Goal: Transaction & Acquisition: Purchase product/service

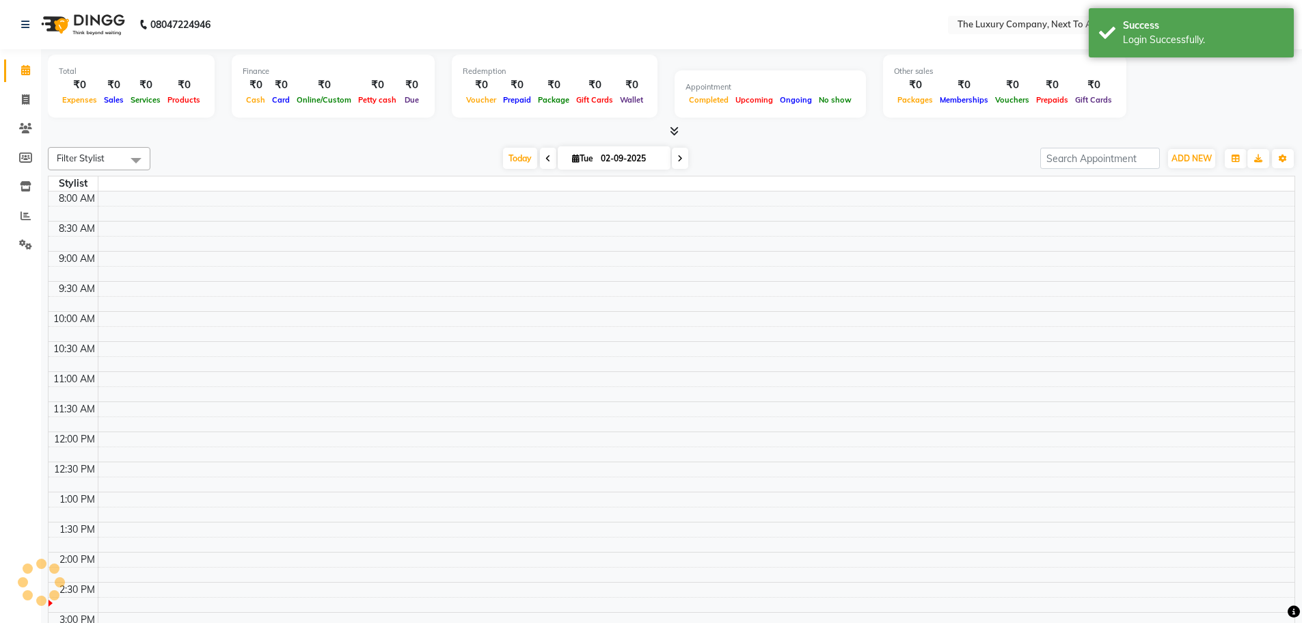
select select "en"
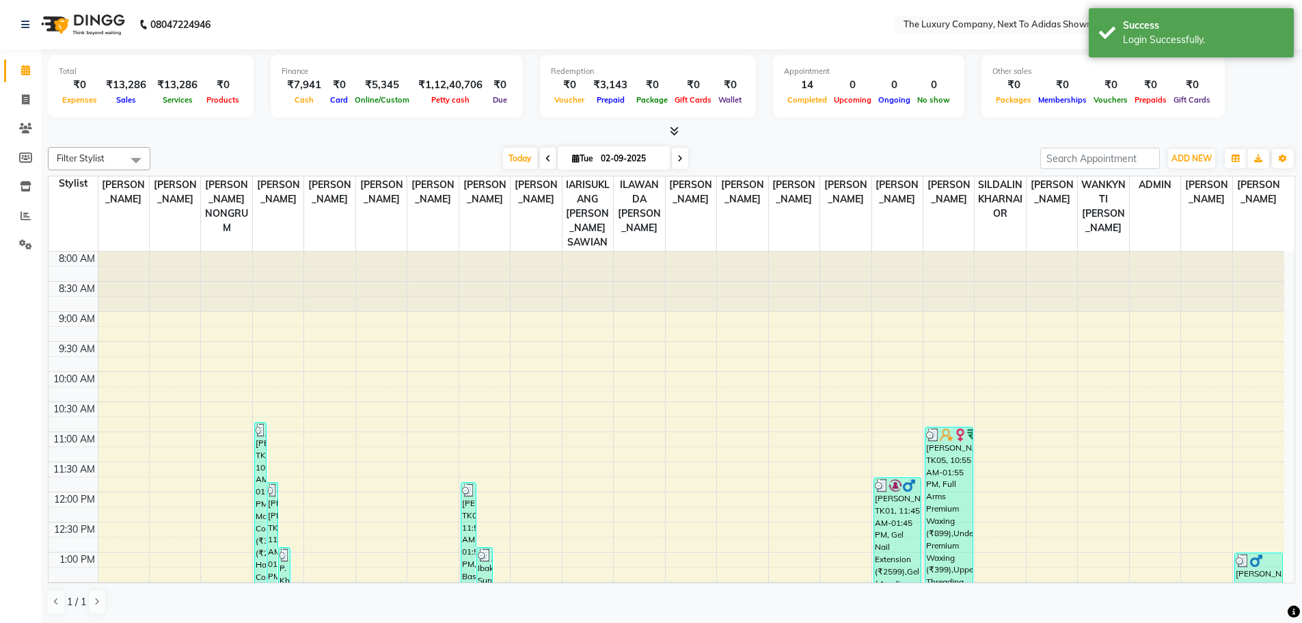
scroll to position [273, 0]
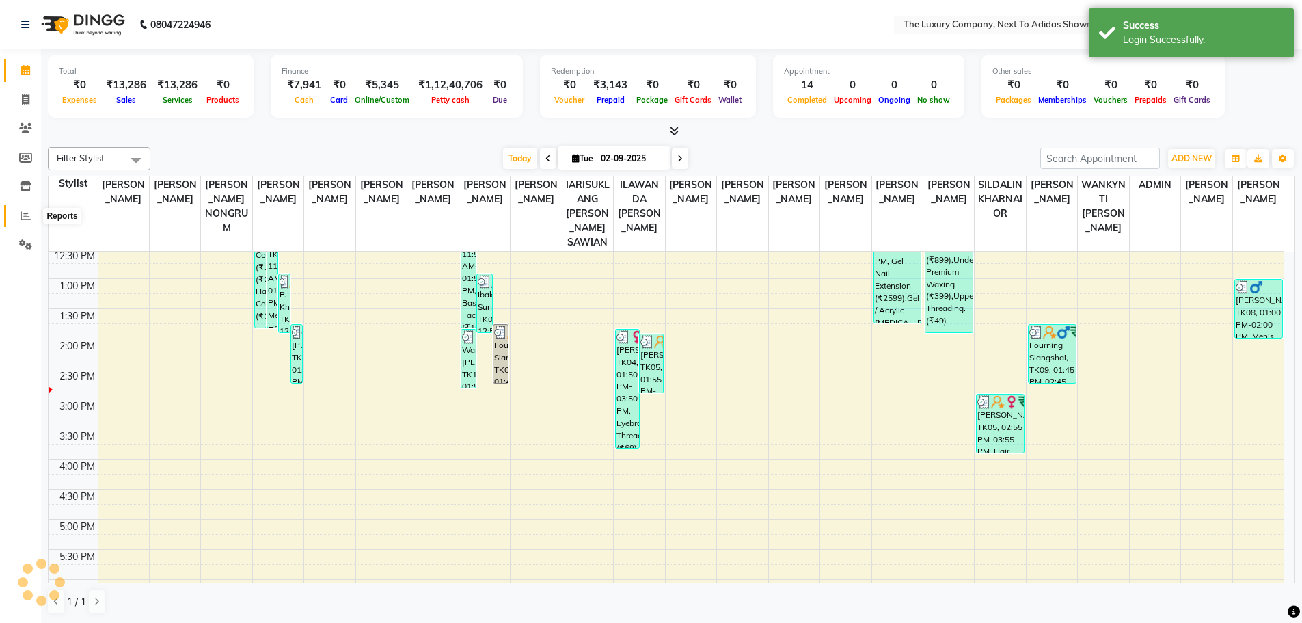
click at [25, 215] on icon at bounding box center [26, 216] width 10 height 10
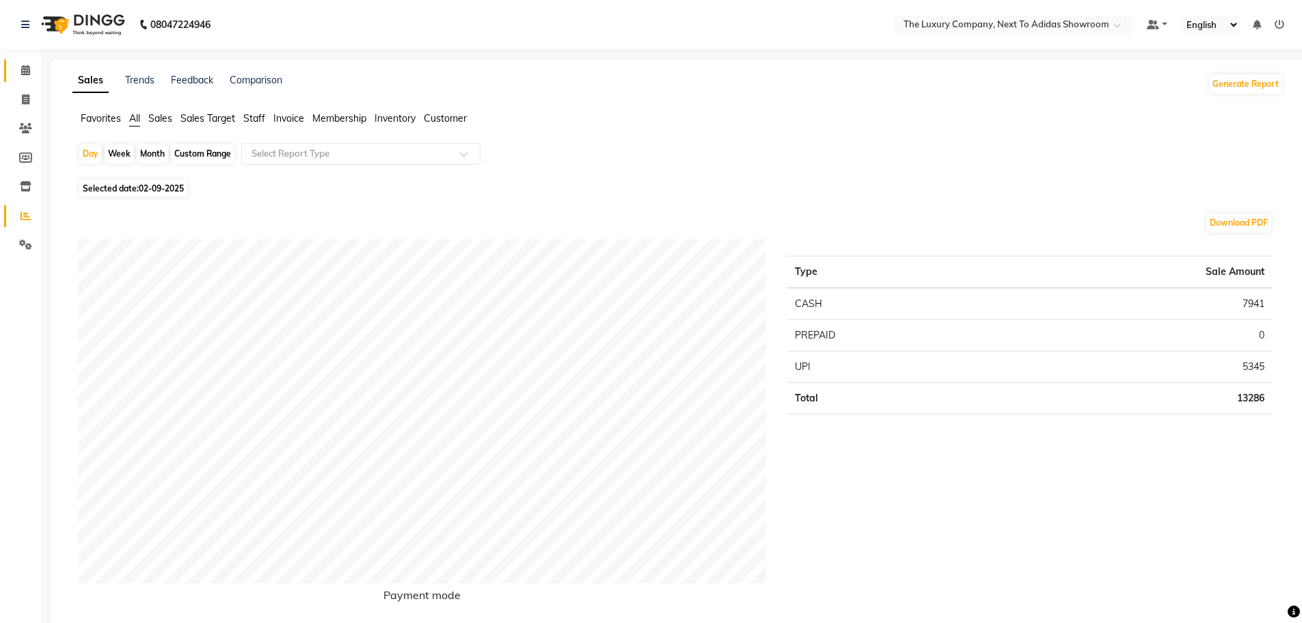
click at [25, 64] on span at bounding box center [26, 71] width 24 height 16
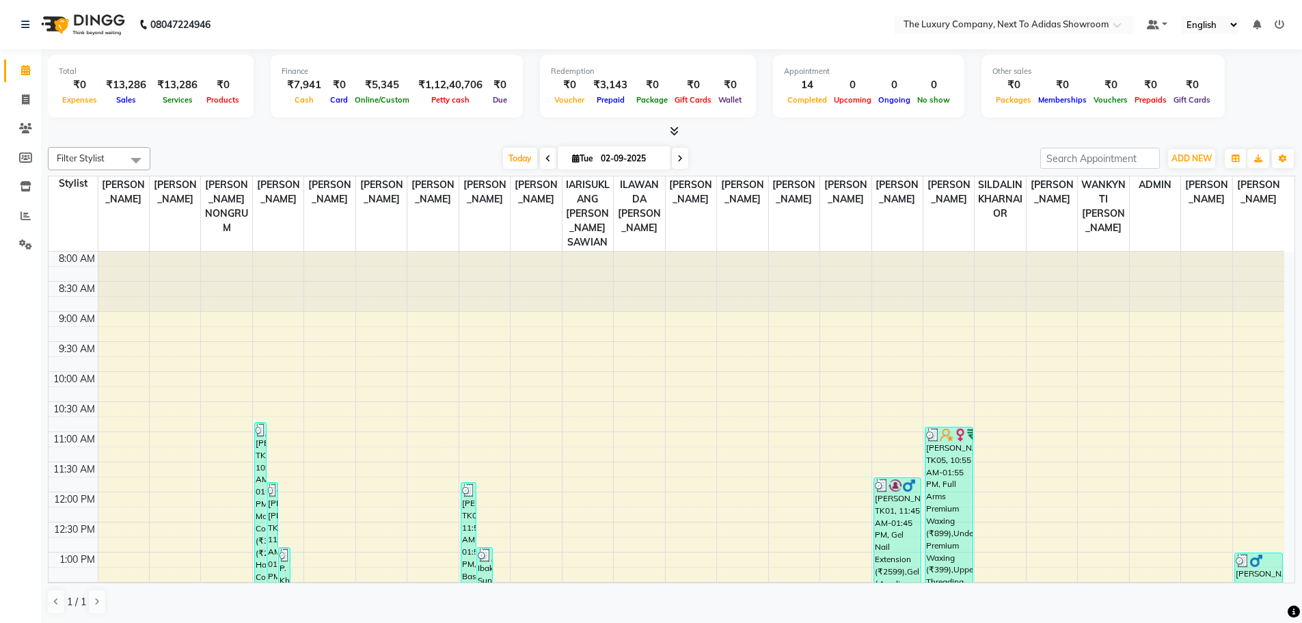
scroll to position [1, 0]
click at [31, 100] on span at bounding box center [26, 100] width 24 height 16
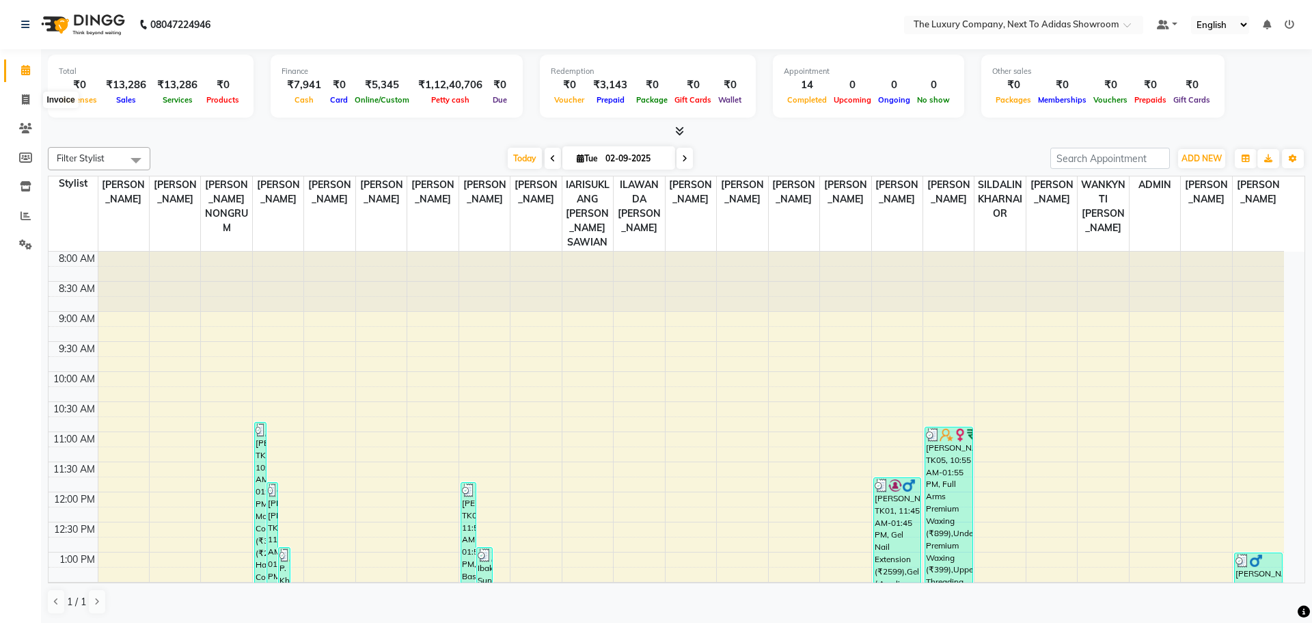
select select "6828"
select select "service"
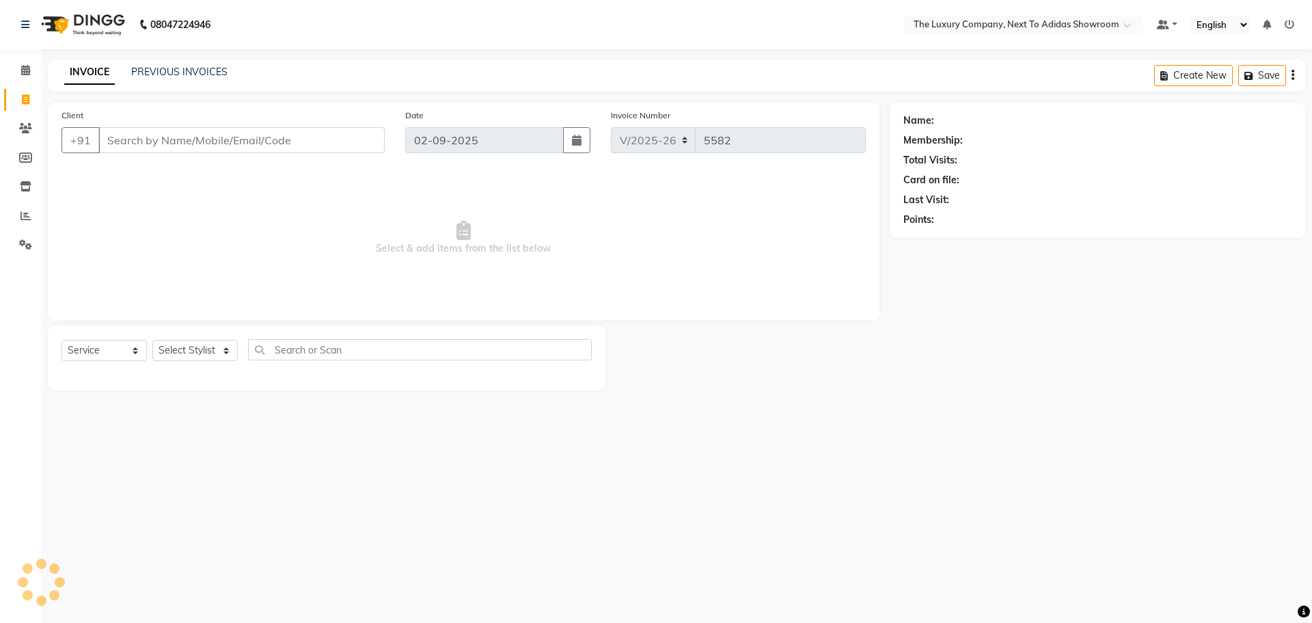
click at [163, 141] on input "Client" at bounding box center [241, 140] width 286 height 26
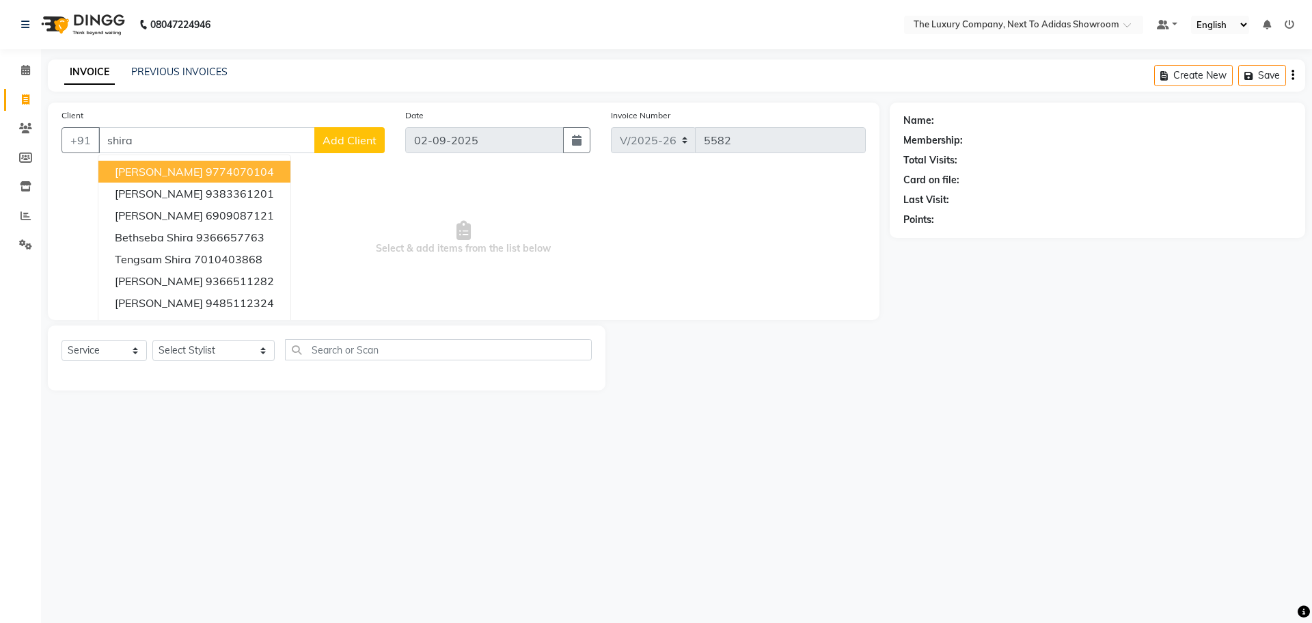
drag, startPoint x: 163, startPoint y: 141, endPoint x: 1, endPoint y: 152, distance: 162.4
click at [0, 150] on app-home "08047224946 Select Location × The Luxury Company, Next To Adidas Showroom Defau…" at bounding box center [656, 205] width 1312 height 411
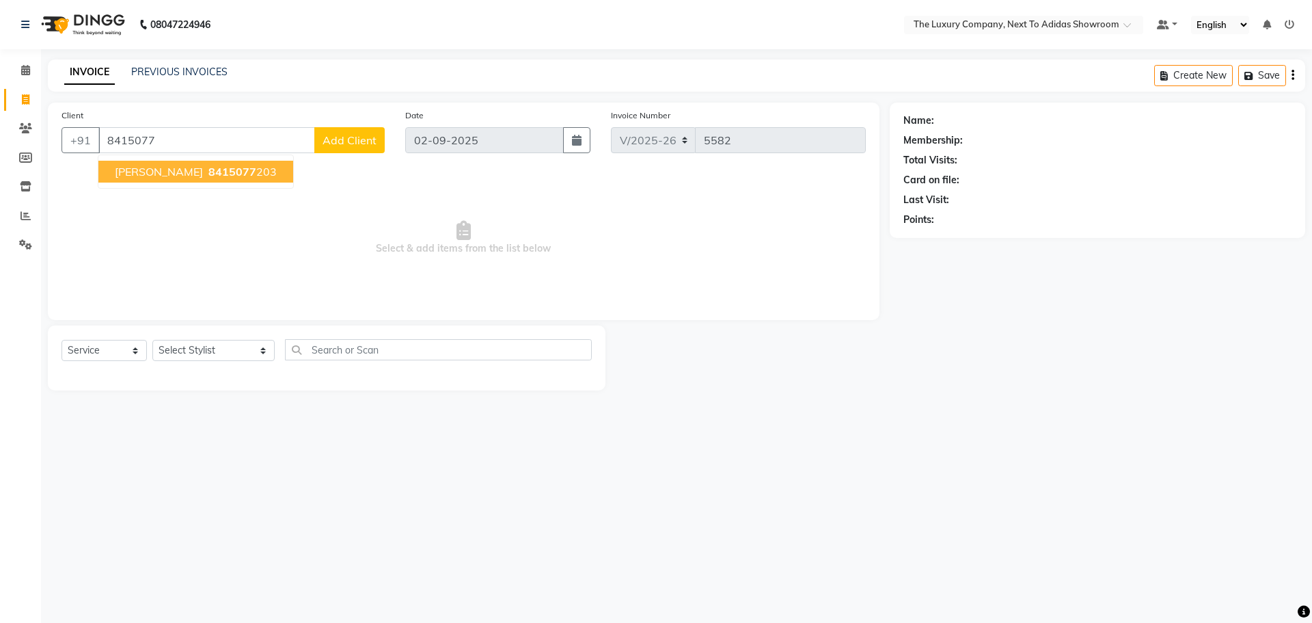
click at [135, 173] on span "[PERSON_NAME]" at bounding box center [159, 172] width 88 height 14
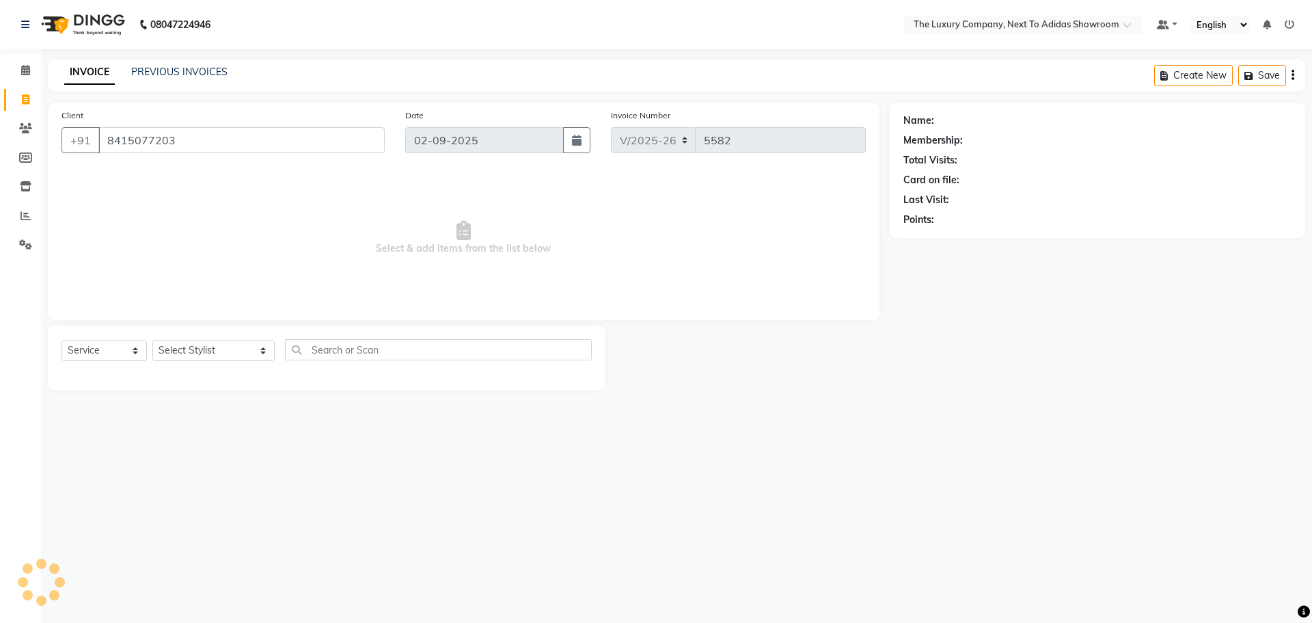
type input "8415077203"
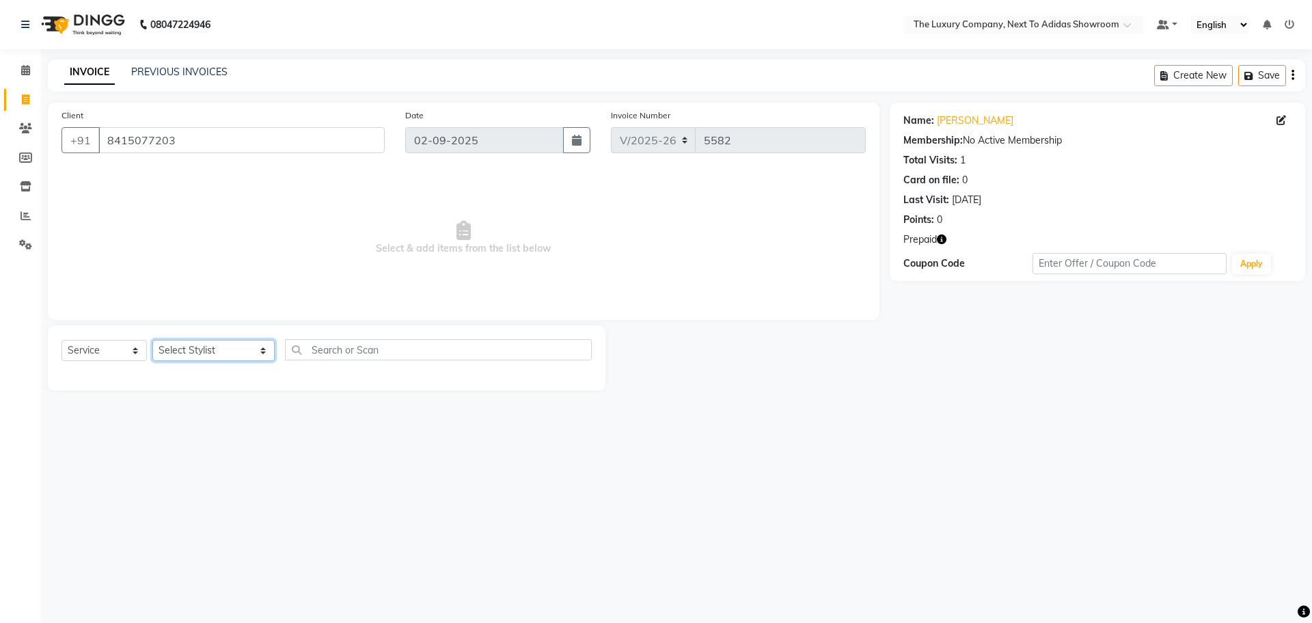
click at [197, 343] on select "Select Stylist [PERSON_NAME] [PERSON_NAME] ANSAI [PERSON_NAME] BALAJIED [PERSON…" at bounding box center [213, 350] width 122 height 21
select select "53647"
click at [152, 340] on select "Select Stylist [PERSON_NAME] [PERSON_NAME] ANSAI [PERSON_NAME] BALAJIED [PERSON…" at bounding box center [213, 350] width 122 height 21
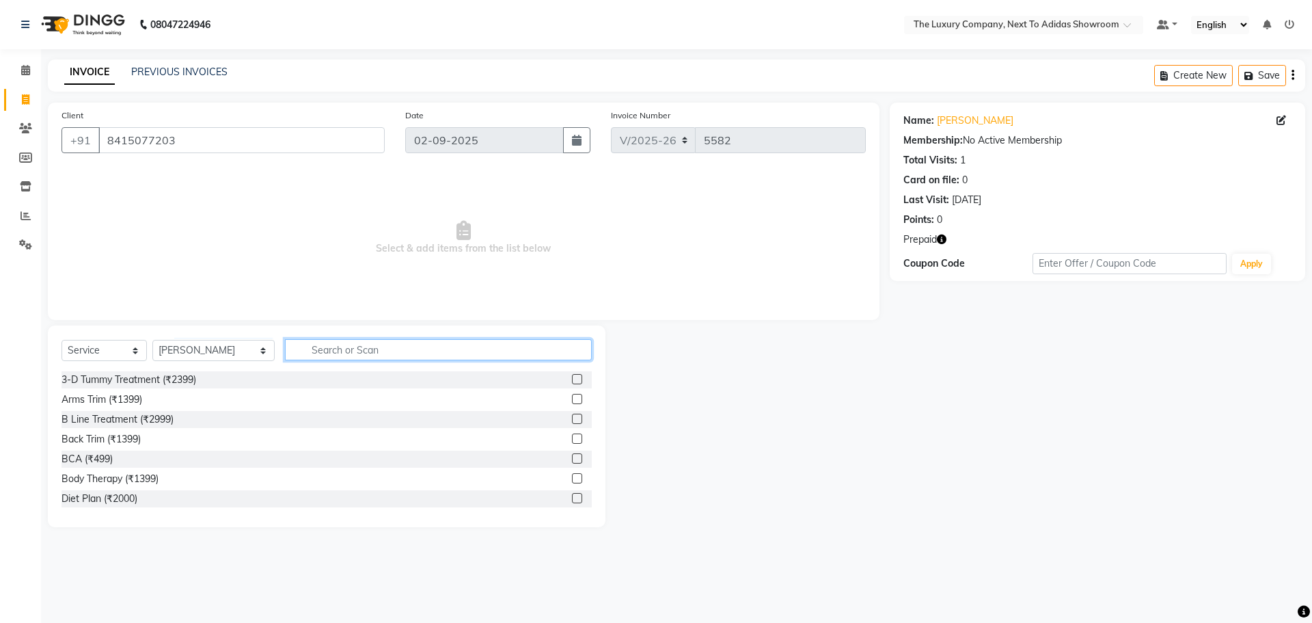
click at [321, 345] on input "text" at bounding box center [438, 349] width 307 height 21
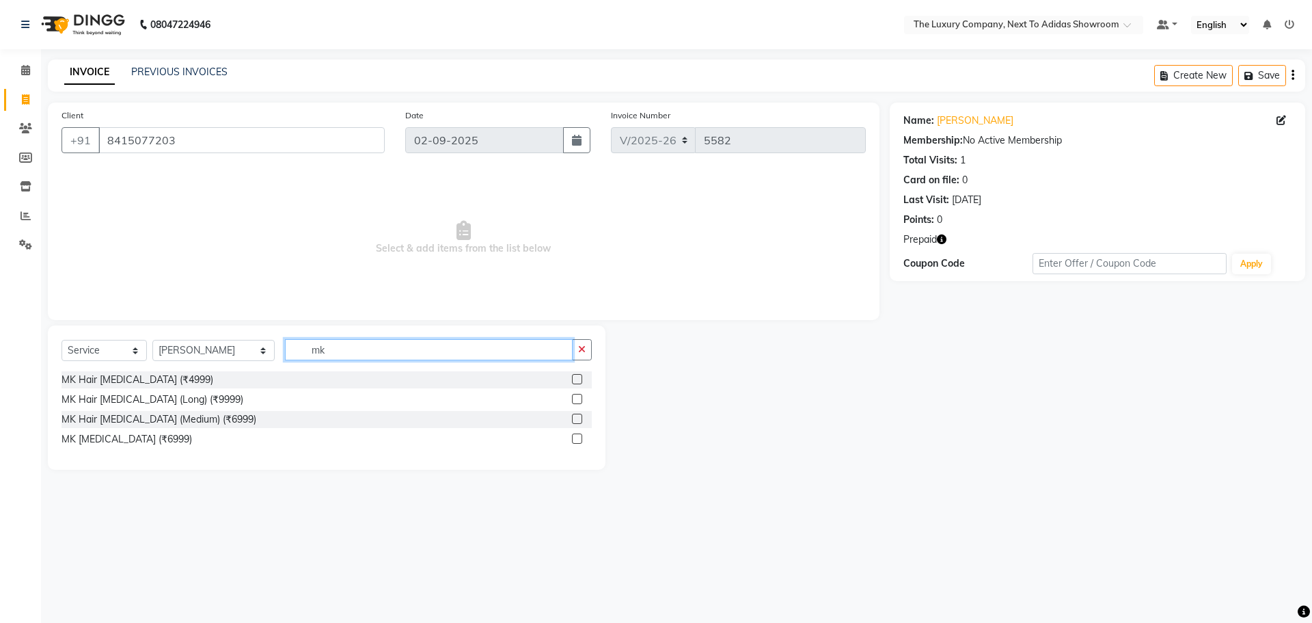
type input "mk"
click at [580, 376] on label at bounding box center [577, 379] width 10 height 10
click at [580, 376] on input "checkbox" at bounding box center [576, 379] width 9 height 9
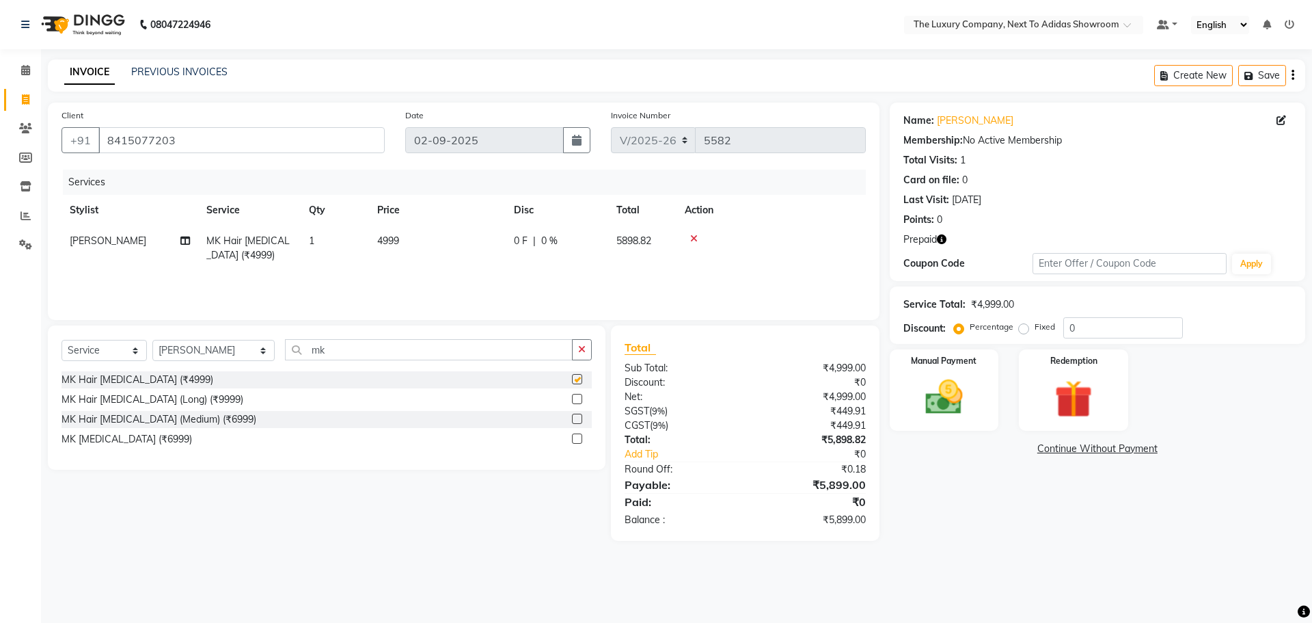
checkbox input "false"
click at [496, 260] on td "4999" at bounding box center [437, 248] width 137 height 45
select select "53647"
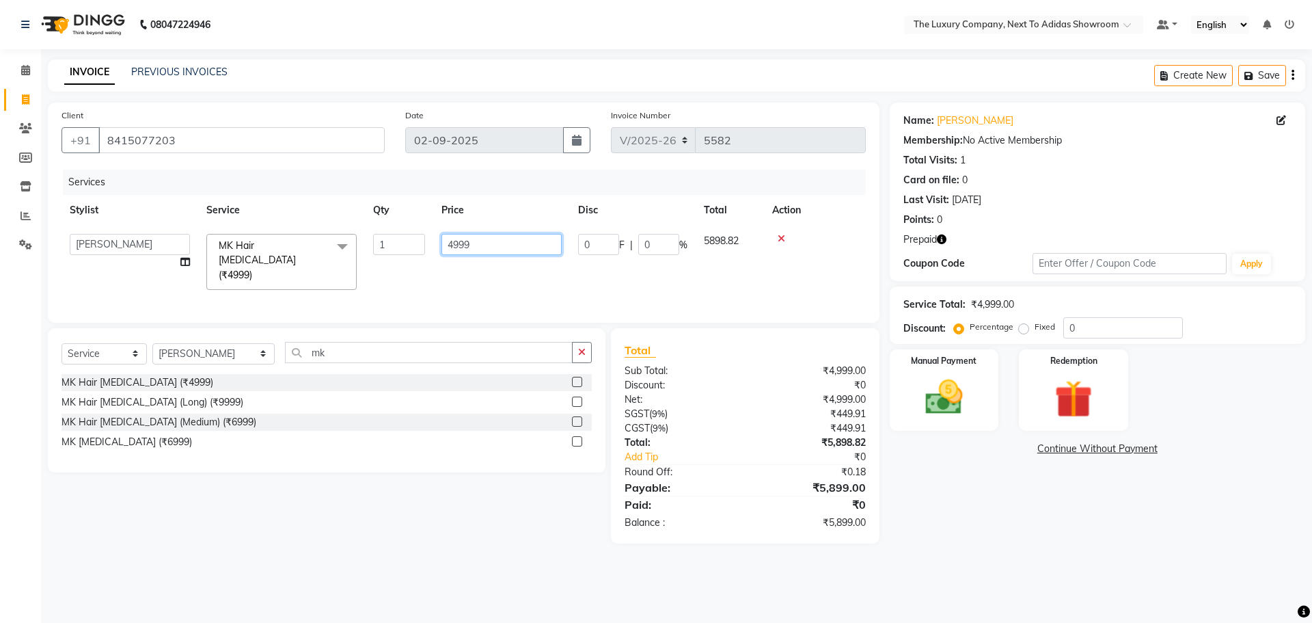
drag, startPoint x: 502, startPoint y: 239, endPoint x: 247, endPoint y: 270, distance: 256.1
click at [247, 270] on tr "[PERSON_NAME] [PERSON_NAME] ANSAI [PERSON_NAME] BALAJIED [PERSON_NAME] NONGRUM …" at bounding box center [464, 262] width 805 height 72
type input "10000"
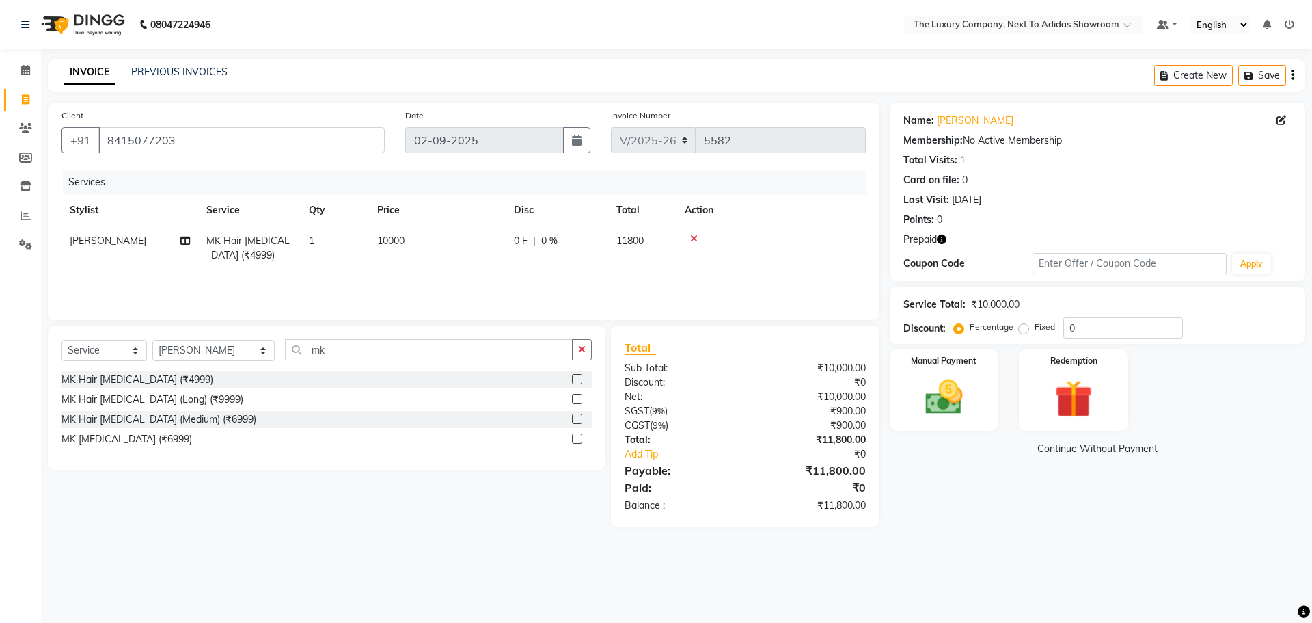
click at [969, 557] on div "08047224946 Select Location × The Luxury Company, Next To Adidas Showroom Defau…" at bounding box center [656, 311] width 1312 height 623
drag, startPoint x: 1097, startPoint y: 373, endPoint x: 1063, endPoint y: 431, distance: 67.4
click at [1096, 374] on div "Redemption" at bounding box center [1073, 390] width 113 height 84
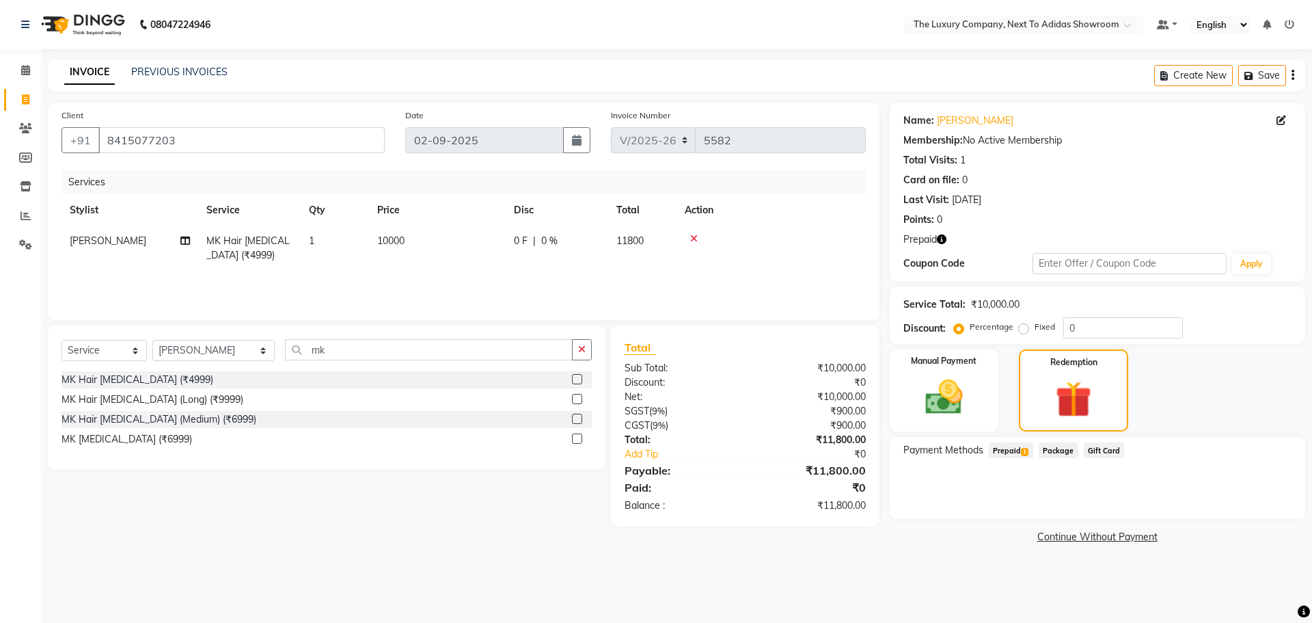
click at [1016, 452] on span "Prepaid 1" at bounding box center [1011, 450] width 44 height 16
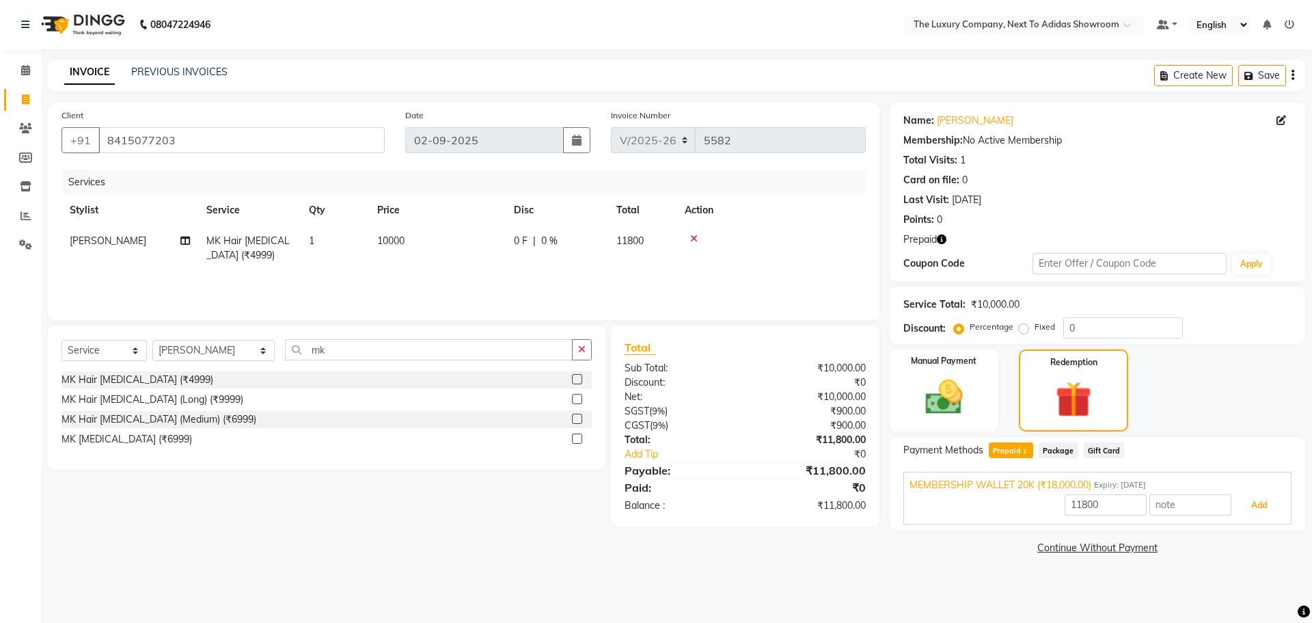
click at [1258, 506] on button "Add" at bounding box center [1259, 504] width 50 height 23
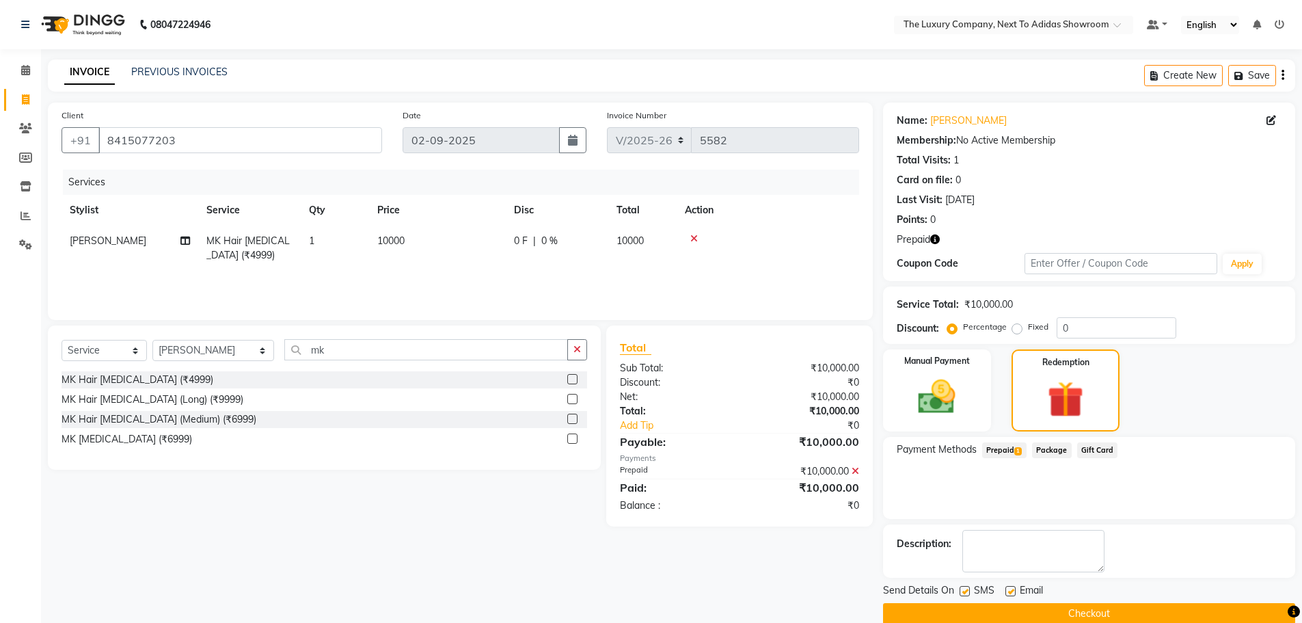
click at [1118, 606] on button "Checkout" at bounding box center [1089, 613] width 412 height 21
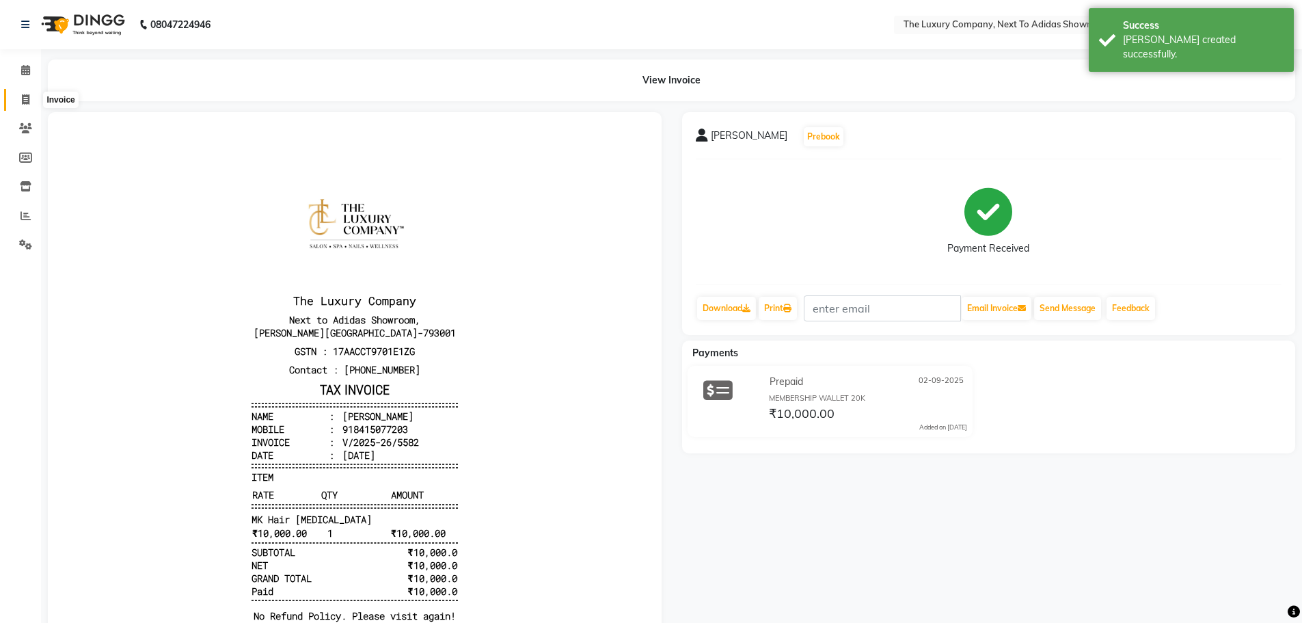
click at [17, 103] on span at bounding box center [26, 100] width 24 height 16
select select "service"
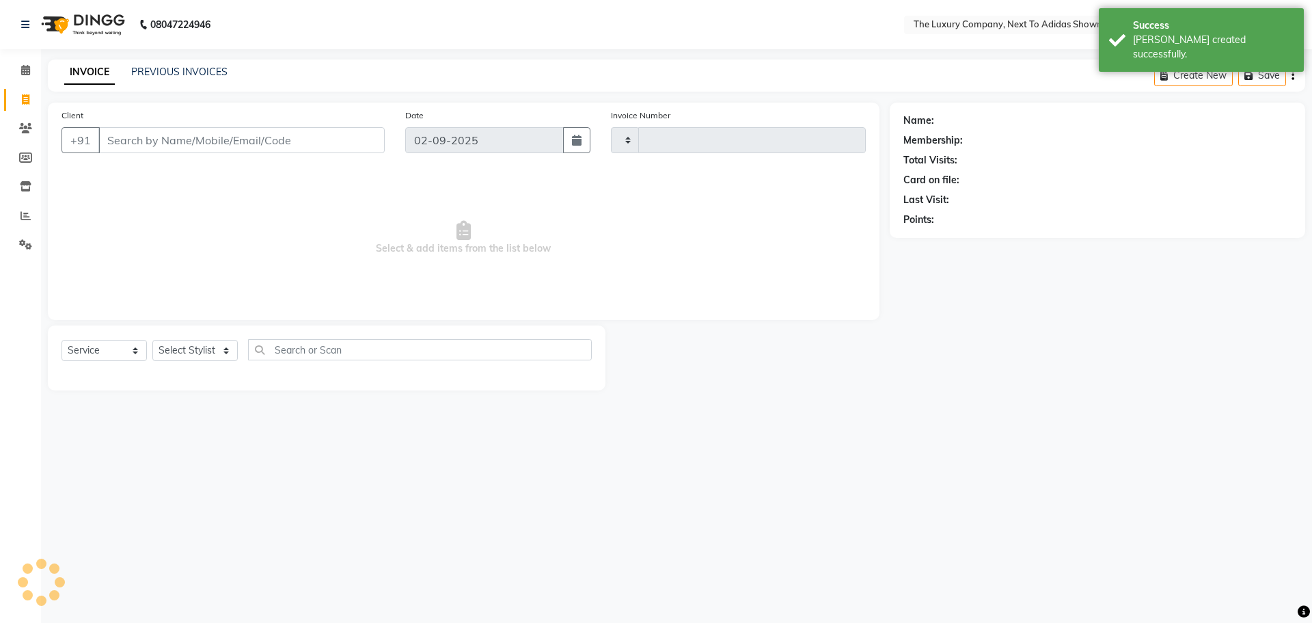
type input "5583"
select select "6828"
click at [109, 140] on input "Client" at bounding box center [241, 140] width 286 height 26
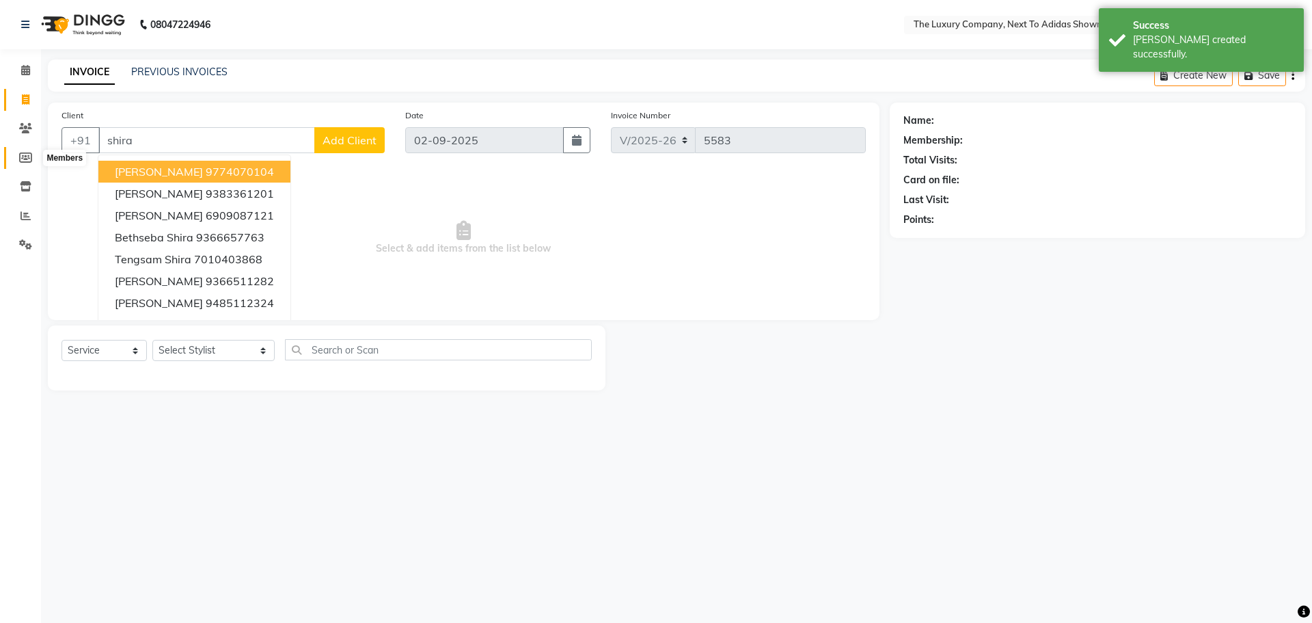
drag, startPoint x: 153, startPoint y: 141, endPoint x: 9, endPoint y: 151, distance: 144.5
click at [9, 151] on app-home "08047224946 Select Location × The Luxury Company, Next To Adidas Showroom Defau…" at bounding box center [656, 205] width 1312 height 411
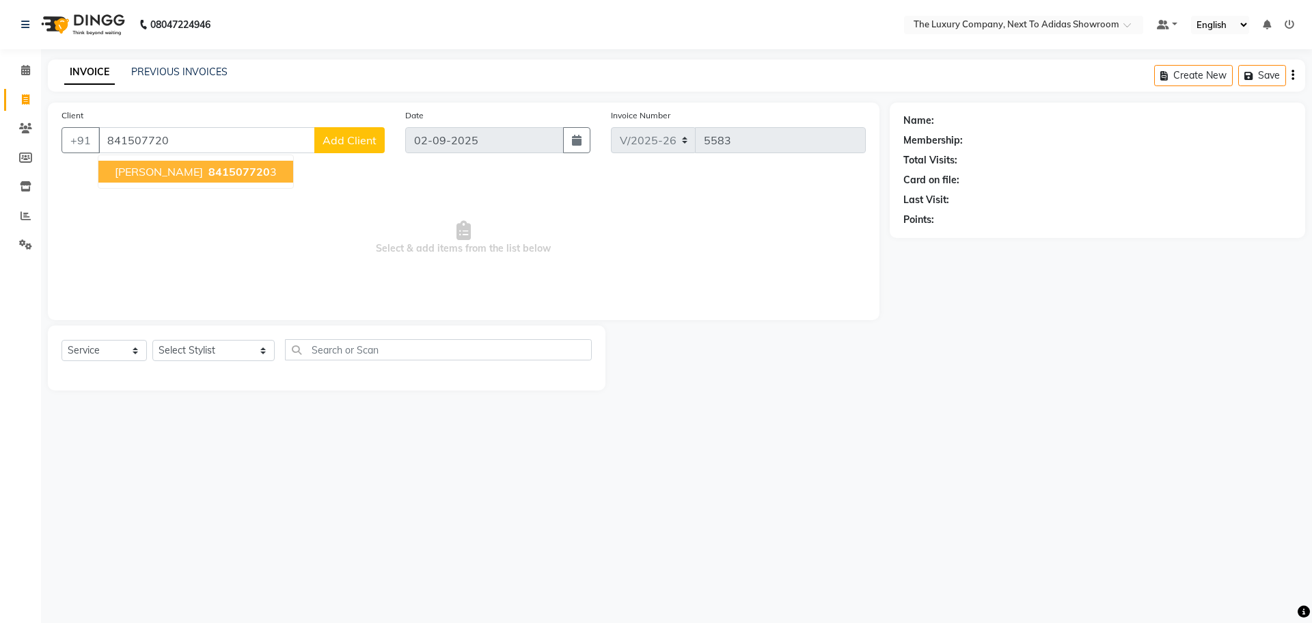
click at [208, 174] on span "841507720" at bounding box center [239, 172] width 62 height 14
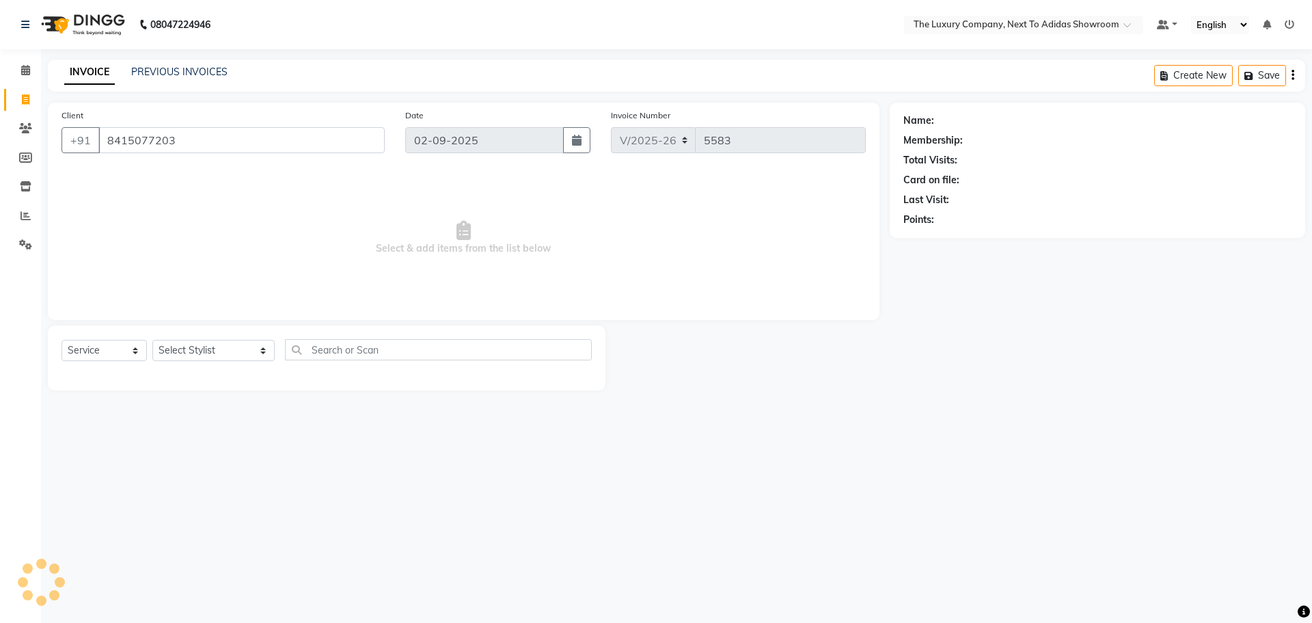
type input "8415077203"
click at [104, 356] on select "Select Service Product Membership Package Voucher Prepaid Gift Card" at bounding box center [104, 350] width 85 height 21
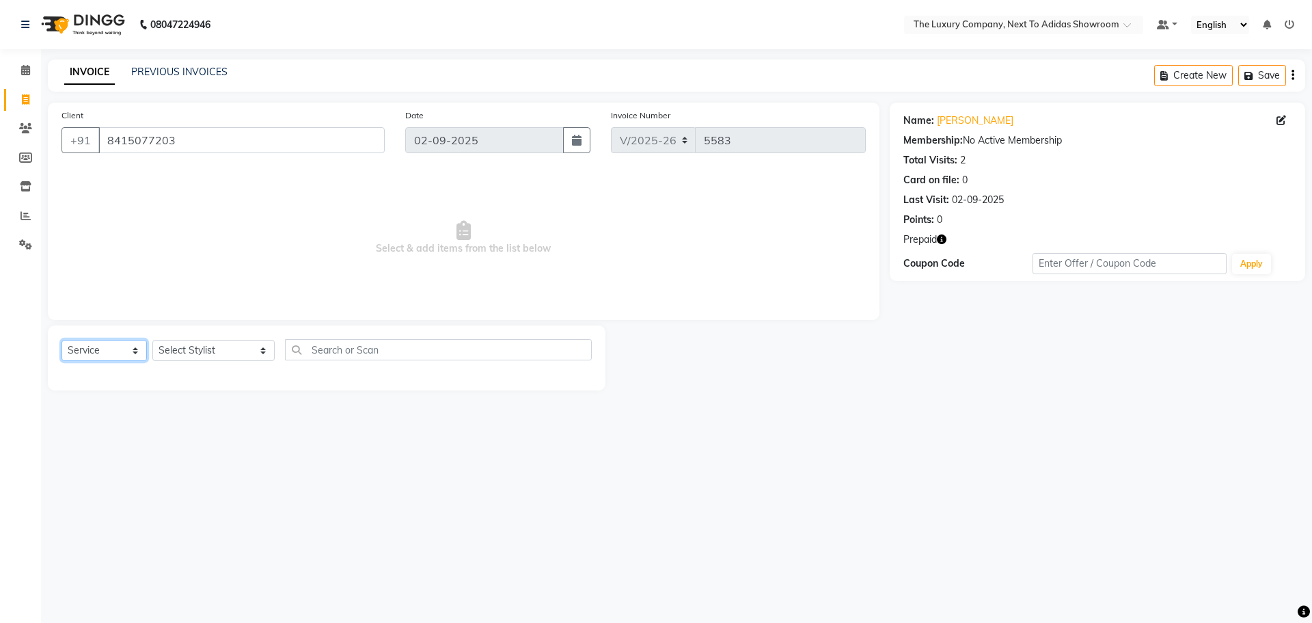
select select "product"
click at [62, 340] on select "Select Service Product Membership Package Voucher Prepaid Gift Card" at bounding box center [104, 350] width 85 height 21
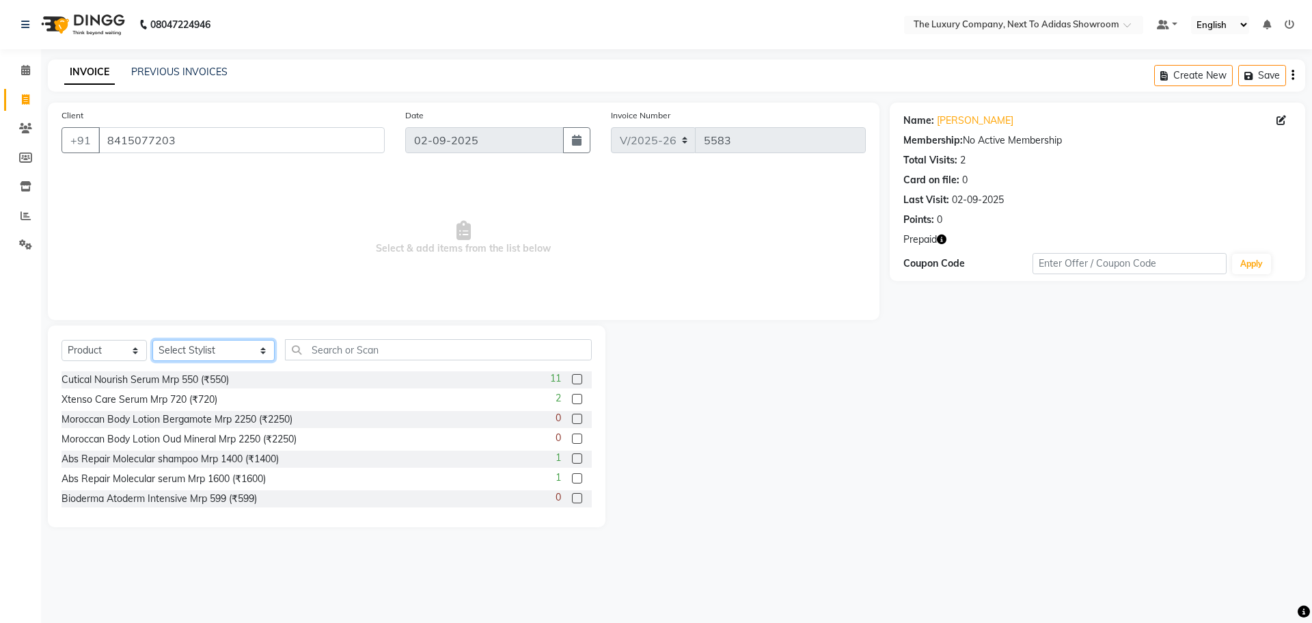
click at [216, 344] on select "Select Stylist [PERSON_NAME] [PERSON_NAME] ANSAI [PERSON_NAME] BALAJIED [PERSON…" at bounding box center [213, 350] width 122 height 21
select select "53647"
click at [152, 340] on select "Select Stylist [PERSON_NAME] [PERSON_NAME] ANSAI [PERSON_NAME] BALAJIED [PERSON…" at bounding box center [213, 350] width 122 height 21
click at [295, 354] on input "text" at bounding box center [438, 349] width 307 height 21
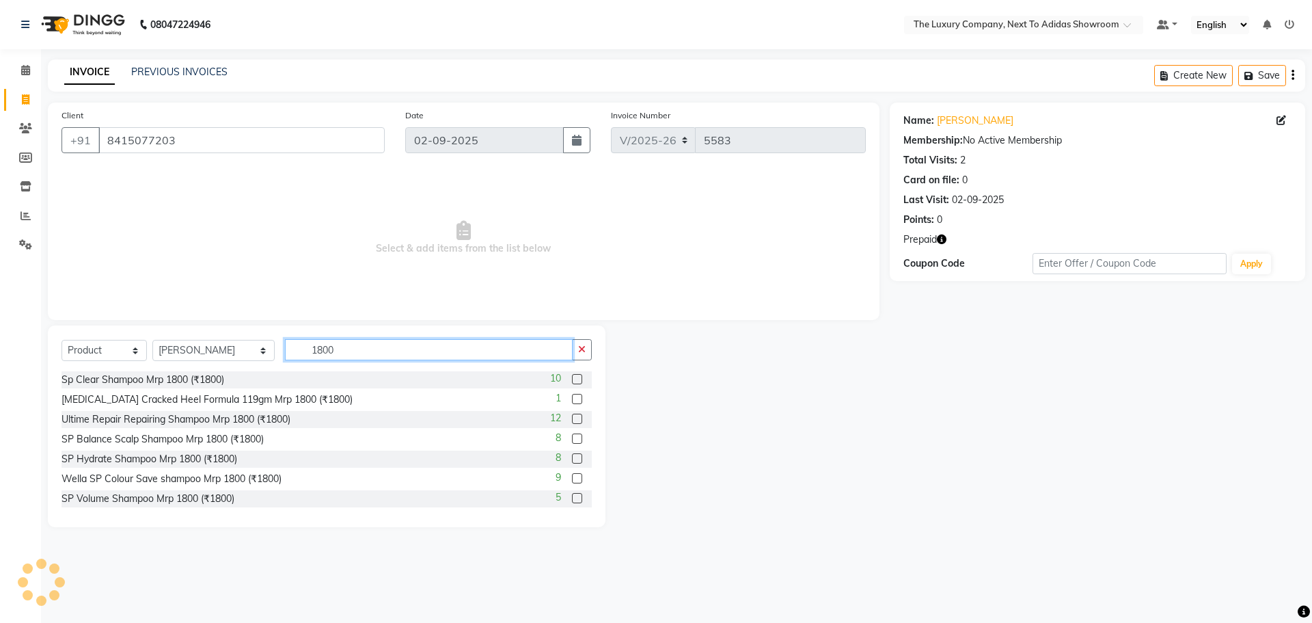
click at [347, 351] on input "1800" at bounding box center [429, 349] width 288 height 21
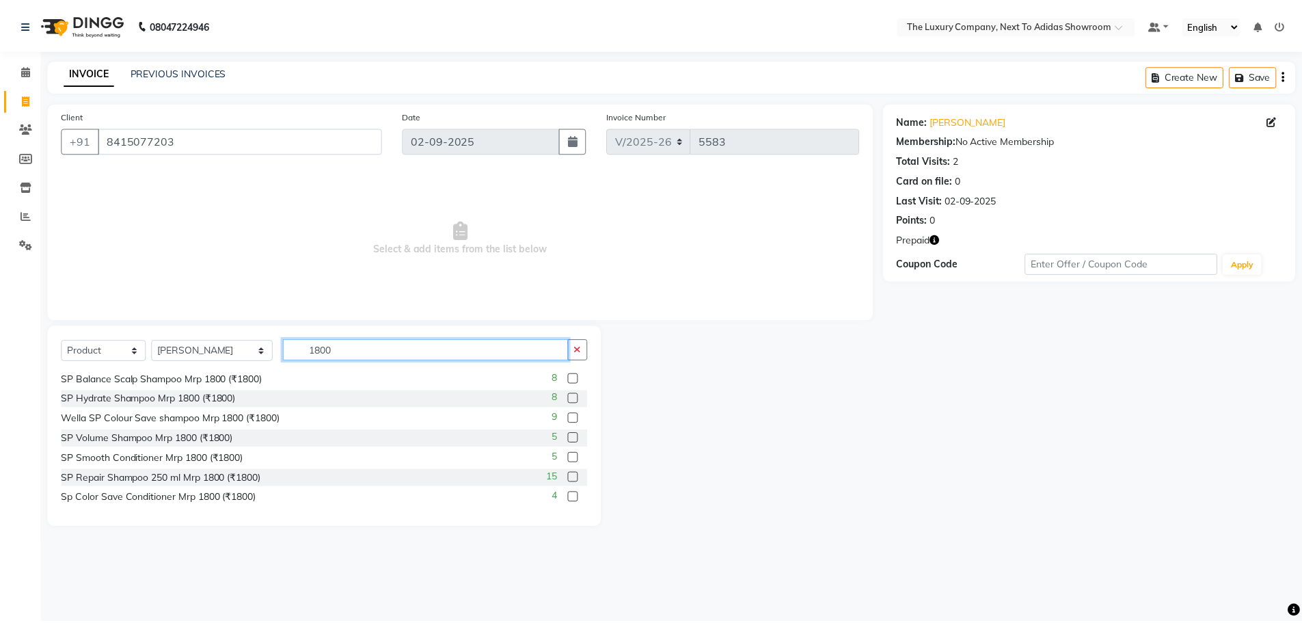
scroll to position [121, 0]
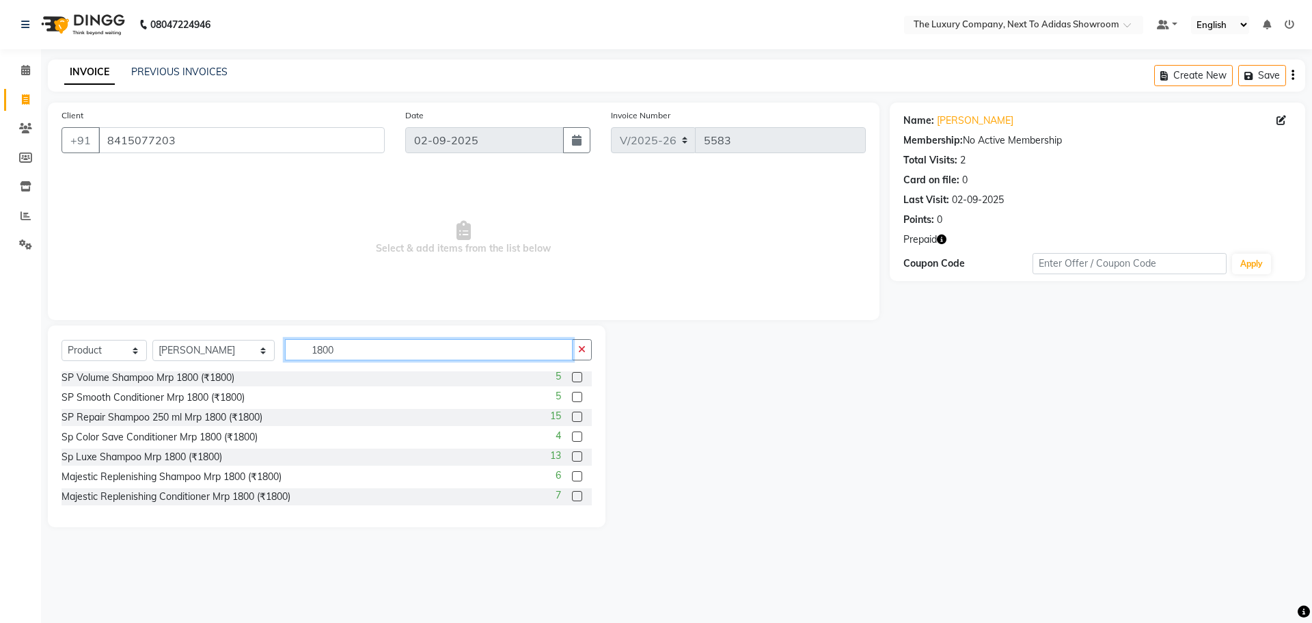
type input "1800"
click at [572, 472] on label at bounding box center [577, 476] width 10 height 10
click at [572, 472] on input "checkbox" at bounding box center [576, 476] width 9 height 9
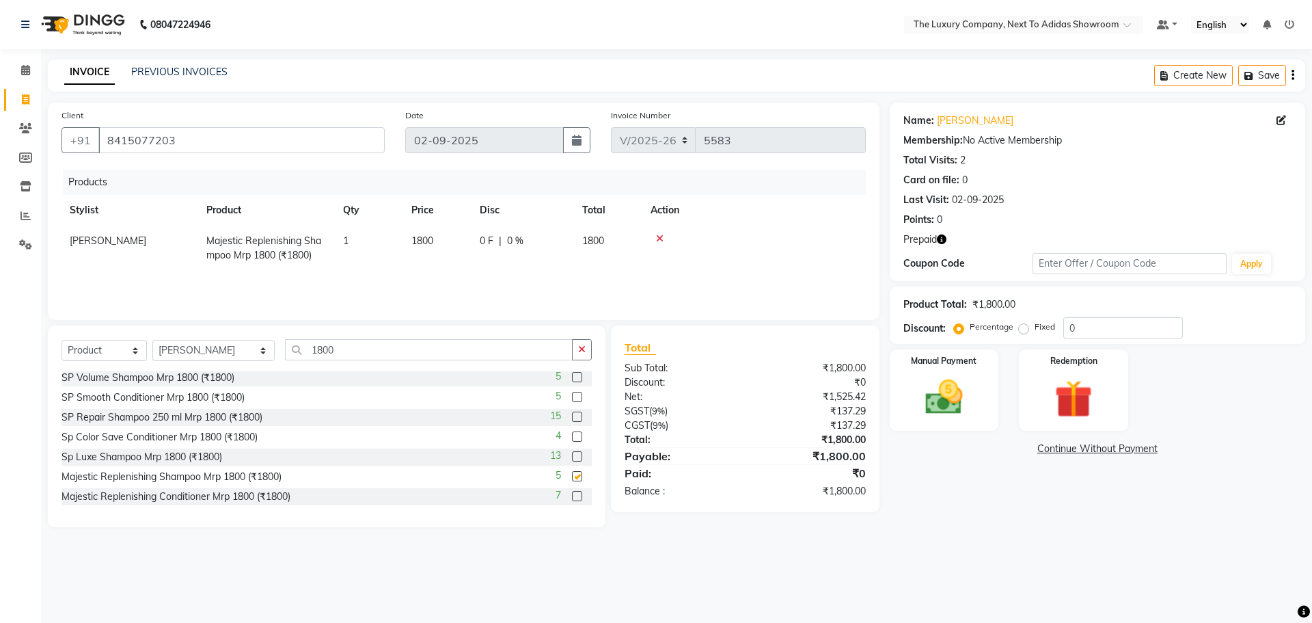
checkbox input "false"
click at [572, 493] on label at bounding box center [577, 496] width 10 height 10
click at [572, 493] on input "checkbox" at bounding box center [576, 496] width 9 height 9
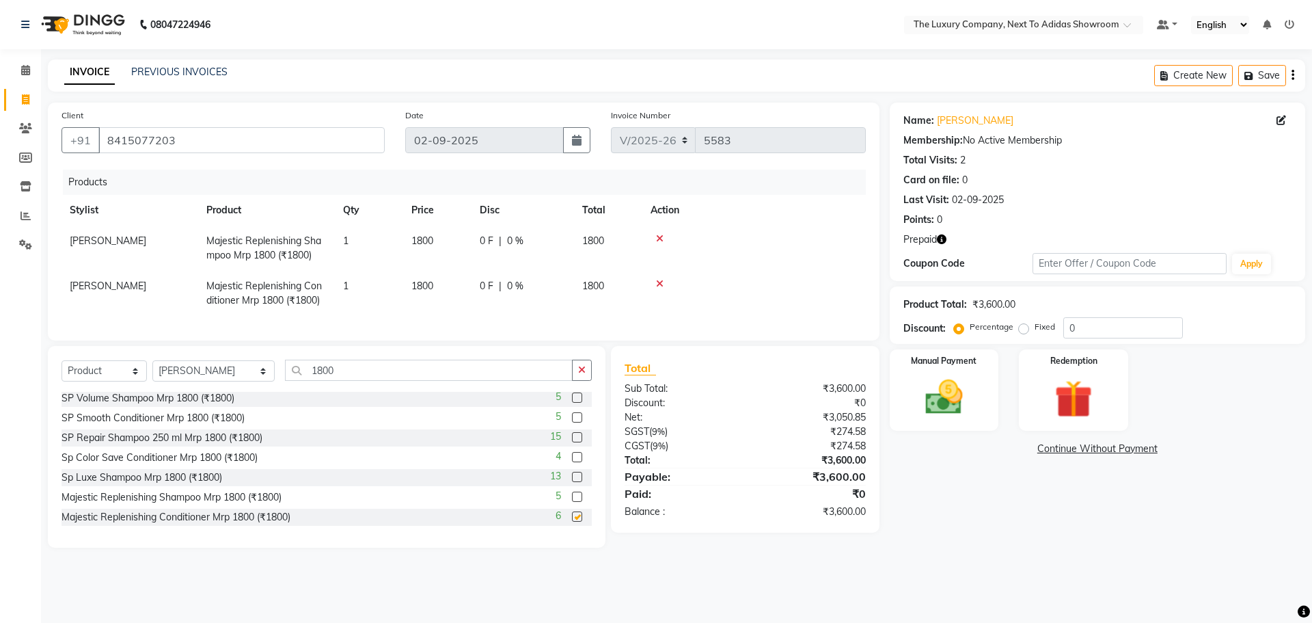
checkbox input "false"
click at [966, 398] on img at bounding box center [944, 397] width 64 height 45
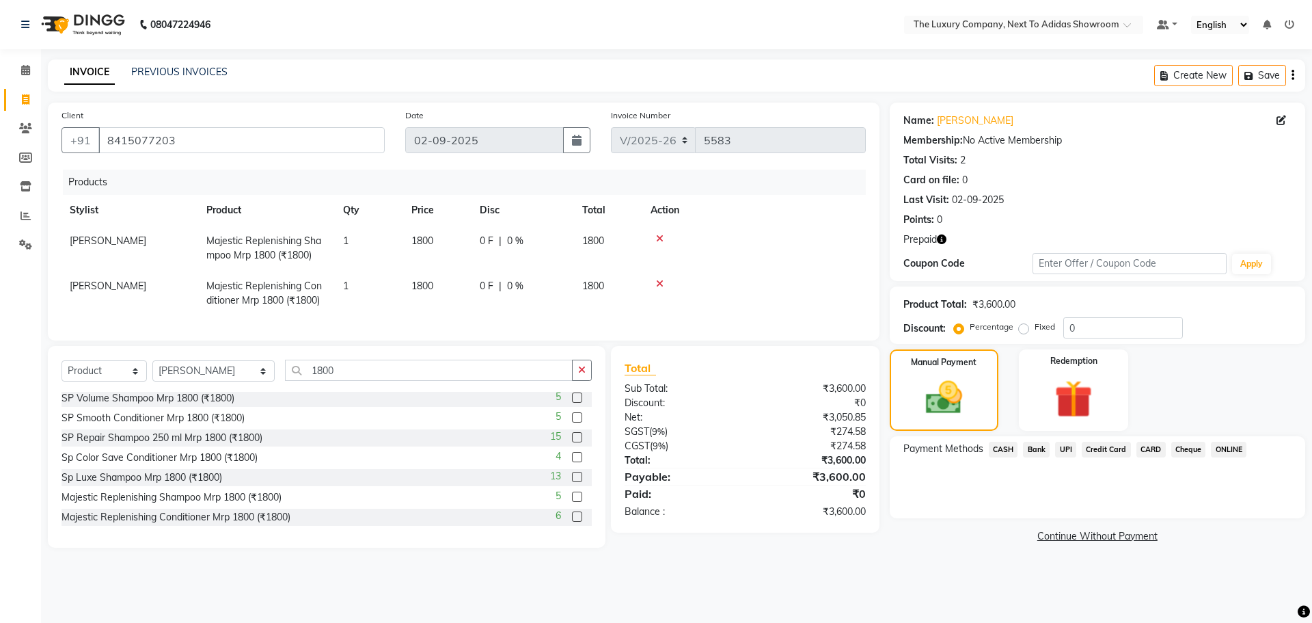
drag, startPoint x: 1144, startPoint y: 442, endPoint x: 1141, endPoint y: 455, distance: 12.5
click at [1144, 443] on span "CARD" at bounding box center [1151, 450] width 29 height 16
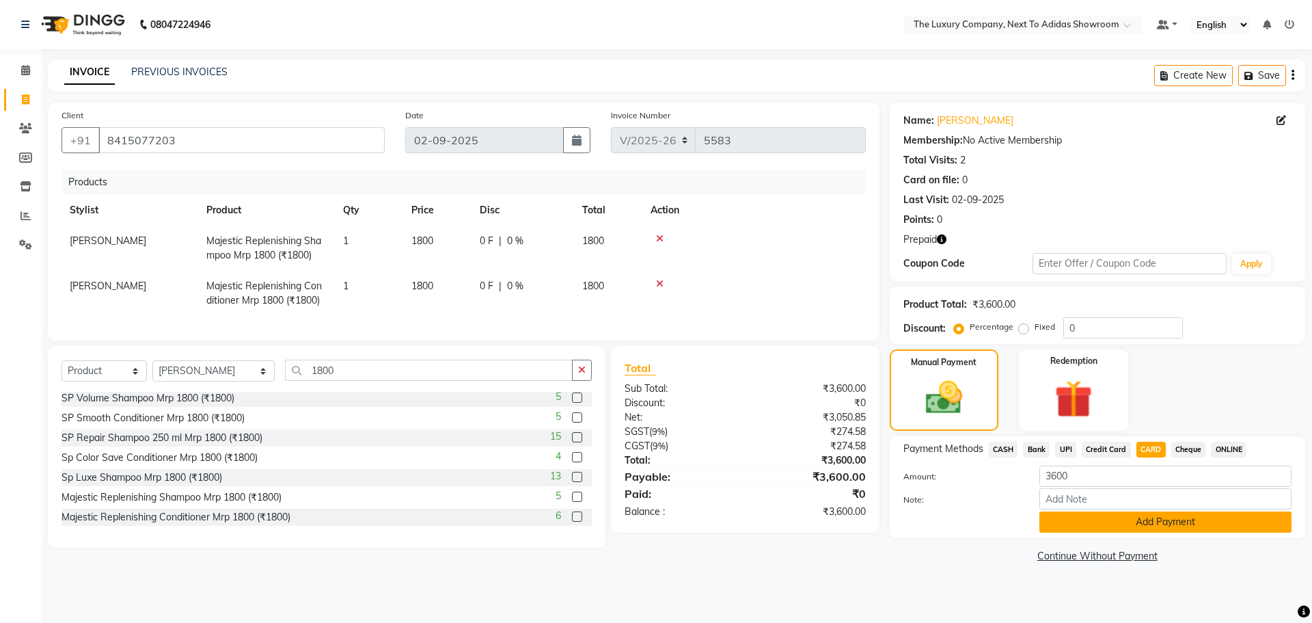
click at [1122, 528] on button "Add Payment" at bounding box center [1166, 521] width 252 height 21
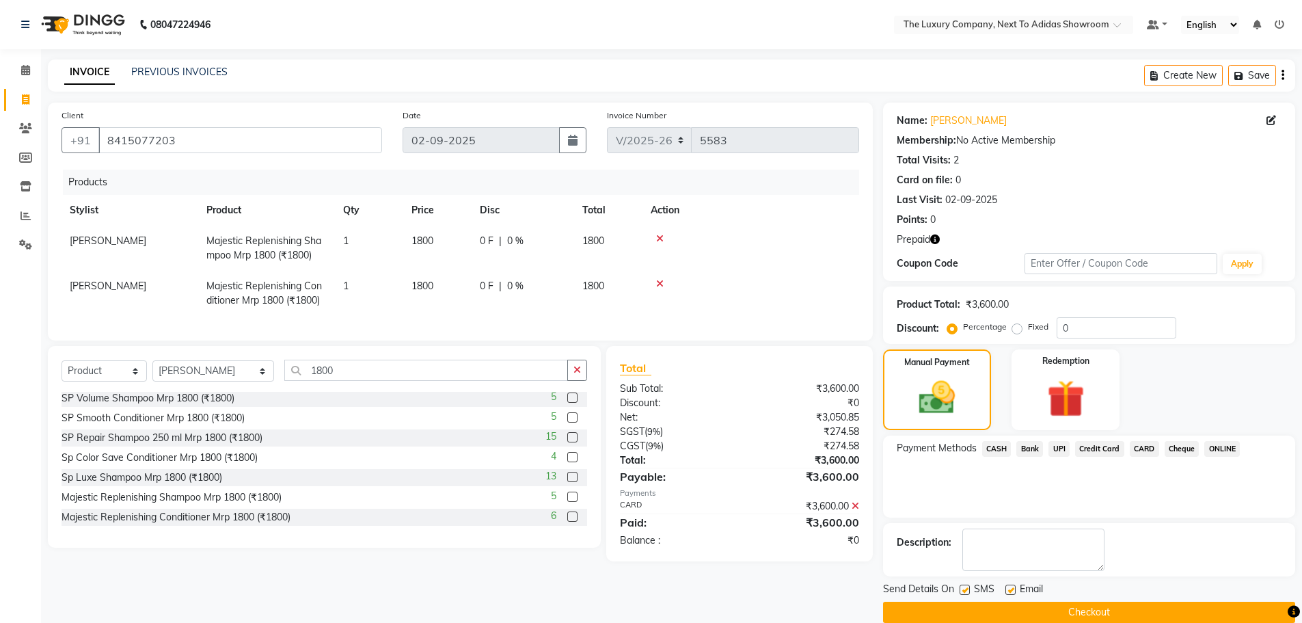
click at [1103, 610] on button "Checkout" at bounding box center [1089, 611] width 412 height 21
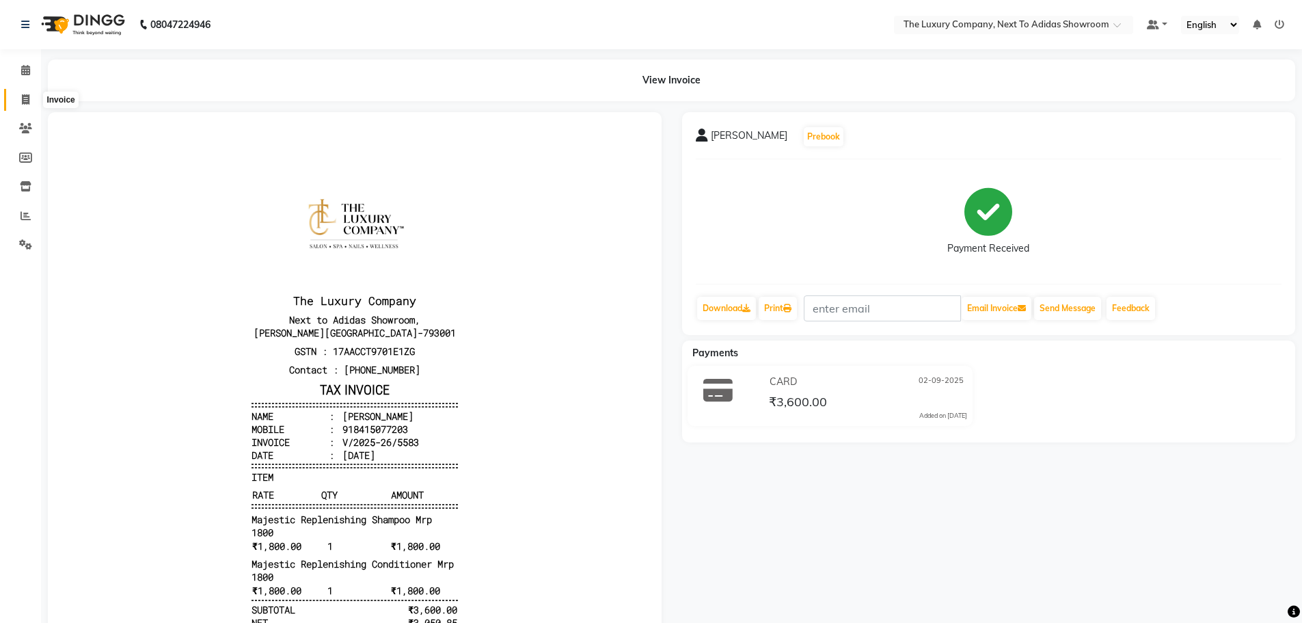
click at [31, 103] on span at bounding box center [26, 100] width 24 height 16
select select "service"
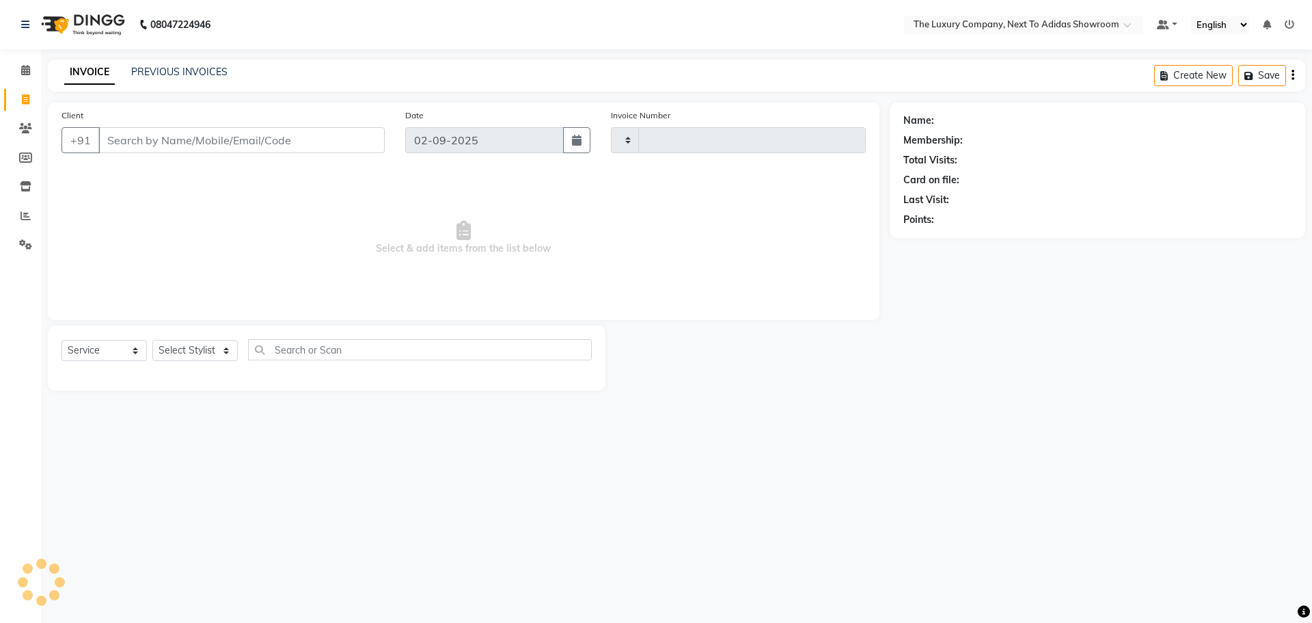
type input "5584"
select select "6828"
click at [187, 139] on input "Client" at bounding box center [241, 140] width 286 height 26
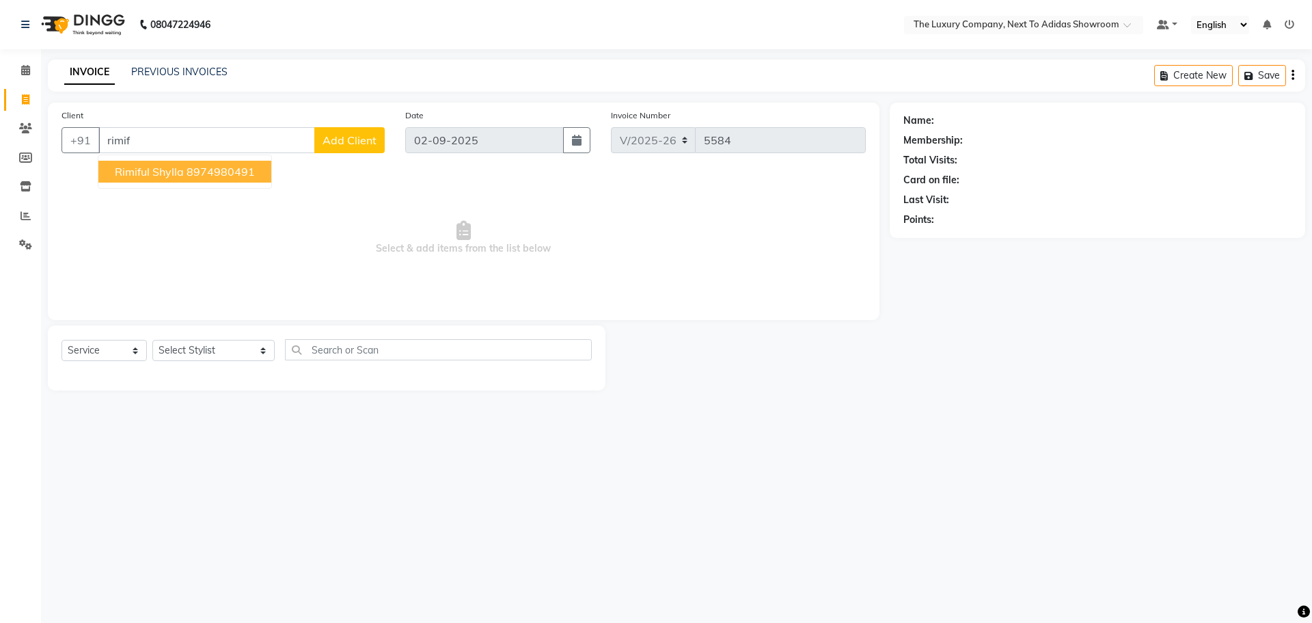
click at [187, 177] on ngb-highlight "8974980491" at bounding box center [221, 172] width 68 height 14
type input "8974980491"
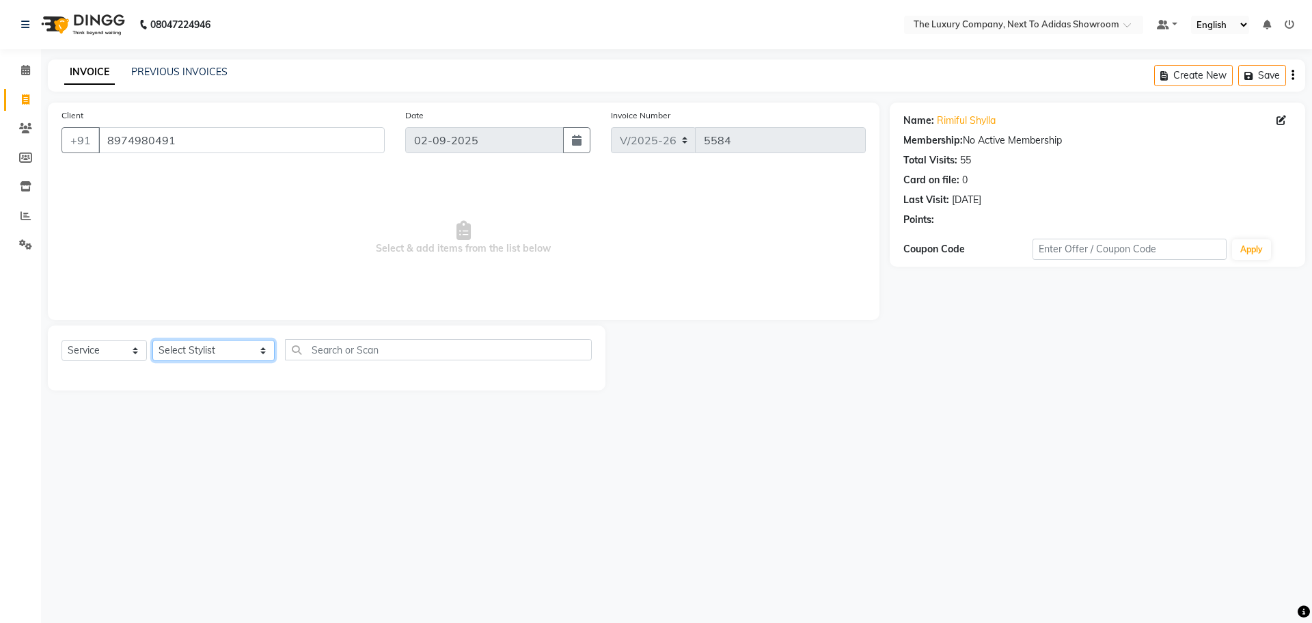
click at [178, 351] on select "Select Stylist [PERSON_NAME] [PERSON_NAME] ANSAI [PERSON_NAME] BALAJIED [PERSON…" at bounding box center [213, 350] width 122 height 21
select select "70755"
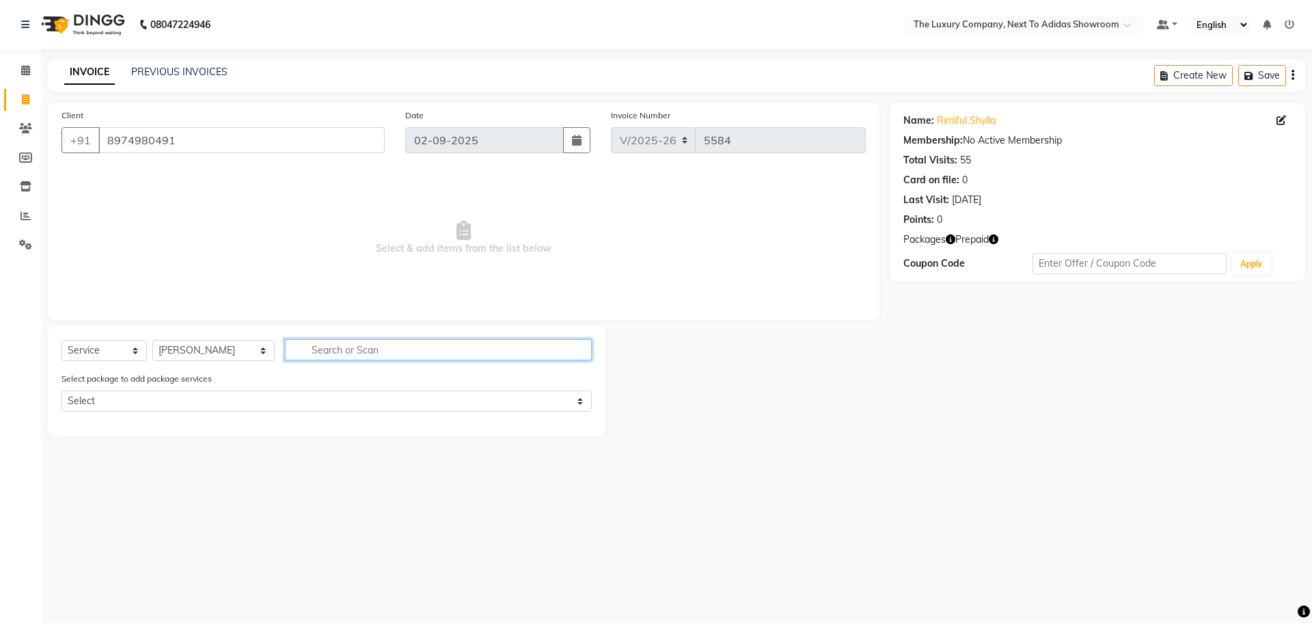
click at [306, 342] on input "text" at bounding box center [438, 349] width 307 height 21
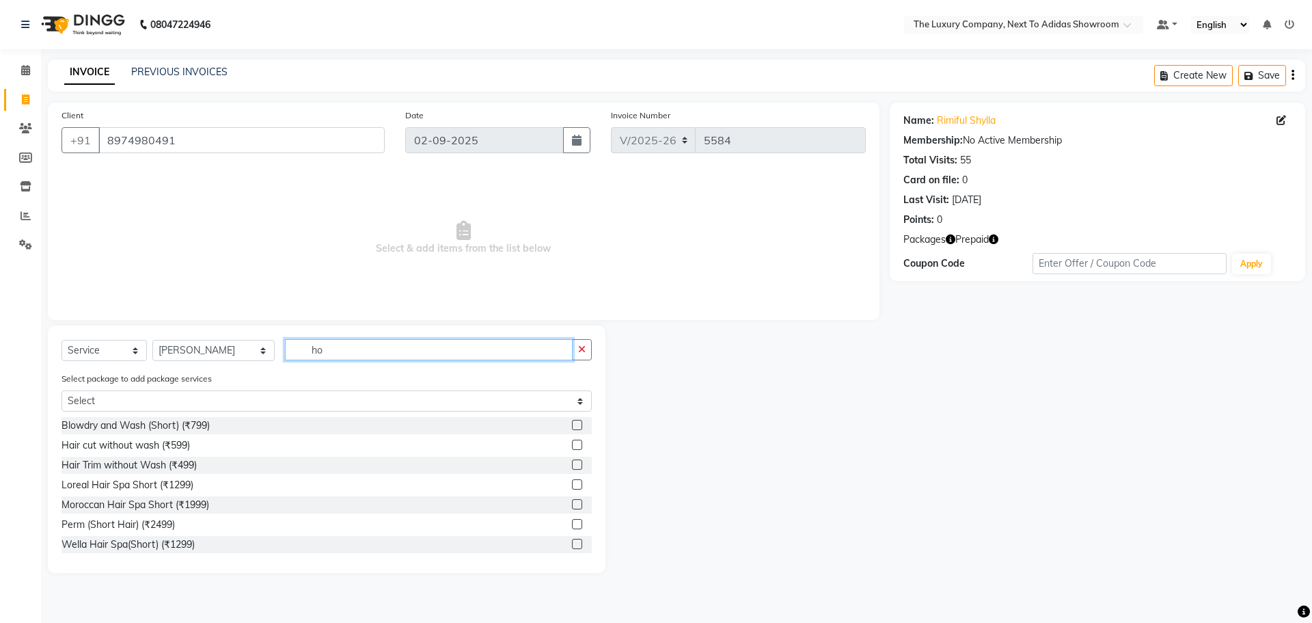
type input "h"
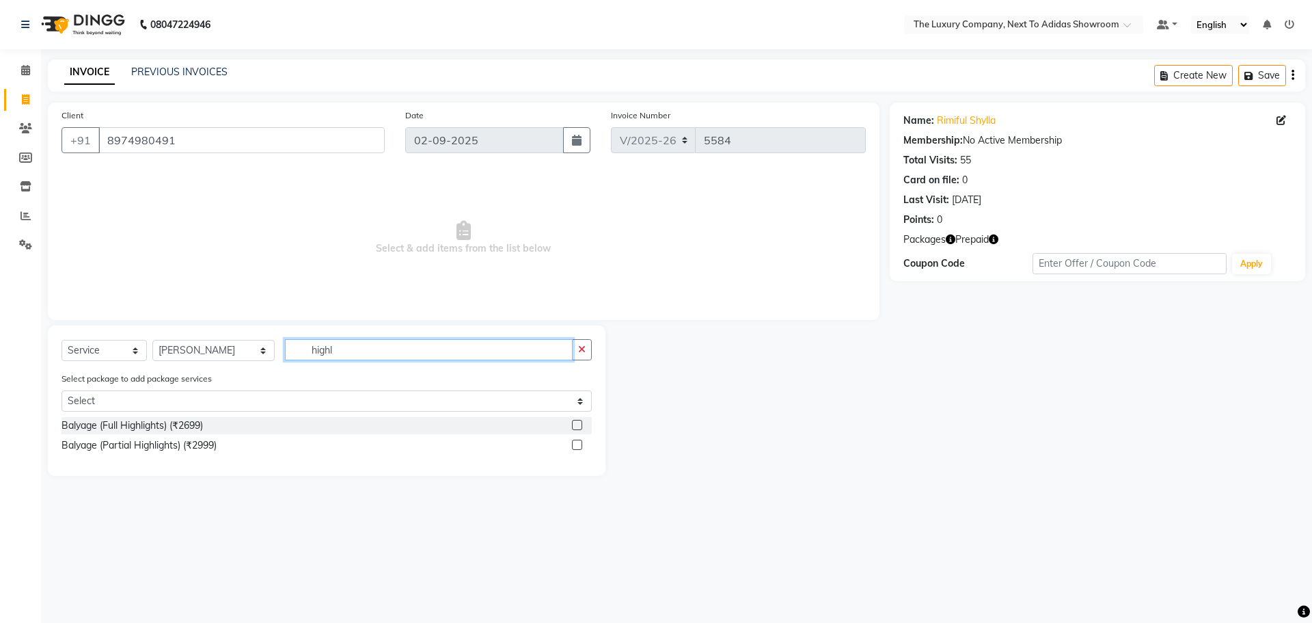
type input "highl"
click at [578, 443] on label at bounding box center [577, 445] width 10 height 10
click at [578, 443] on input "checkbox" at bounding box center [576, 445] width 9 height 9
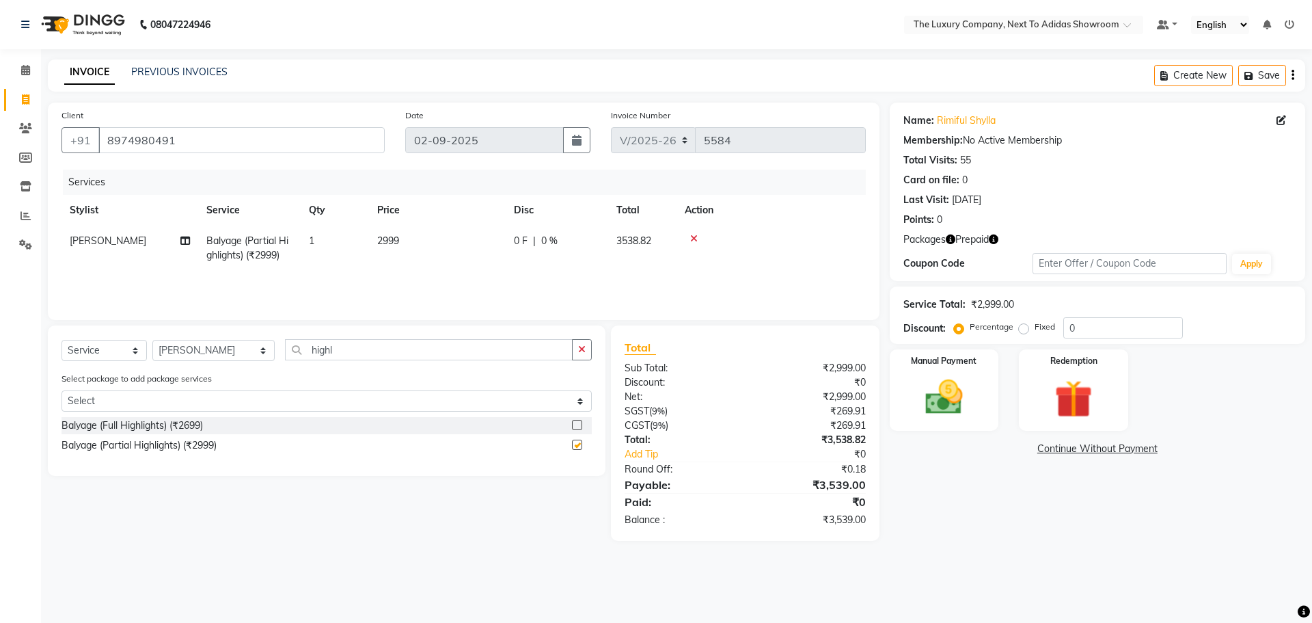
checkbox input "false"
click at [446, 249] on td "2999" at bounding box center [437, 248] width 137 height 45
select select "70755"
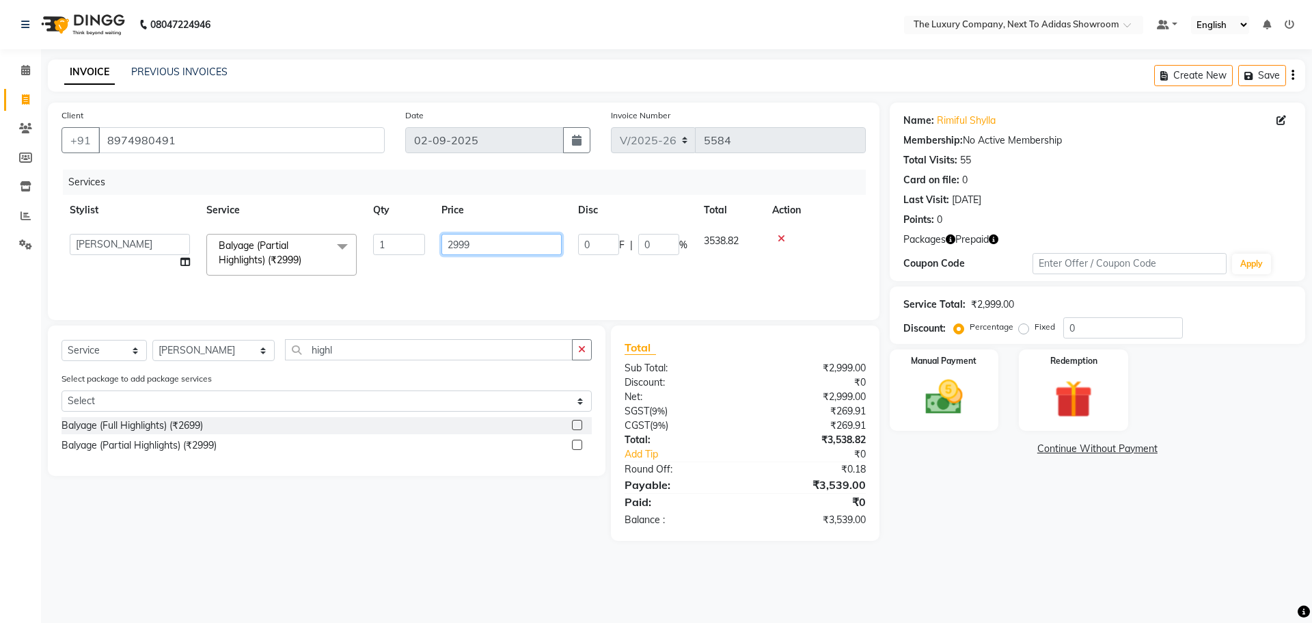
drag, startPoint x: 475, startPoint y: 237, endPoint x: 361, endPoint y: 252, distance: 115.0
click at [361, 252] on tr "[PERSON_NAME] [PERSON_NAME] ANSAI [PERSON_NAME] BALAJIED [PERSON_NAME] NONGRUM …" at bounding box center [464, 255] width 805 height 58
type input "4000"
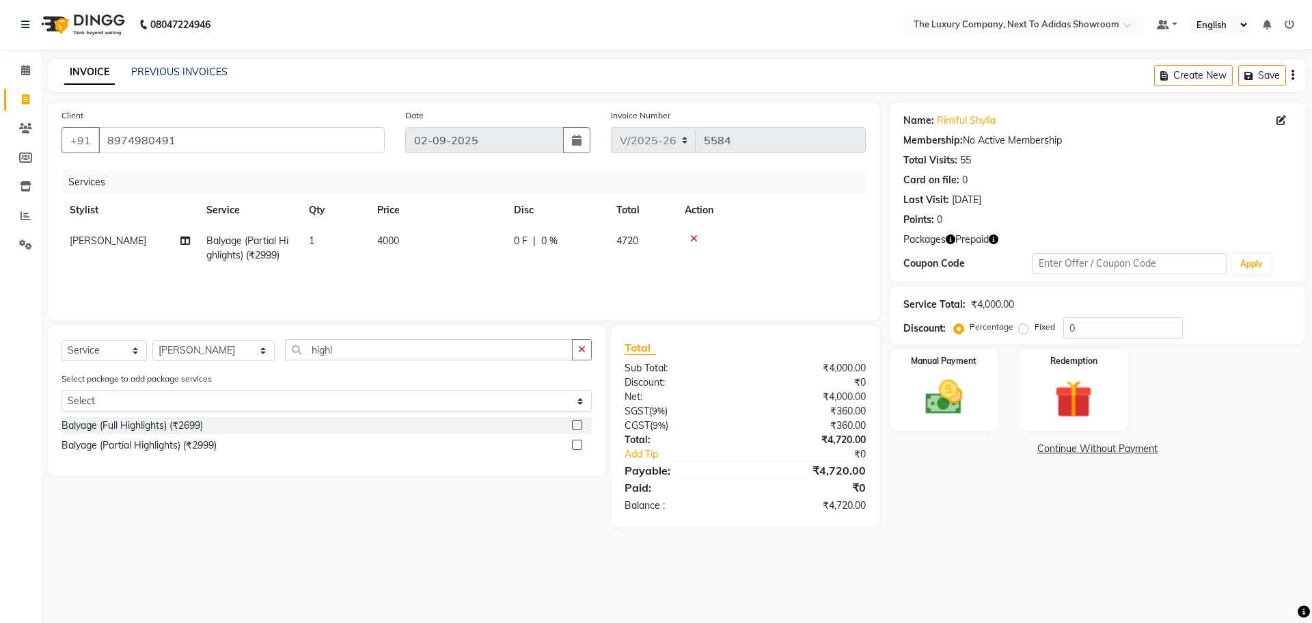
click at [996, 523] on div "Name: [PERSON_NAME] Membership: No Active Membership Total Visits: 55 Card on f…" at bounding box center [1103, 315] width 426 height 424
click at [1124, 385] on div "Redemption" at bounding box center [1073, 390] width 113 height 84
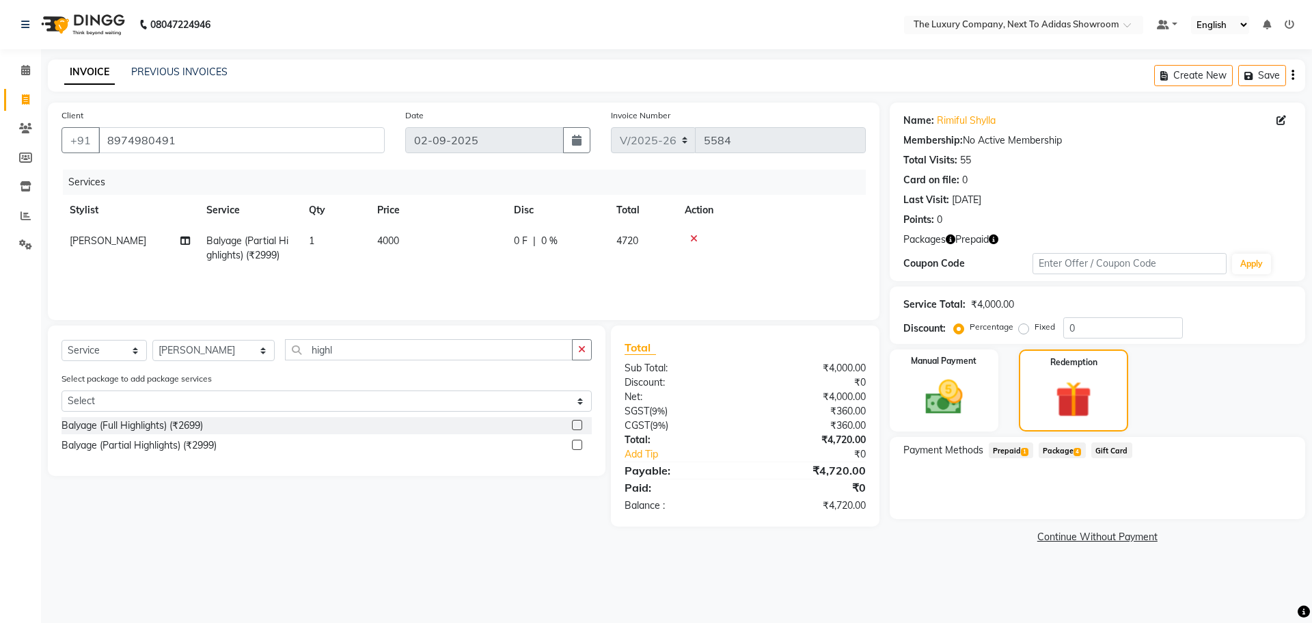
click at [1013, 448] on span "Prepaid 1" at bounding box center [1011, 450] width 44 height 16
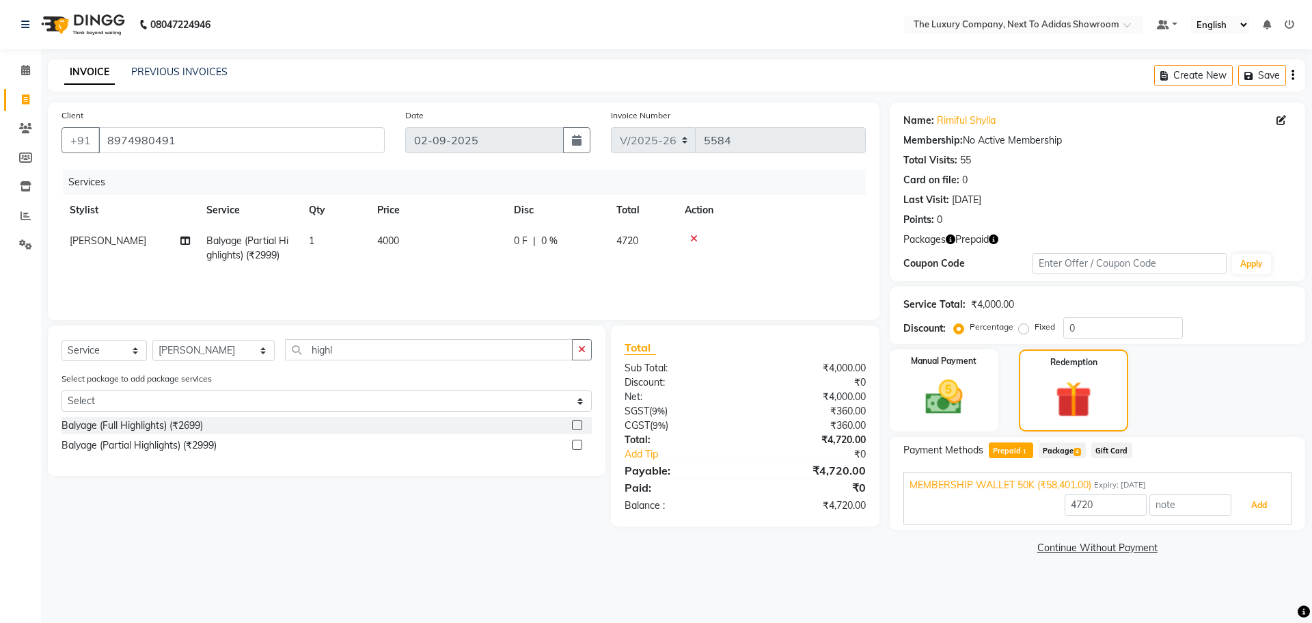
drag, startPoint x: 1265, startPoint y: 506, endPoint x: 1258, endPoint y: 502, distance: 7.0
click at [1262, 504] on button "Add" at bounding box center [1259, 504] width 50 height 23
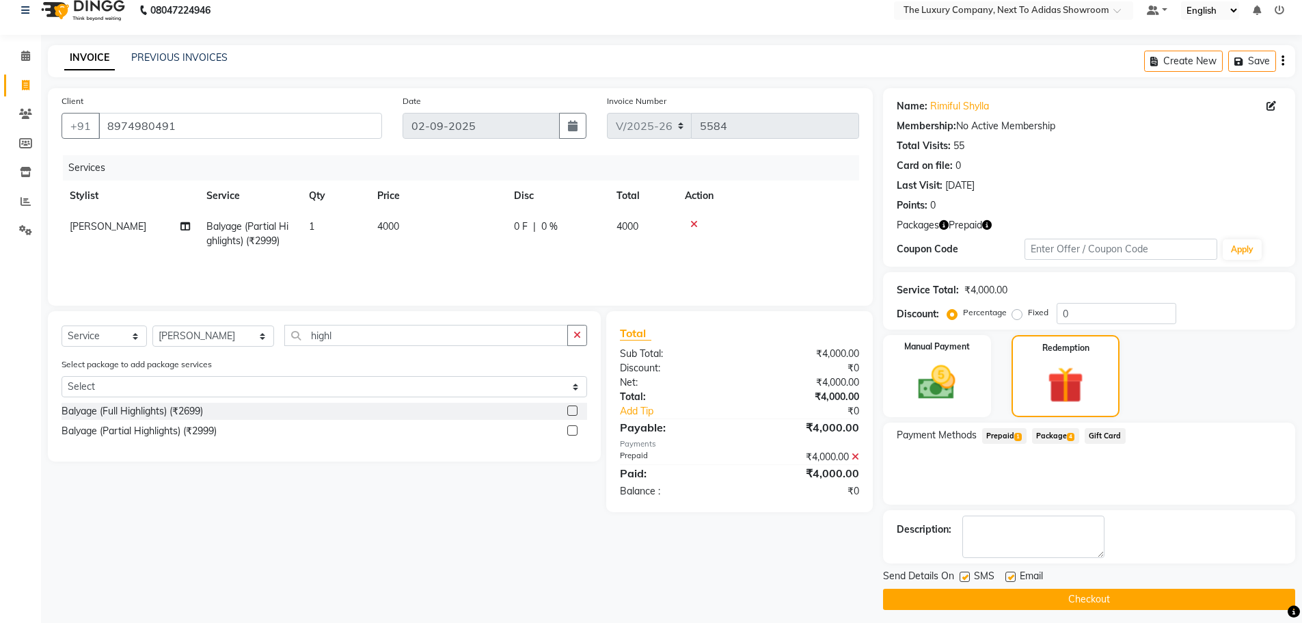
scroll to position [22, 0]
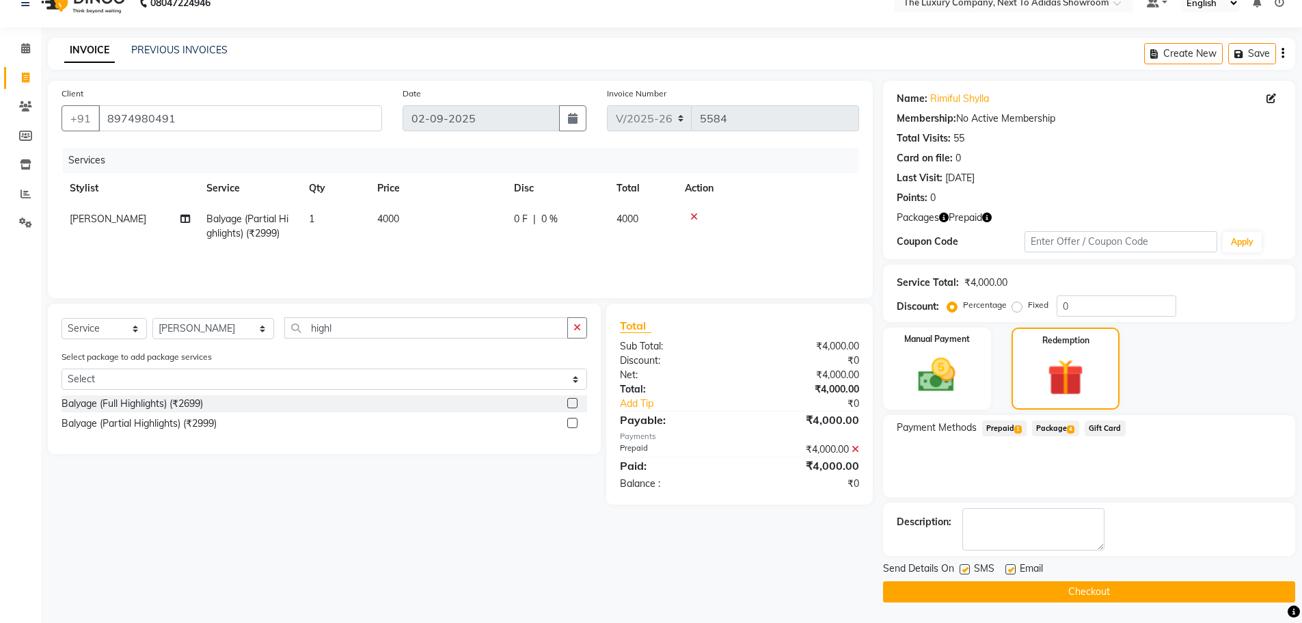
drag, startPoint x: 990, startPoint y: 217, endPoint x: 982, endPoint y: 228, distance: 14.1
click at [991, 217] on icon "button" at bounding box center [987, 218] width 10 height 10
click at [1139, 594] on button "Checkout" at bounding box center [1089, 591] width 412 height 21
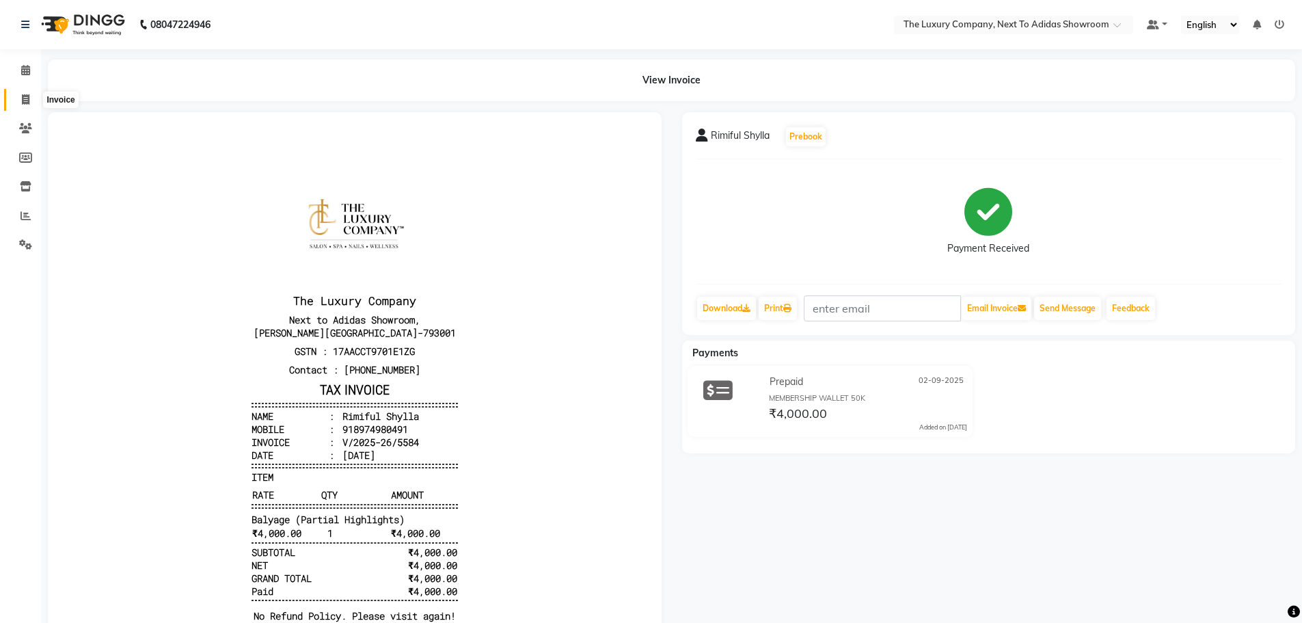
click at [27, 99] on icon at bounding box center [26, 99] width 8 height 10
select select "6828"
select select "service"
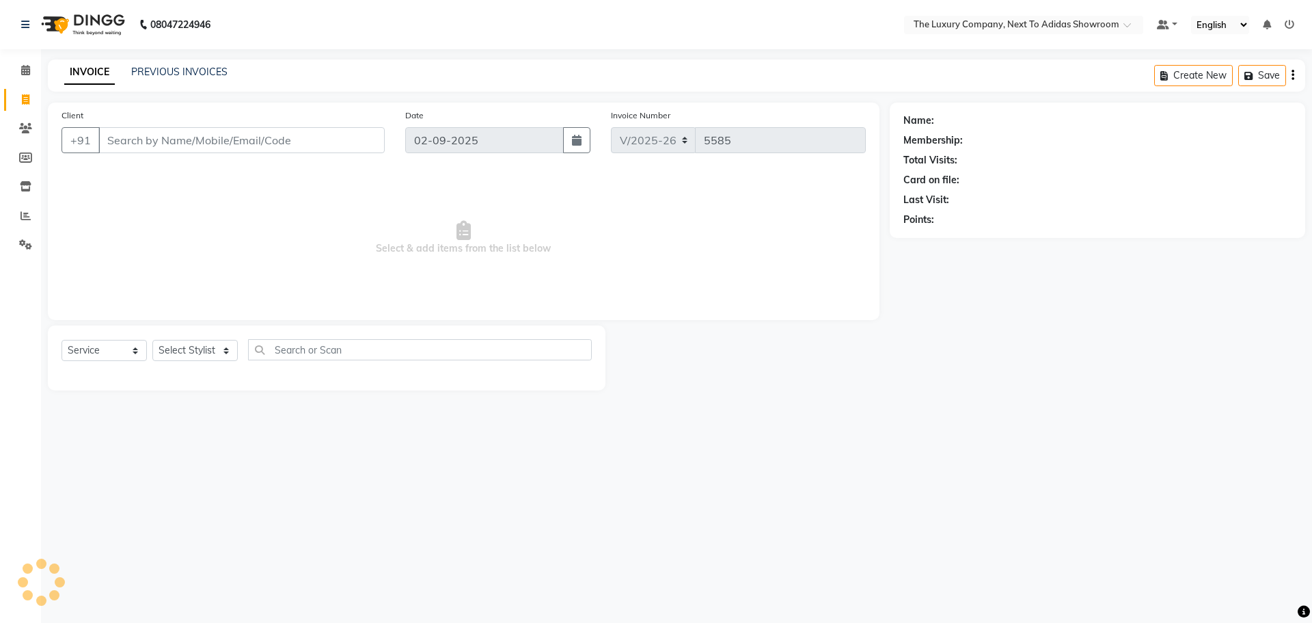
click at [125, 139] on input "Client" at bounding box center [241, 140] width 286 height 26
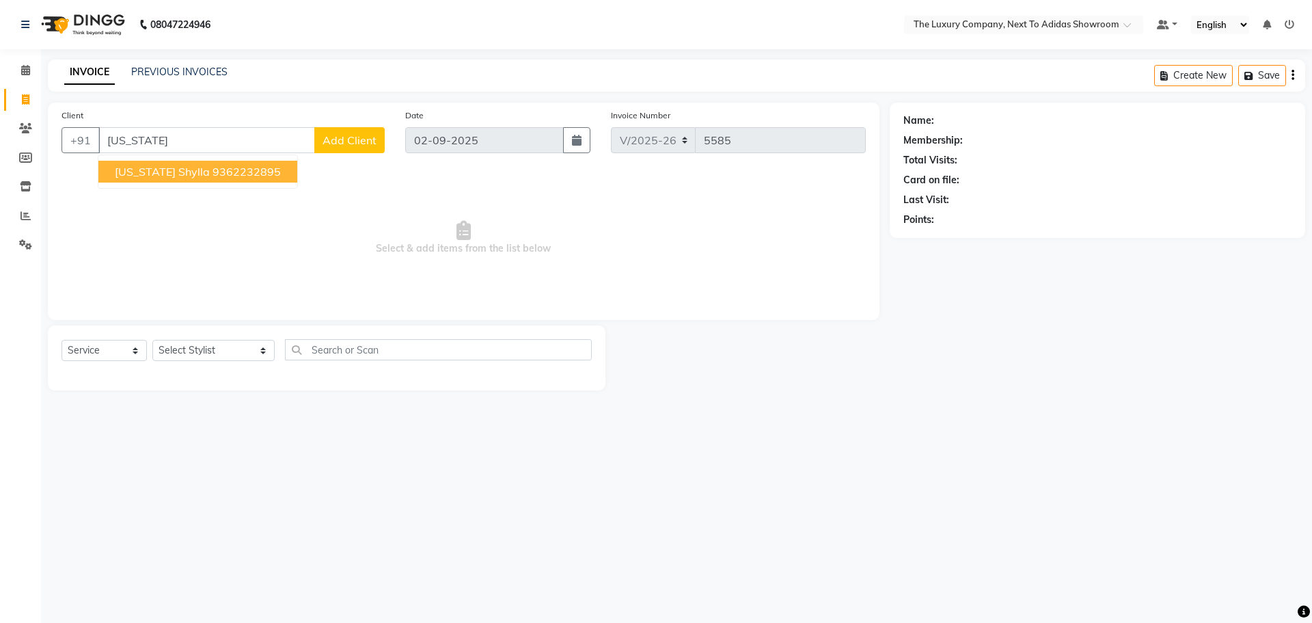
drag, startPoint x: 236, startPoint y: 165, endPoint x: 201, endPoint y: 195, distance: 45.6
click at [234, 167] on ngb-highlight "9362232895" at bounding box center [247, 172] width 68 height 14
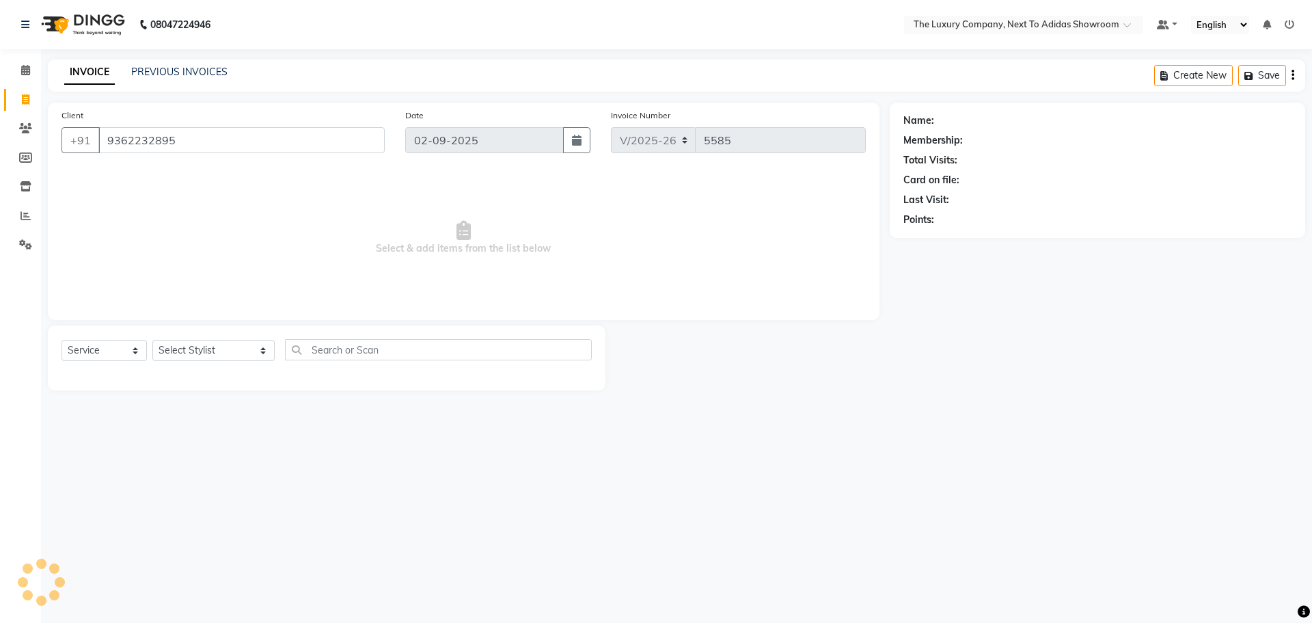
type input "9362232895"
click at [941, 238] on icon "button" at bounding box center [942, 239] width 10 height 10
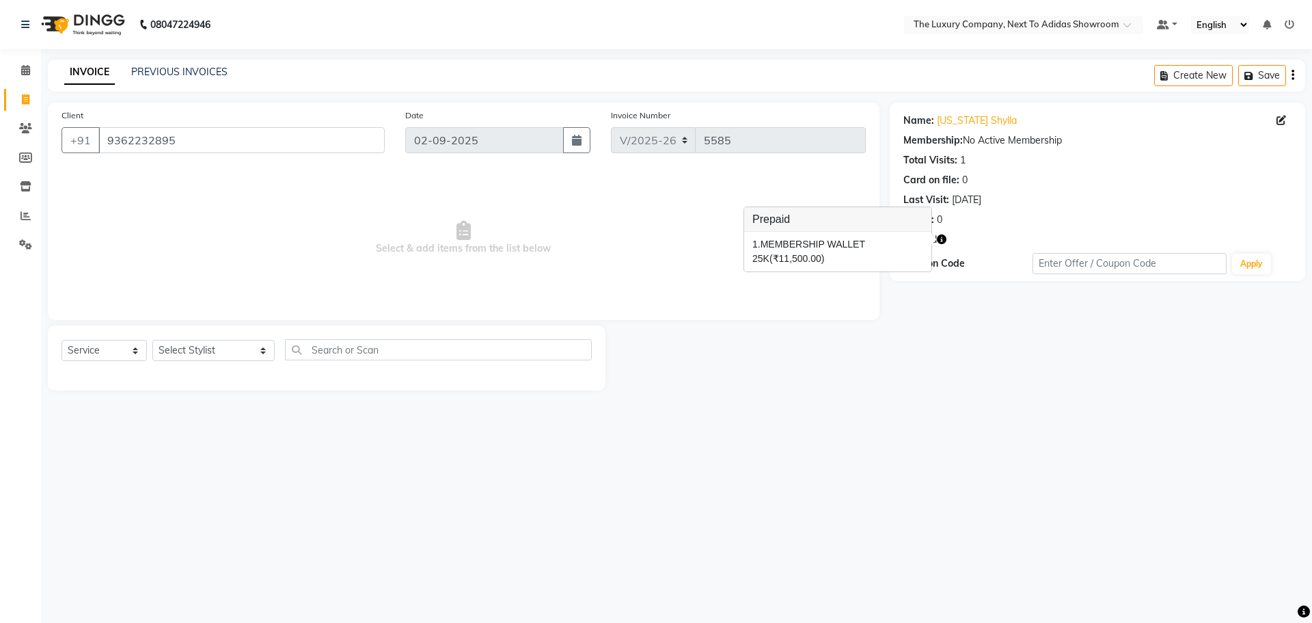
click at [680, 424] on div "08047224946 Select Location × The Luxury Company, Next To Adidas Showroom Defau…" at bounding box center [656, 311] width 1312 height 623
click at [209, 344] on select "Select Stylist [PERSON_NAME] [PERSON_NAME] ANSAI [PERSON_NAME] BALAJIED [PERSON…" at bounding box center [213, 350] width 122 height 21
select select "53668"
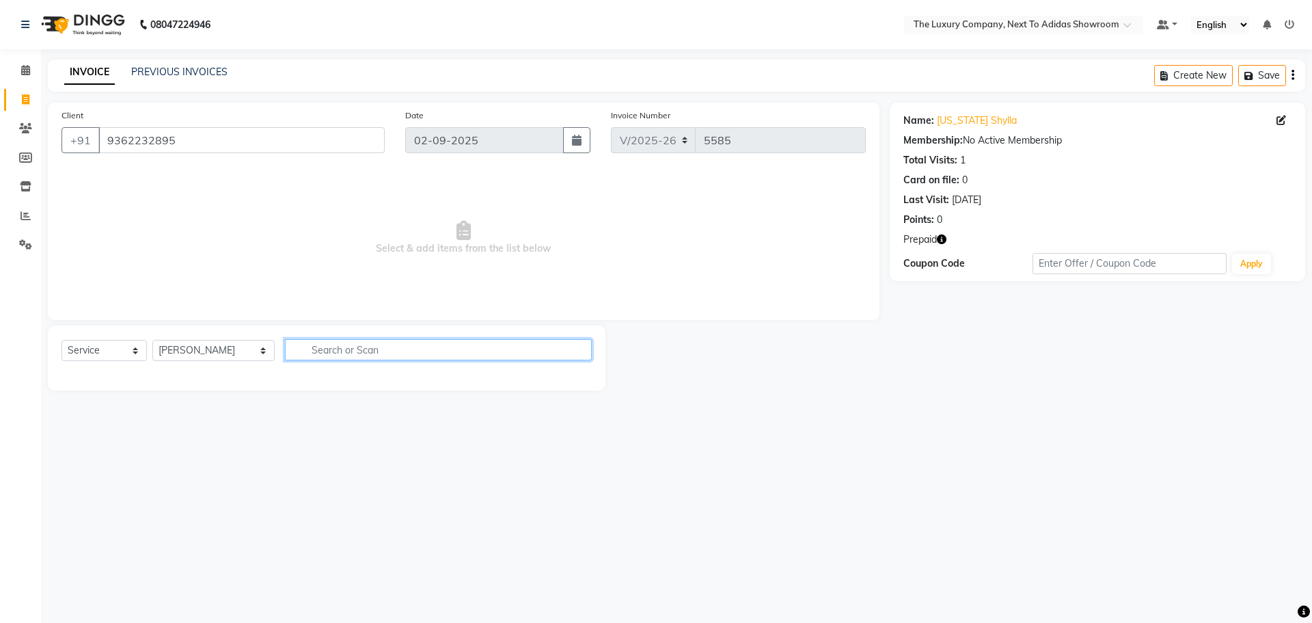
click at [310, 351] on input "text" at bounding box center [438, 349] width 307 height 21
type input "sp hair"
click at [576, 377] on label at bounding box center [577, 379] width 10 height 10
click at [576, 377] on input "checkbox" at bounding box center [576, 379] width 9 height 9
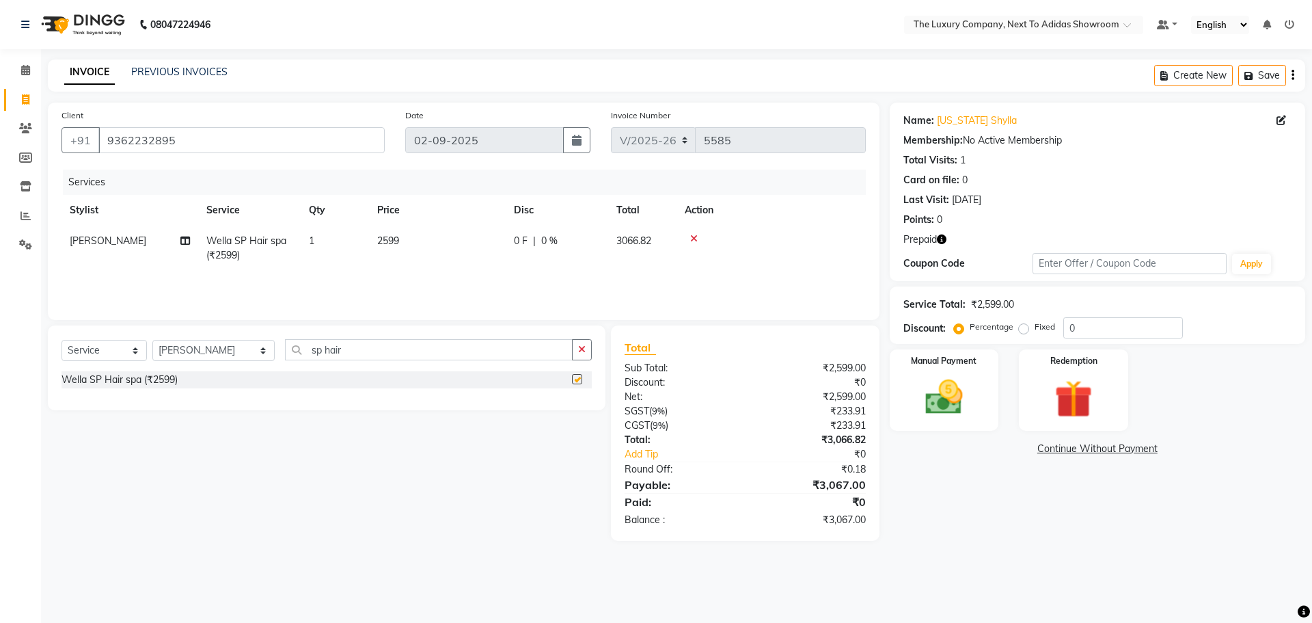
checkbox input "false"
click at [1062, 385] on img at bounding box center [1074, 399] width 64 height 49
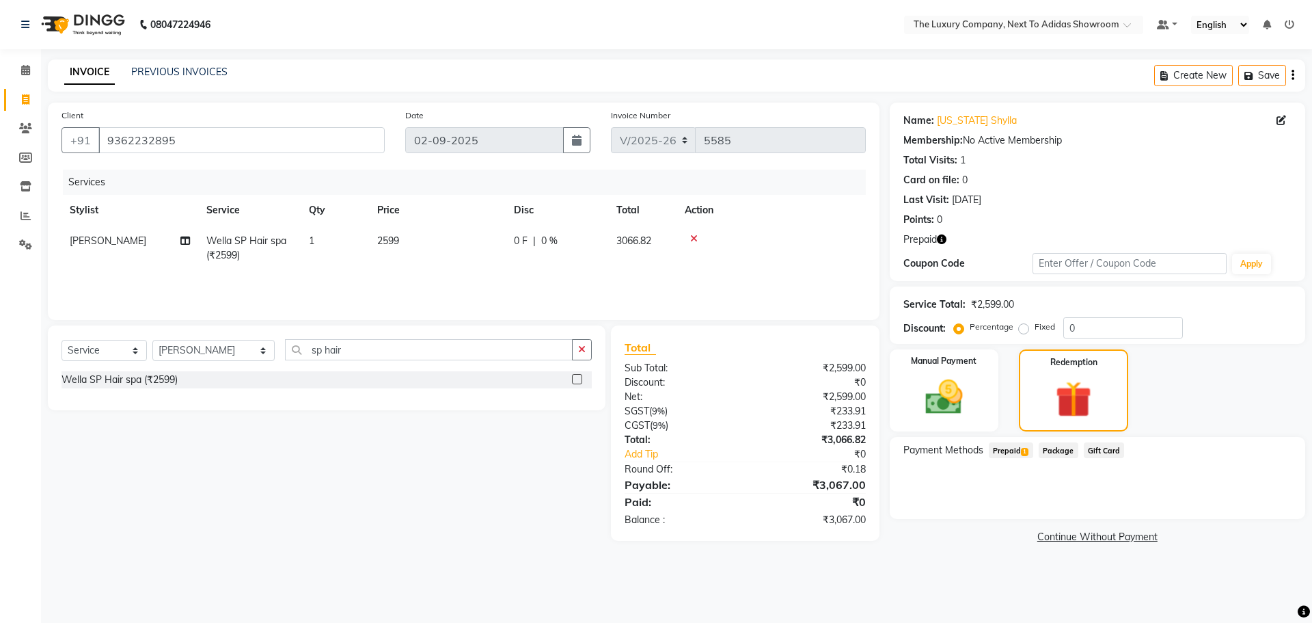
click at [939, 235] on icon "button" at bounding box center [942, 239] width 10 height 10
click at [1012, 453] on span "Prepaid 1" at bounding box center [1011, 450] width 44 height 16
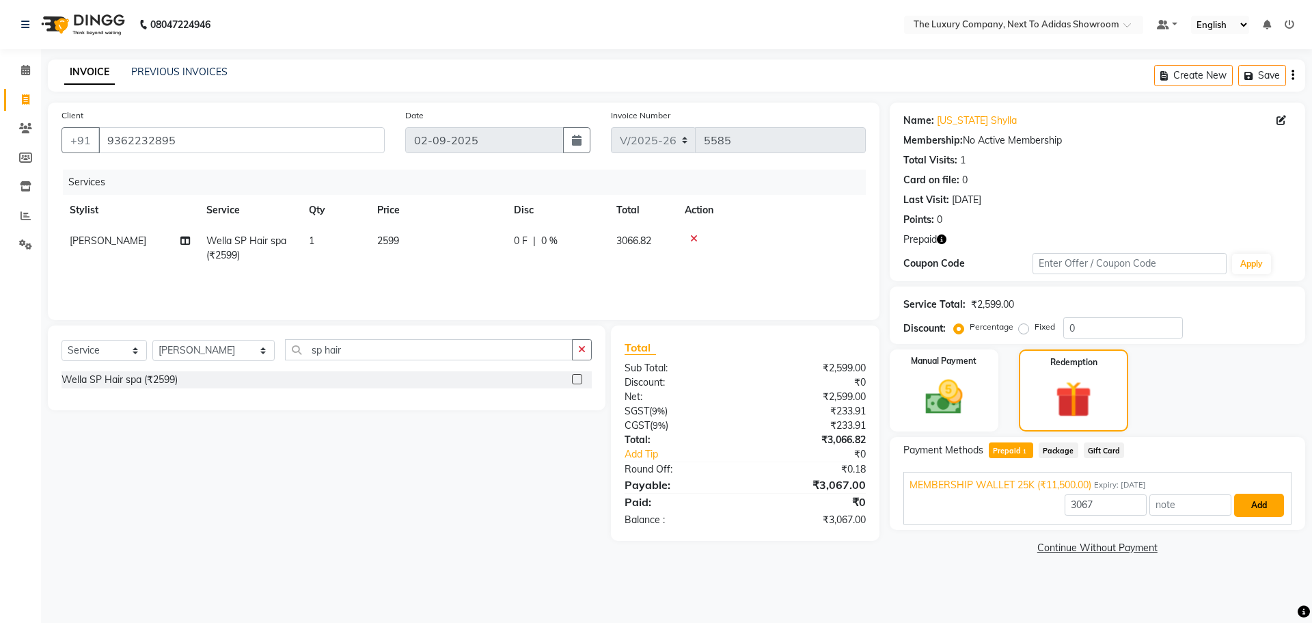
click at [1263, 502] on button "Add" at bounding box center [1259, 504] width 50 height 23
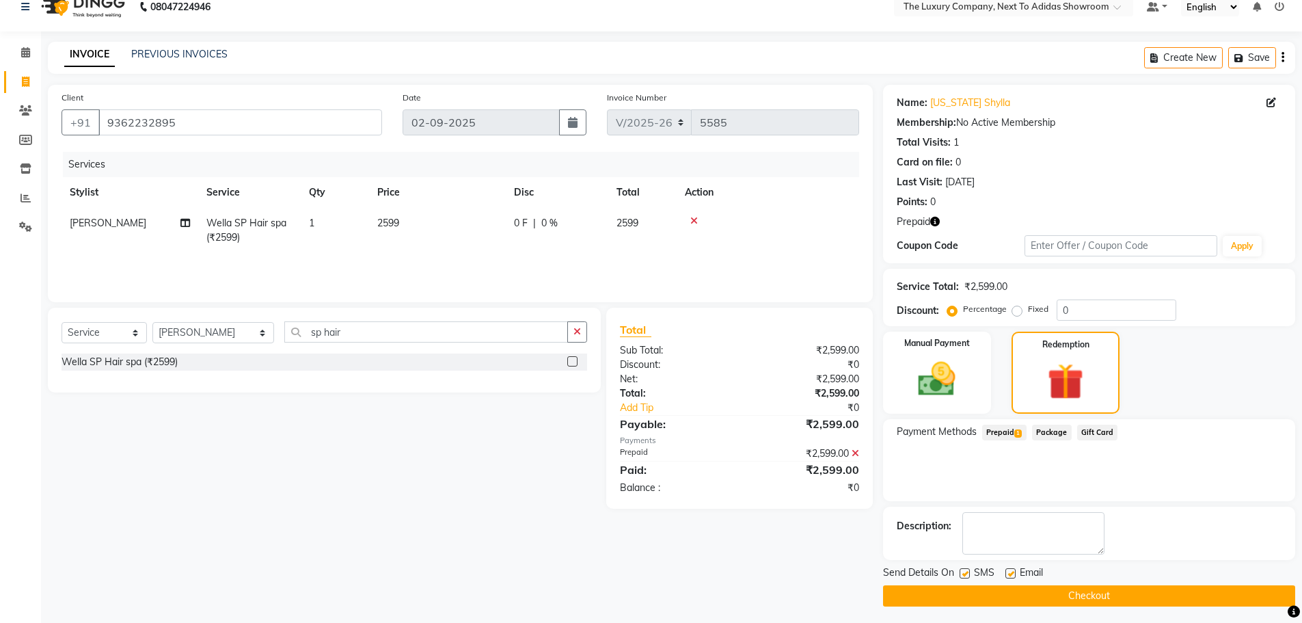
scroll to position [22, 0]
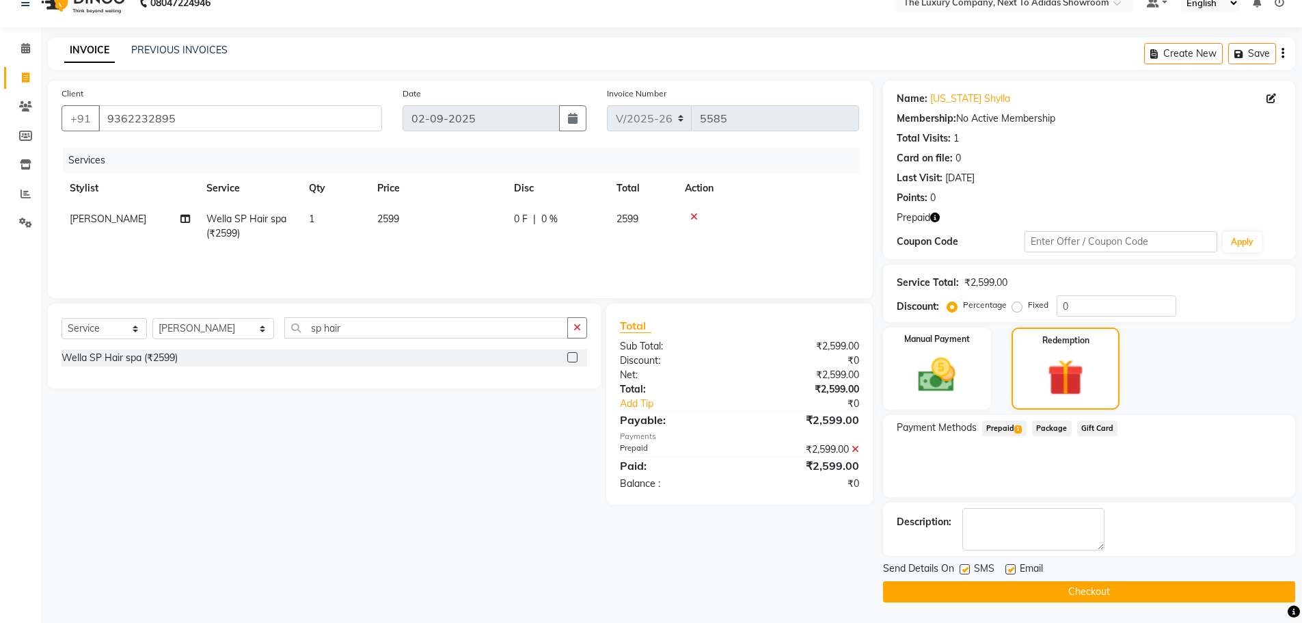
click at [456, 232] on td "2599" at bounding box center [437, 226] width 137 height 45
select select "53668"
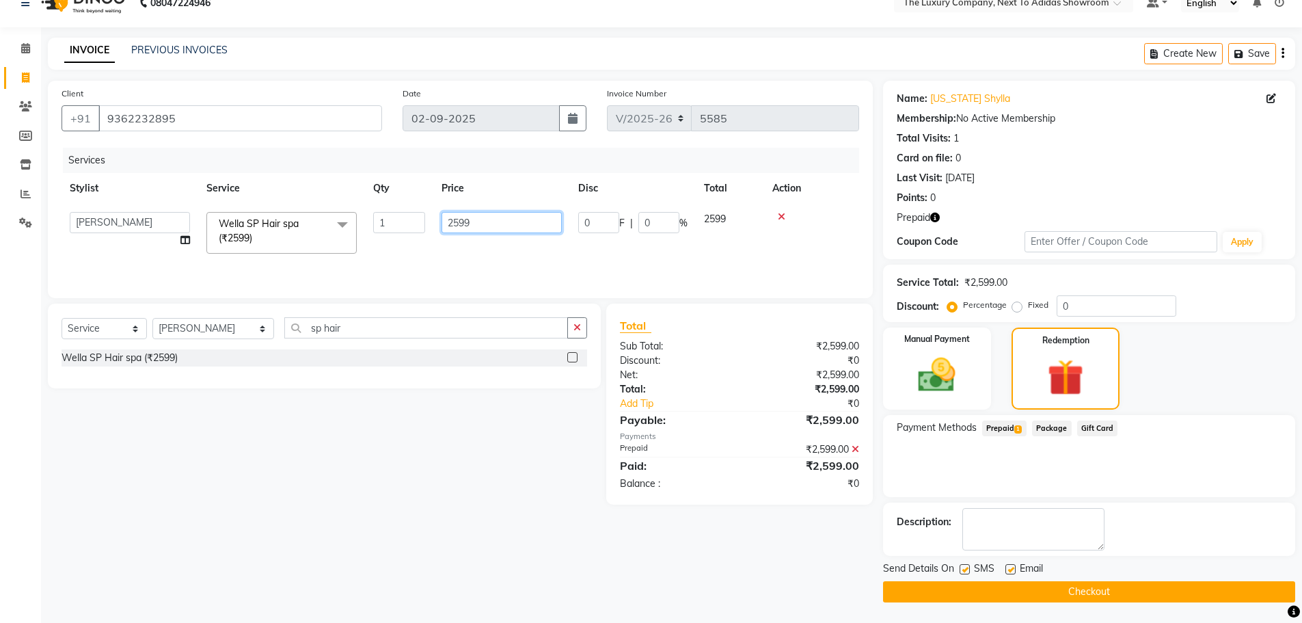
drag, startPoint x: 474, startPoint y: 221, endPoint x: 358, endPoint y: 230, distance: 115.9
click at [358, 230] on tr "[PERSON_NAME] [PERSON_NAME] ANSAI [PERSON_NAME] BALAJIED [PERSON_NAME] NONGRUM …" at bounding box center [461, 233] width 798 height 58
type input "2999"
click at [1012, 425] on span "Prepaid 1" at bounding box center [1004, 428] width 44 height 16
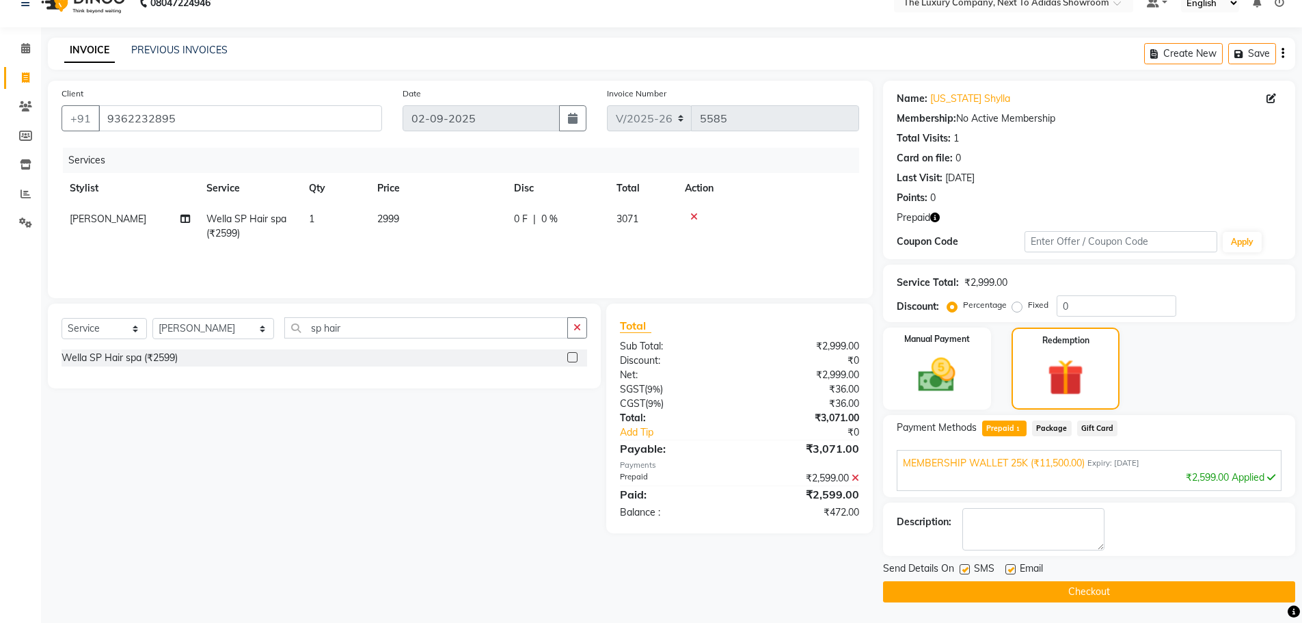
click at [1208, 470] on div "₹2,599.00 Applied" at bounding box center [1089, 477] width 373 height 14
click at [1182, 467] on div "MEMBERSHIP WALLET 25K (₹11,500.00) Expiry: [DATE]" at bounding box center [1089, 463] width 373 height 14
click at [1064, 455] on div "MEMBERSHIP WALLET 25K (₹11,500.00) Expiry: [DATE] ₹2,599.00 Applied" at bounding box center [1089, 463] width 385 height 27
click at [1059, 457] on span "MEMBERSHIP WALLET 25K (₹11,500.00)" at bounding box center [994, 463] width 182 height 14
click at [858, 474] on icon at bounding box center [856, 478] width 8 height 10
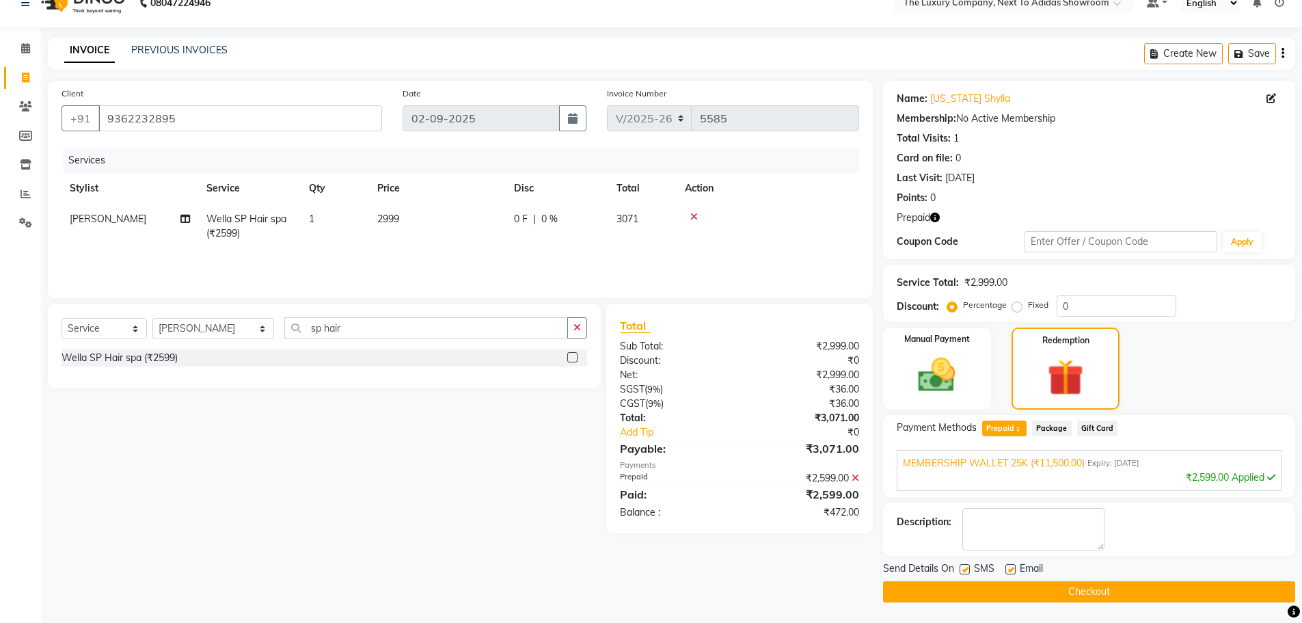
scroll to position [0, 0]
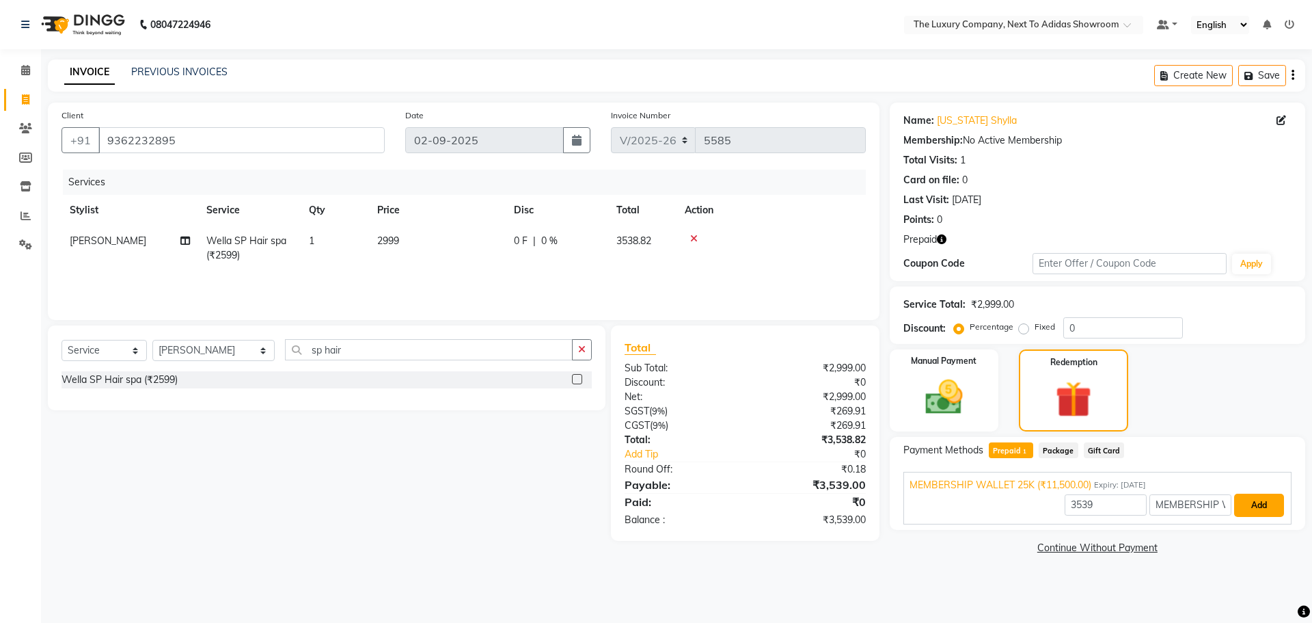
click at [1253, 506] on button "Add" at bounding box center [1259, 504] width 50 height 23
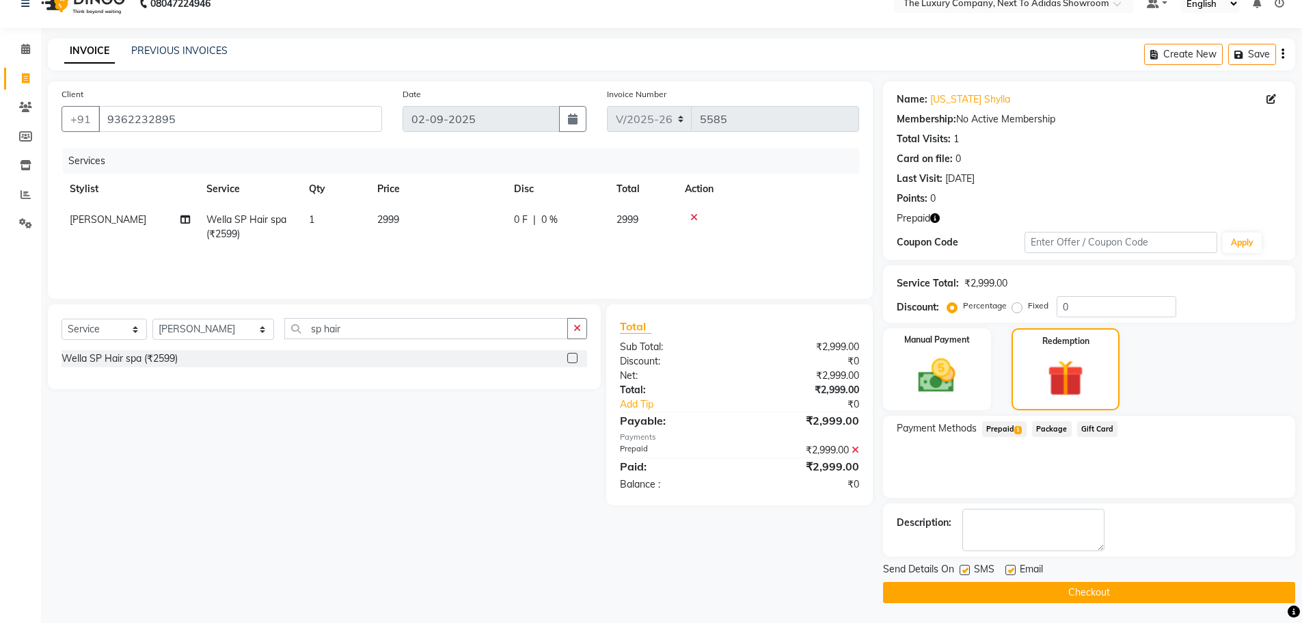
scroll to position [22, 0]
click at [1070, 593] on button "Checkout" at bounding box center [1089, 591] width 412 height 21
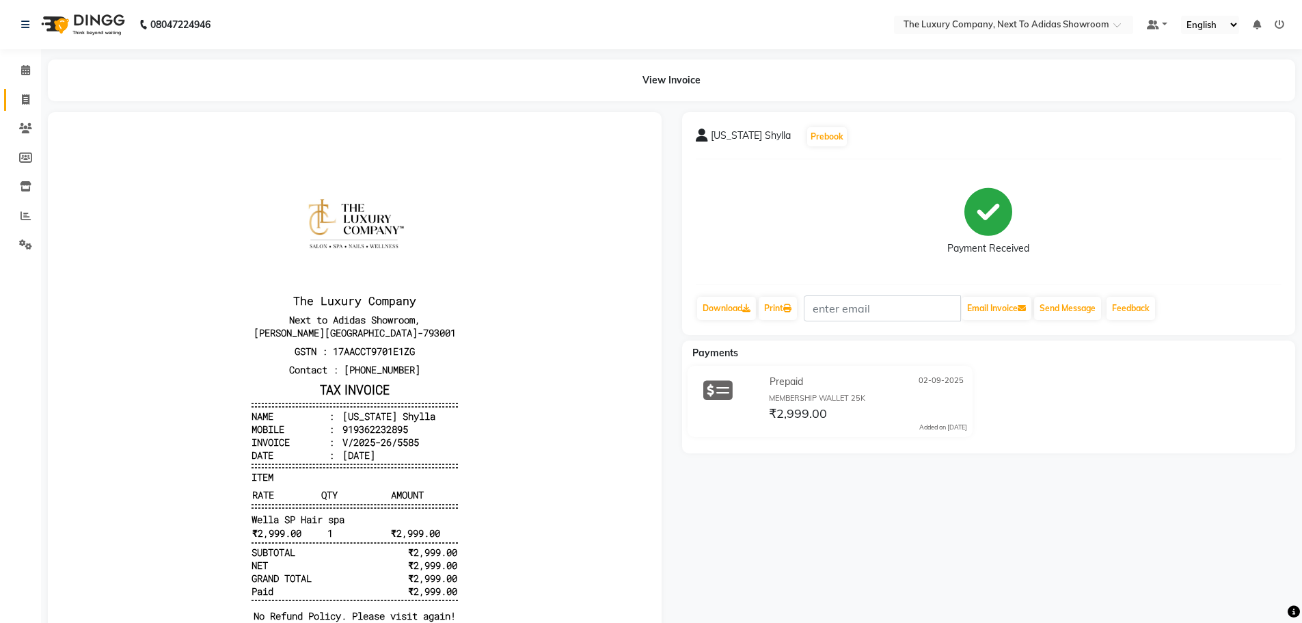
click at [22, 92] on link "Invoice" at bounding box center [20, 100] width 33 height 23
select select "service"
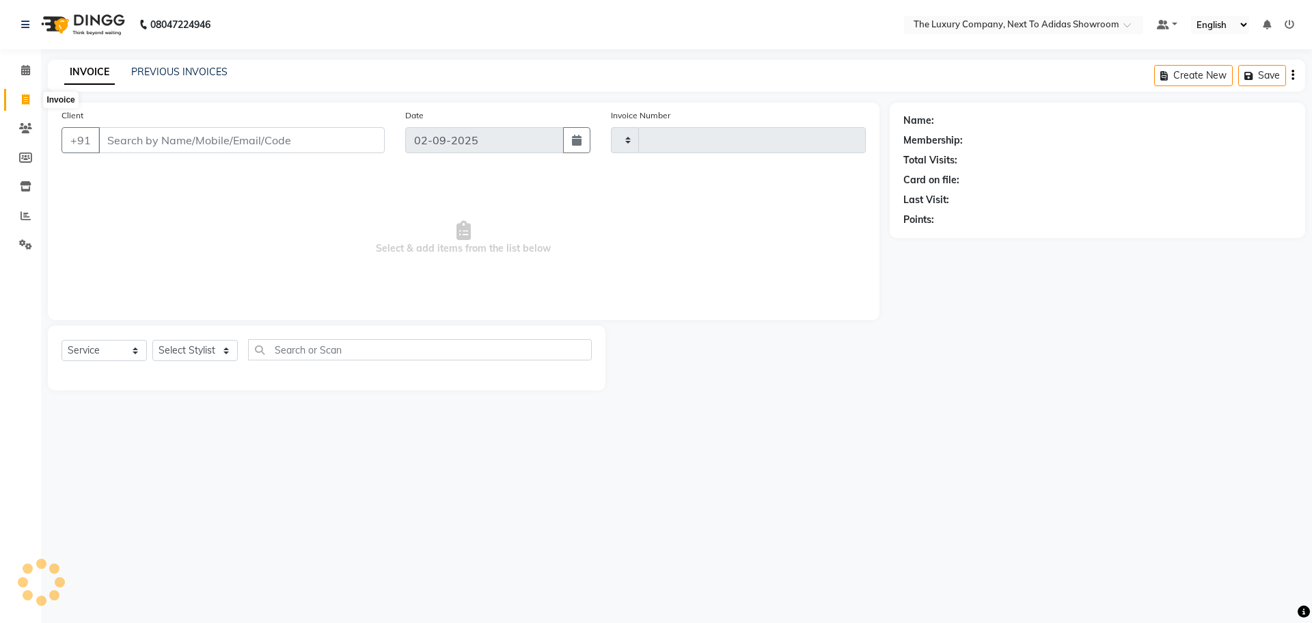
type input "5586"
select select "6828"
click at [127, 141] on input "Client" at bounding box center [241, 140] width 286 height 26
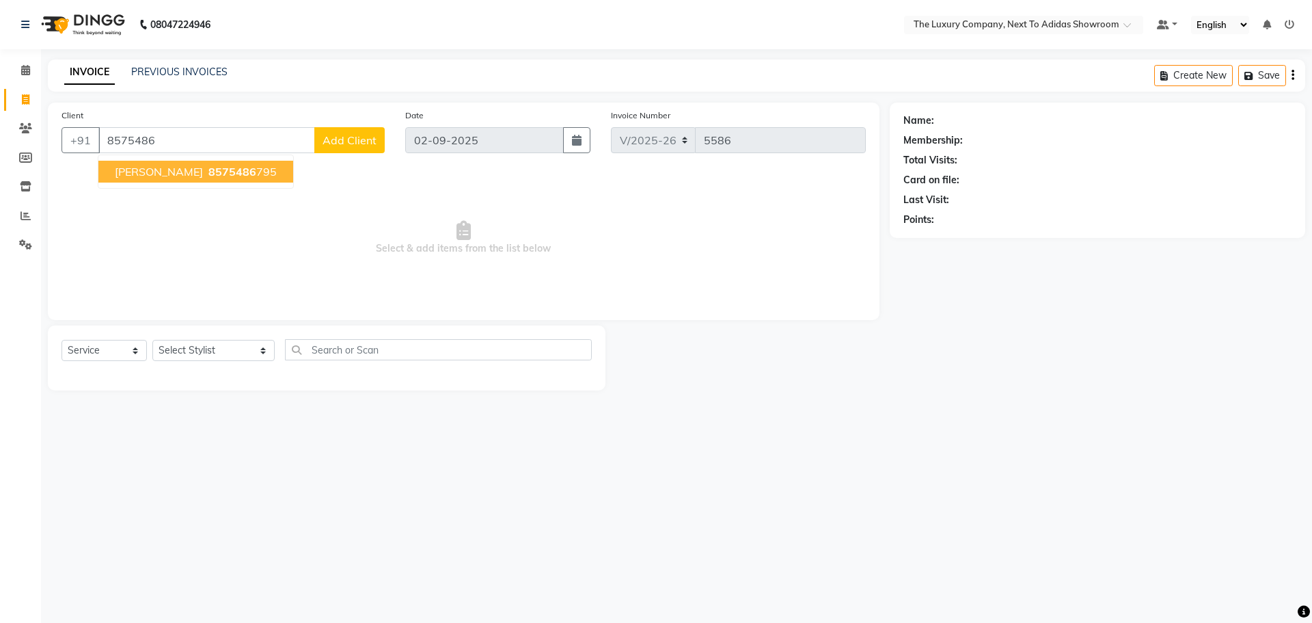
drag, startPoint x: 176, startPoint y: 169, endPoint x: 145, endPoint y: 236, distance: 74.3
click at [208, 168] on span "8575486" at bounding box center [232, 172] width 48 height 14
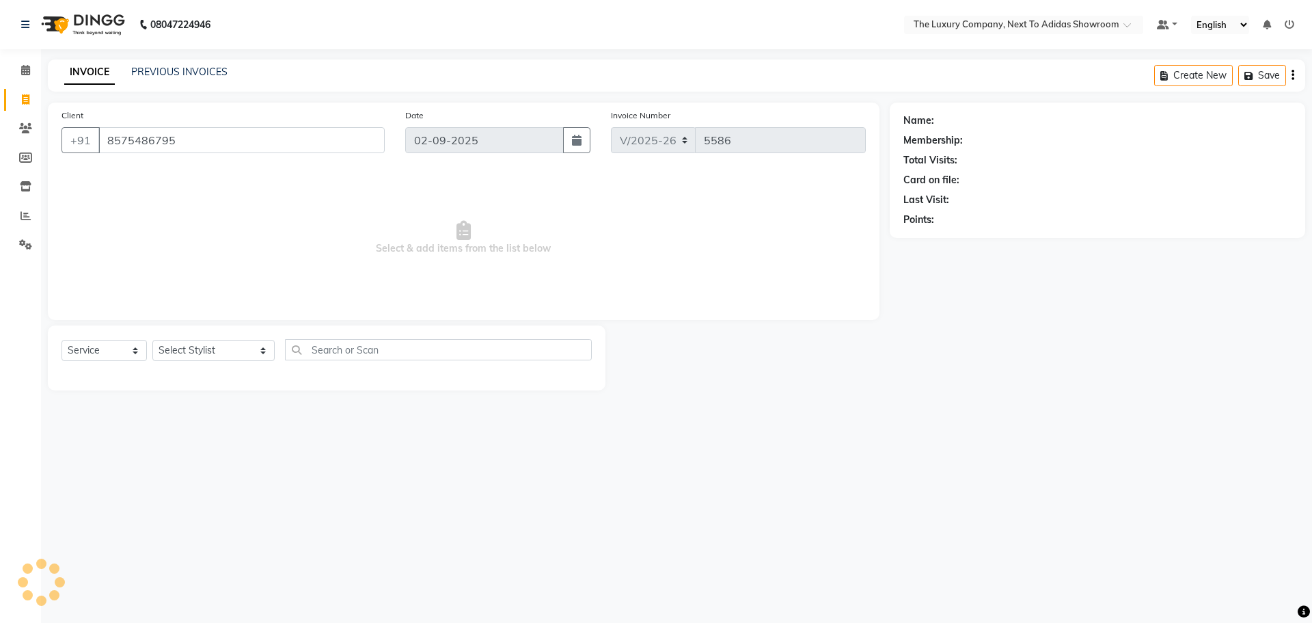
type input "8575486795"
click at [81, 352] on select "Select Service Product Membership Package Voucher Prepaid Gift Card" at bounding box center [104, 350] width 85 height 21
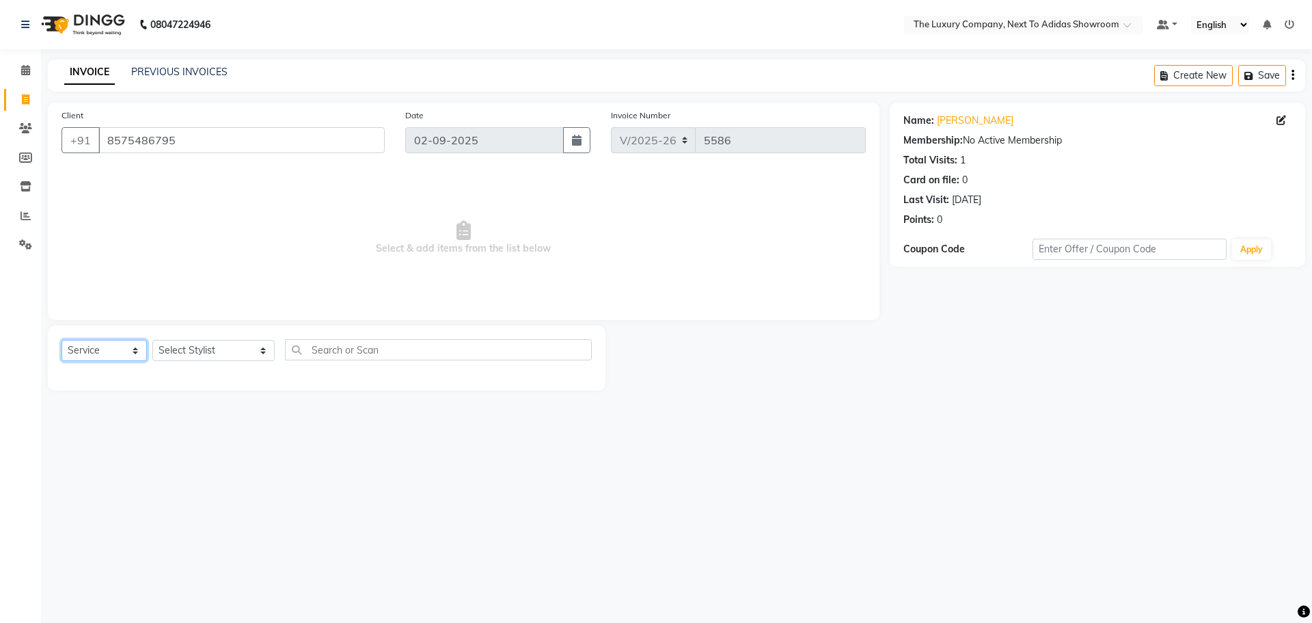
select select "product"
click at [62, 340] on select "Select Service Product Membership Package Voucher Prepaid Gift Card" at bounding box center [104, 350] width 85 height 21
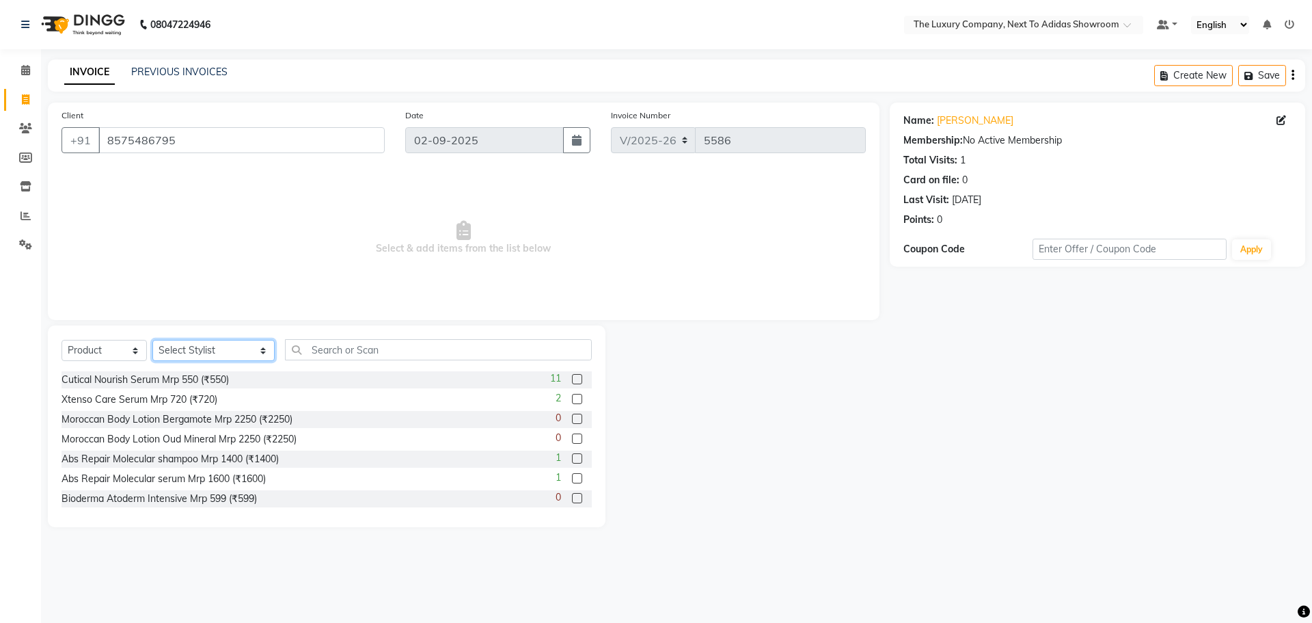
click at [210, 349] on select "Select Stylist [PERSON_NAME] [PERSON_NAME] ANSAI [PERSON_NAME] BALAJIED [PERSON…" at bounding box center [213, 350] width 122 height 21
select select "53668"
click at [327, 349] on input "text" at bounding box center [438, 349] width 307 height 21
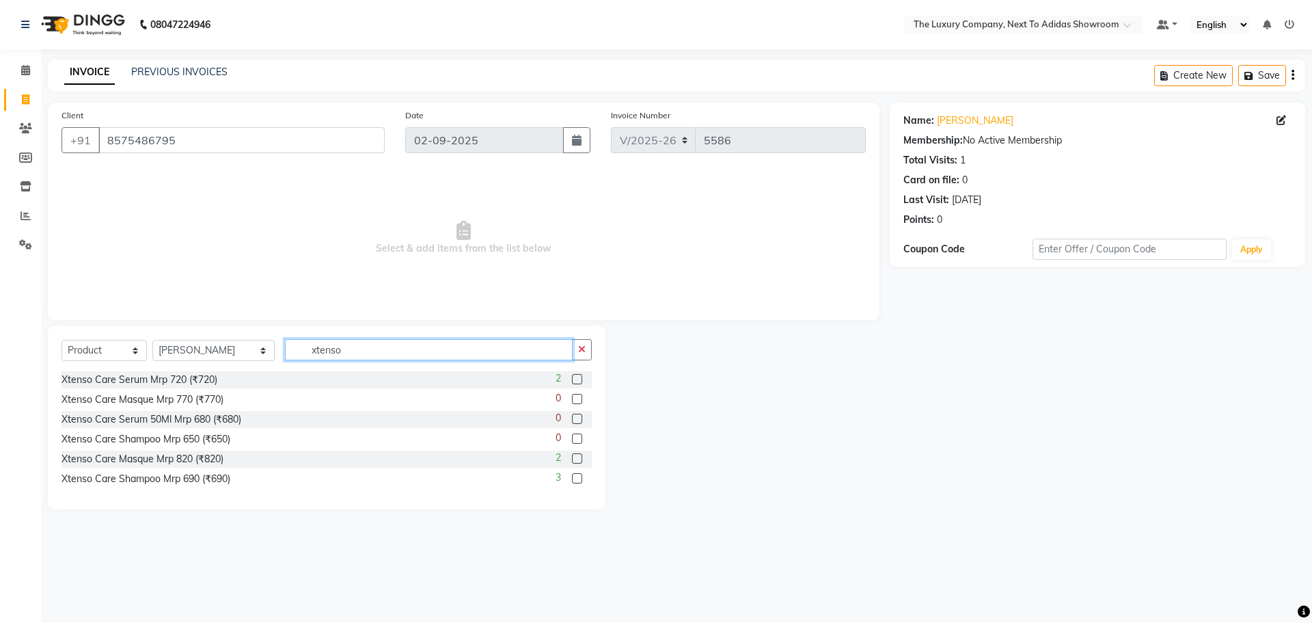
type input "xtenso"
click at [580, 375] on label at bounding box center [577, 379] width 10 height 10
click at [580, 375] on input "checkbox" at bounding box center [576, 379] width 9 height 9
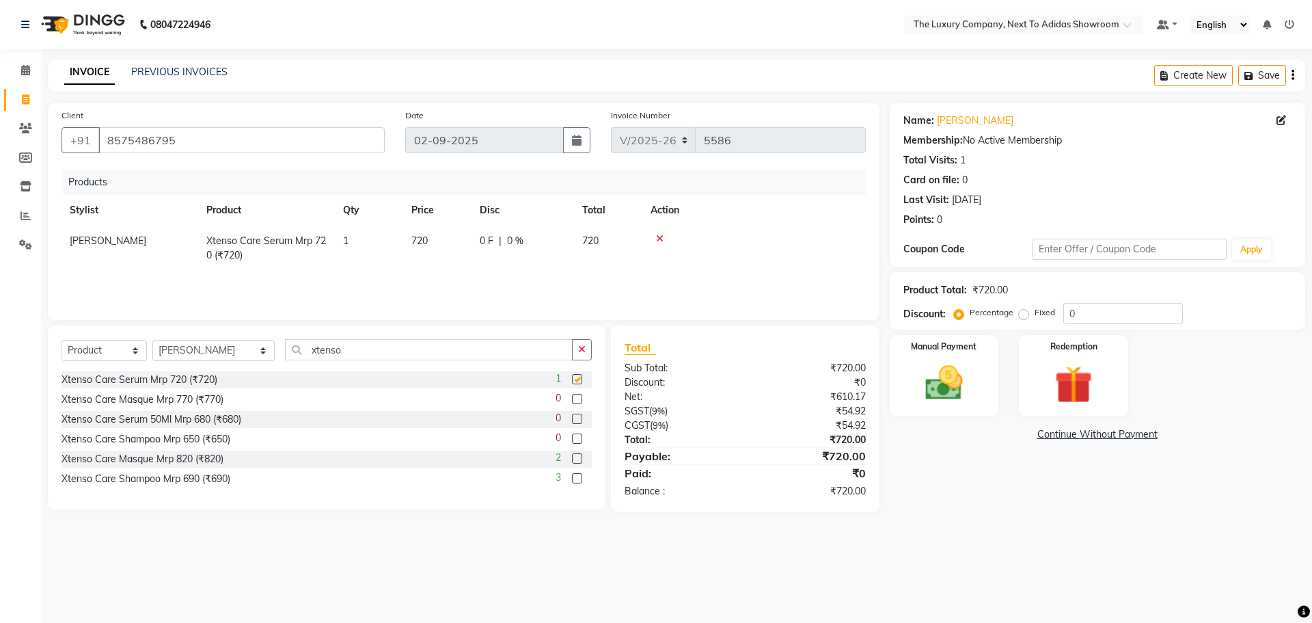
checkbox input "false"
click at [578, 455] on label at bounding box center [577, 458] width 10 height 10
click at [578, 455] on input "checkbox" at bounding box center [576, 459] width 9 height 9
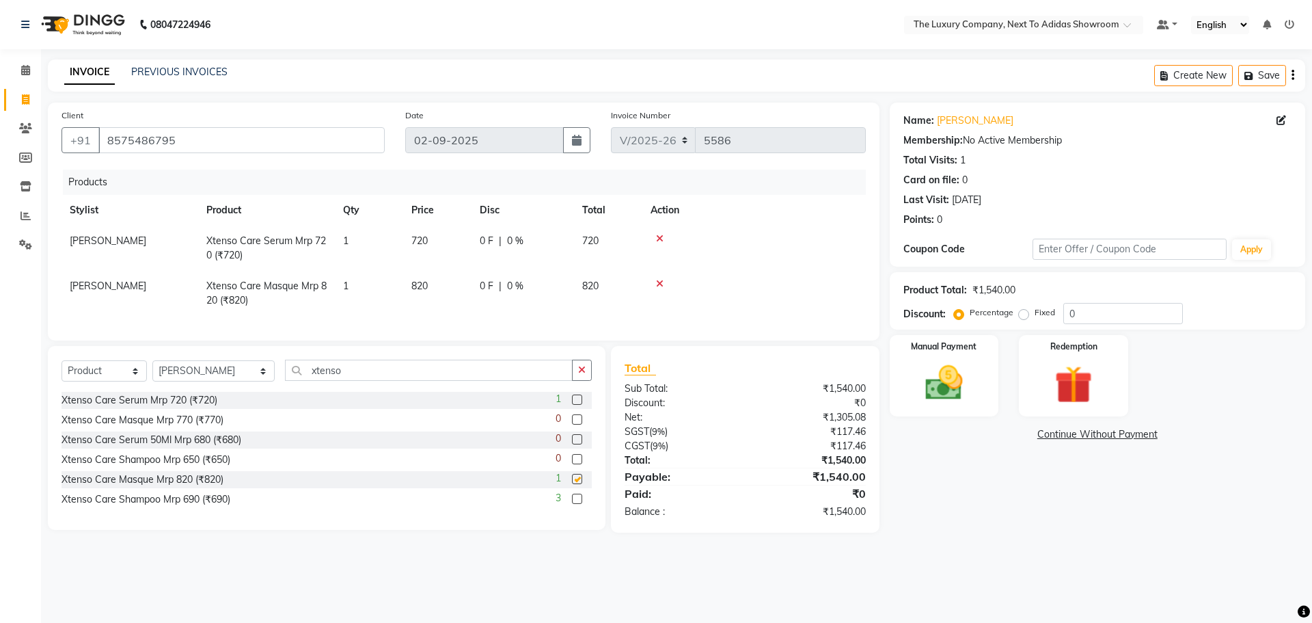
checkbox input "false"
click at [576, 504] on label at bounding box center [577, 498] width 10 height 10
click at [576, 504] on input "checkbox" at bounding box center [576, 499] width 9 height 9
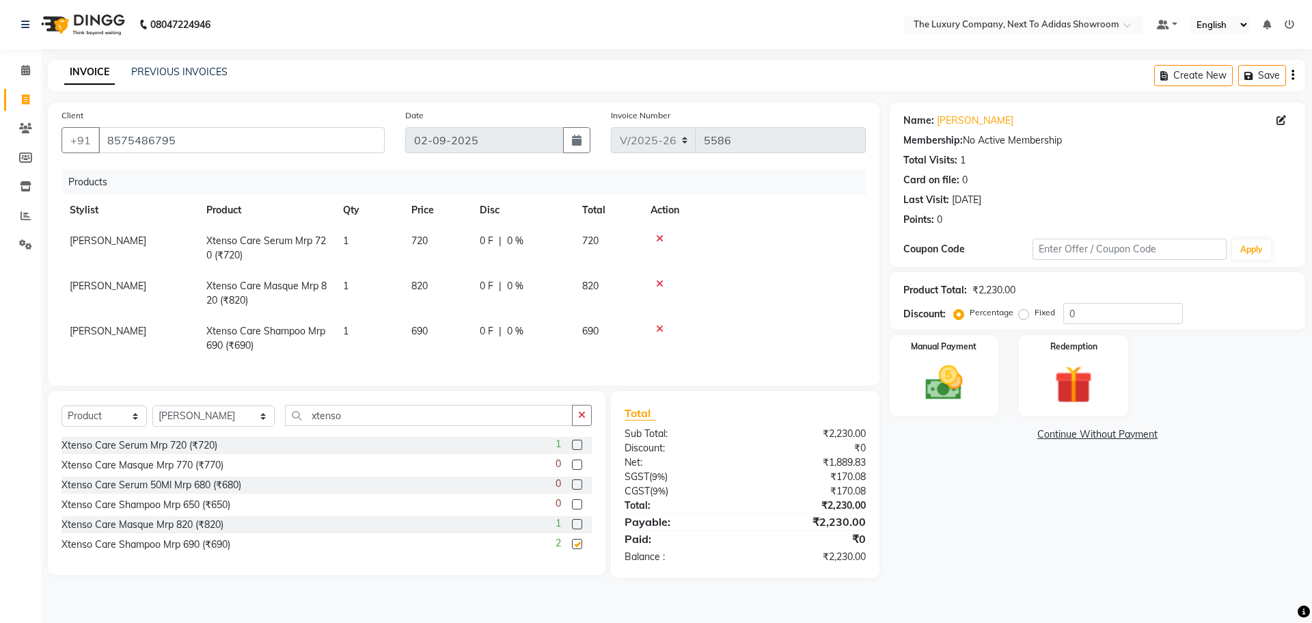
checkbox input "false"
click at [942, 370] on img at bounding box center [944, 382] width 64 height 45
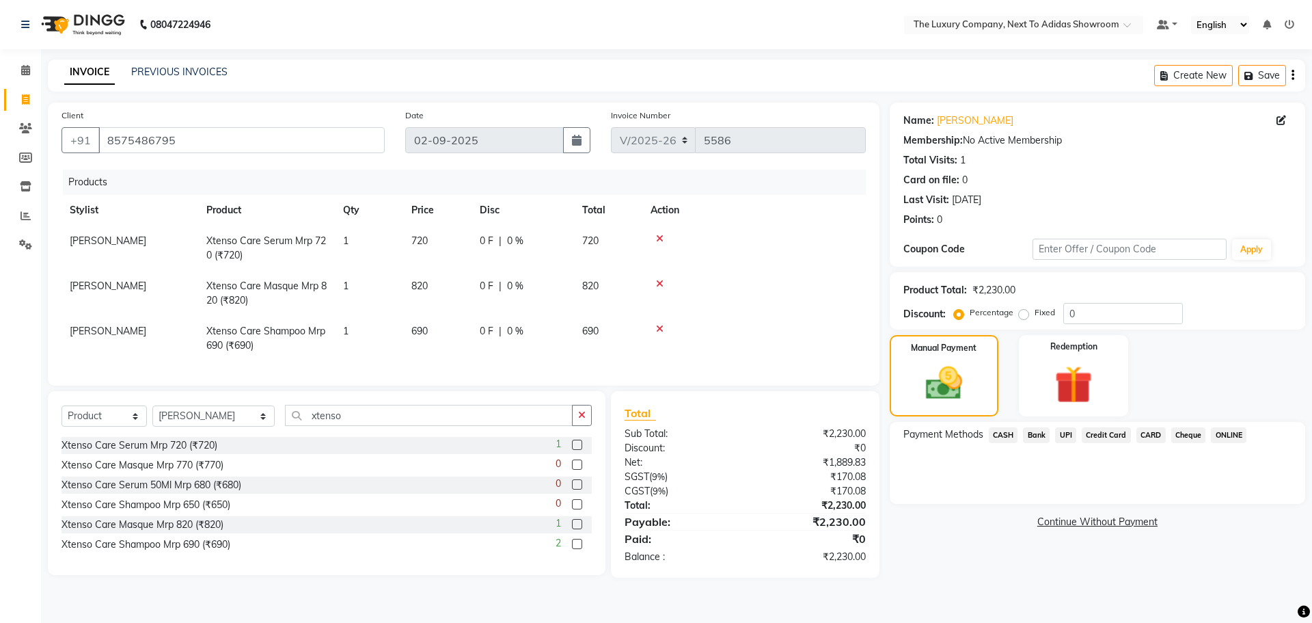
click at [1059, 431] on span "UPI" at bounding box center [1065, 435] width 21 height 16
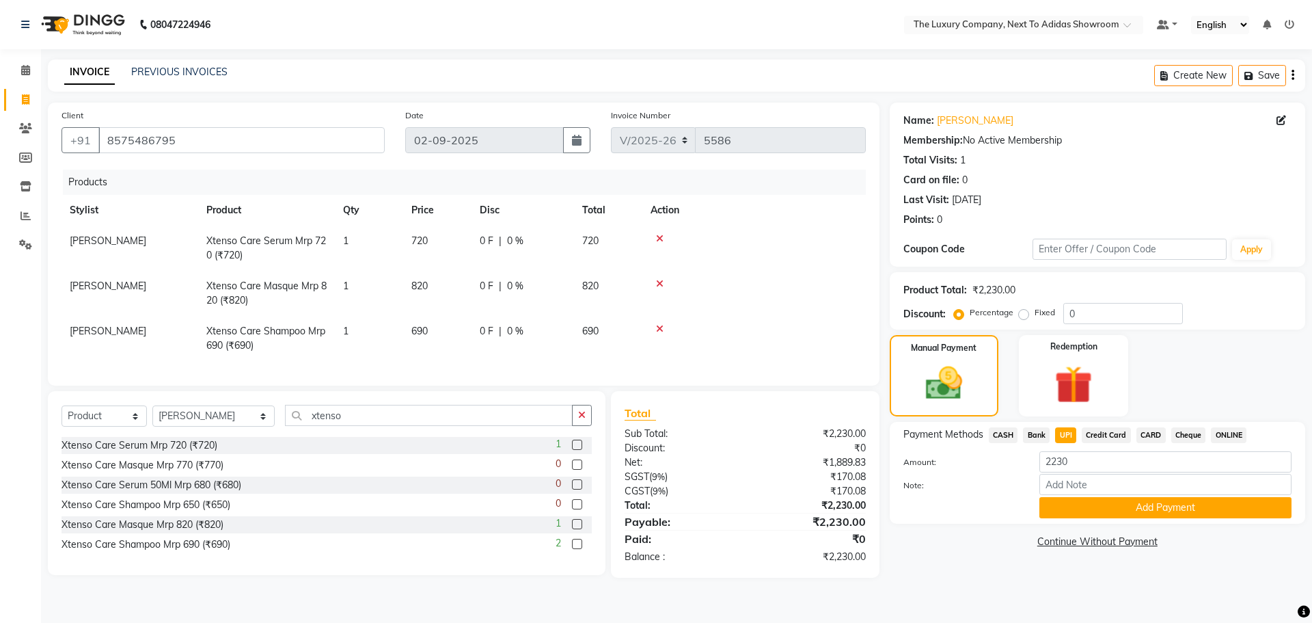
click at [1105, 499] on button "Add Payment" at bounding box center [1166, 507] width 252 height 21
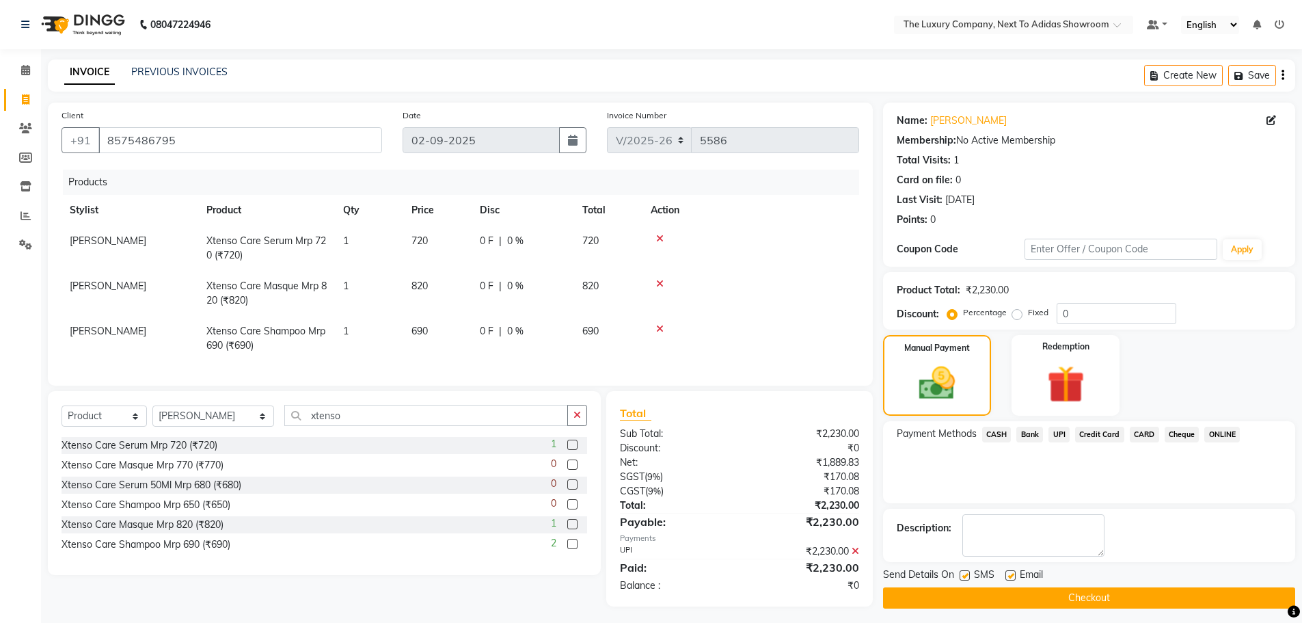
drag, startPoint x: 1111, startPoint y: 597, endPoint x: 1184, endPoint y: 363, distance: 244.9
click at [1114, 592] on button "Checkout" at bounding box center [1089, 597] width 412 height 21
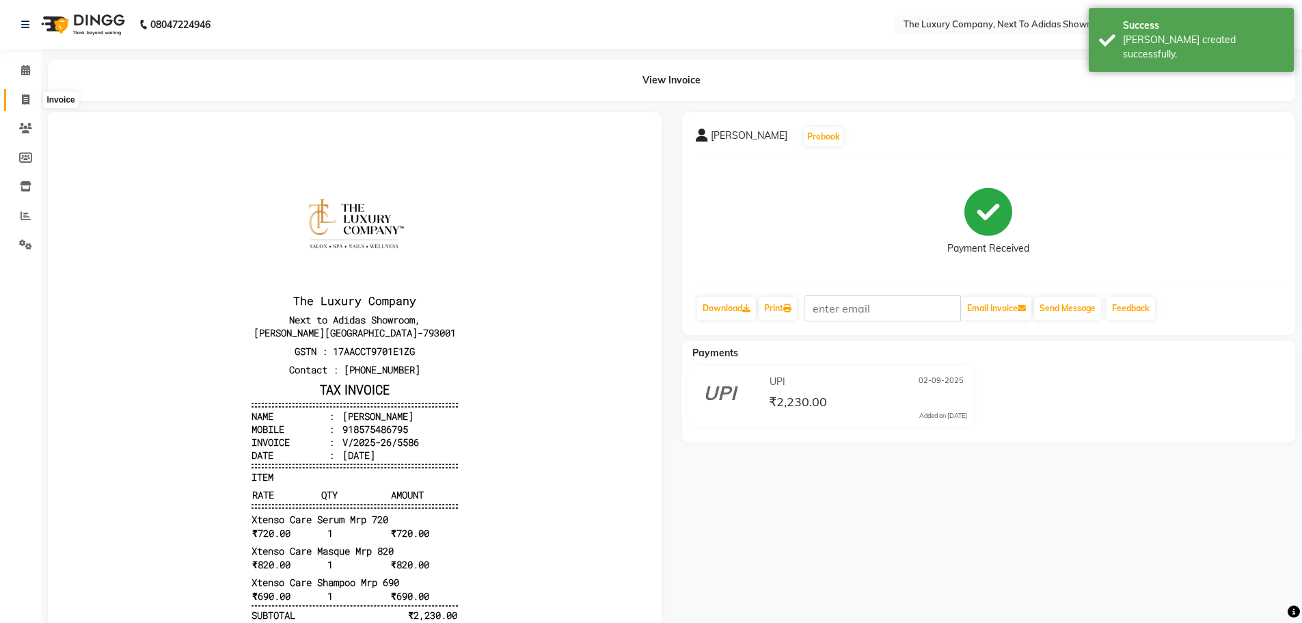
click at [29, 104] on span at bounding box center [26, 100] width 24 height 16
select select "service"
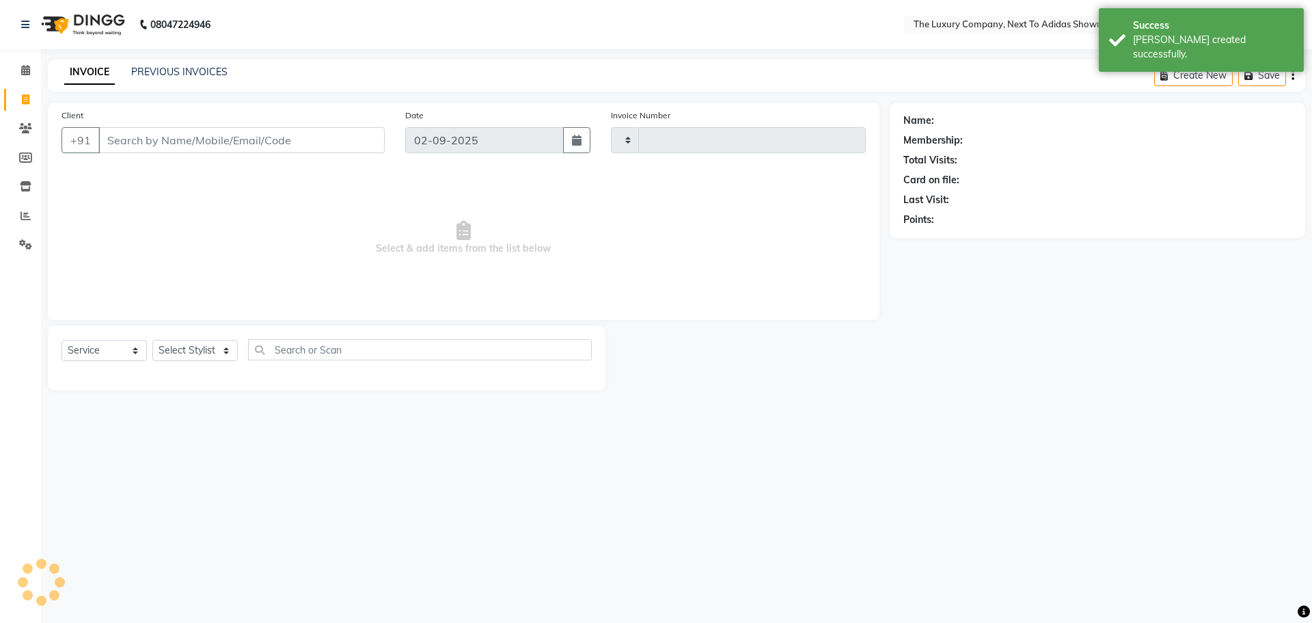
type input "5587"
select select "6828"
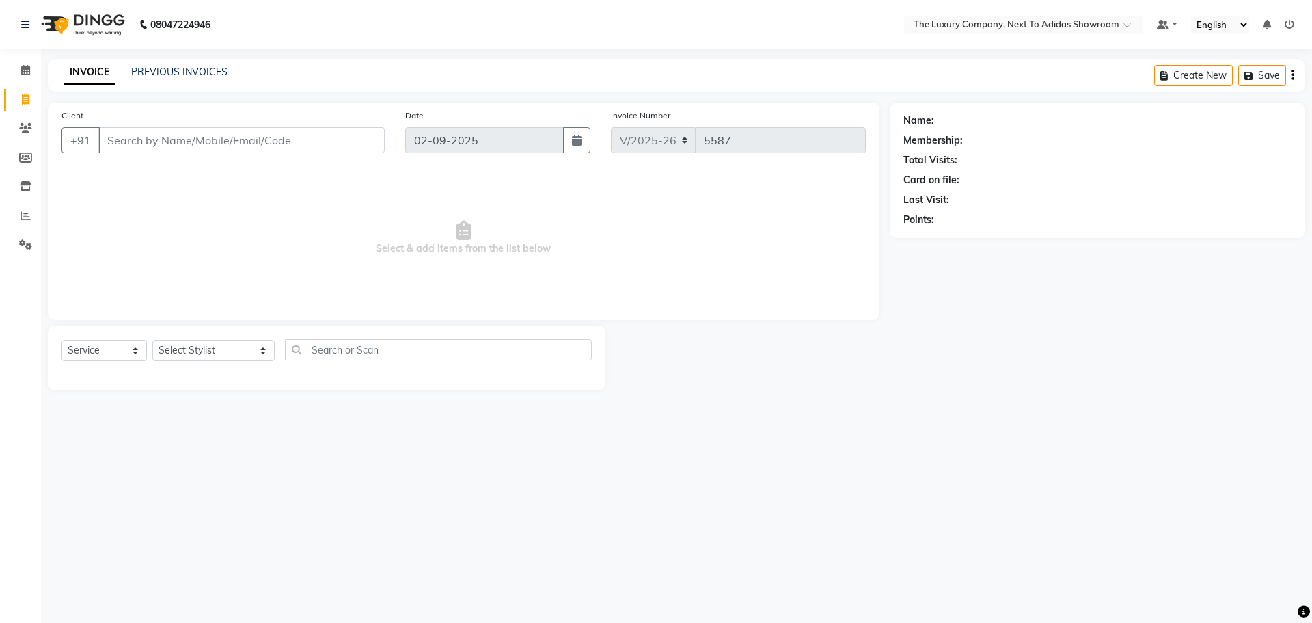
click at [129, 146] on input "Client" at bounding box center [241, 140] width 286 height 26
click at [21, 214] on icon at bounding box center [26, 216] width 10 height 10
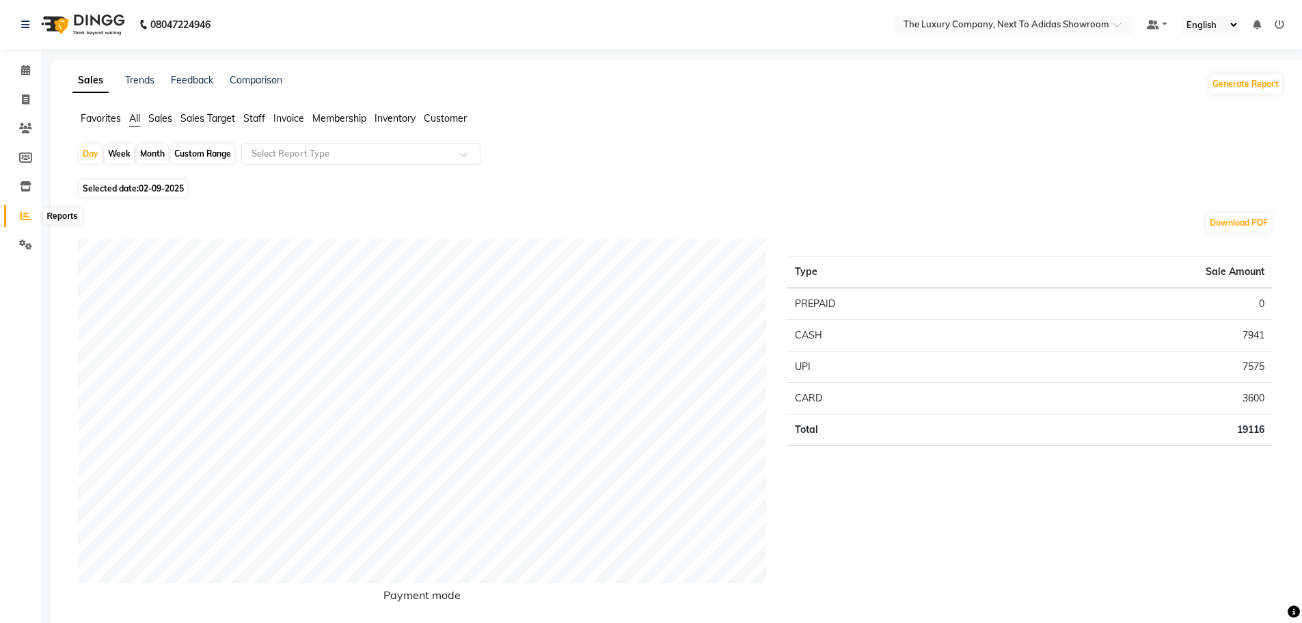
click at [21, 219] on icon at bounding box center [26, 216] width 10 height 10
click at [147, 159] on div "Month" at bounding box center [152, 153] width 31 height 19
select select "9"
select select "2025"
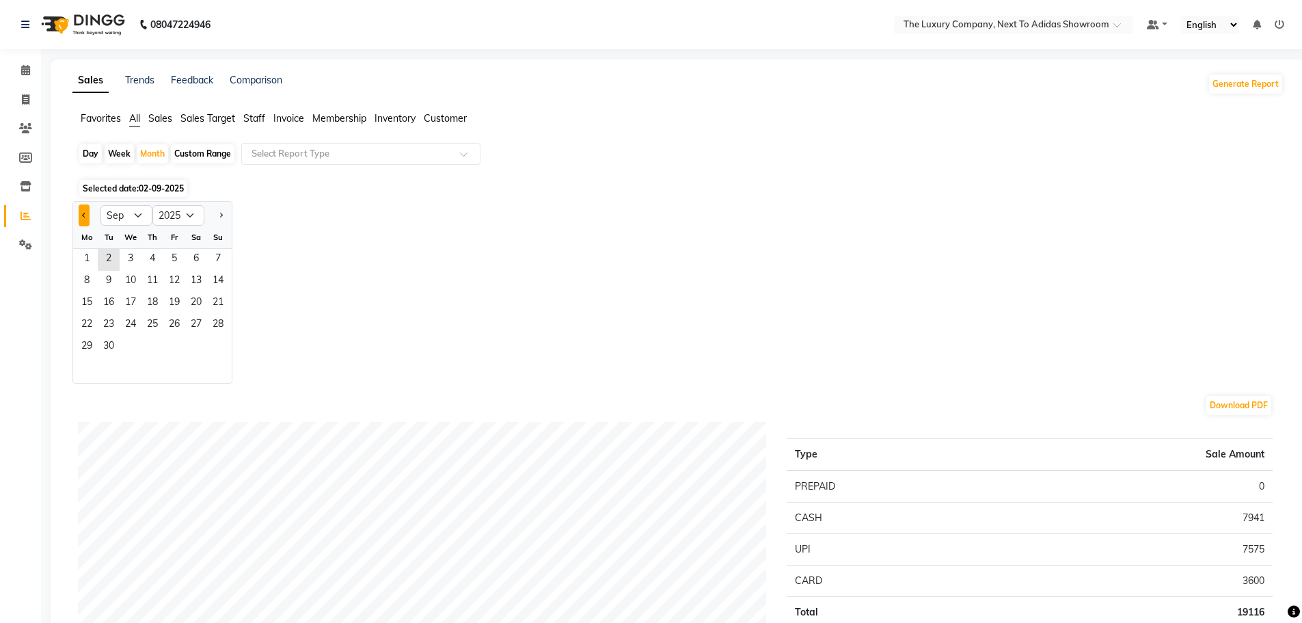
click at [83, 216] on span "Previous month" at bounding box center [84, 214] width 5 height 5
select select "8"
click at [171, 259] on span "1" at bounding box center [174, 260] width 22 height 22
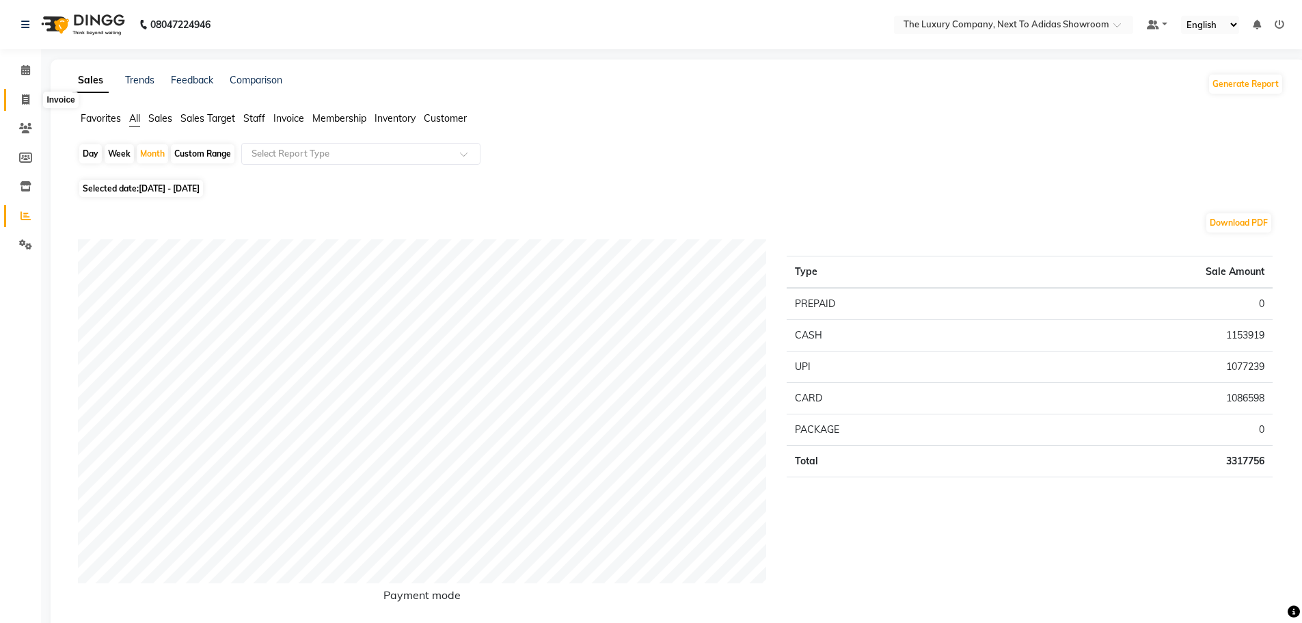
click at [25, 99] on icon at bounding box center [26, 99] width 8 height 10
select select "service"
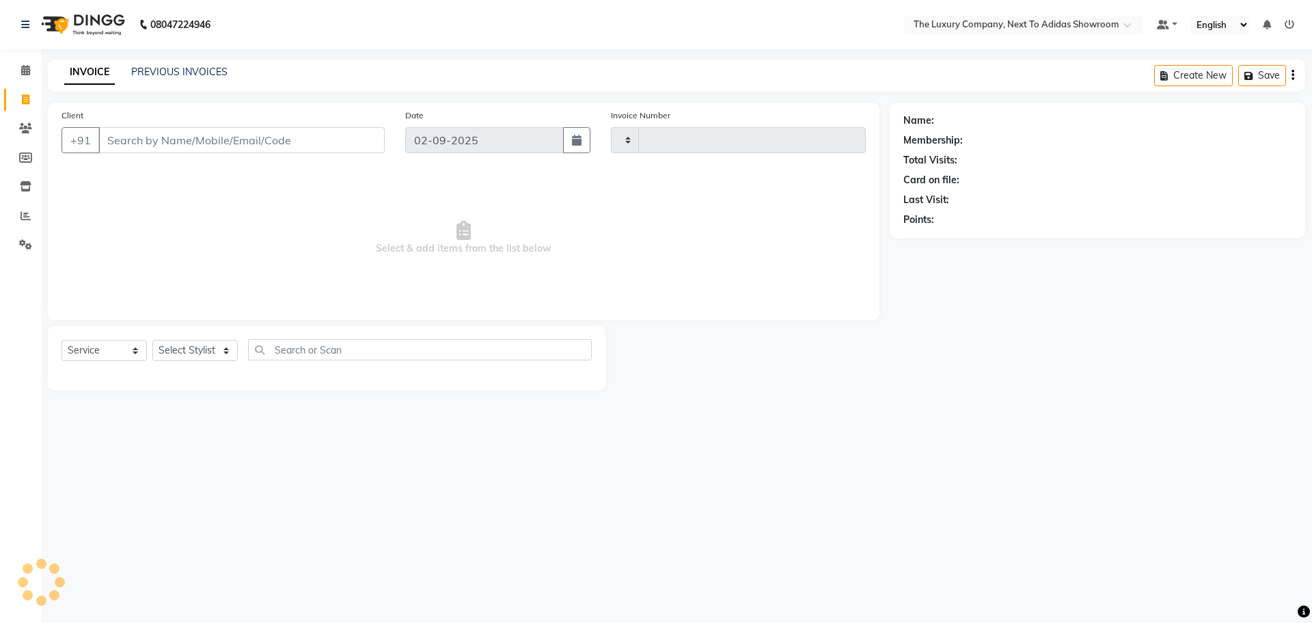
type input "5587"
select select "6828"
click at [201, 71] on link "PREVIOUS INVOICES" at bounding box center [179, 72] width 96 height 12
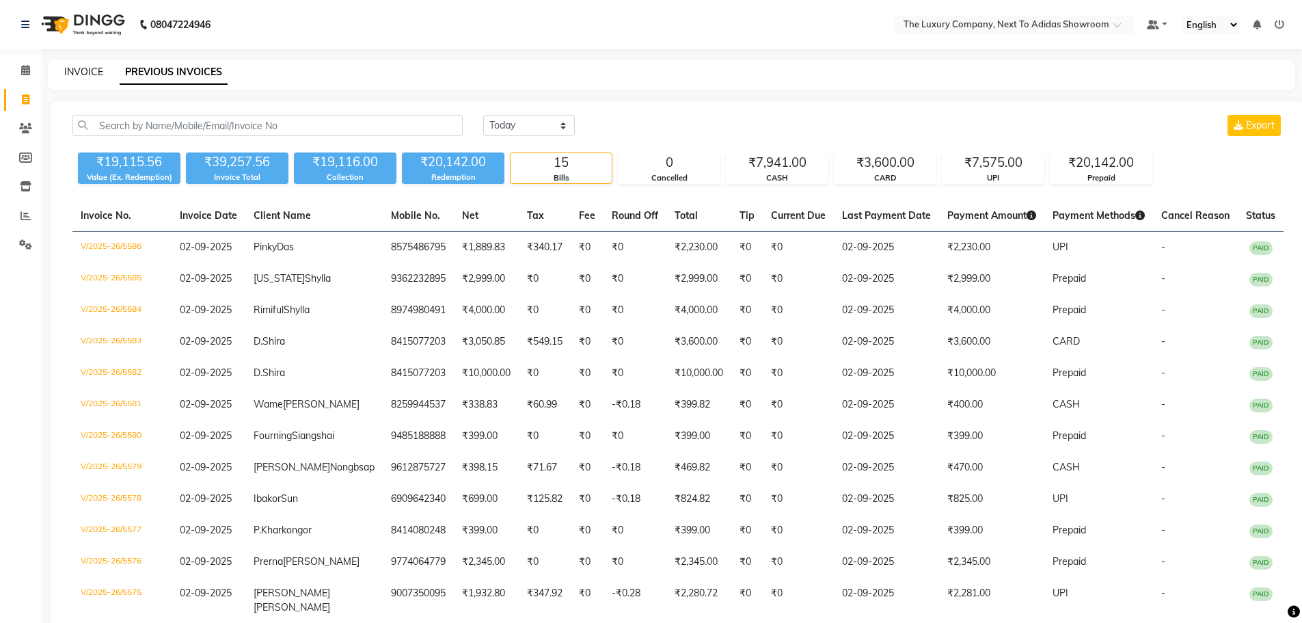
click at [81, 74] on link "INVOICE" at bounding box center [83, 72] width 39 height 12
select select "service"
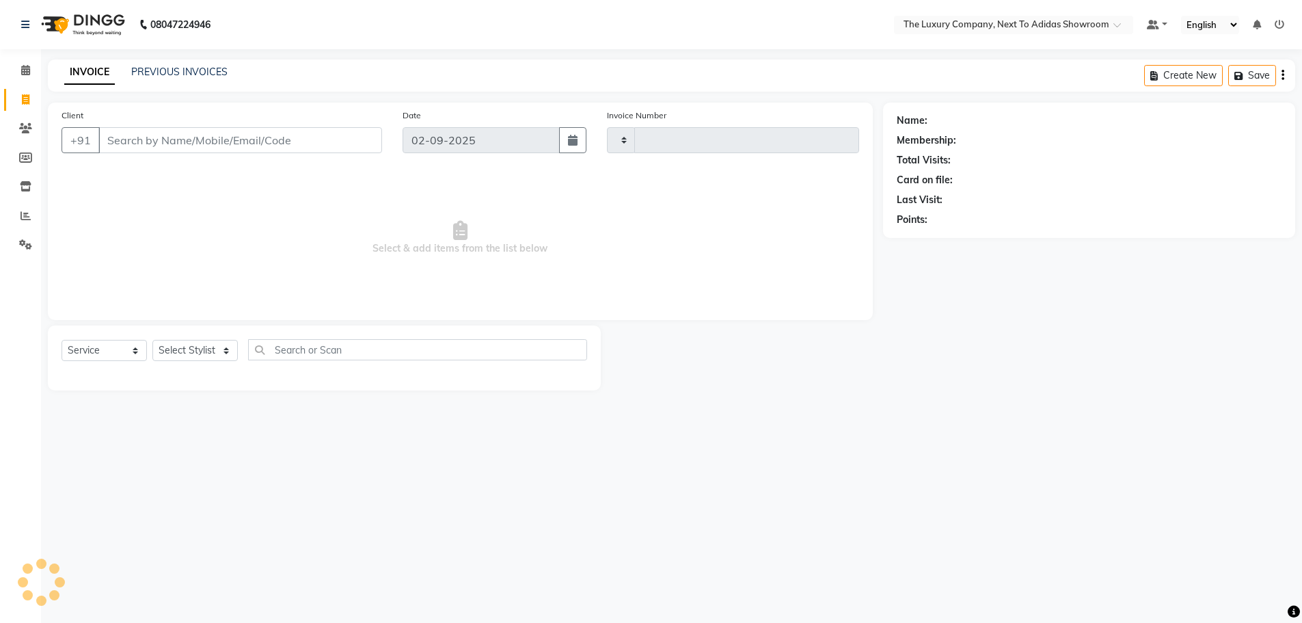
type input "5587"
select select "6828"
click at [201, 74] on link "PREVIOUS INVOICES" at bounding box center [179, 72] width 96 height 12
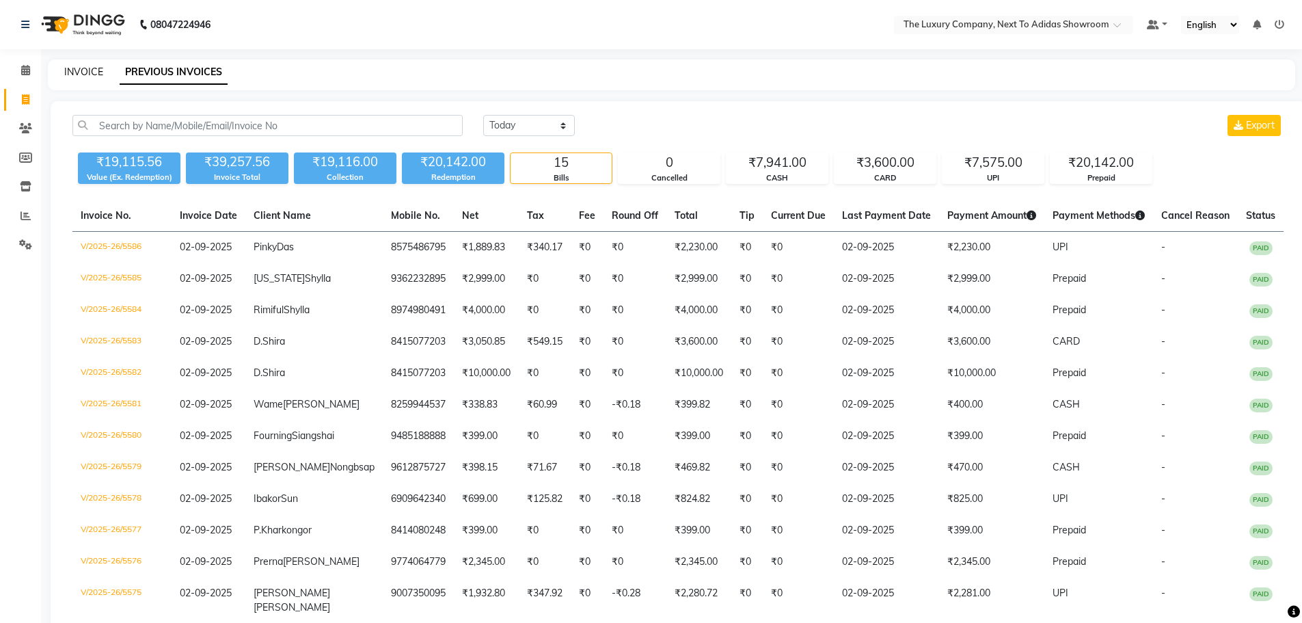
click at [85, 72] on link "INVOICE" at bounding box center [83, 72] width 39 height 12
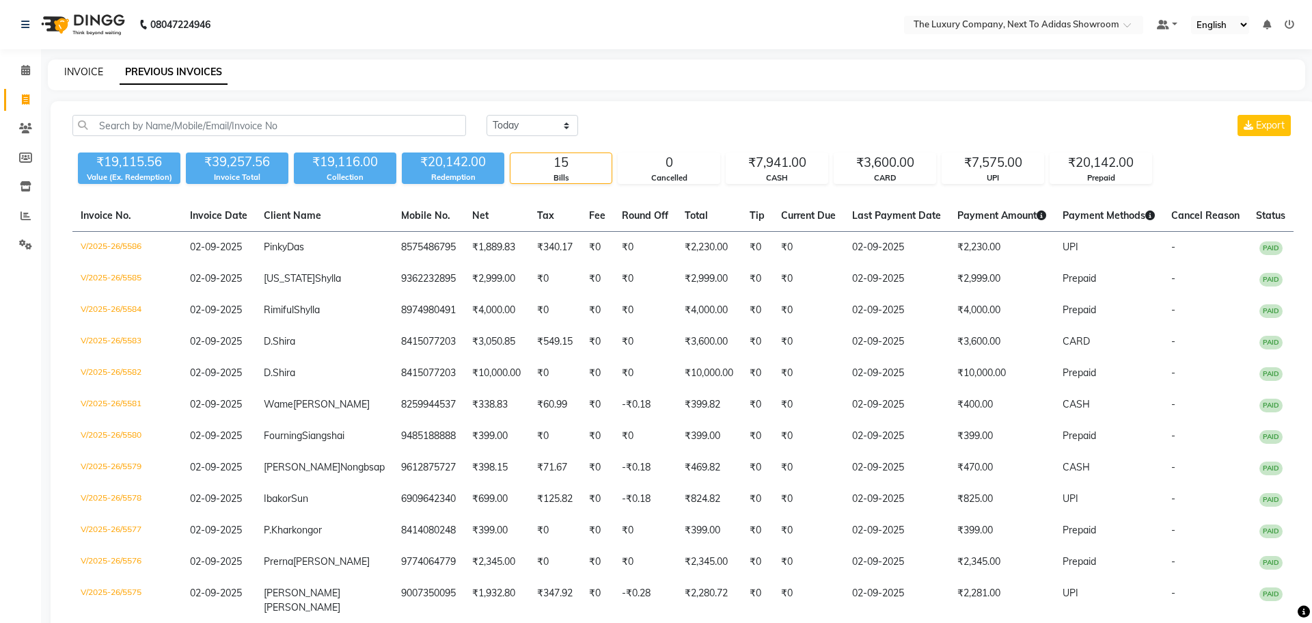
select select "6828"
select select "service"
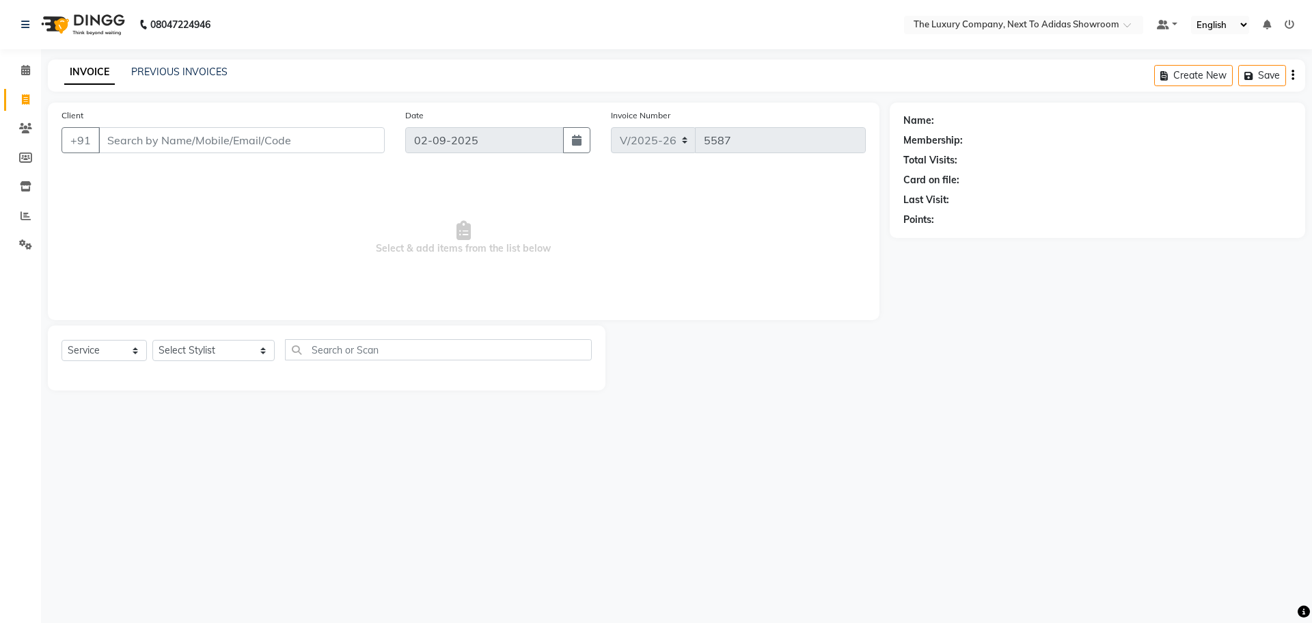
click at [794, 378] on div at bounding box center [748, 357] width 284 height 65
drag, startPoint x: 388, startPoint y: 226, endPoint x: 369, endPoint y: 208, distance: 26.1
click at [369, 208] on span "Select & add items from the list below" at bounding box center [464, 238] width 805 height 137
click at [124, 138] on input "Client" at bounding box center [241, 140] width 286 height 26
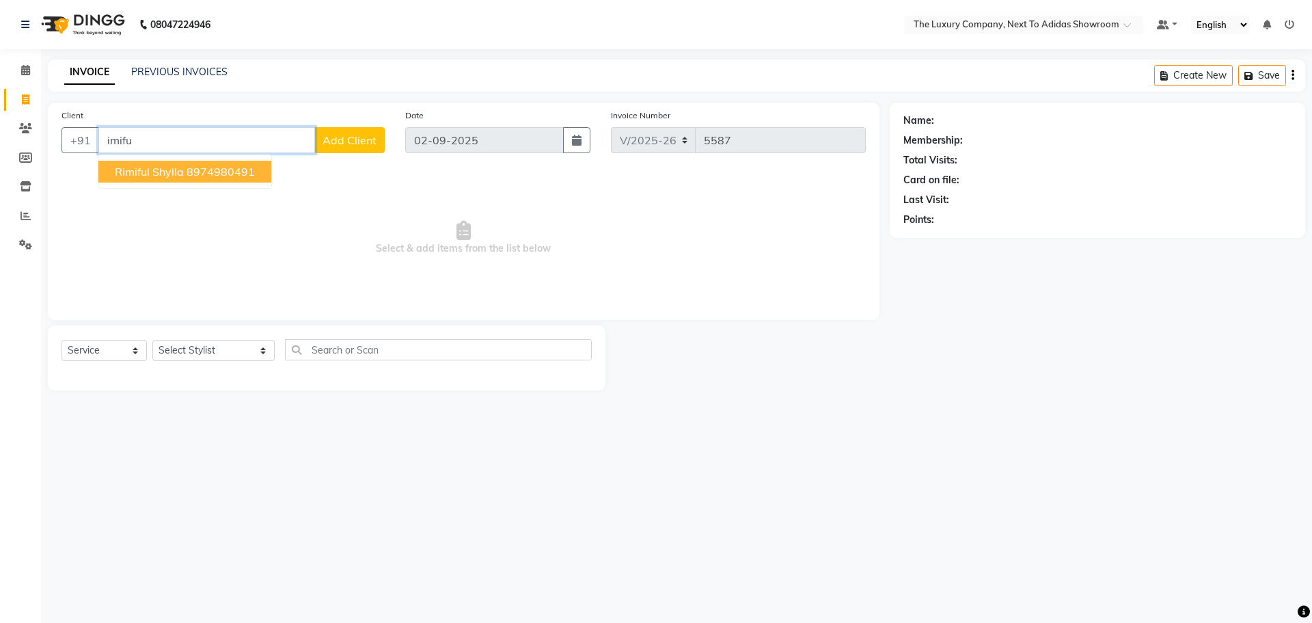
click at [144, 169] on span "Rimiful Shylla" at bounding box center [149, 172] width 69 height 14
type input "8974980491"
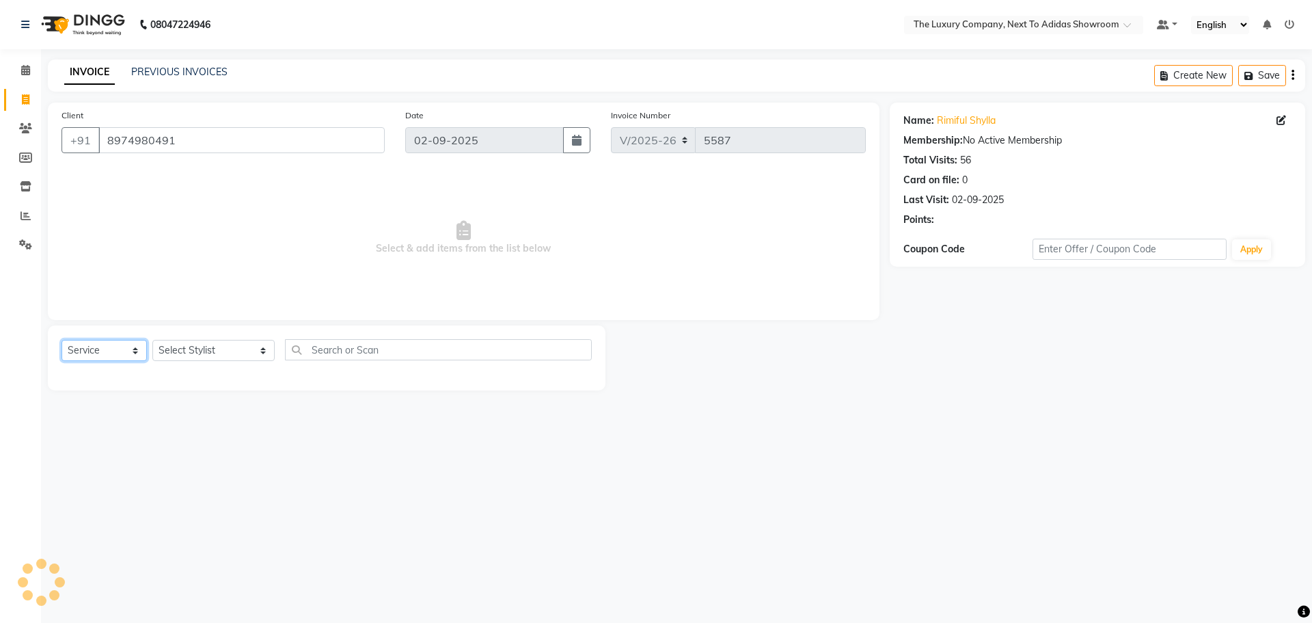
click at [113, 349] on select "Select Service Product Membership Package Voucher Prepaid Gift Card" at bounding box center [104, 350] width 85 height 21
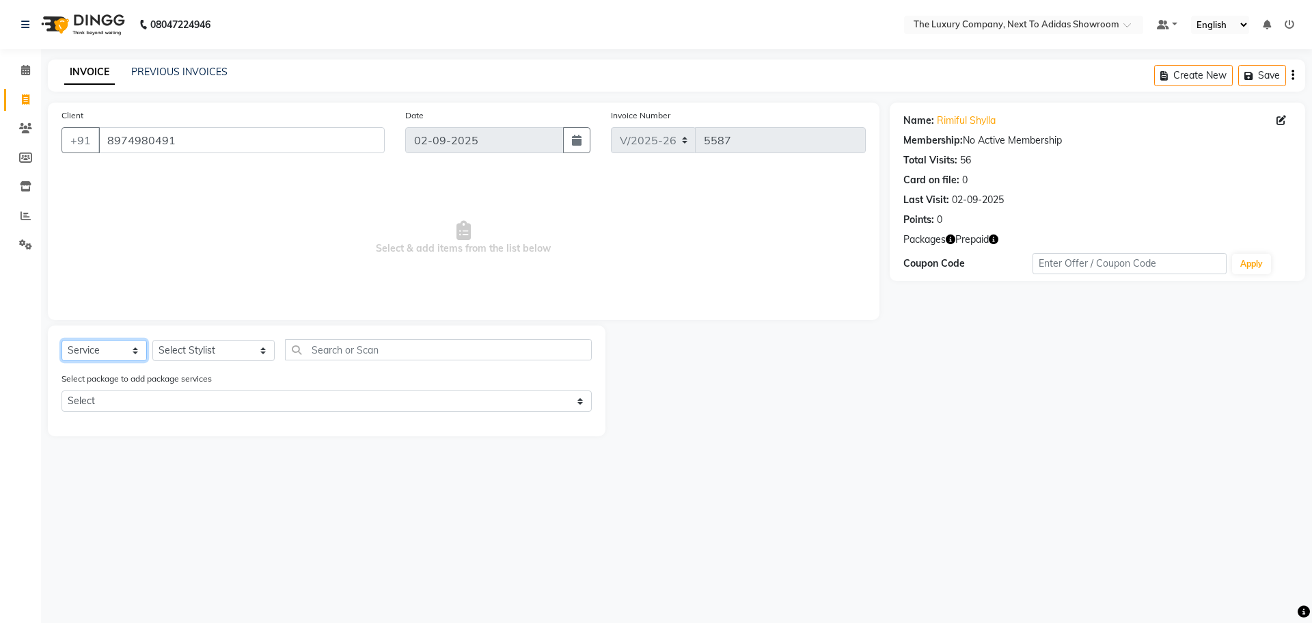
select select "product"
click at [62, 340] on select "Select Service Product Membership Package Voucher Prepaid Gift Card" at bounding box center [104, 350] width 85 height 21
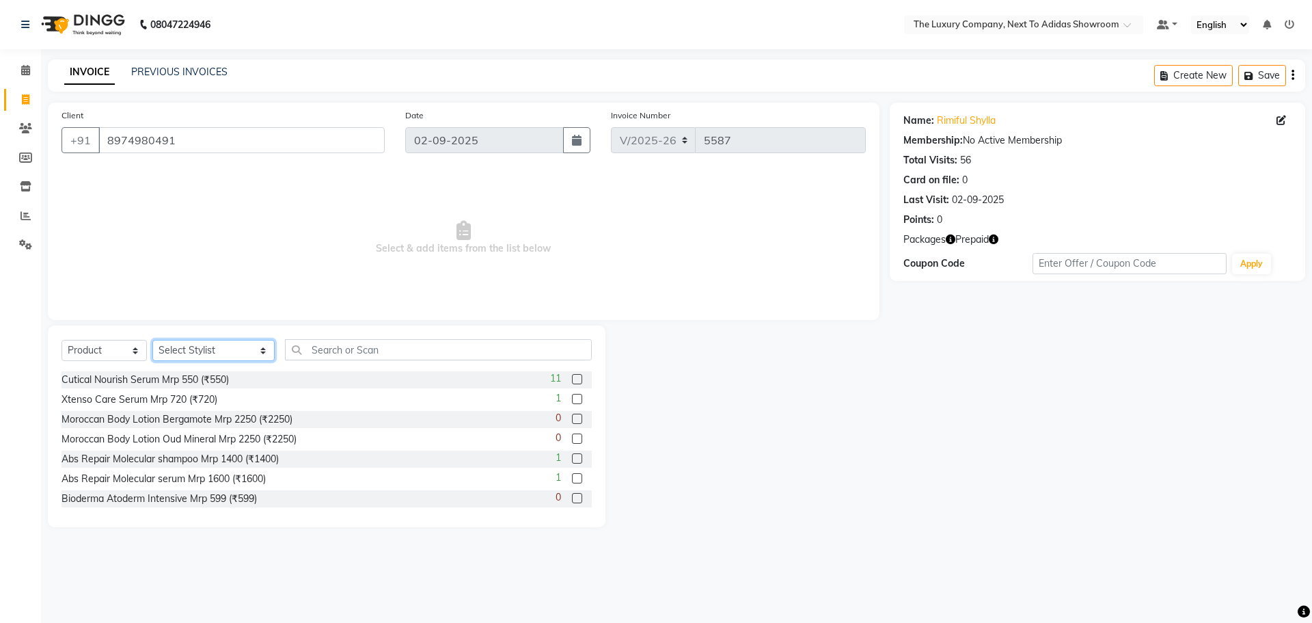
click at [198, 355] on select "Select Stylist [PERSON_NAME] [PERSON_NAME] ANSAI [PERSON_NAME] BALAJIED [PERSON…" at bounding box center [213, 350] width 122 height 21
select select "53668"
drag, startPoint x: 320, startPoint y: 351, endPoint x: 310, endPoint y: 347, distance: 10.4
click at [319, 351] on input "text" at bounding box center [438, 349] width 307 height 21
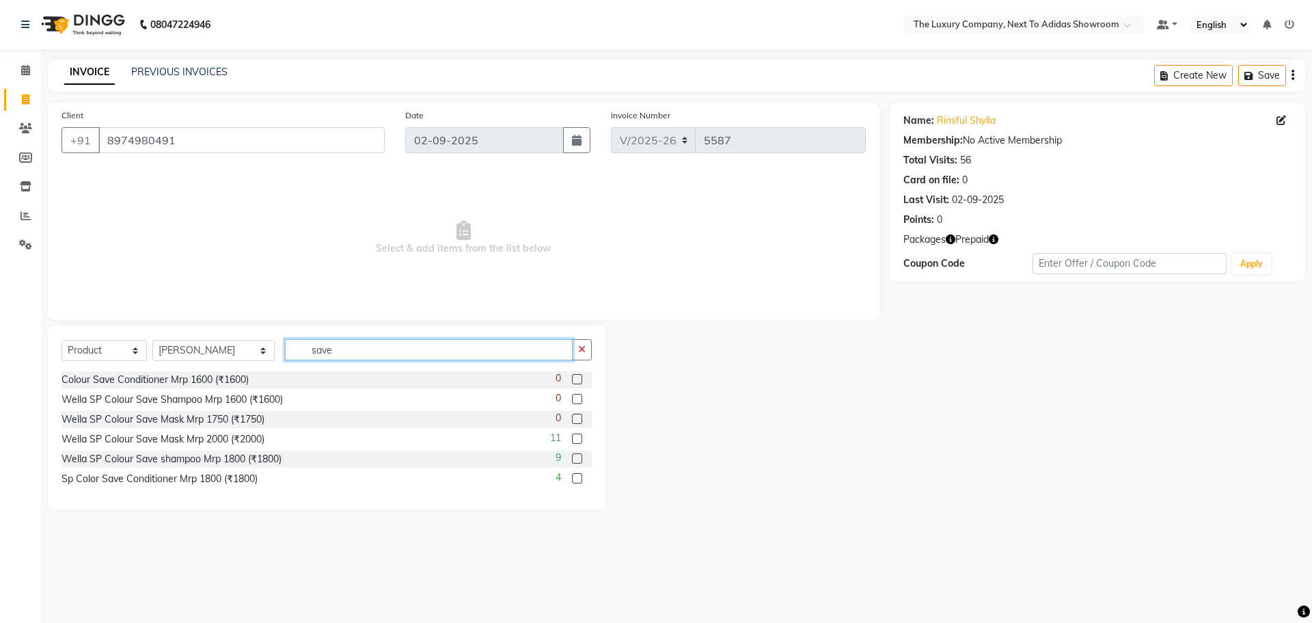
type input "save"
drag, startPoint x: 578, startPoint y: 456, endPoint x: 579, endPoint y: 448, distance: 7.6
click at [578, 455] on label at bounding box center [577, 458] width 10 height 10
click at [578, 455] on input "checkbox" at bounding box center [576, 459] width 9 height 9
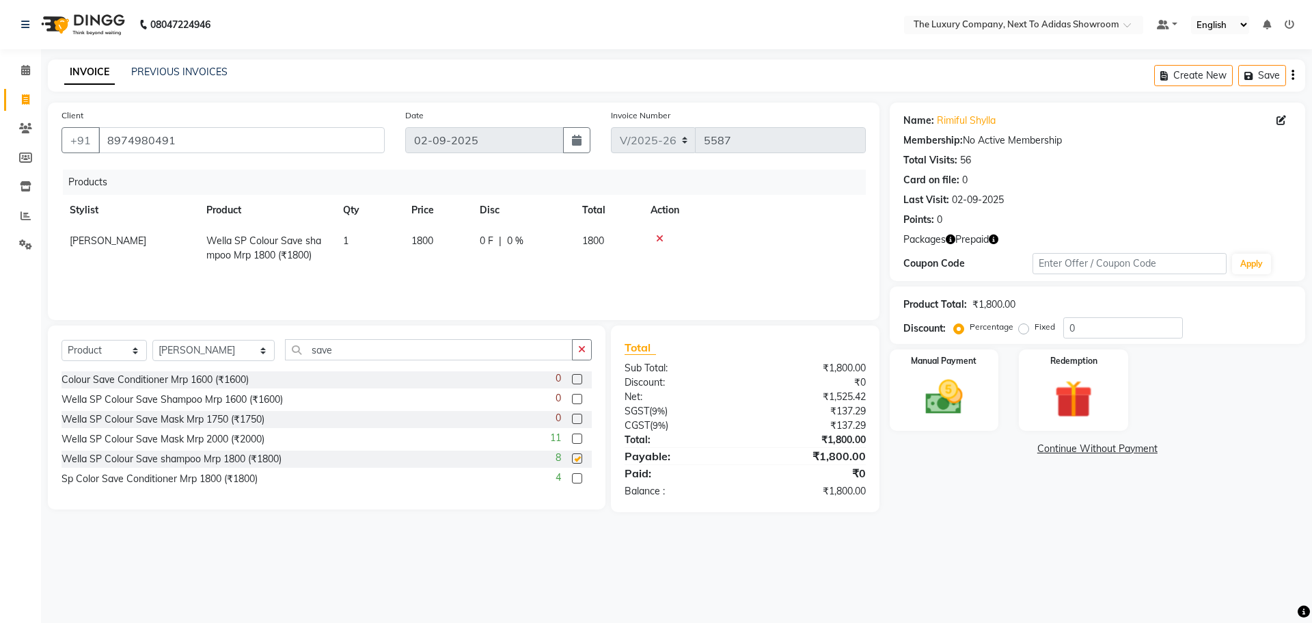
checkbox input "false"
click at [1059, 450] on link "Continue Without Payment" at bounding box center [1098, 449] width 410 height 14
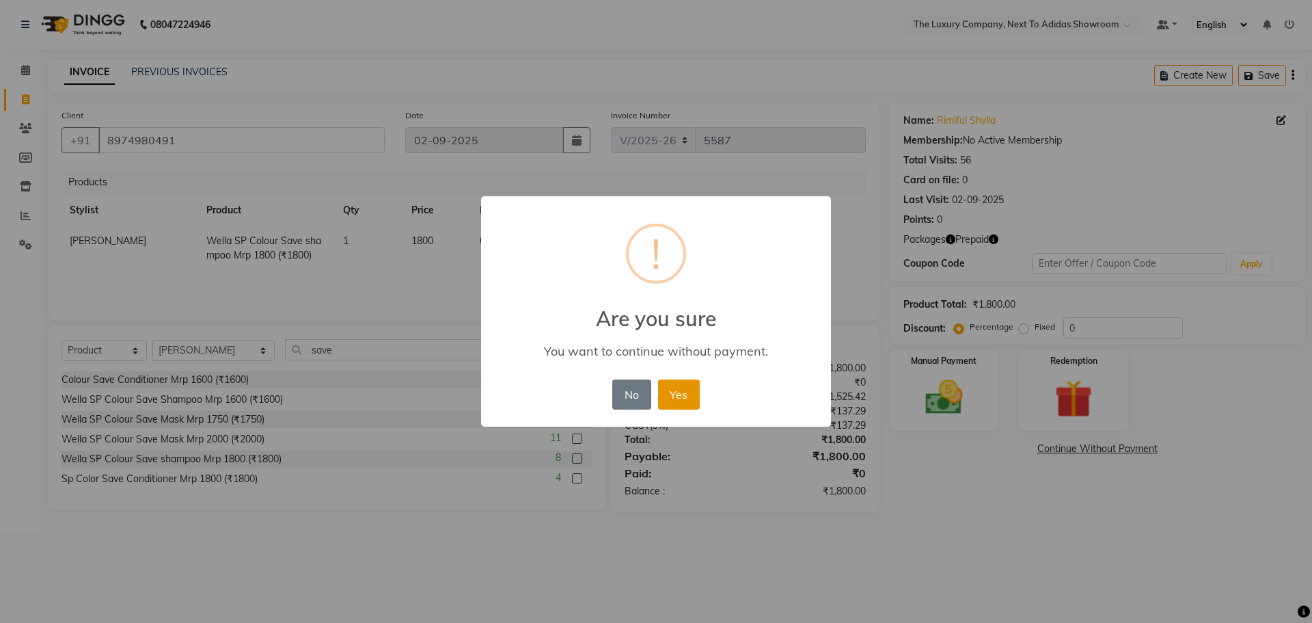
click at [679, 393] on button "Yes" at bounding box center [679, 394] width 42 height 30
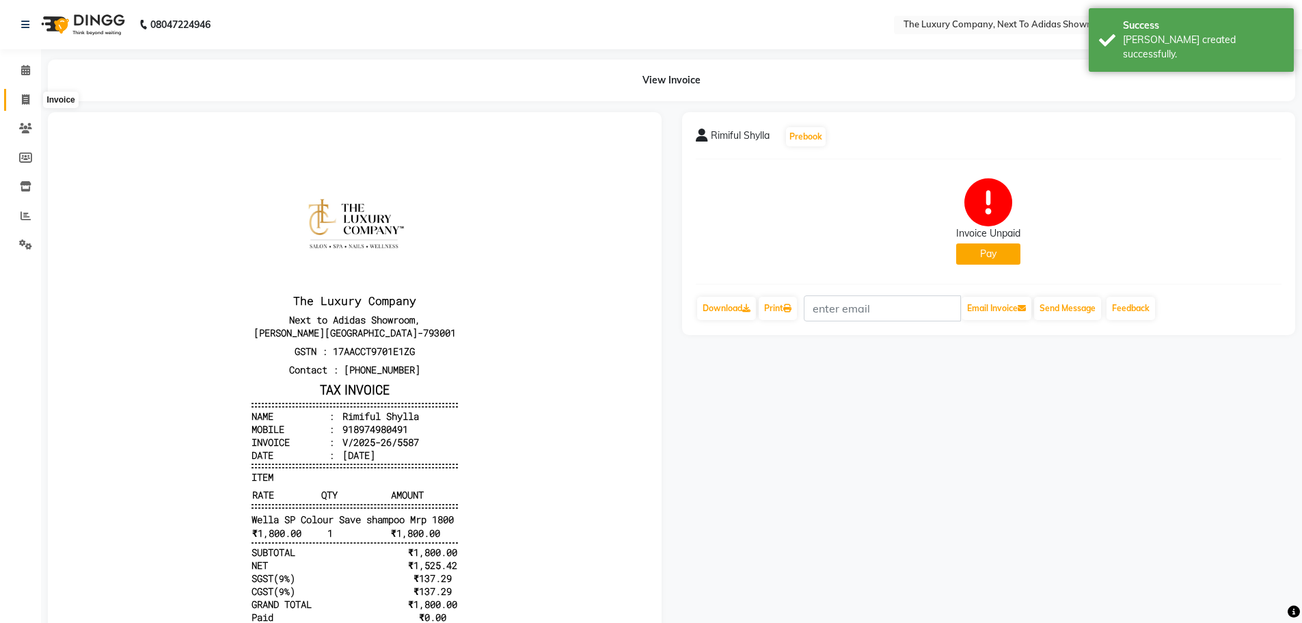
drag, startPoint x: 25, startPoint y: 97, endPoint x: 64, endPoint y: 109, distance: 40.9
click at [26, 98] on icon at bounding box center [26, 99] width 8 height 10
select select "service"
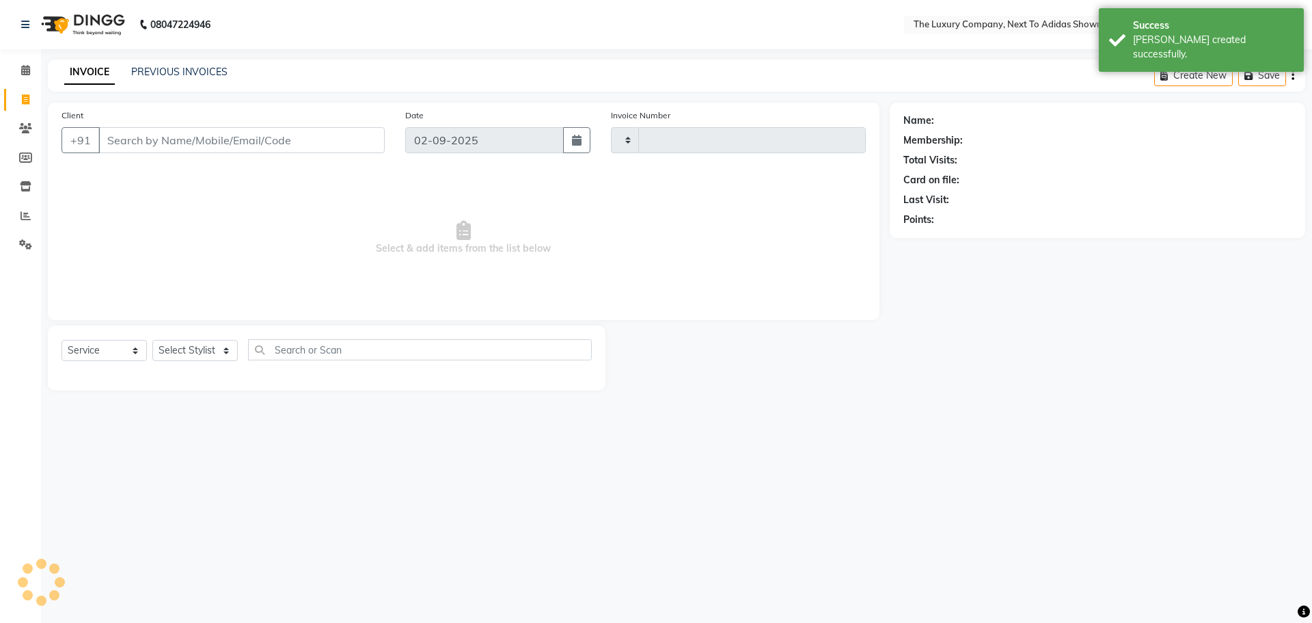
type input "5588"
select select "6828"
drag, startPoint x: 189, startPoint y: 139, endPoint x: 182, endPoint y: 121, distance: 19.0
click at [186, 130] on input "Client" at bounding box center [241, 140] width 286 height 26
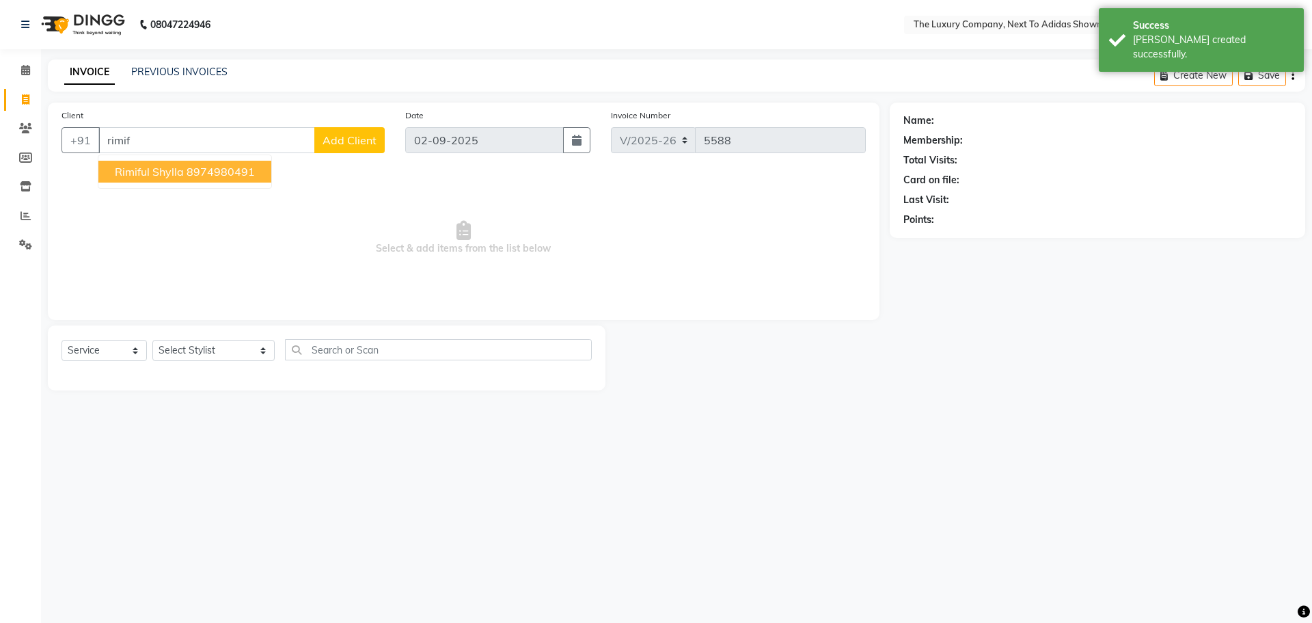
click at [154, 169] on span "Rimiful Shylla" at bounding box center [149, 172] width 69 height 14
type input "8974980491"
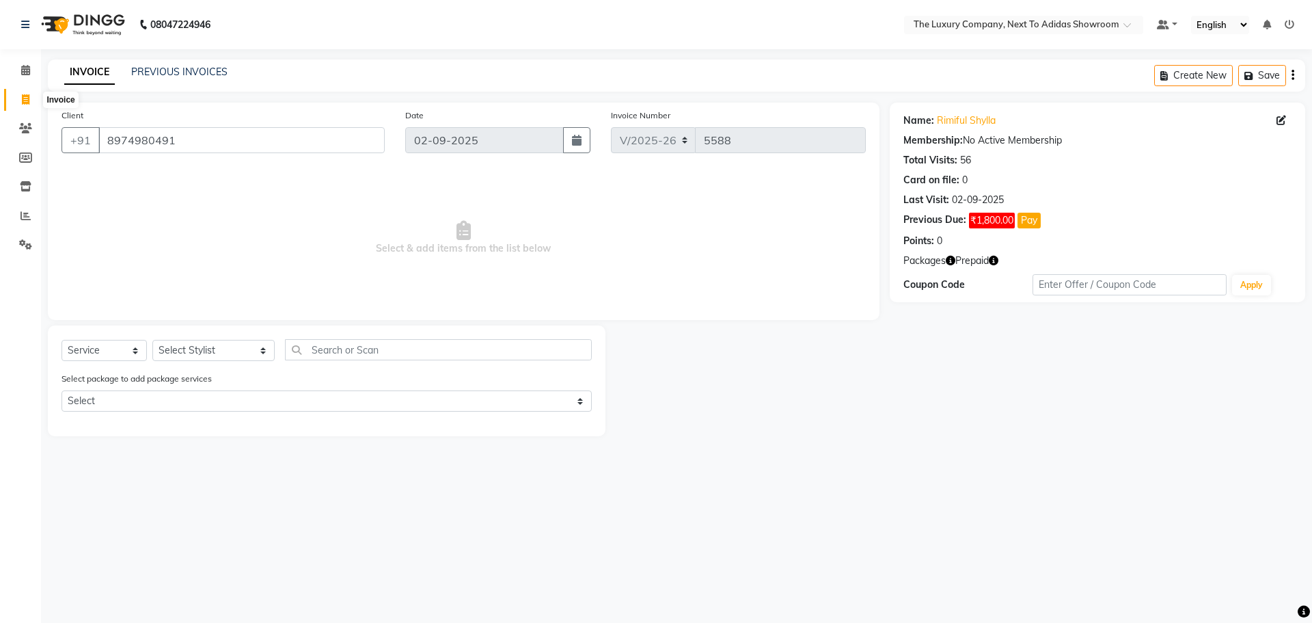
click at [27, 97] on icon at bounding box center [26, 99] width 8 height 10
select select "service"
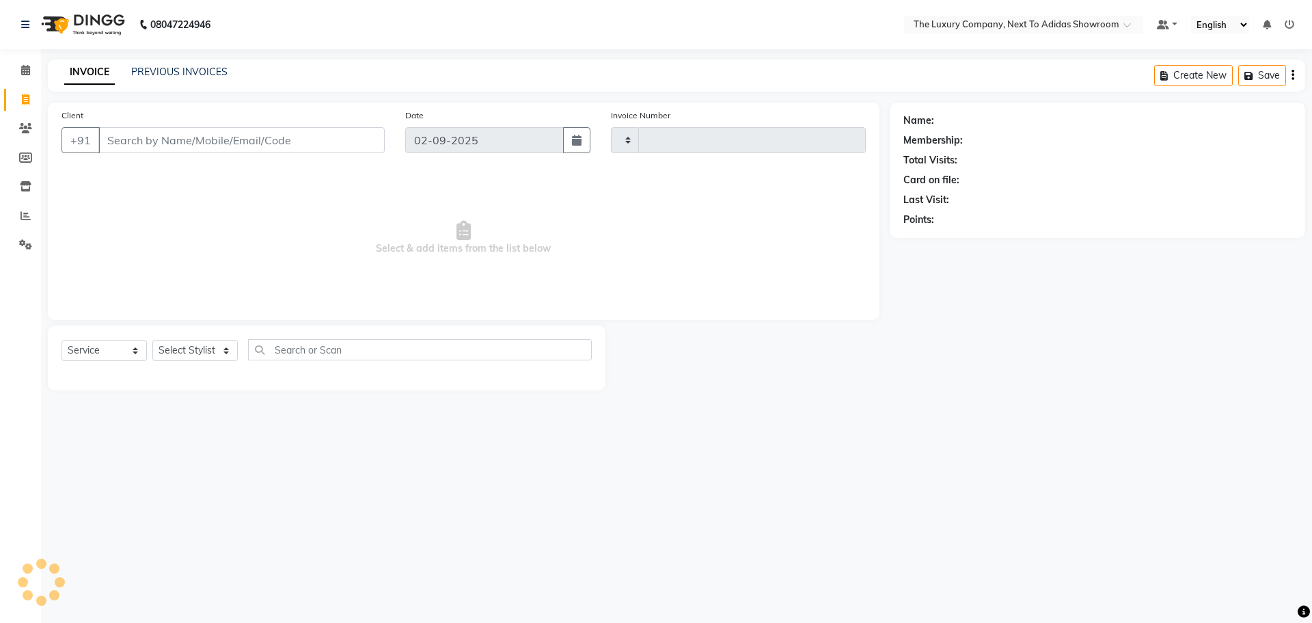
type input "5588"
select select "6828"
click at [341, 14] on nav "08047224946 Select Location × The Luxury Company, Next To Adidas Showroom Defau…" at bounding box center [656, 24] width 1312 height 49
click at [196, 135] on input "Client" at bounding box center [241, 140] width 286 height 26
type input "9774350288"
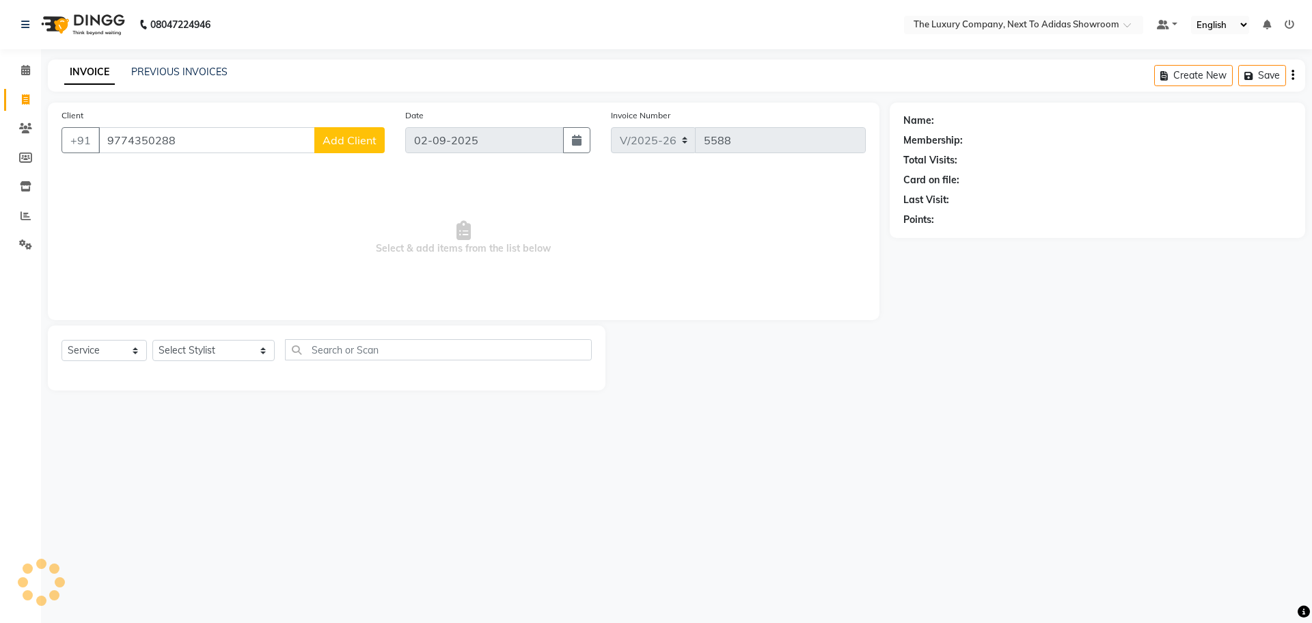
click at [354, 142] on span "Add Client" at bounding box center [350, 140] width 54 height 14
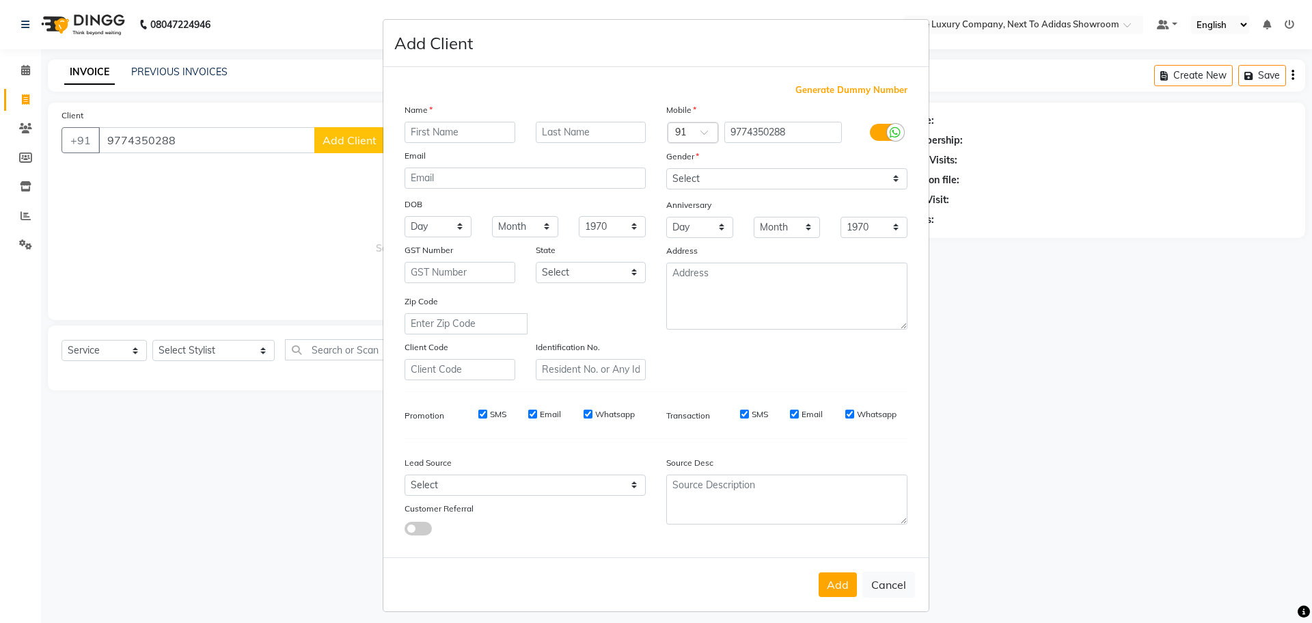
click at [440, 137] on input "text" at bounding box center [460, 132] width 111 height 21
type input "L."
click at [608, 129] on input "text" at bounding box center [591, 132] width 111 height 21
type input "[PERSON_NAME]"
drag, startPoint x: 848, startPoint y: 173, endPoint x: 843, endPoint y: 186, distance: 14.1
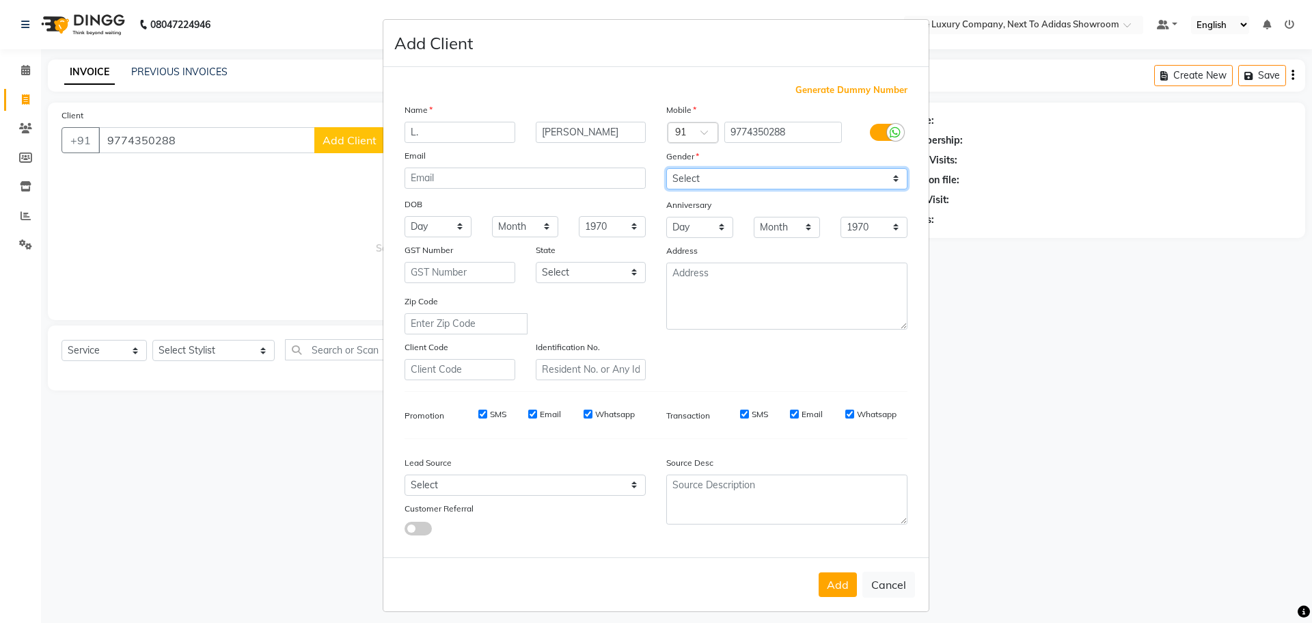
click at [846, 178] on select "Select [DEMOGRAPHIC_DATA] [DEMOGRAPHIC_DATA] Other Prefer Not To Say" at bounding box center [786, 178] width 241 height 21
select select "[DEMOGRAPHIC_DATA]"
click at [666, 168] on select "Select [DEMOGRAPHIC_DATA] [DEMOGRAPHIC_DATA] Other Prefer Not To Say" at bounding box center [786, 178] width 241 height 21
click at [839, 578] on button "Add" at bounding box center [838, 584] width 38 height 25
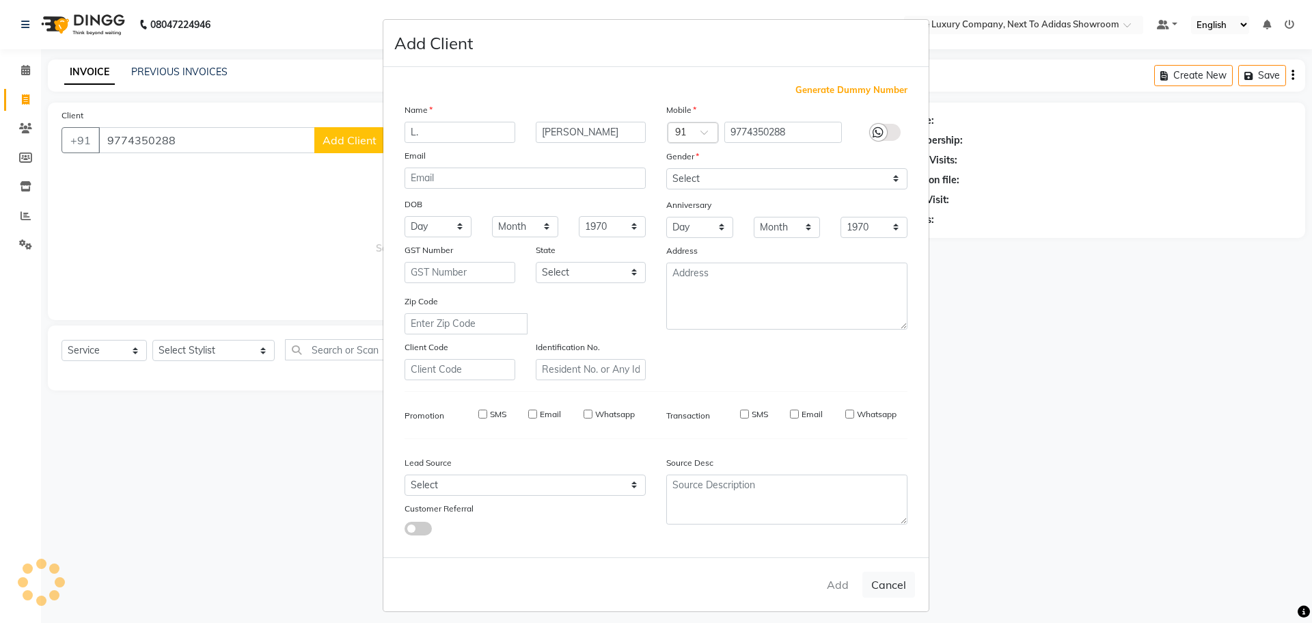
select select
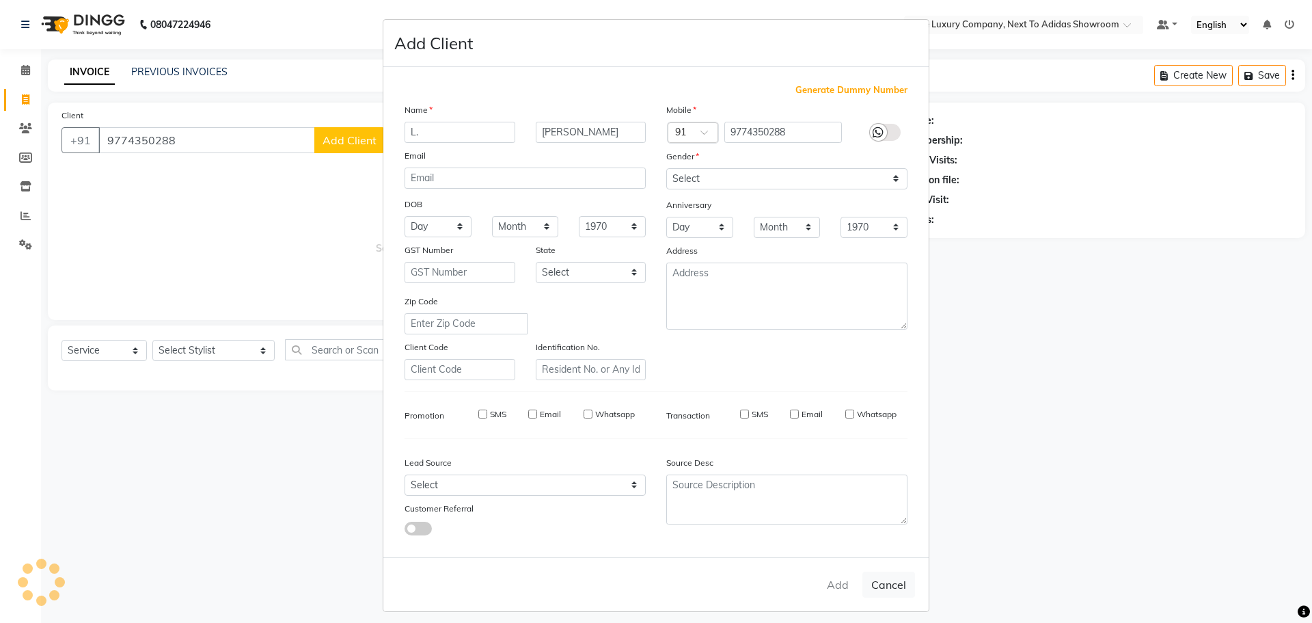
select select
checkbox input "false"
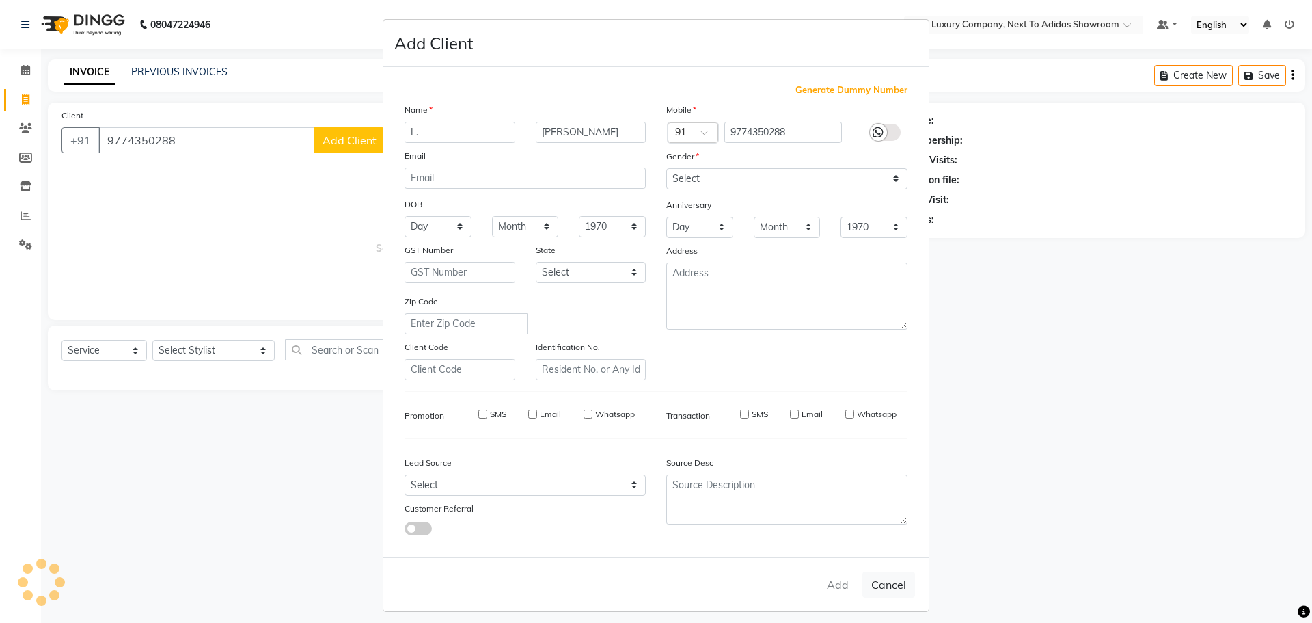
checkbox input "false"
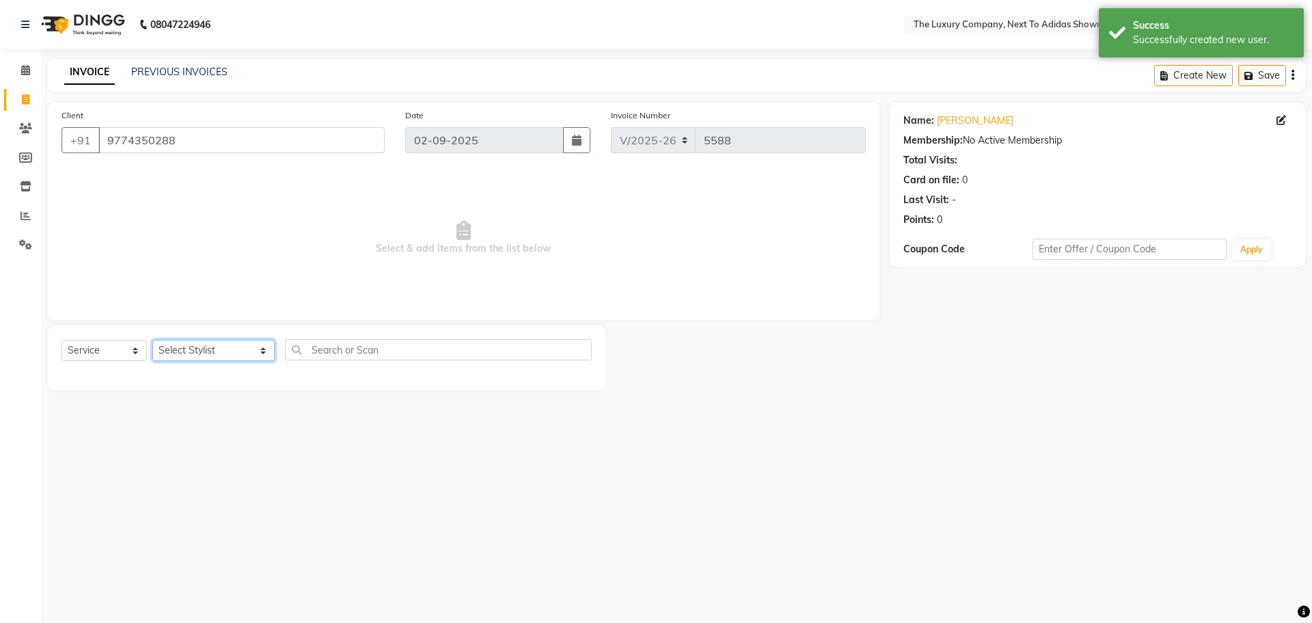
click at [220, 355] on select "Select Stylist [PERSON_NAME] [PERSON_NAME] ANSAI [PERSON_NAME] BALAJIED [PERSON…" at bounding box center [213, 350] width 122 height 21
select select "53667"
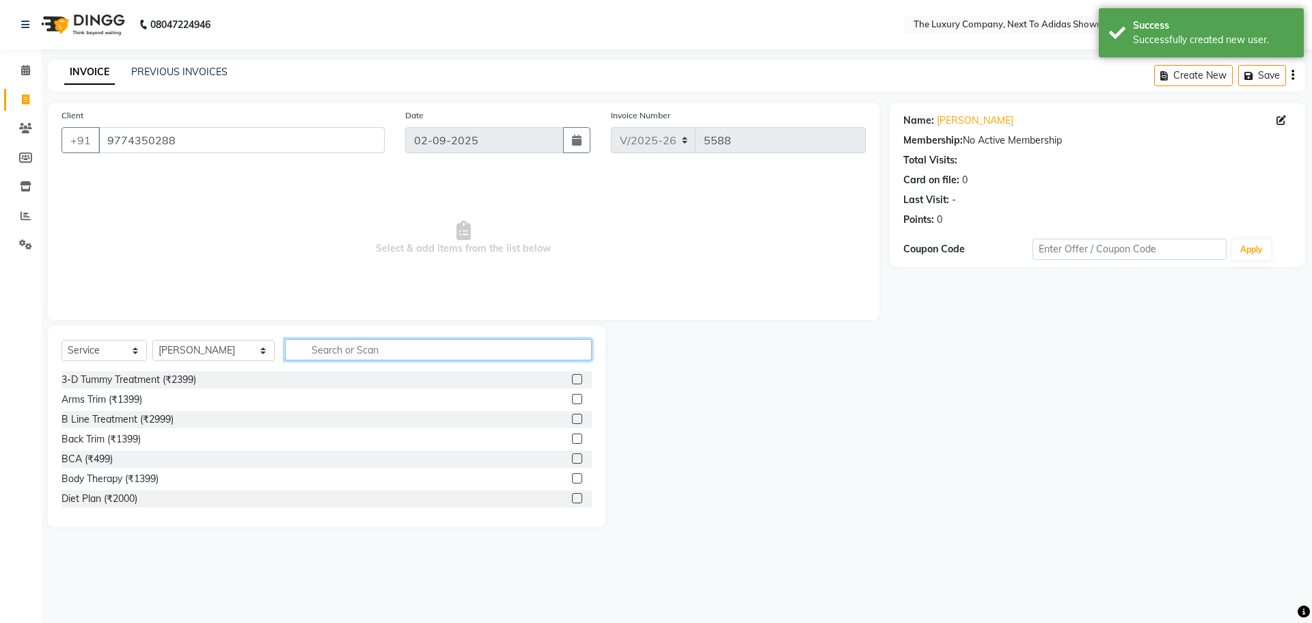
click at [343, 342] on input "text" at bounding box center [438, 349] width 307 height 21
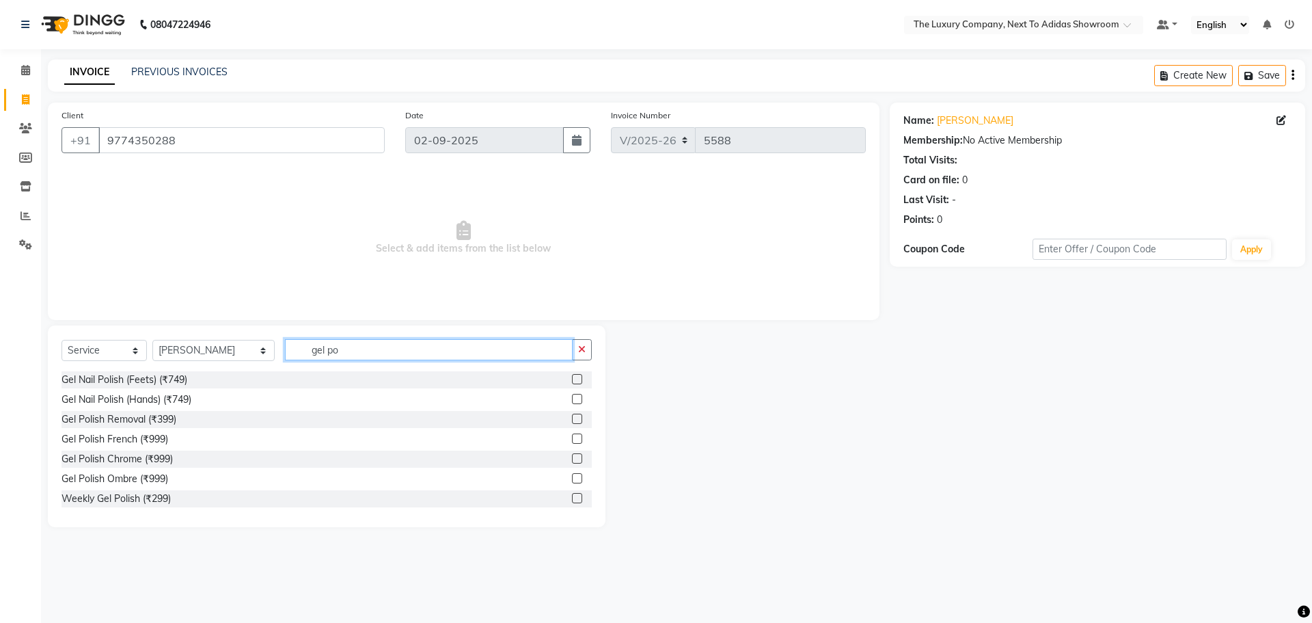
type input "gel po"
click at [572, 398] on label at bounding box center [577, 399] width 10 height 10
click at [572, 398] on input "checkbox" at bounding box center [576, 399] width 9 height 9
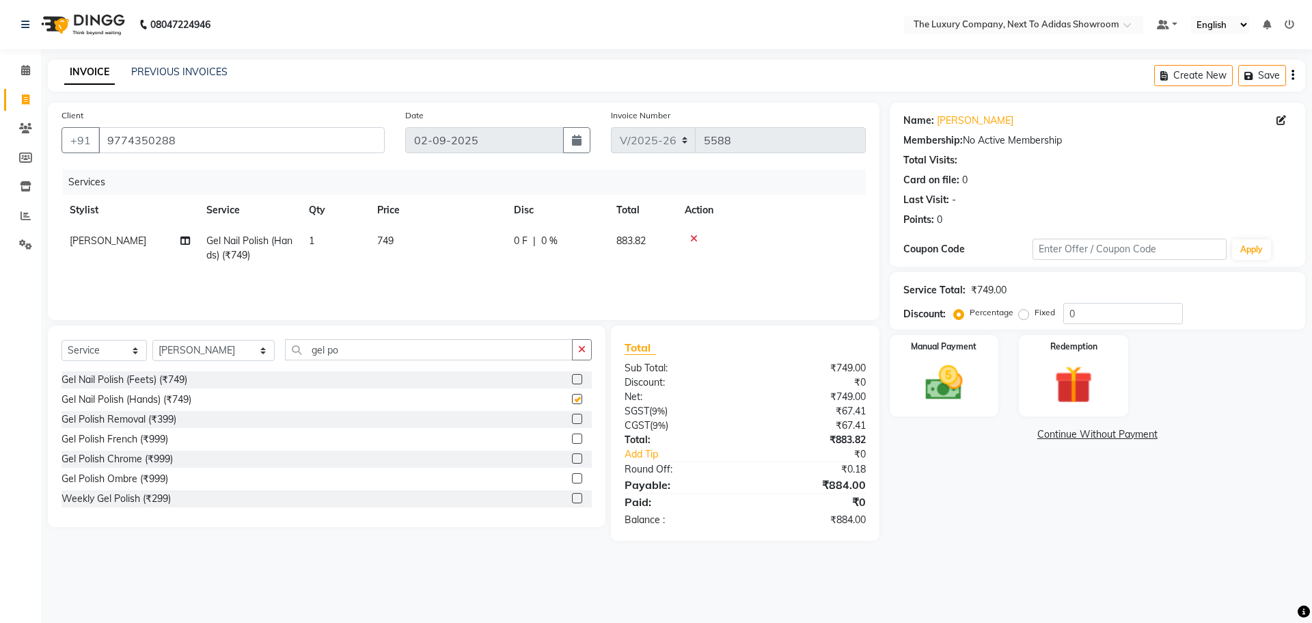
checkbox input "false"
click at [955, 343] on label "Manual Payment" at bounding box center [944, 345] width 68 height 13
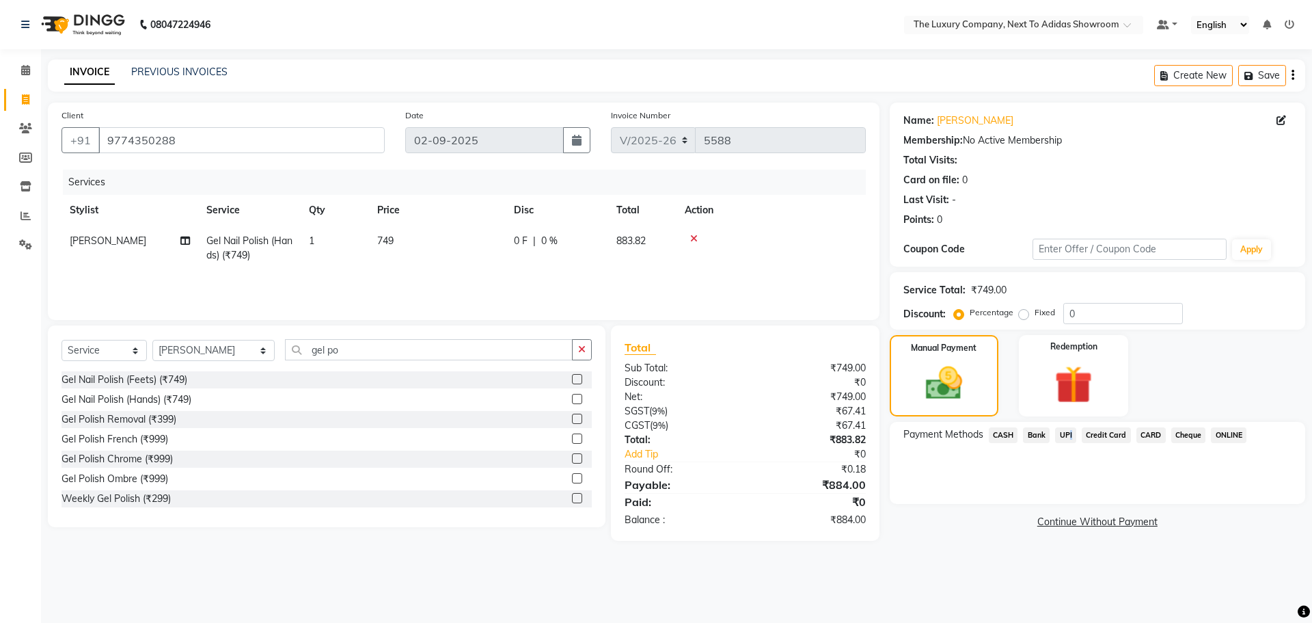
click at [1069, 439] on span "UPI" at bounding box center [1065, 435] width 21 height 16
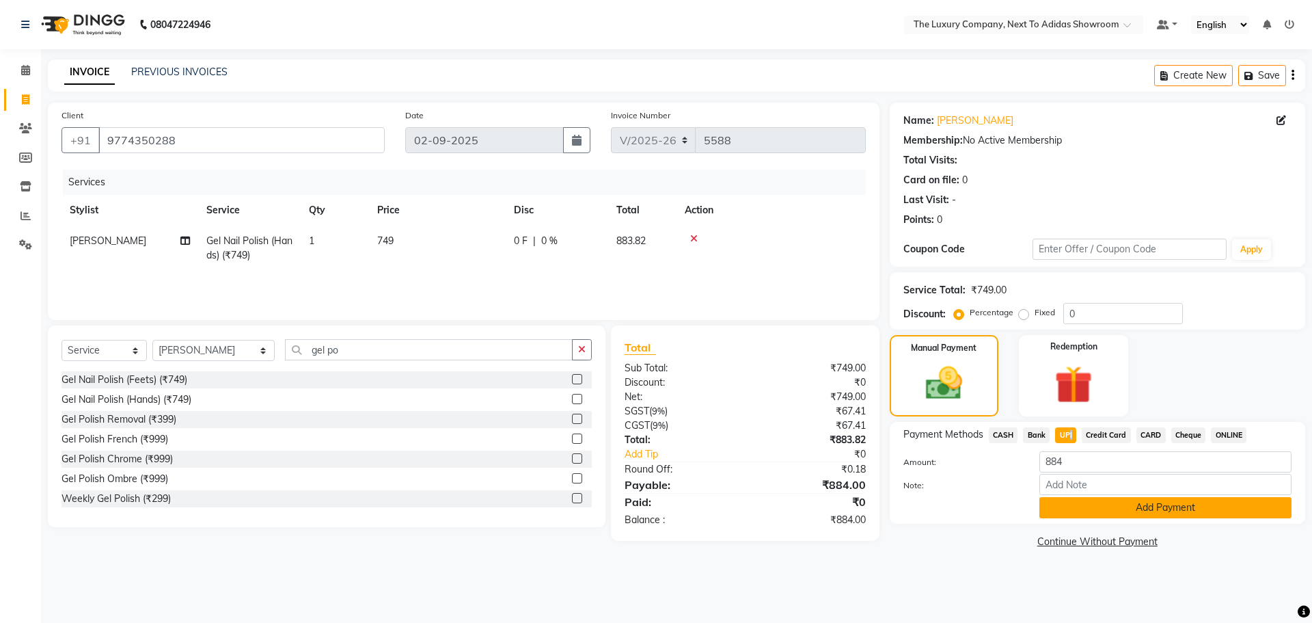
click at [1068, 513] on button "Add Payment" at bounding box center [1166, 507] width 252 height 21
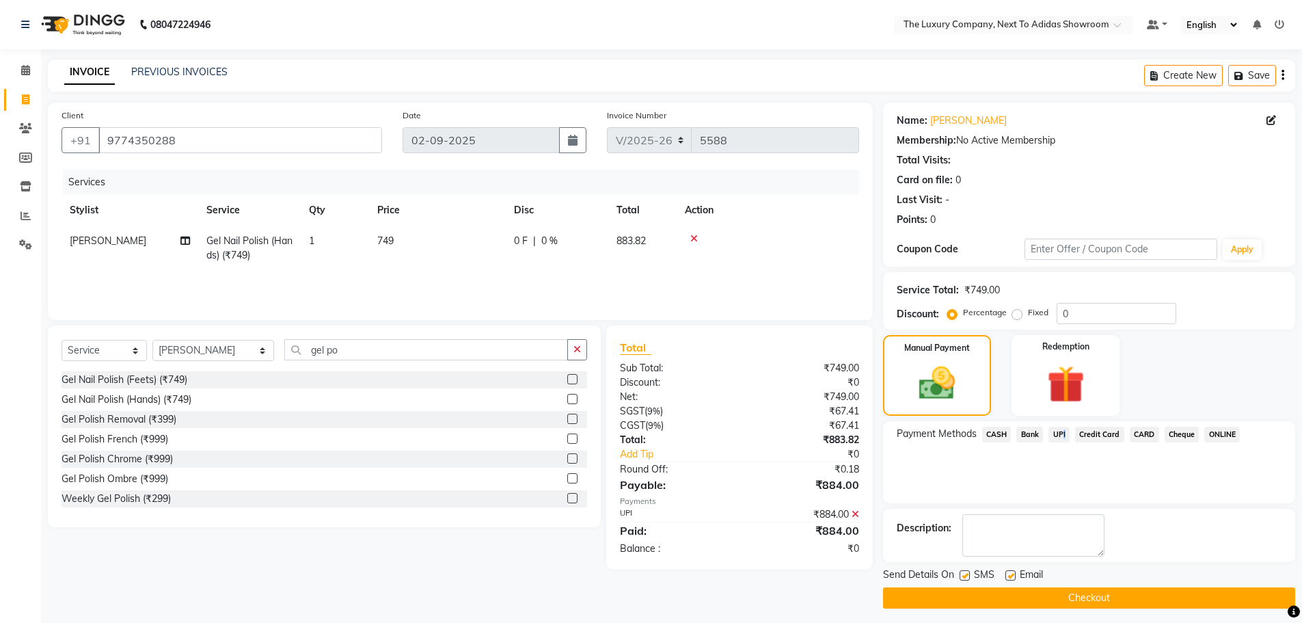
click at [1045, 594] on button "Checkout" at bounding box center [1089, 597] width 412 height 21
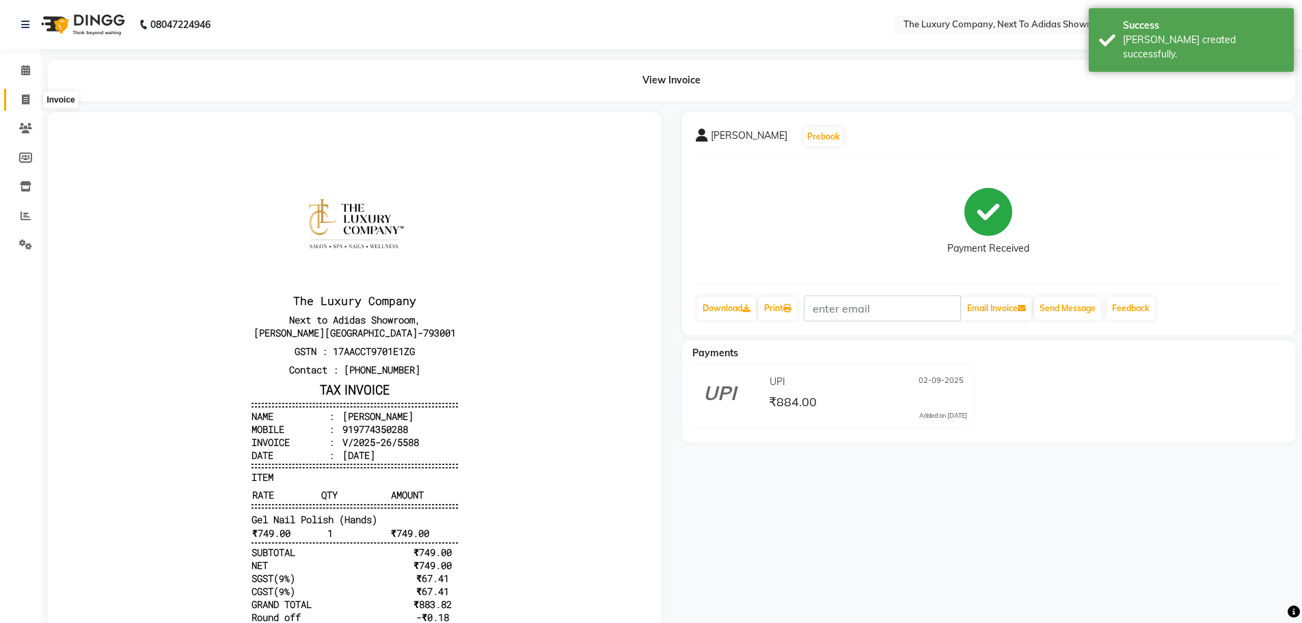
click at [25, 100] on icon at bounding box center [26, 99] width 8 height 10
select select "6828"
select select "service"
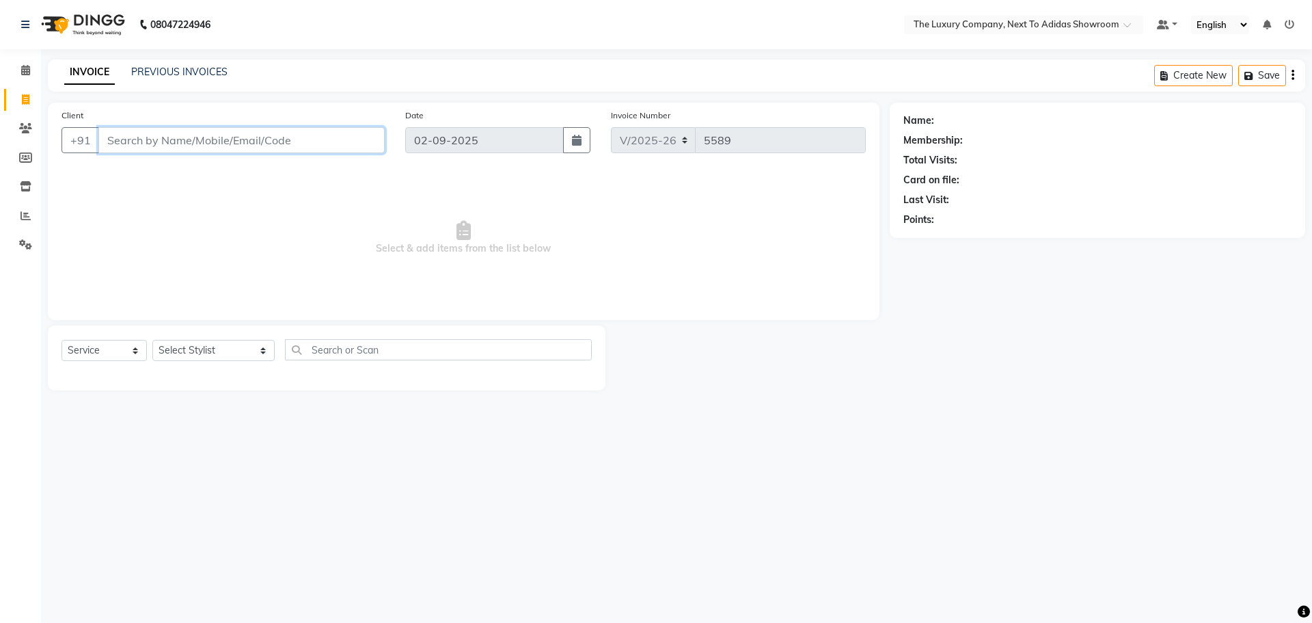
click at [144, 146] on input "Client" at bounding box center [241, 140] width 286 height 26
type input "j"
drag, startPoint x: 23, startPoint y: 101, endPoint x: 30, endPoint y: 98, distance: 7.4
click at [25, 101] on icon at bounding box center [26, 99] width 8 height 10
select select "6828"
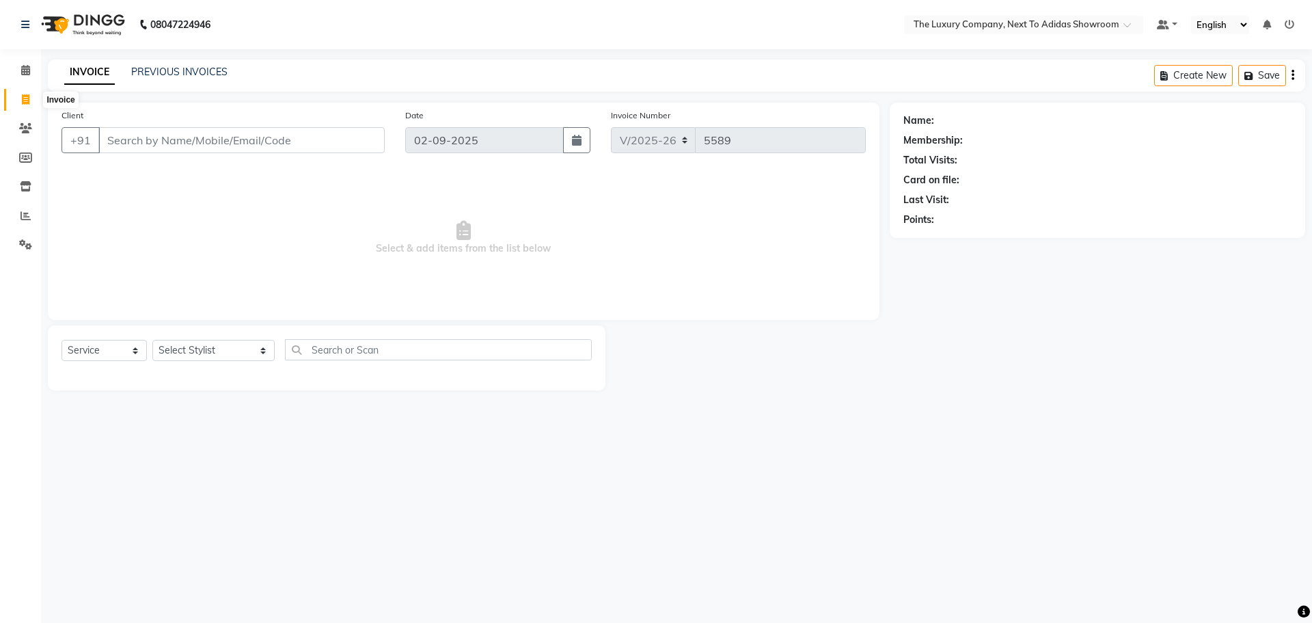
select select "service"
click at [228, 131] on input "Client" at bounding box center [241, 140] width 286 height 26
click at [230, 141] on input "Client" at bounding box center [241, 140] width 286 height 26
drag, startPoint x: 124, startPoint y: 143, endPoint x: 69, endPoint y: 146, distance: 54.7
click at [83, 146] on div "+91 jo" at bounding box center [223, 140] width 323 height 26
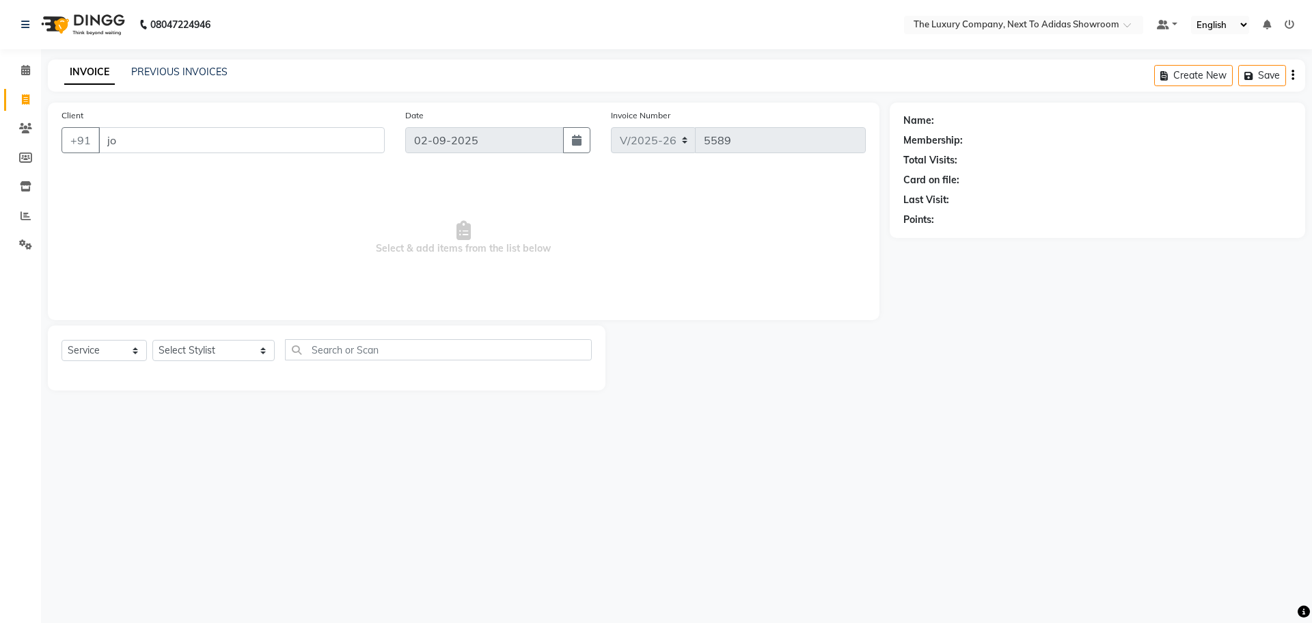
click at [137, 137] on input "jo" at bounding box center [241, 140] width 286 height 26
drag, startPoint x: 135, startPoint y: 138, endPoint x: 132, endPoint y: 148, distance: 10.2
click at [135, 139] on input "jo" at bounding box center [241, 140] width 286 height 26
click at [142, 144] on input "jo" at bounding box center [241, 140] width 286 height 26
type input "j"
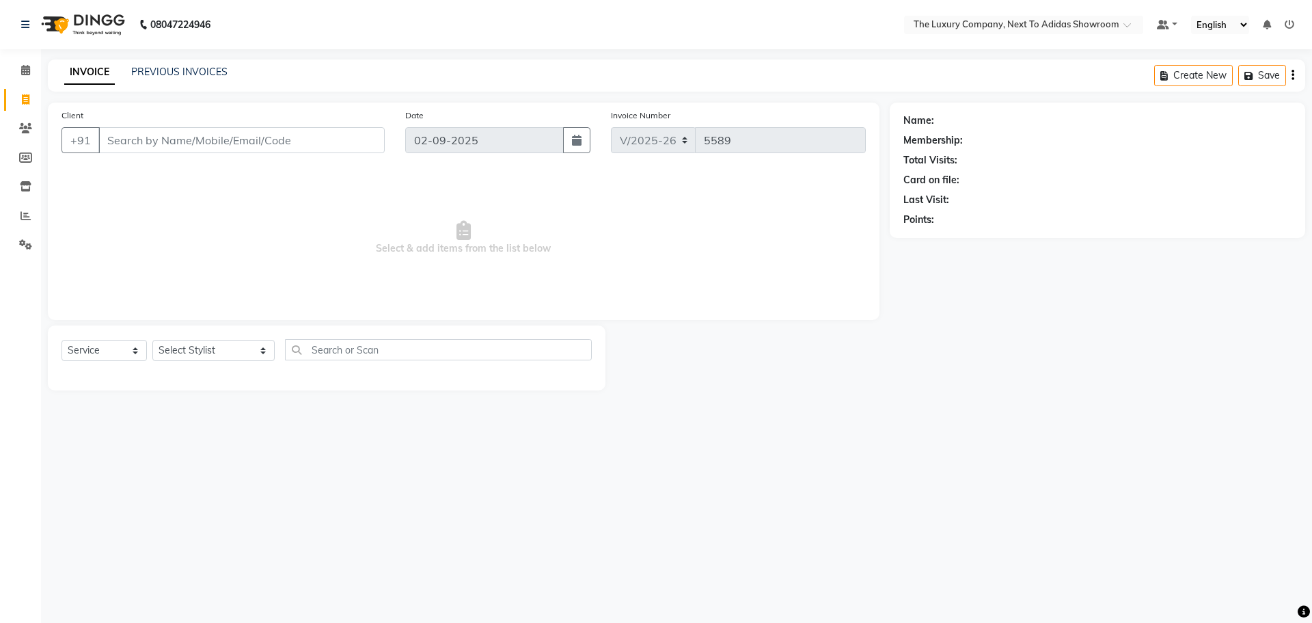
click at [115, 133] on input "Client" at bounding box center [241, 140] width 286 height 26
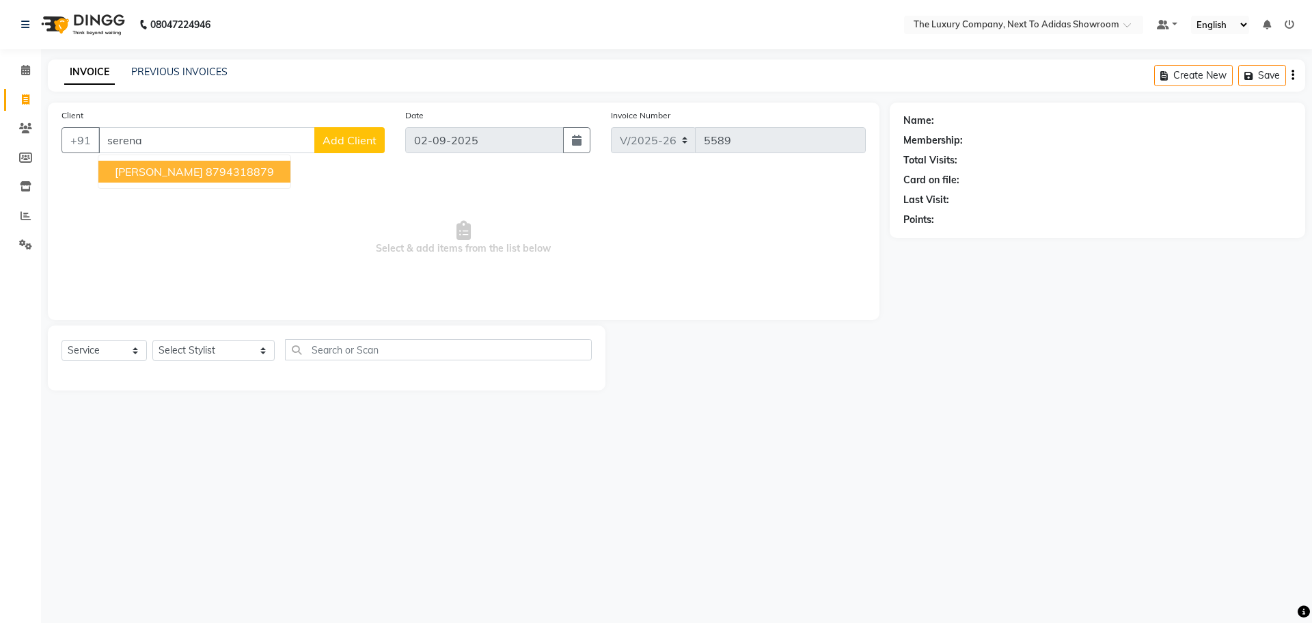
drag, startPoint x: 150, startPoint y: 170, endPoint x: 151, endPoint y: 185, distance: 15.1
click at [150, 172] on span "[PERSON_NAME]" at bounding box center [159, 172] width 88 height 14
type input "8794318879"
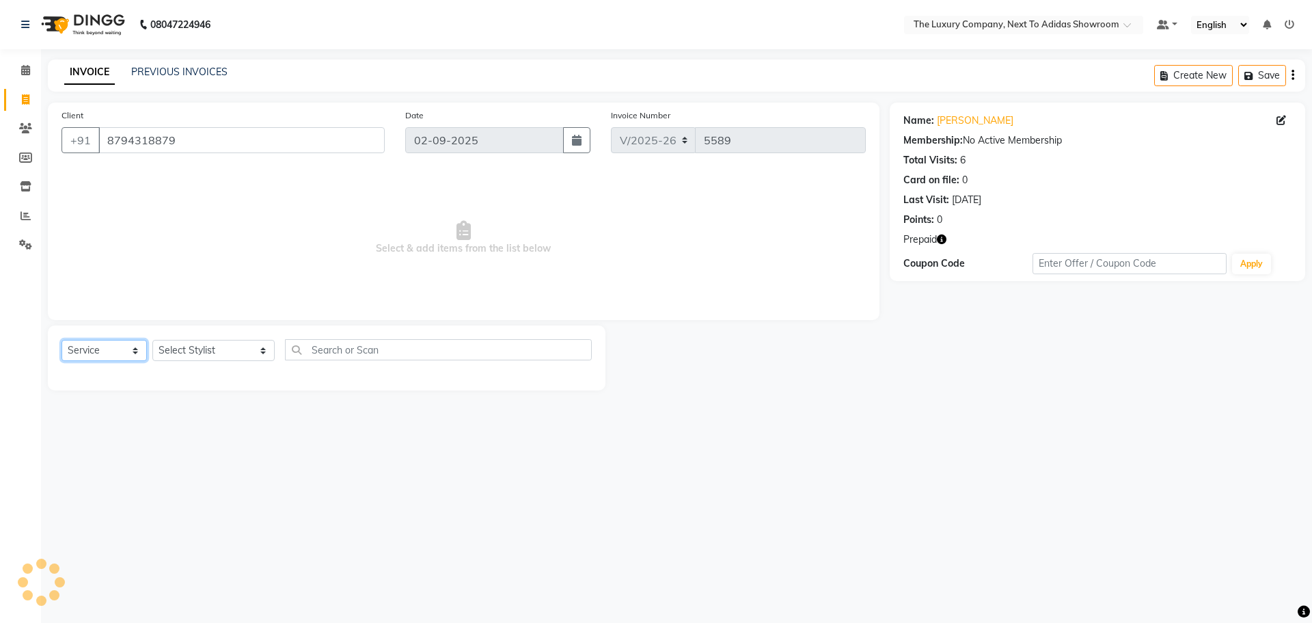
drag, startPoint x: 139, startPoint y: 351, endPoint x: 133, endPoint y: 366, distance: 16.5
click at [133, 366] on div "Select Service Product Membership Package Voucher Prepaid Gift Card Select Styl…" at bounding box center [327, 355] width 530 height 32
select select "product"
click at [62, 340] on select "Select Service Product Membership Package Voucher Prepaid Gift Card" at bounding box center [104, 350] width 85 height 21
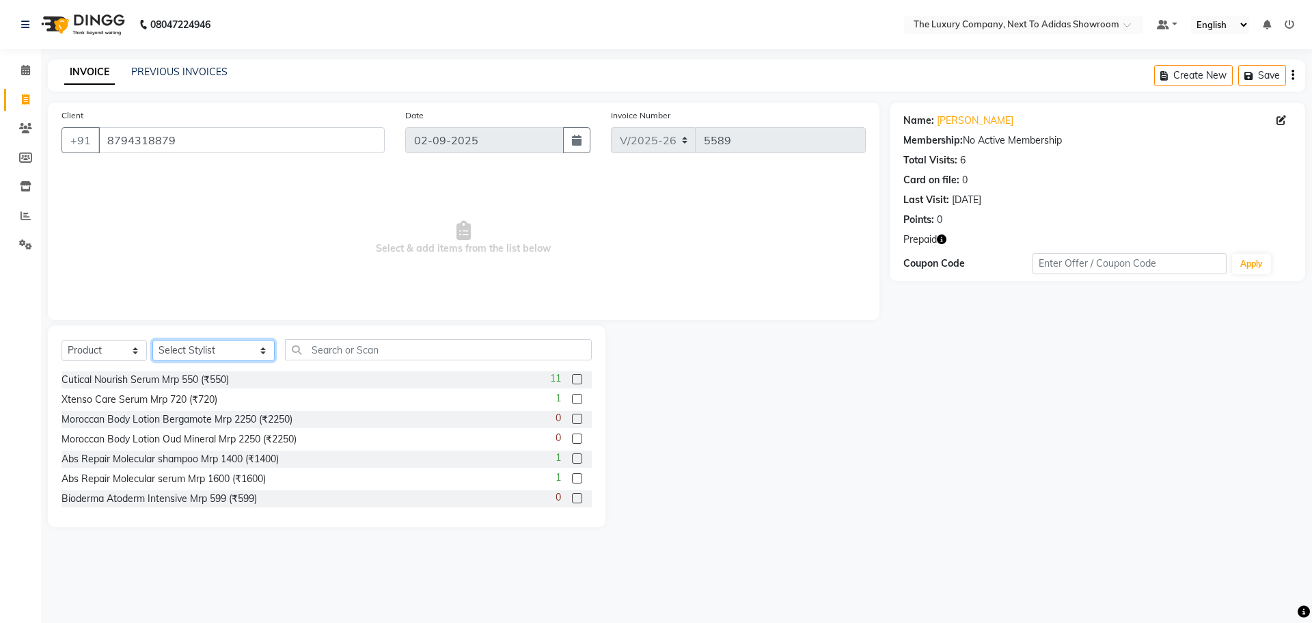
click at [208, 345] on select "Select Stylist [PERSON_NAME] [PERSON_NAME] ANSAI [PERSON_NAME] BALAJIED [PERSON…" at bounding box center [213, 350] width 122 height 21
select select "53651"
click at [315, 352] on input "text" at bounding box center [438, 349] width 307 height 21
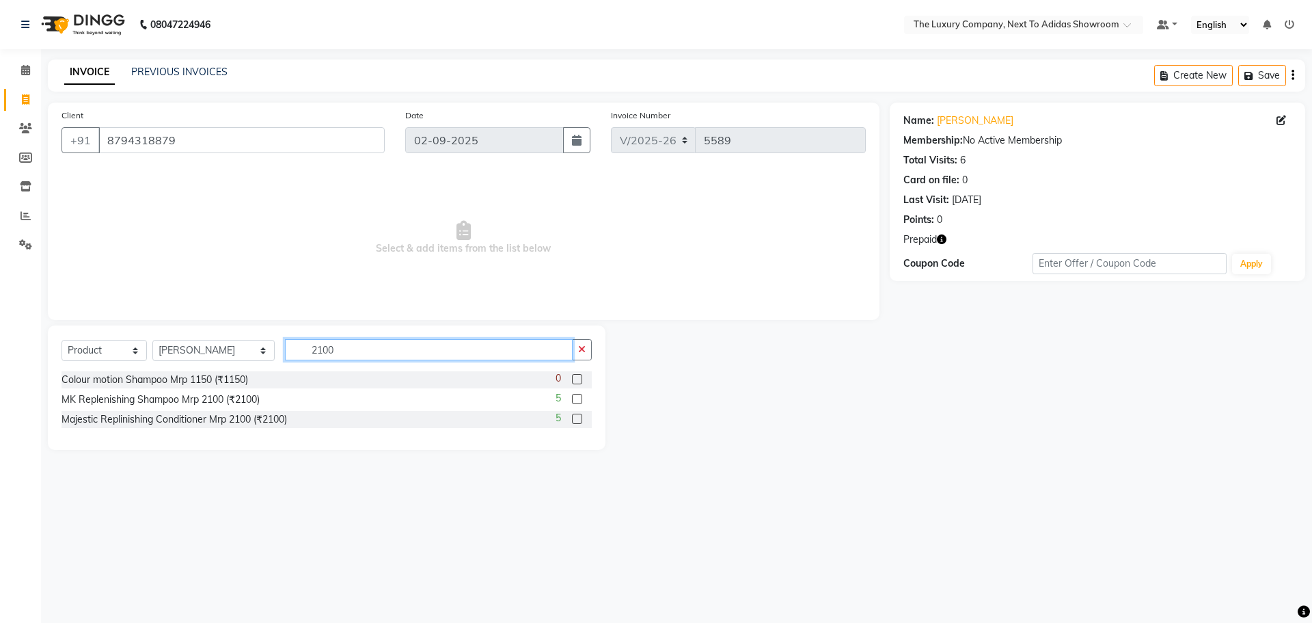
type input "2100"
click at [577, 420] on label at bounding box center [577, 419] width 10 height 10
click at [577, 420] on input "checkbox" at bounding box center [576, 419] width 9 height 9
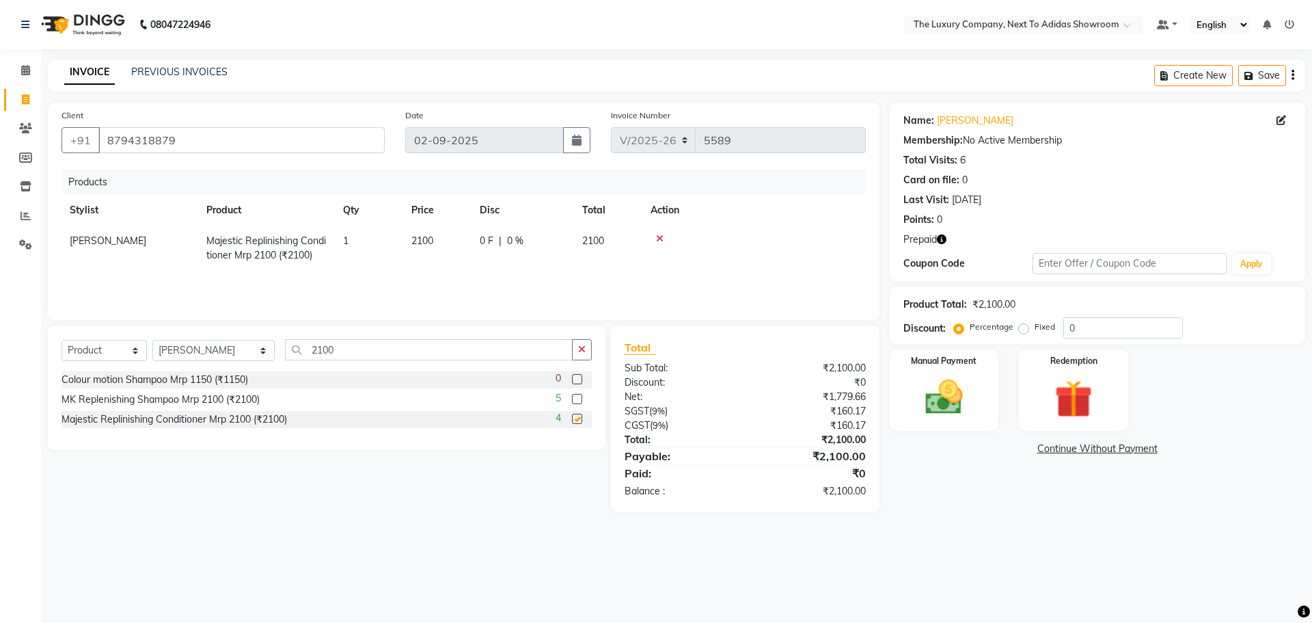
checkbox input "false"
click at [578, 397] on label at bounding box center [577, 399] width 10 height 10
click at [578, 397] on input "checkbox" at bounding box center [576, 399] width 9 height 9
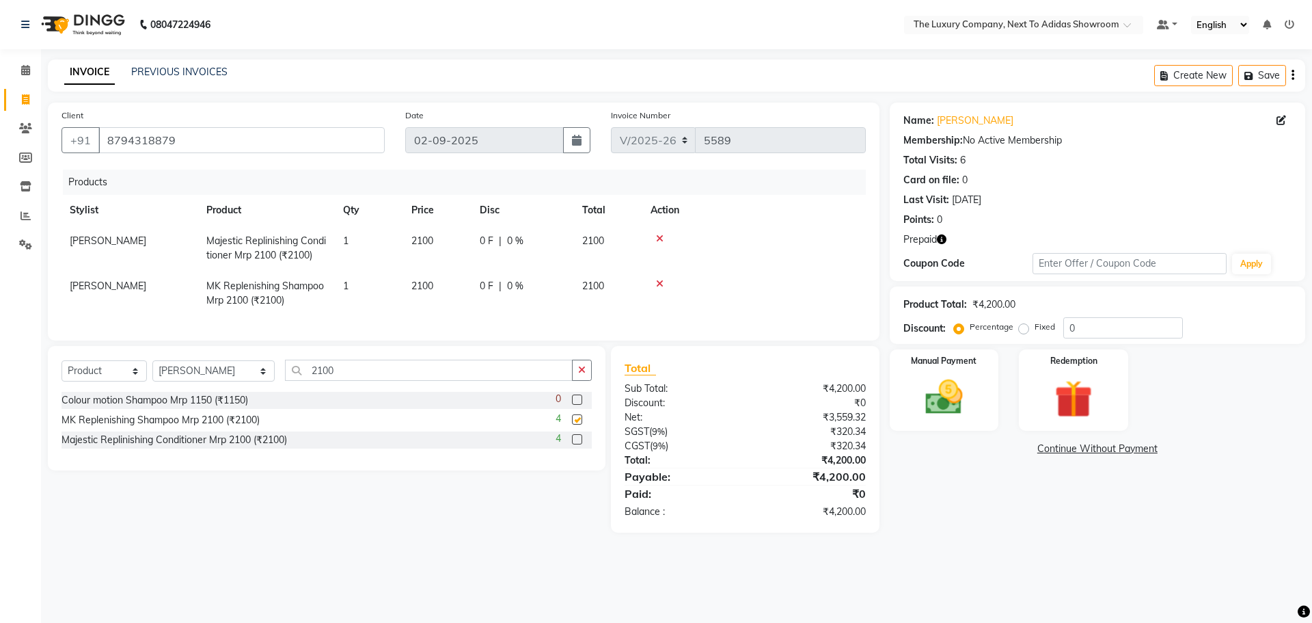
checkbox input "false"
drag, startPoint x: 327, startPoint y: 378, endPoint x: 208, endPoint y: 401, distance: 121.7
click at [212, 404] on div "Select Service Product Membership Package Voucher Prepaid Gift Card Select Styl…" at bounding box center [327, 408] width 558 height 124
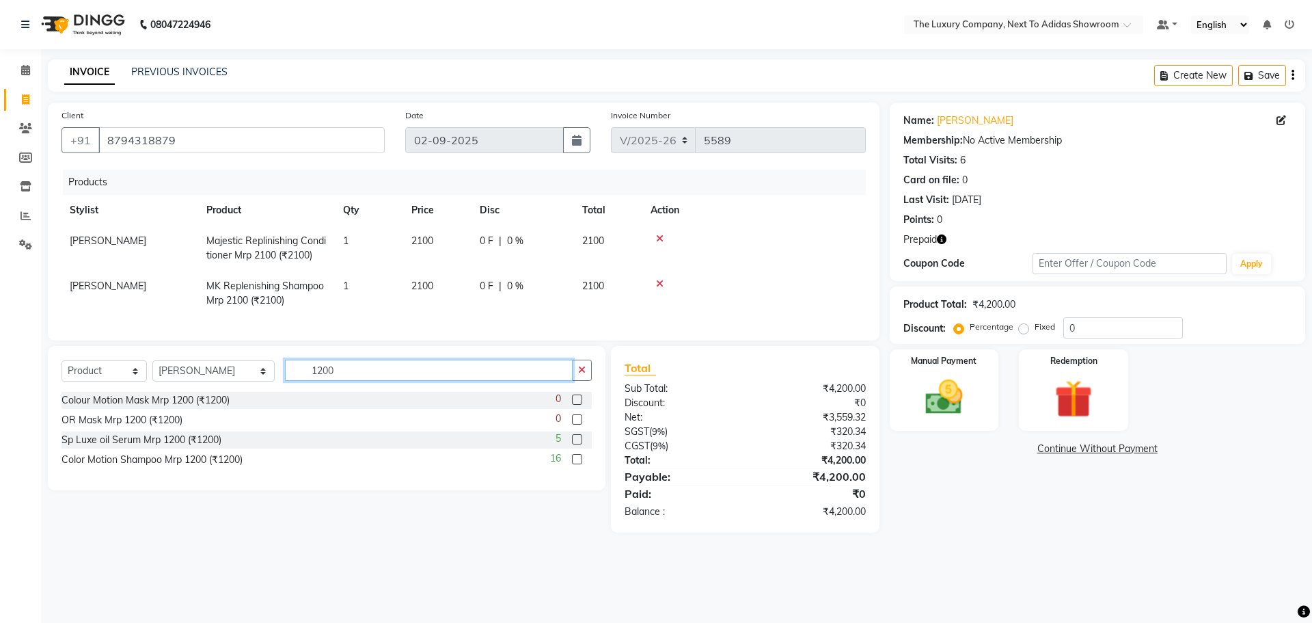
type input "1200"
click at [574, 464] on label at bounding box center [577, 459] width 10 height 10
click at [574, 464] on input "checkbox" at bounding box center [576, 459] width 9 height 9
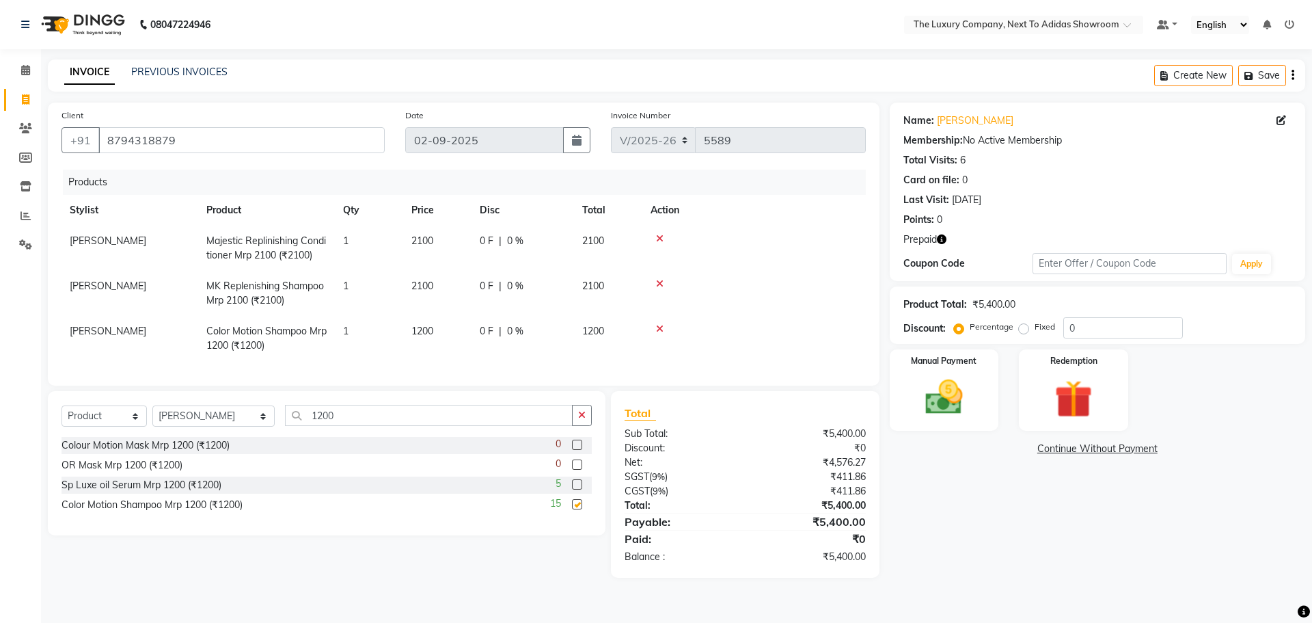
checkbox input "false"
click at [985, 386] on div "Manual Payment" at bounding box center [943, 390] width 113 height 84
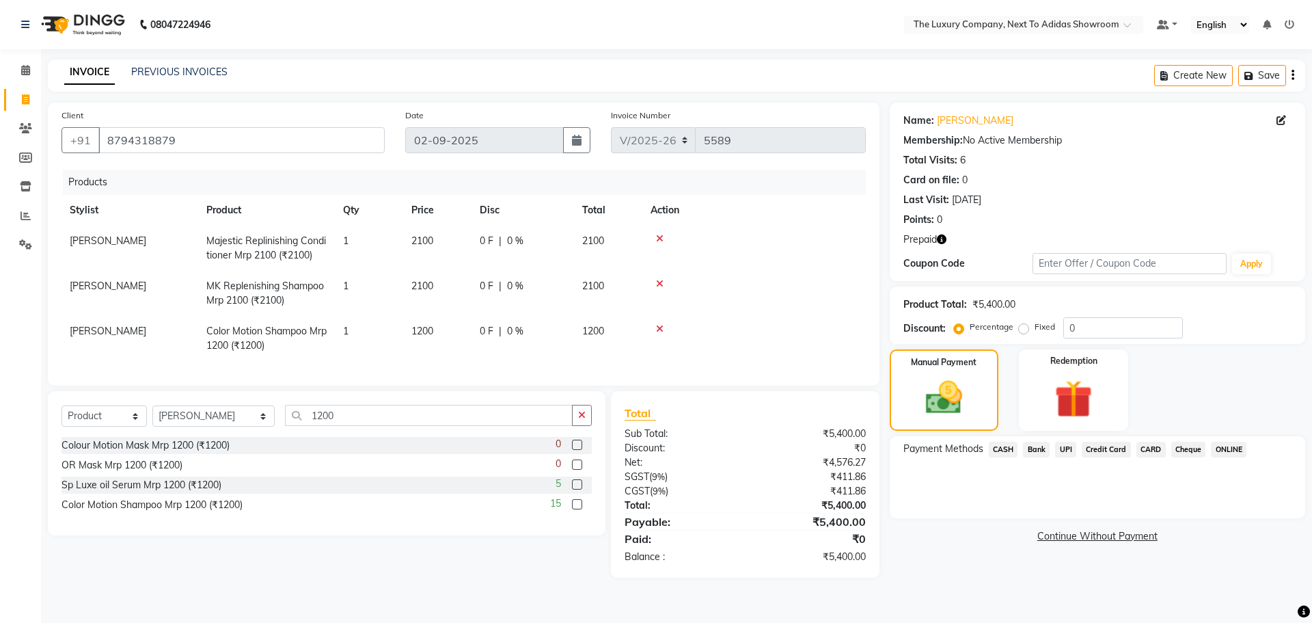
click at [1005, 448] on span "CASH" at bounding box center [1003, 450] width 29 height 16
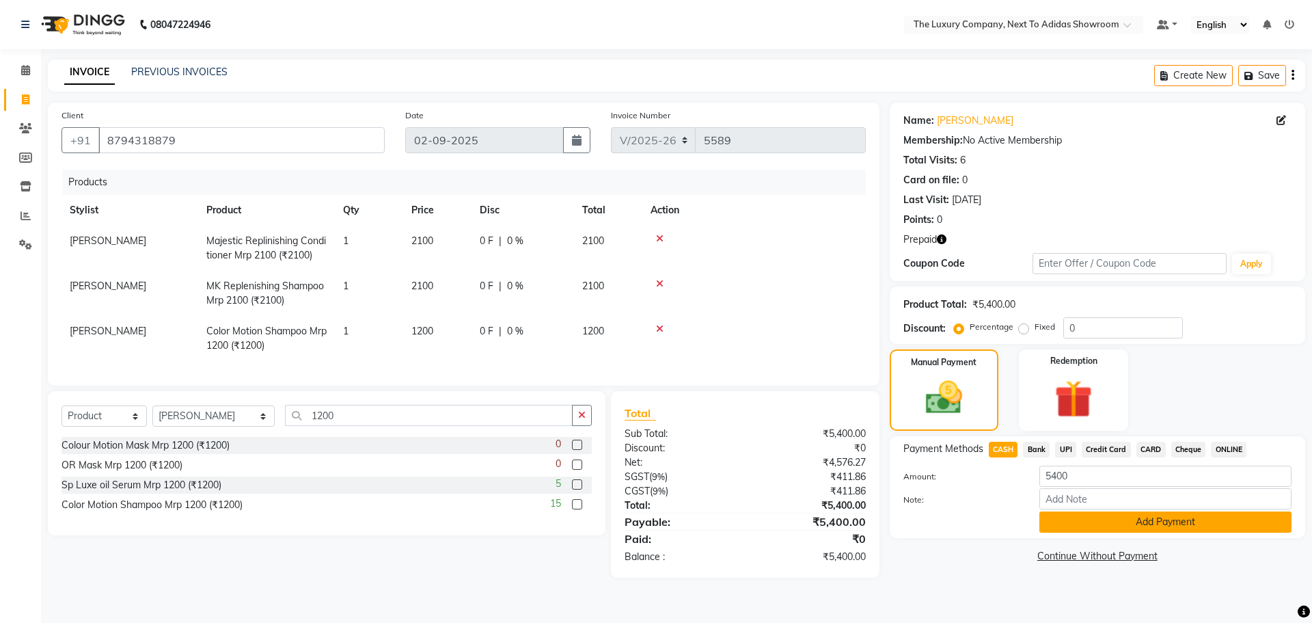
drag, startPoint x: 1160, startPoint y: 515, endPoint x: 1157, endPoint y: 522, distance: 7.0
click at [1157, 522] on button "Add Payment" at bounding box center [1166, 521] width 252 height 21
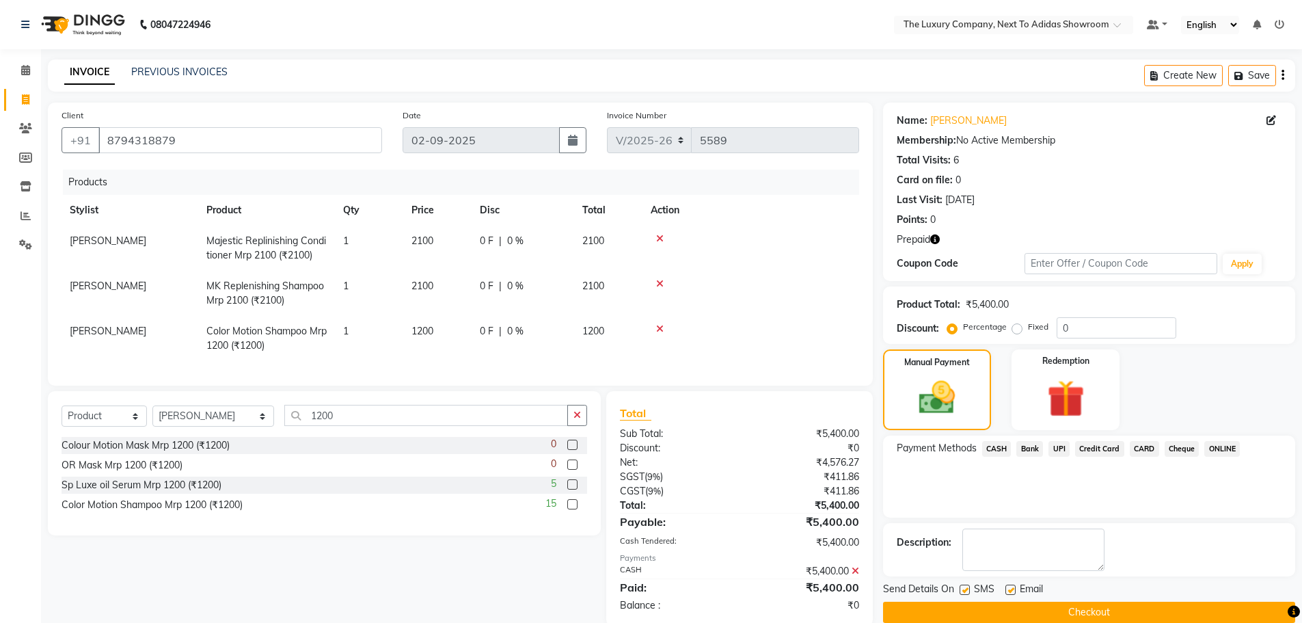
scroll to position [34, 0]
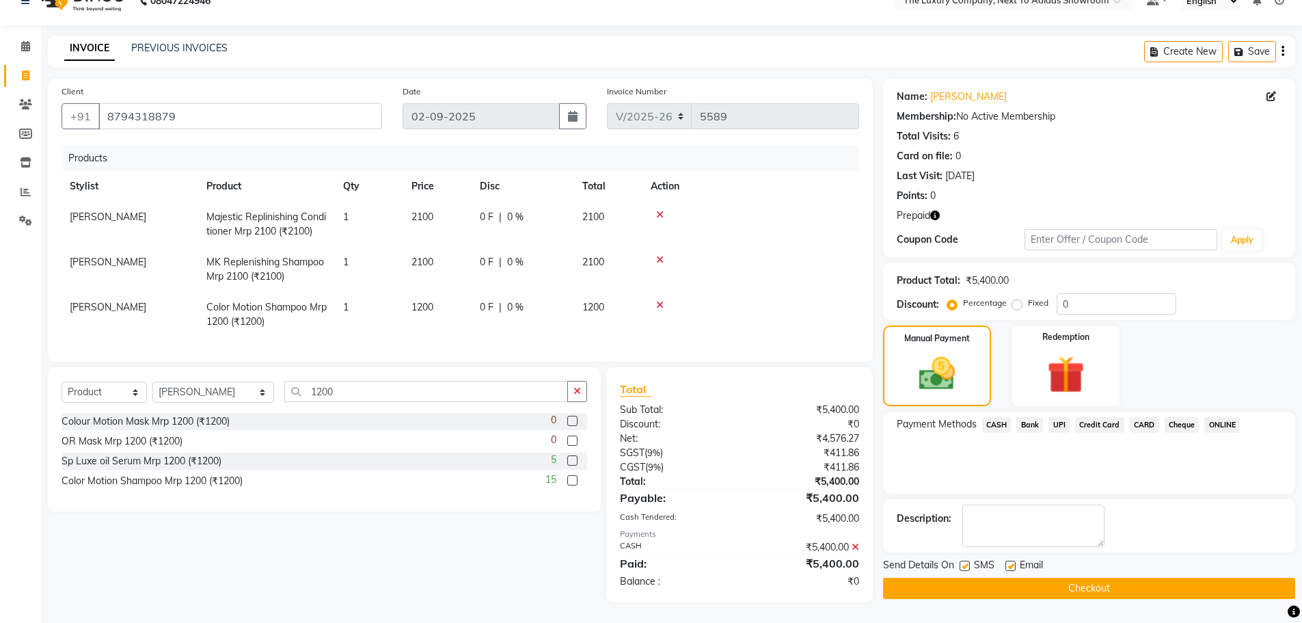
click at [1100, 582] on button "Checkout" at bounding box center [1089, 588] width 412 height 21
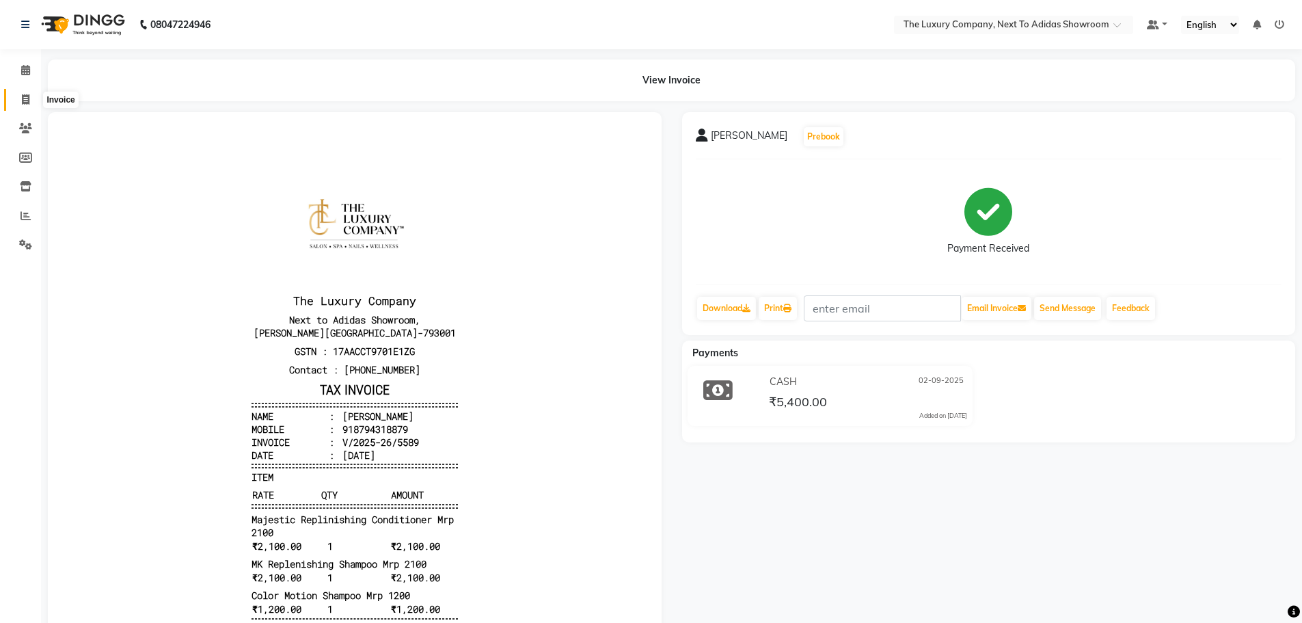
click at [27, 99] on icon at bounding box center [26, 99] width 8 height 10
select select "6828"
select select "service"
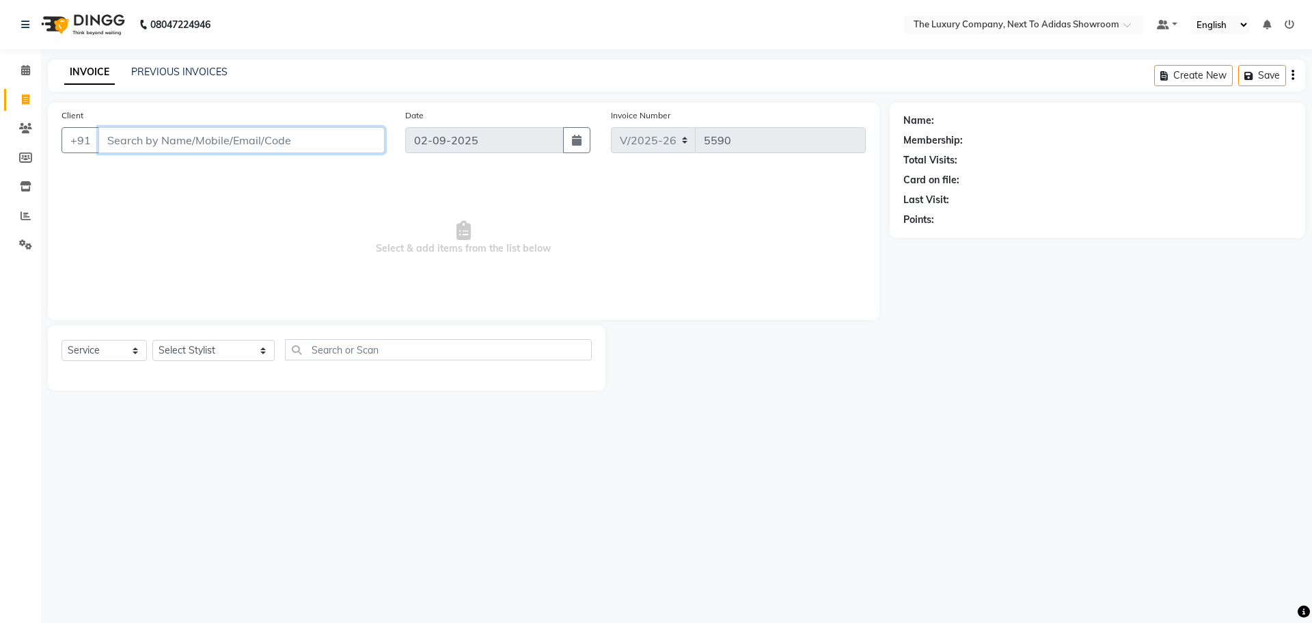
click at [144, 141] on input "Client" at bounding box center [241, 140] width 286 height 26
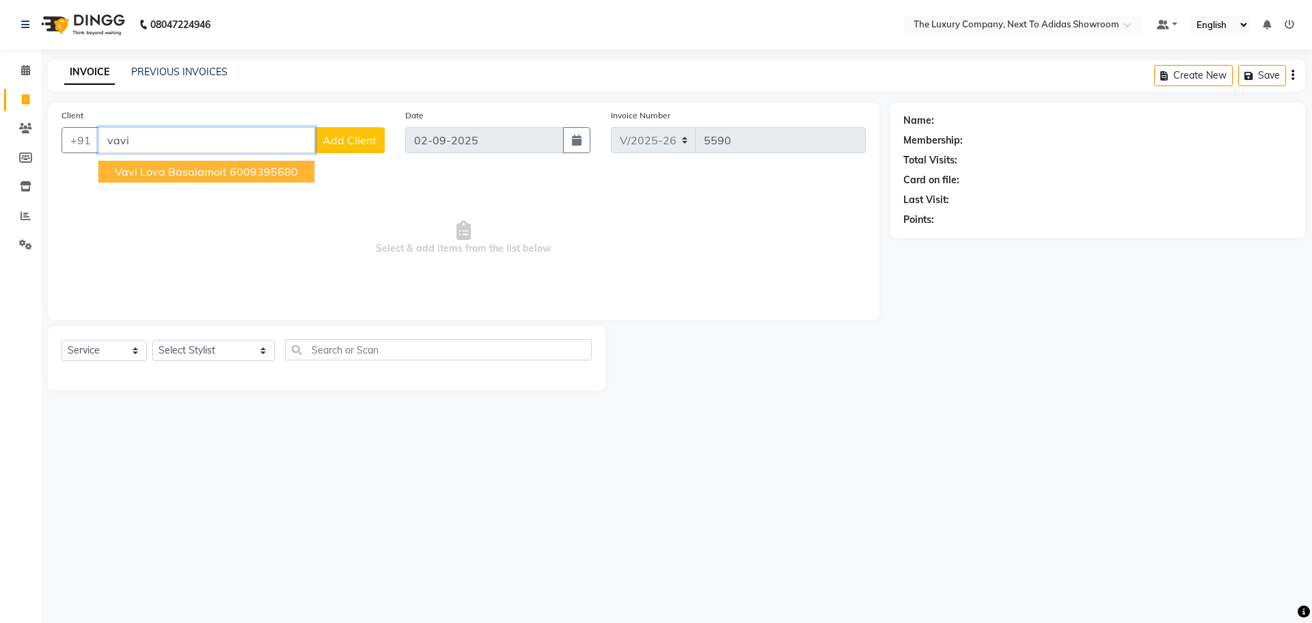
click at [290, 174] on ngb-highlight "6009395680" at bounding box center [264, 172] width 68 height 14
type input "6009395680"
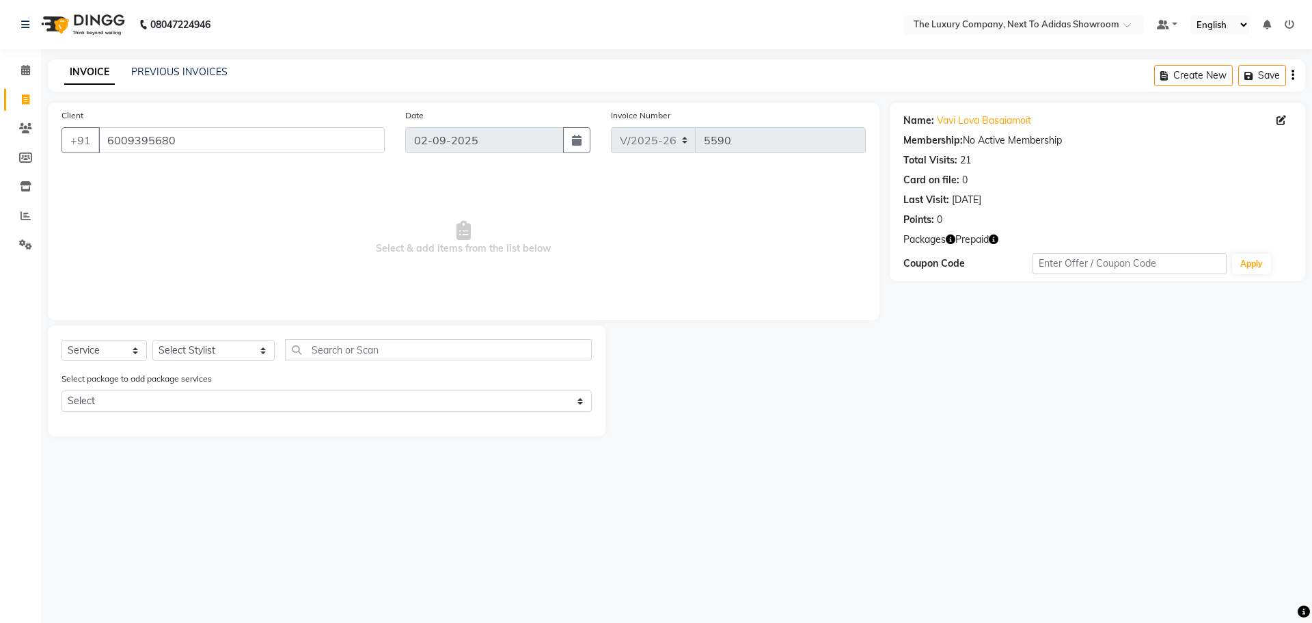
drag, startPoint x: 994, startPoint y: 237, endPoint x: 945, endPoint y: 349, distance: 122.4
click at [993, 237] on icon "button" at bounding box center [994, 239] width 10 height 10
click at [190, 349] on select "Select Stylist [PERSON_NAME] [PERSON_NAME] ANSAI [PERSON_NAME] BALAJIED [PERSON…" at bounding box center [213, 350] width 122 height 21
select select "53670"
click at [298, 351] on input "text" at bounding box center [438, 349] width 307 height 21
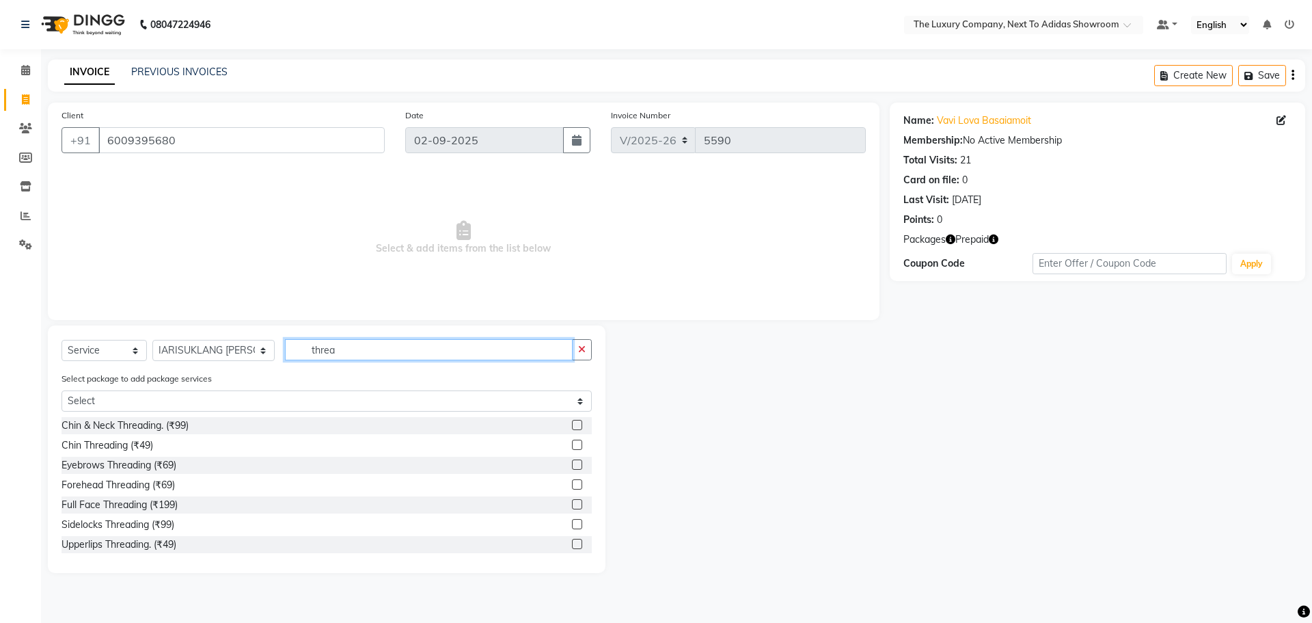
type input "threa"
click at [572, 463] on label at bounding box center [577, 464] width 10 height 10
click at [572, 463] on input "checkbox" at bounding box center [576, 465] width 9 height 9
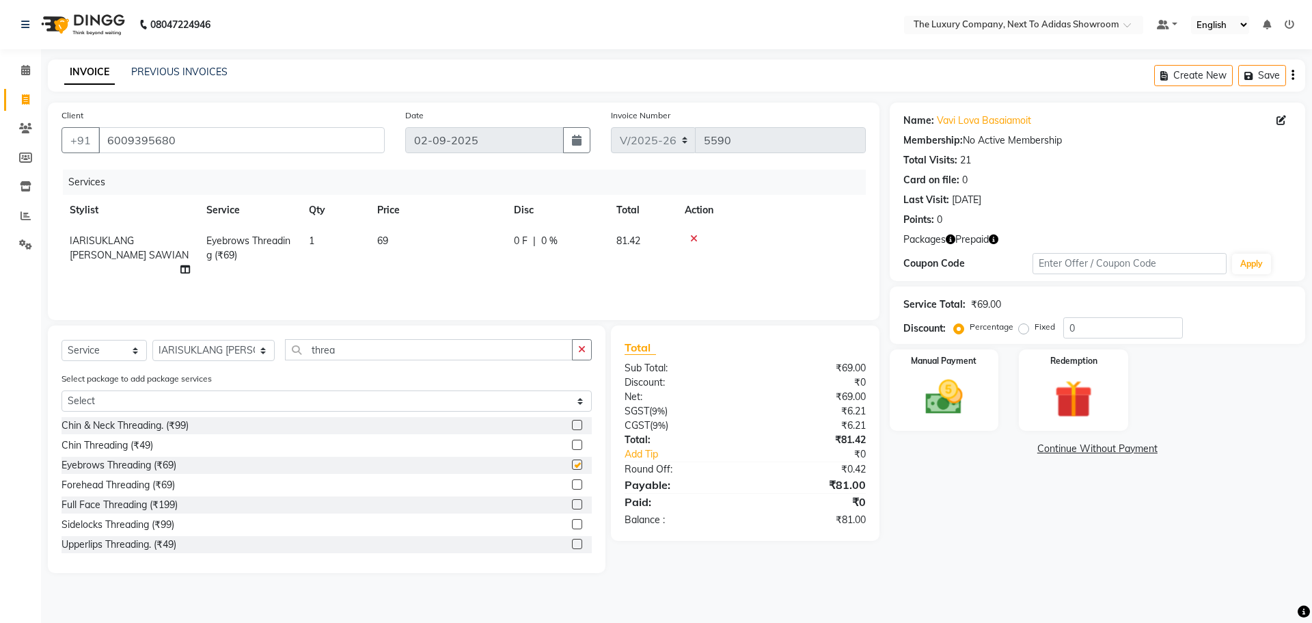
checkbox input "false"
click at [572, 546] on label at bounding box center [577, 544] width 10 height 10
click at [572, 546] on input "checkbox" at bounding box center [576, 544] width 9 height 9
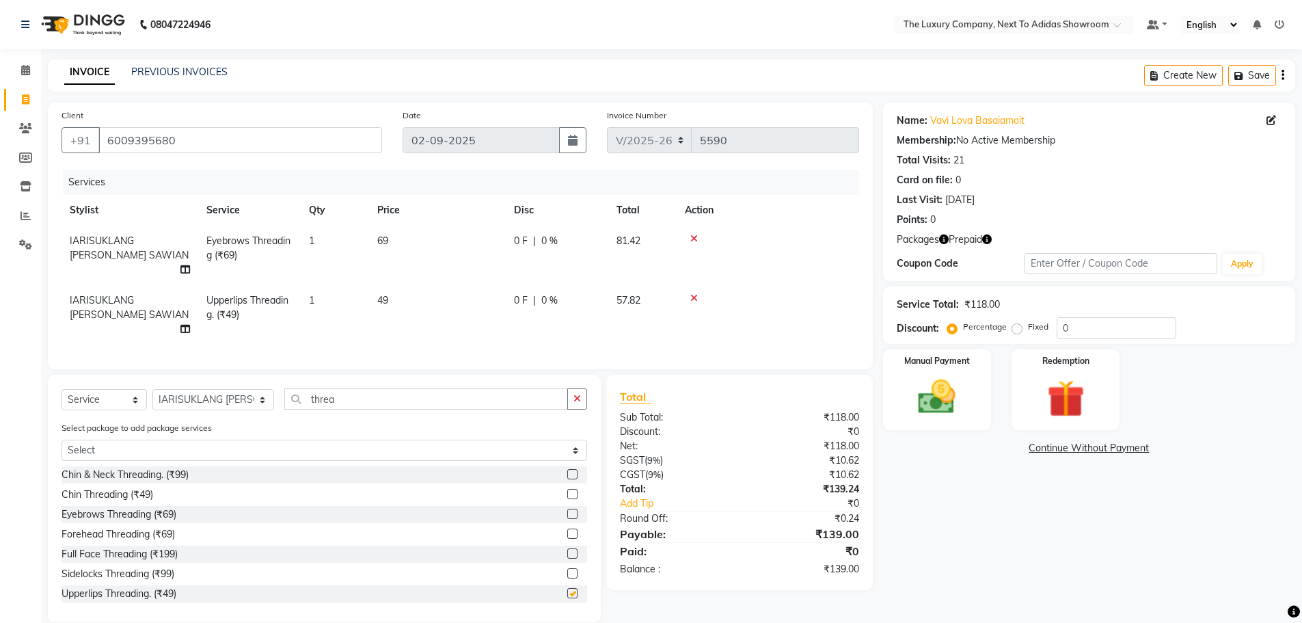
checkbox input "false"
click at [1051, 403] on img at bounding box center [1065, 399] width 63 height 49
drag, startPoint x: 1003, startPoint y: 450, endPoint x: 1010, endPoint y: 454, distance: 7.0
click at [1003, 451] on span "Prepaid 1" at bounding box center [1004, 450] width 44 height 16
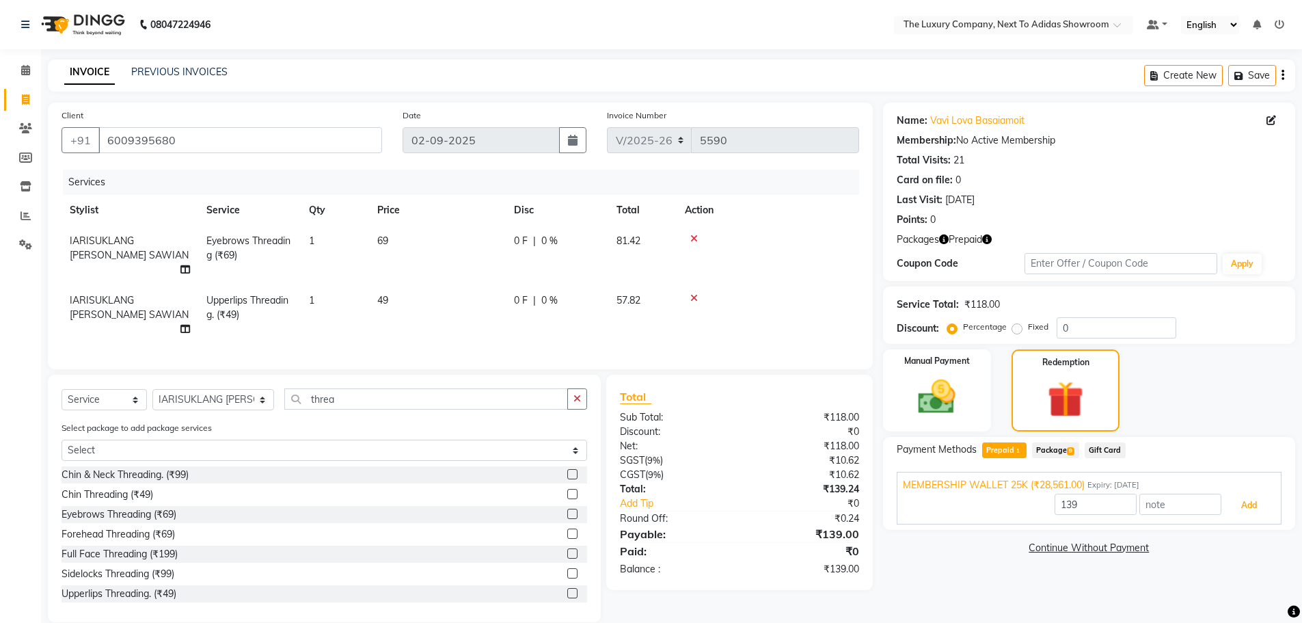
click at [1256, 506] on button "Add" at bounding box center [1249, 504] width 50 height 23
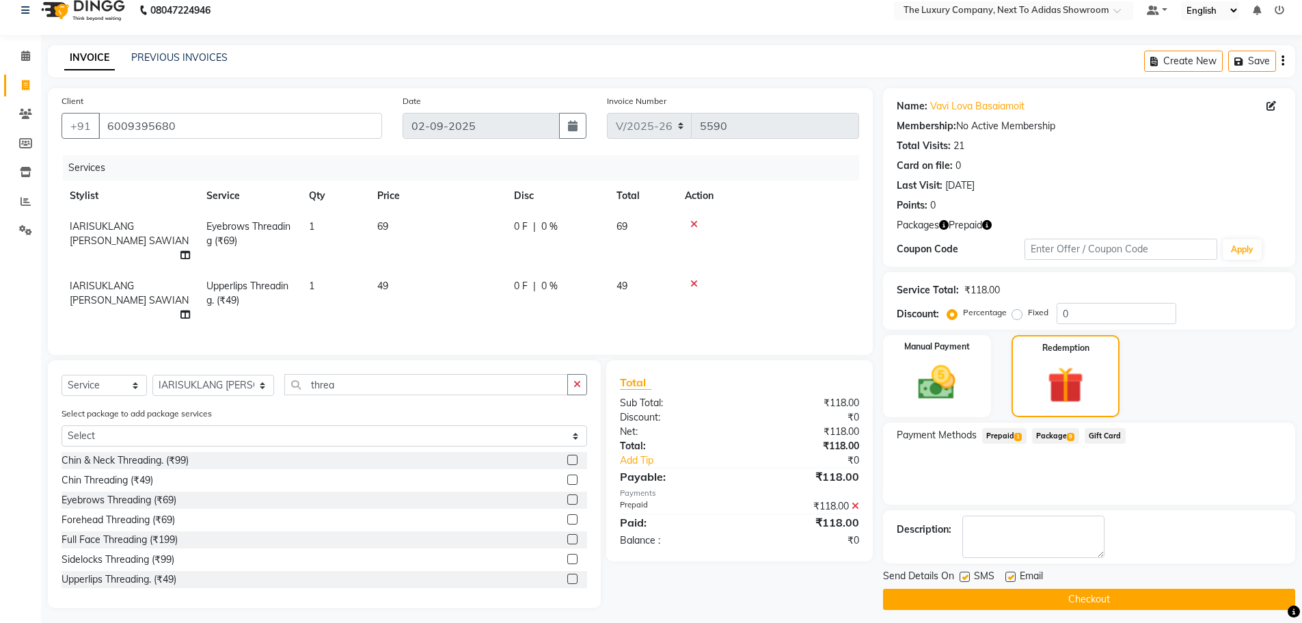
scroll to position [22, 0]
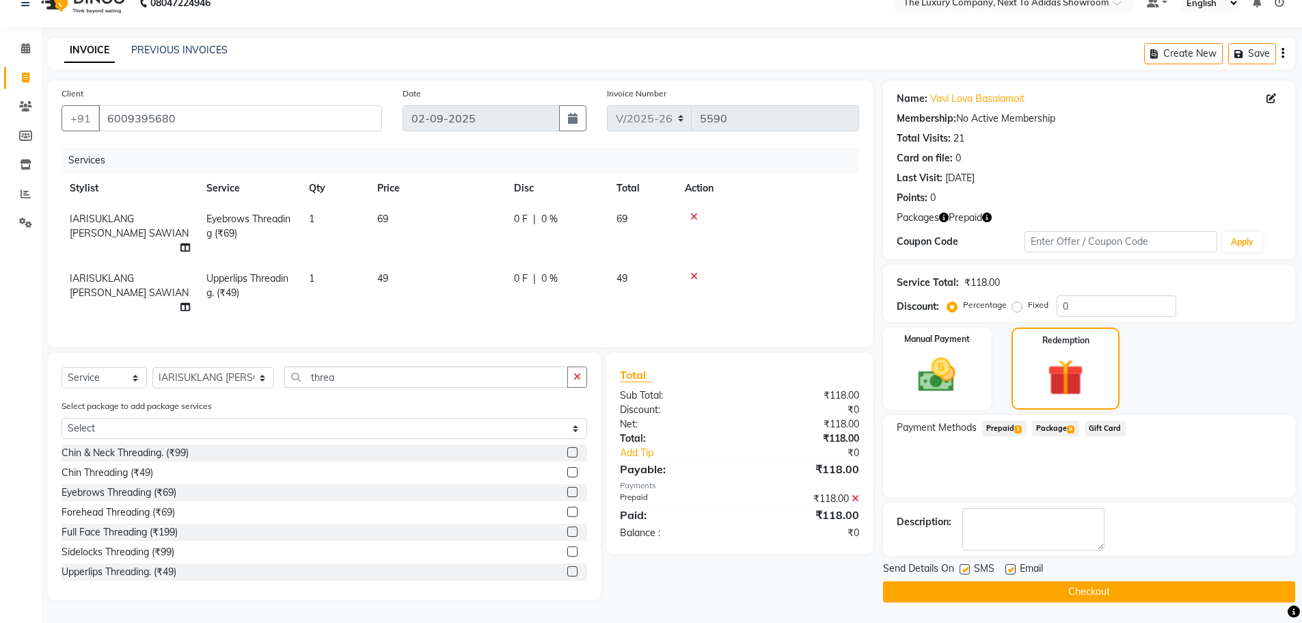
click at [1104, 592] on button "Checkout" at bounding box center [1089, 591] width 412 height 21
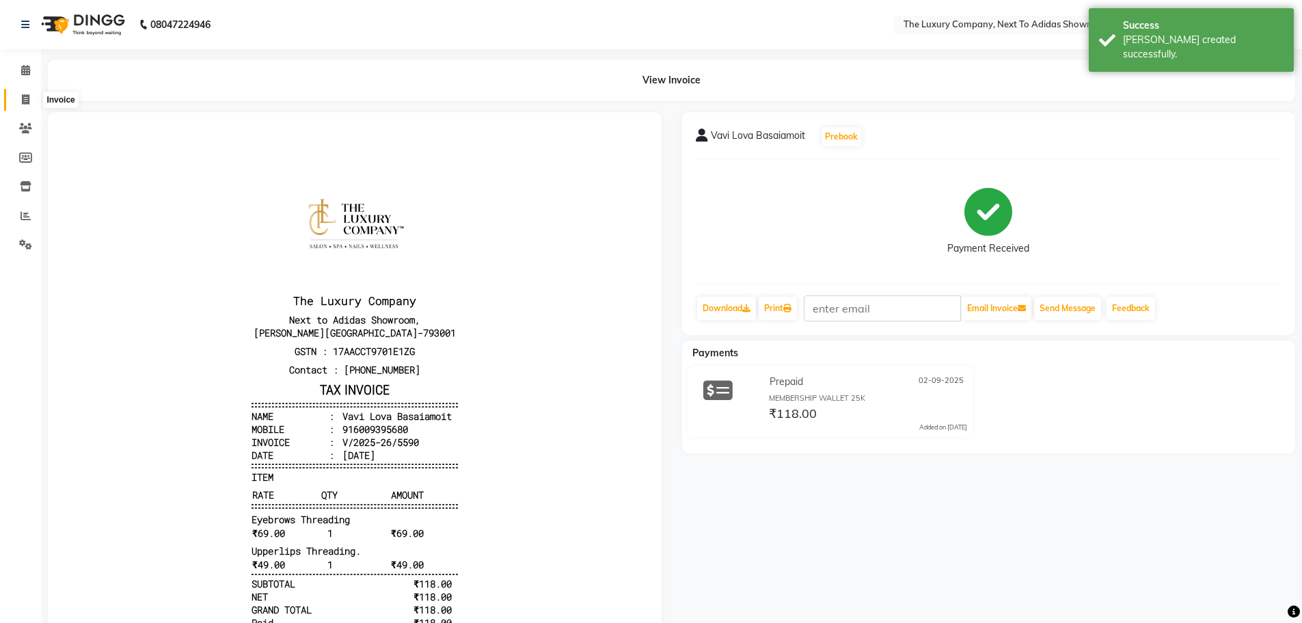
click at [21, 99] on span at bounding box center [26, 100] width 24 height 16
select select "service"
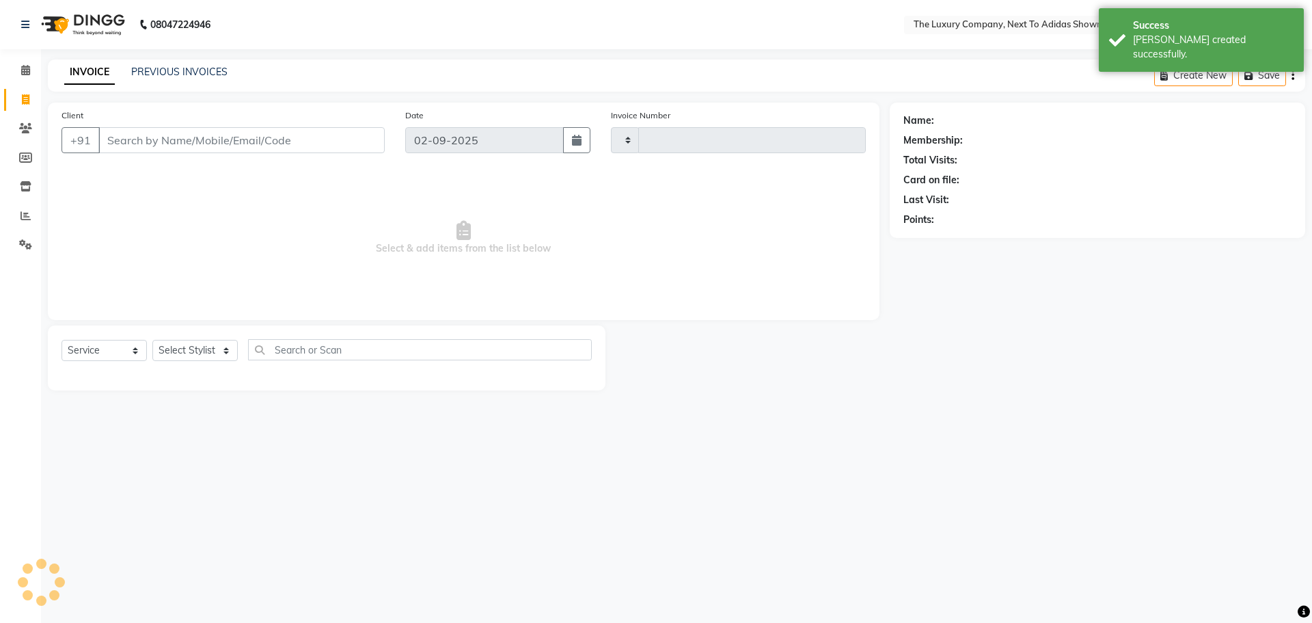
type input "5591"
select select "6828"
click at [139, 130] on input "Client" at bounding box center [241, 140] width 286 height 26
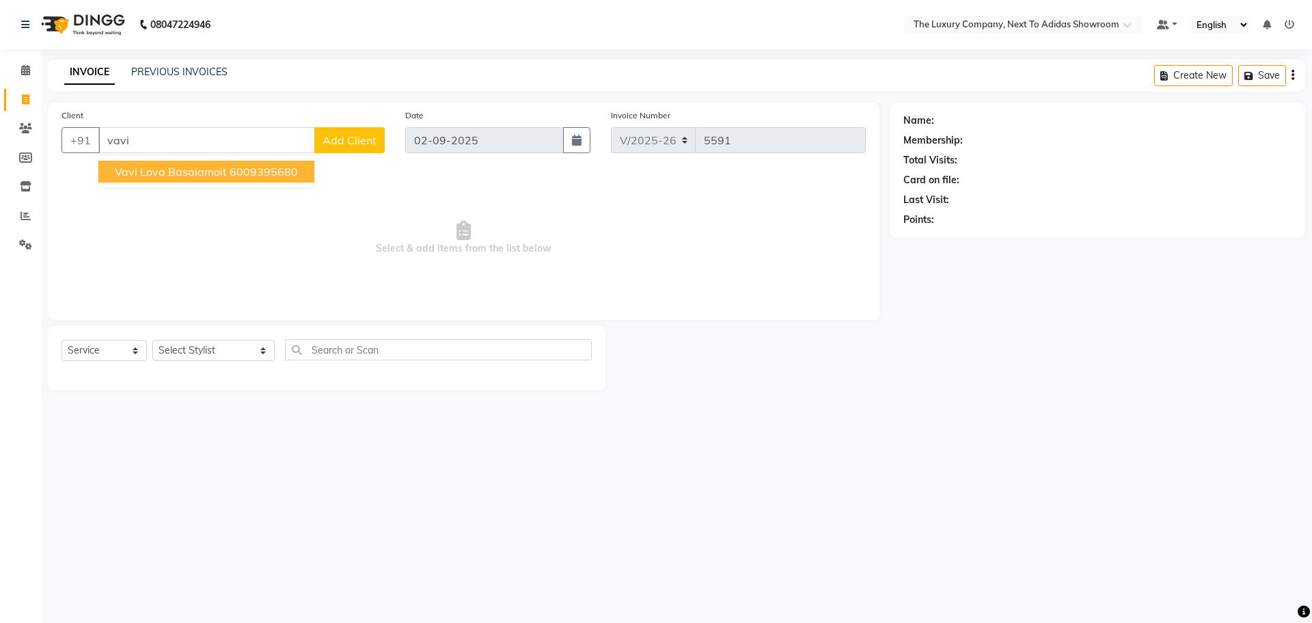
click at [145, 169] on span "Vavi Lova Basaiamoit" at bounding box center [171, 172] width 112 height 14
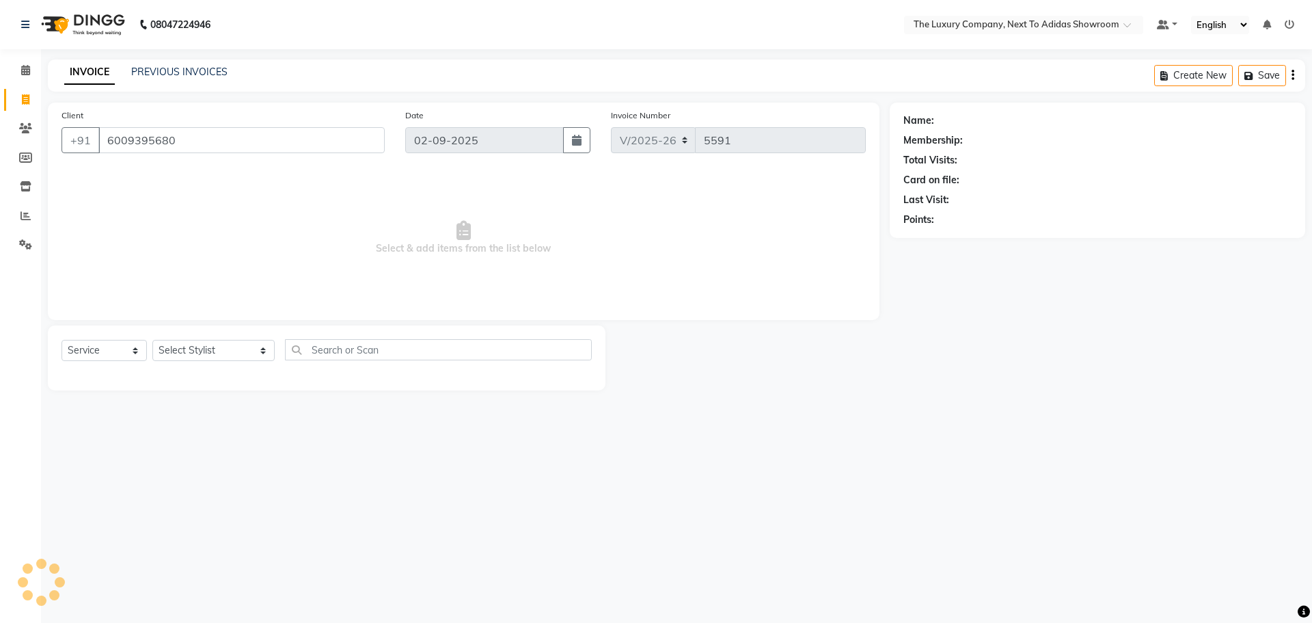
type input "6009395680"
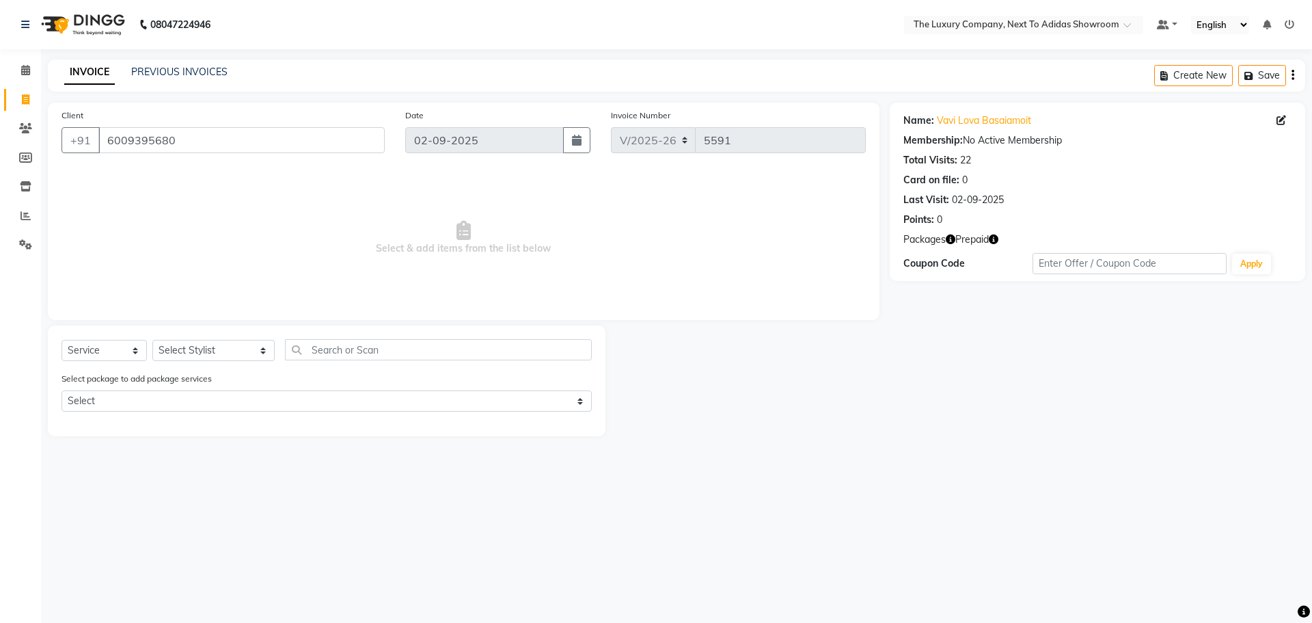
click at [953, 238] on icon "button" at bounding box center [951, 239] width 10 height 10
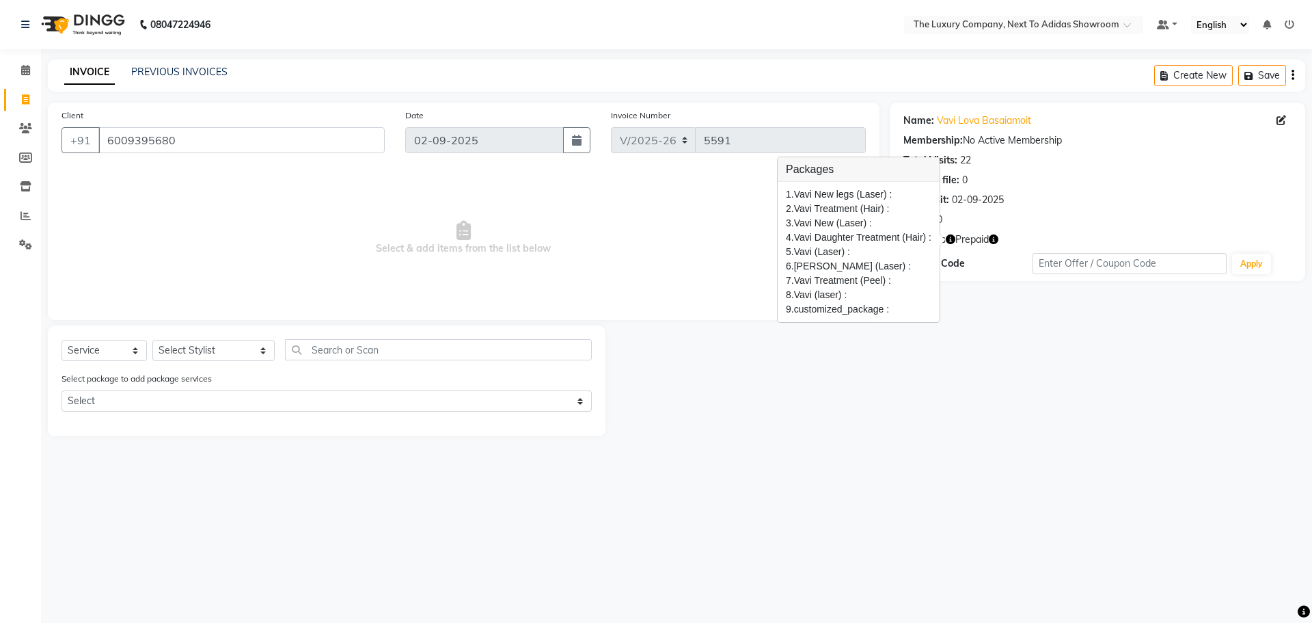
click at [774, 478] on div "08047224946 Select Location × The Luxury Company, Next To Adidas Showroom Defau…" at bounding box center [656, 311] width 1312 height 623
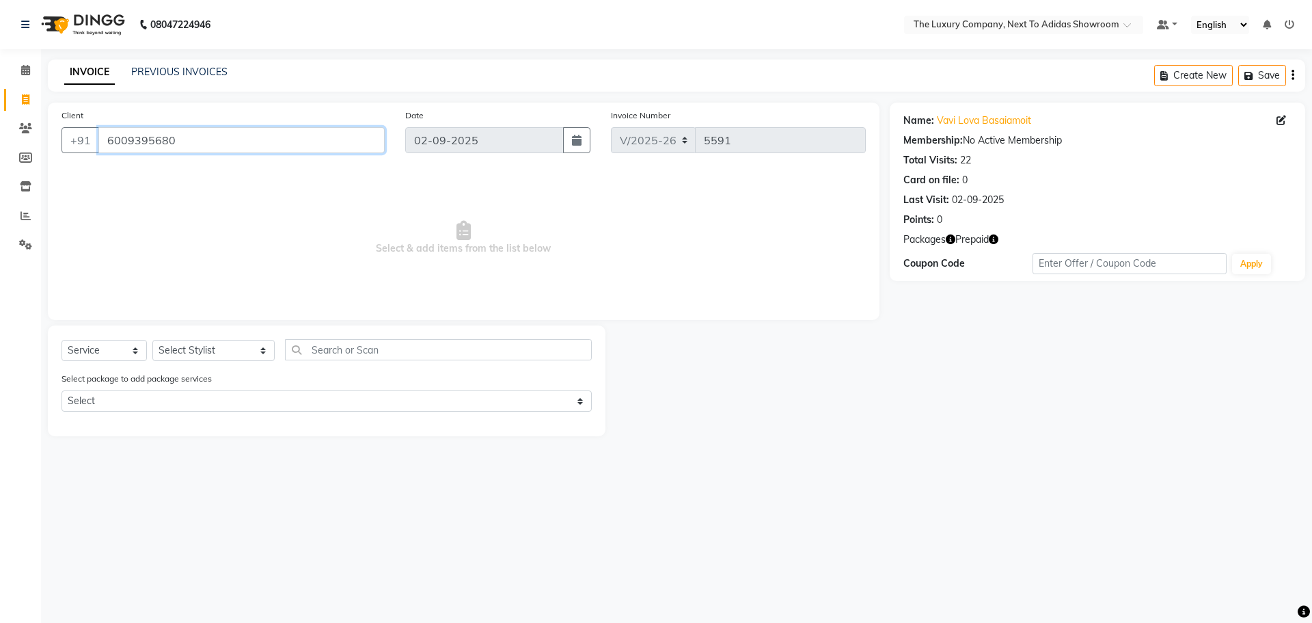
drag, startPoint x: 187, startPoint y: 138, endPoint x: 8, endPoint y: 170, distance: 182.6
click at [8, 170] on app-home "08047224946 Select Location × The Luxury Company, Next To Adidas Showroom Defau…" at bounding box center [656, 228] width 1312 height 457
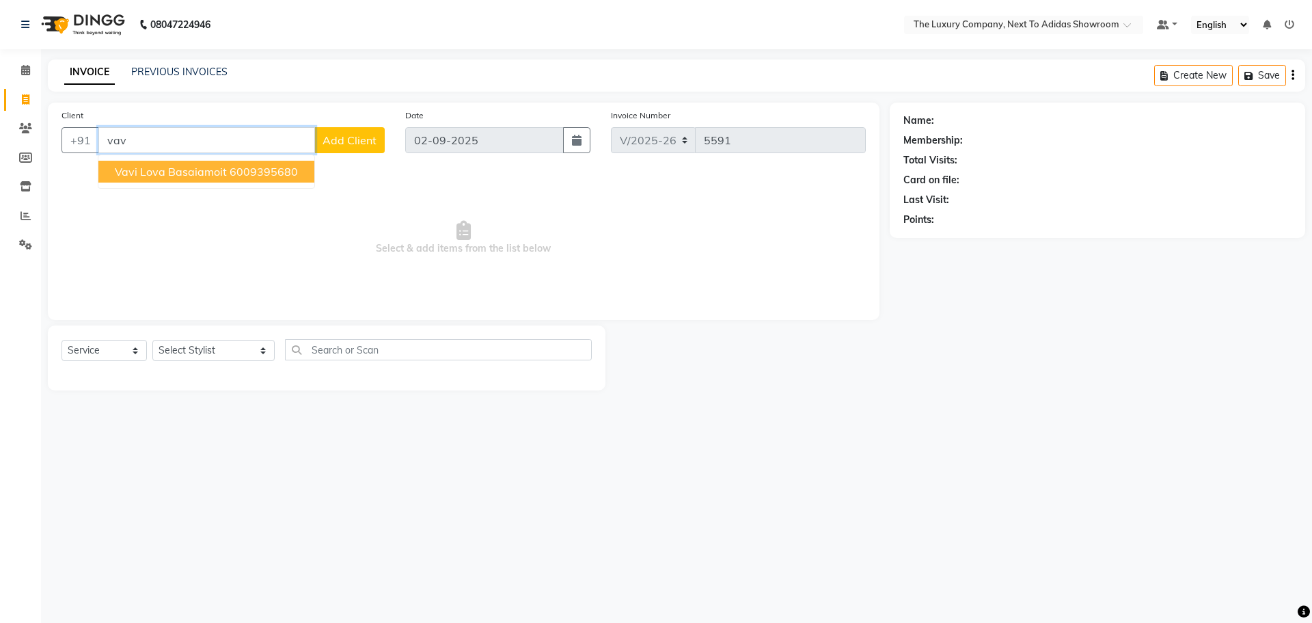
drag, startPoint x: 193, startPoint y: 170, endPoint x: 464, endPoint y: 213, distance: 274.6
click at [193, 171] on span "Vavi Lova Basaiamoit" at bounding box center [171, 172] width 112 height 14
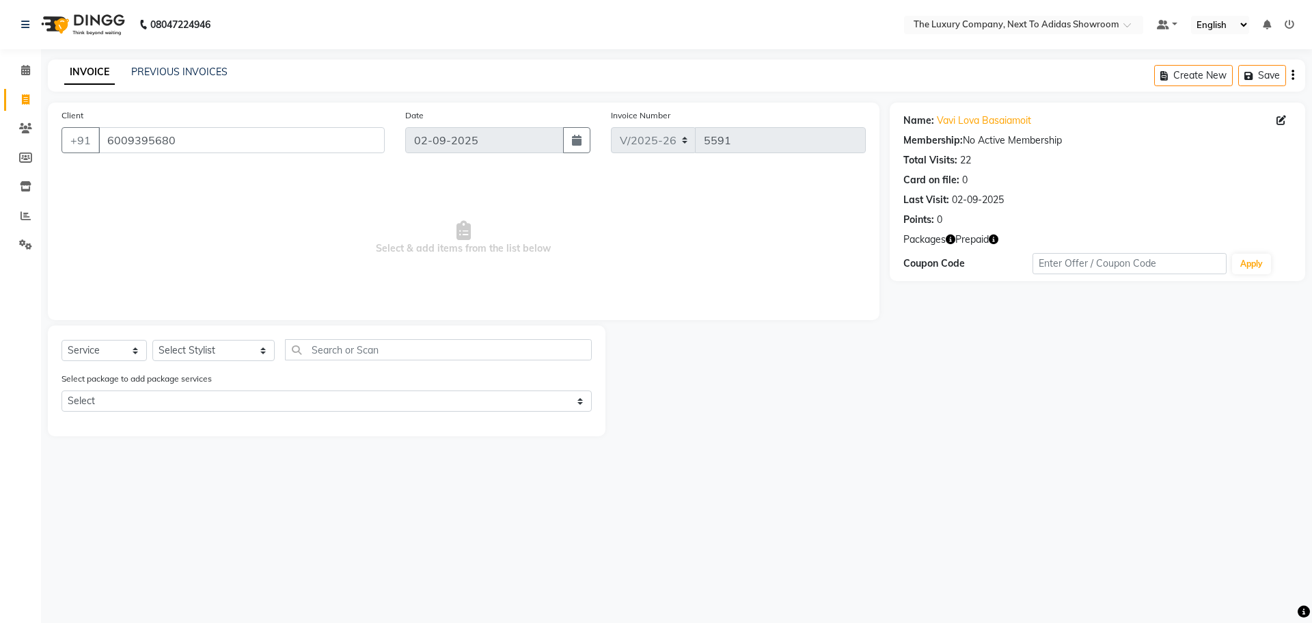
click at [992, 238] on icon "button" at bounding box center [994, 239] width 10 height 10
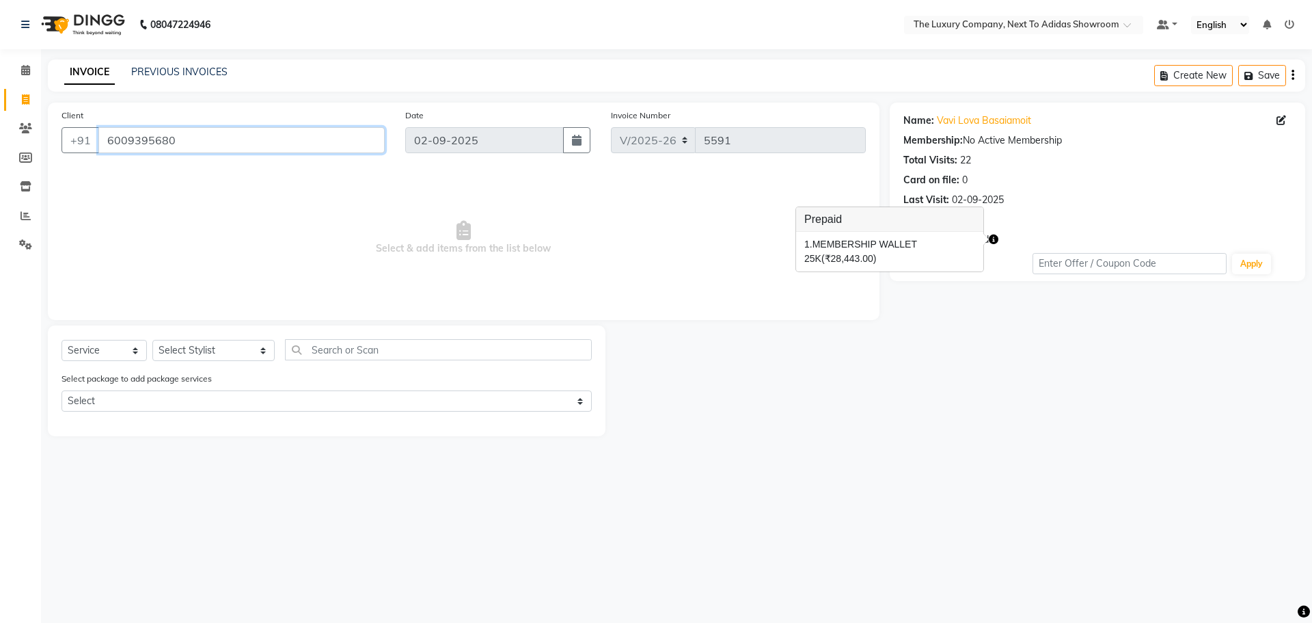
drag, startPoint x: 122, startPoint y: 157, endPoint x: 5, endPoint y: 201, distance: 125.0
click at [38, 187] on div "Client [PHONE_NUMBER] Date [DATE] Invoice Number V/2025 V/[PHONE_NUMBER] Select…" at bounding box center [464, 270] width 852 height 334
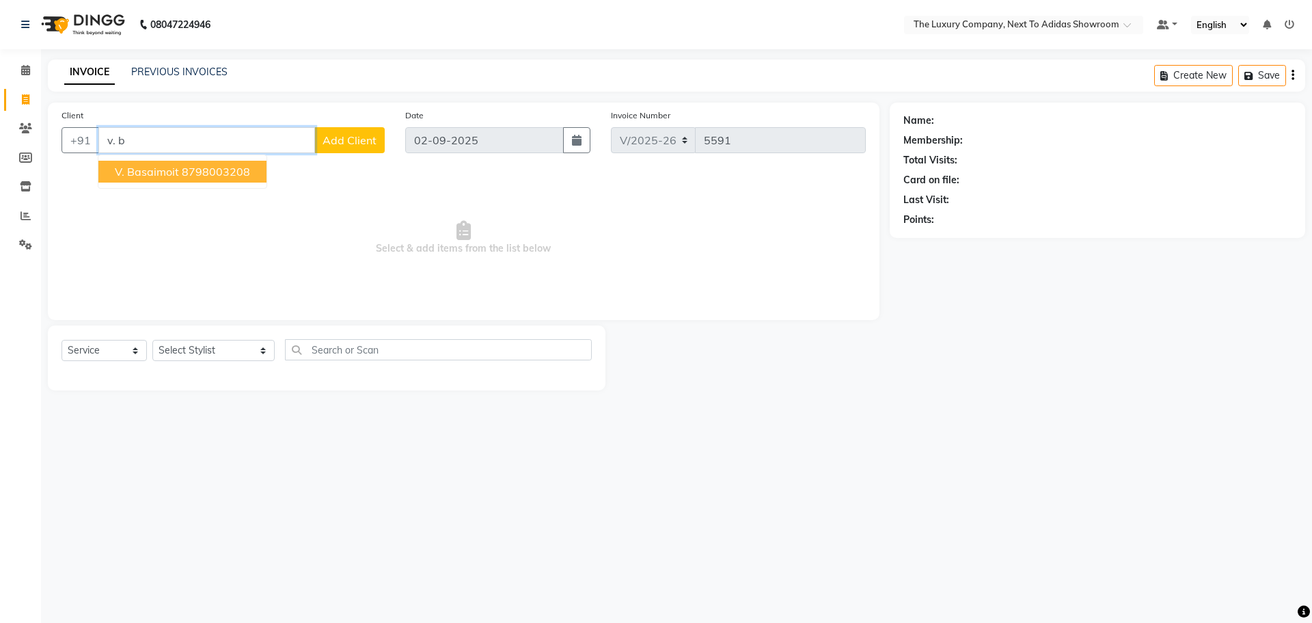
click at [146, 176] on span "V. Basaimoit" at bounding box center [147, 172] width 64 height 14
type input "8798003208"
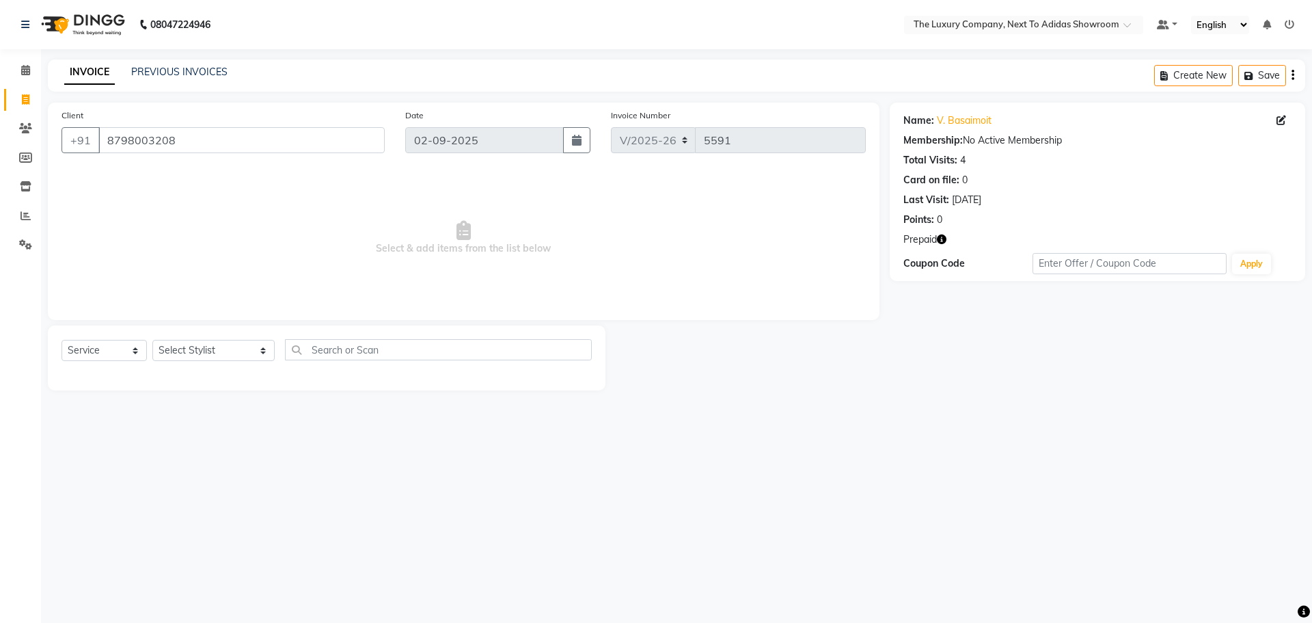
click at [945, 241] on icon "button" at bounding box center [942, 239] width 10 height 10
click at [633, 397] on main "INVOICE PREVIOUS INVOICES Create New Save Client [PHONE_NUMBER] Date [DATE] Inv…" at bounding box center [676, 234] width 1271 height 351
click at [203, 348] on select "Select Stylist [PERSON_NAME] [PERSON_NAME] ANSAI [PERSON_NAME] BALAJIED [PERSON…" at bounding box center [213, 350] width 122 height 21
select select "53670"
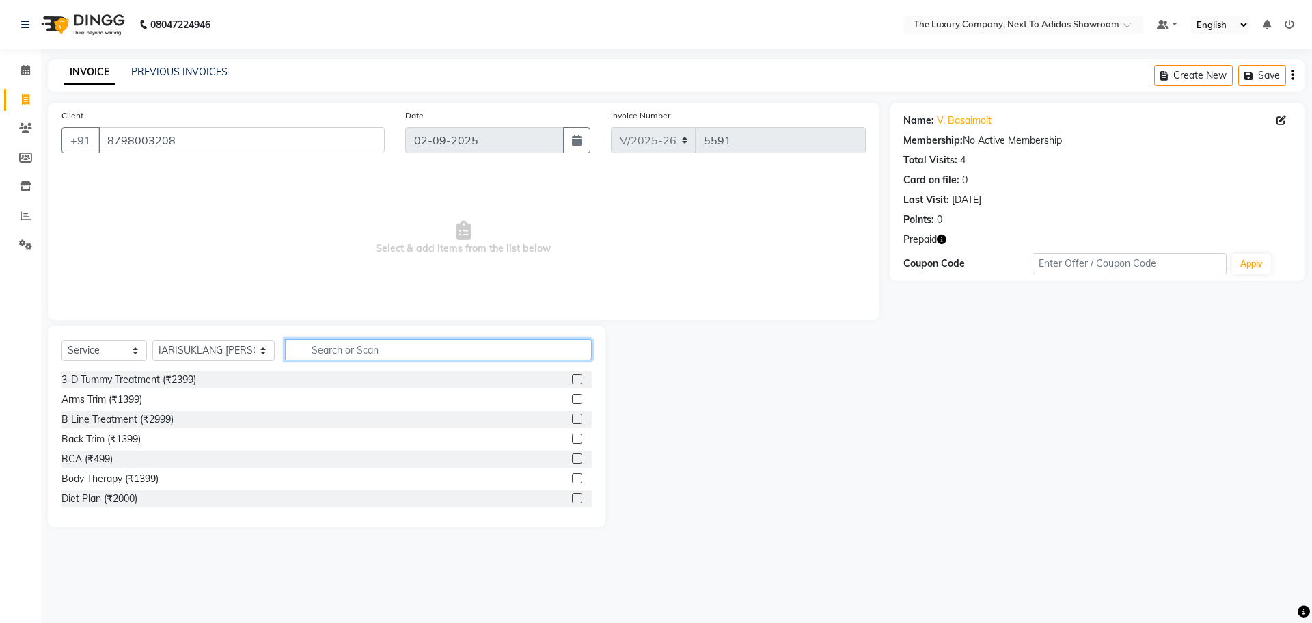
click at [318, 355] on input "text" at bounding box center [438, 349] width 307 height 21
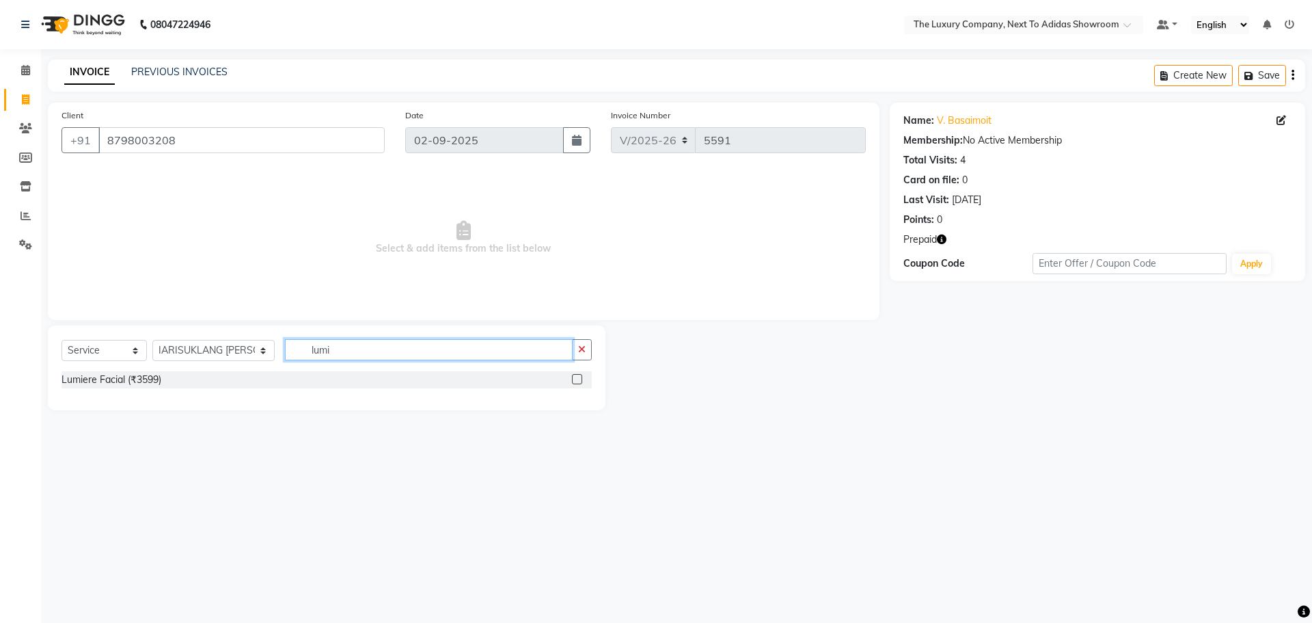
type input "lumi"
click at [578, 380] on label at bounding box center [577, 379] width 10 height 10
click at [578, 380] on input "checkbox" at bounding box center [576, 379] width 9 height 9
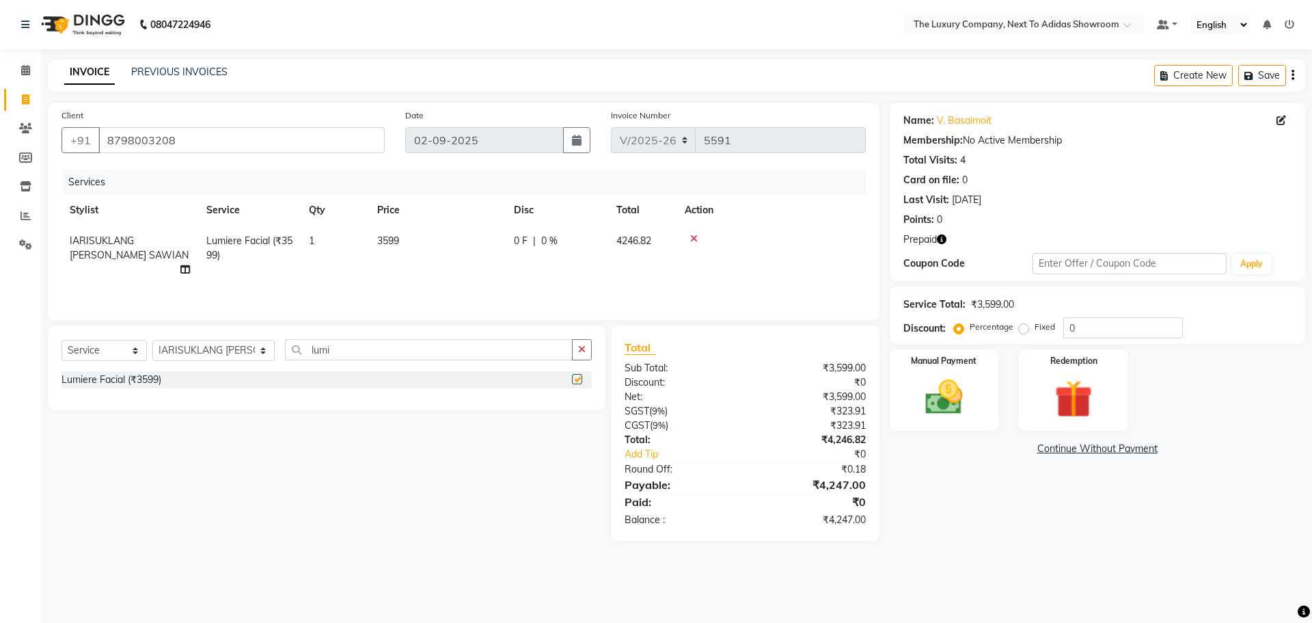
checkbox input "false"
click at [944, 384] on img at bounding box center [944, 397] width 64 height 45
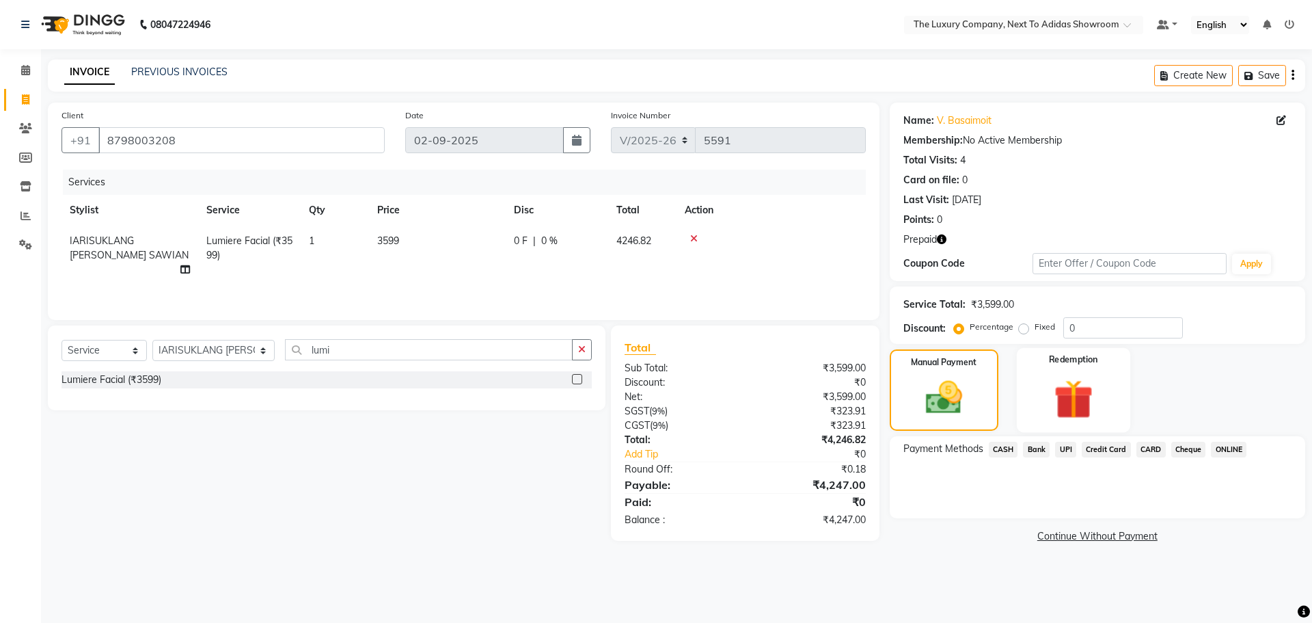
drag, startPoint x: 1066, startPoint y: 392, endPoint x: 1051, endPoint y: 407, distance: 21.8
click at [1065, 394] on img at bounding box center [1074, 399] width 64 height 49
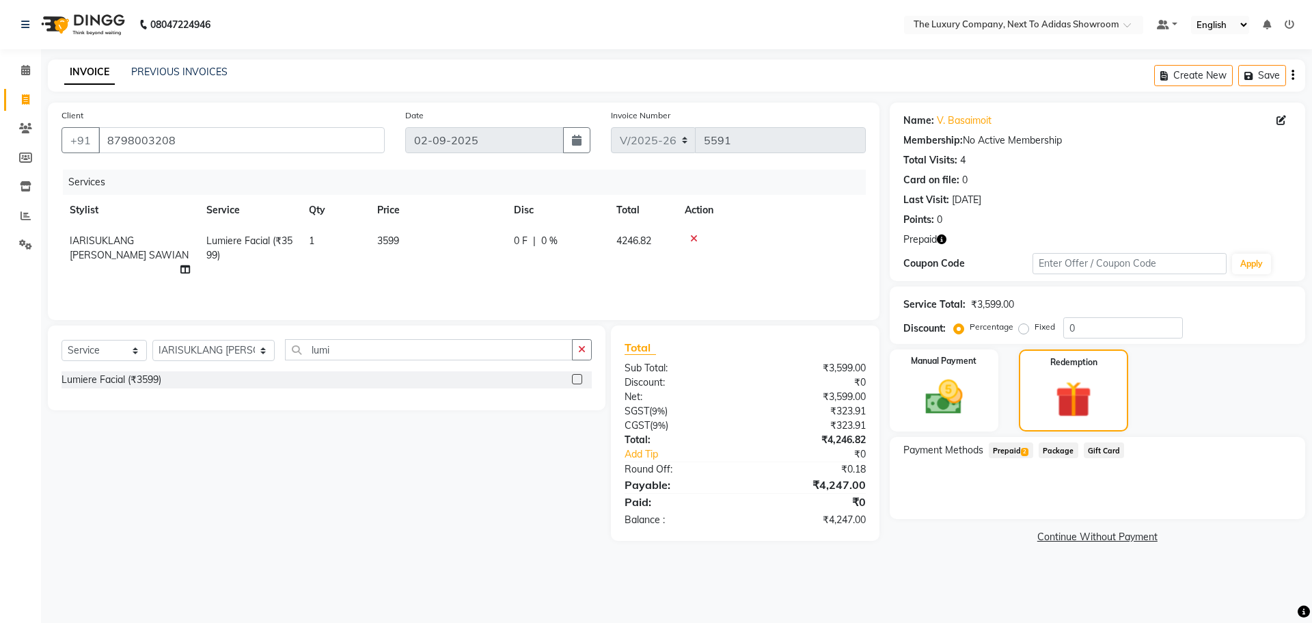
click at [1018, 448] on span "Prepaid 2" at bounding box center [1011, 450] width 44 height 16
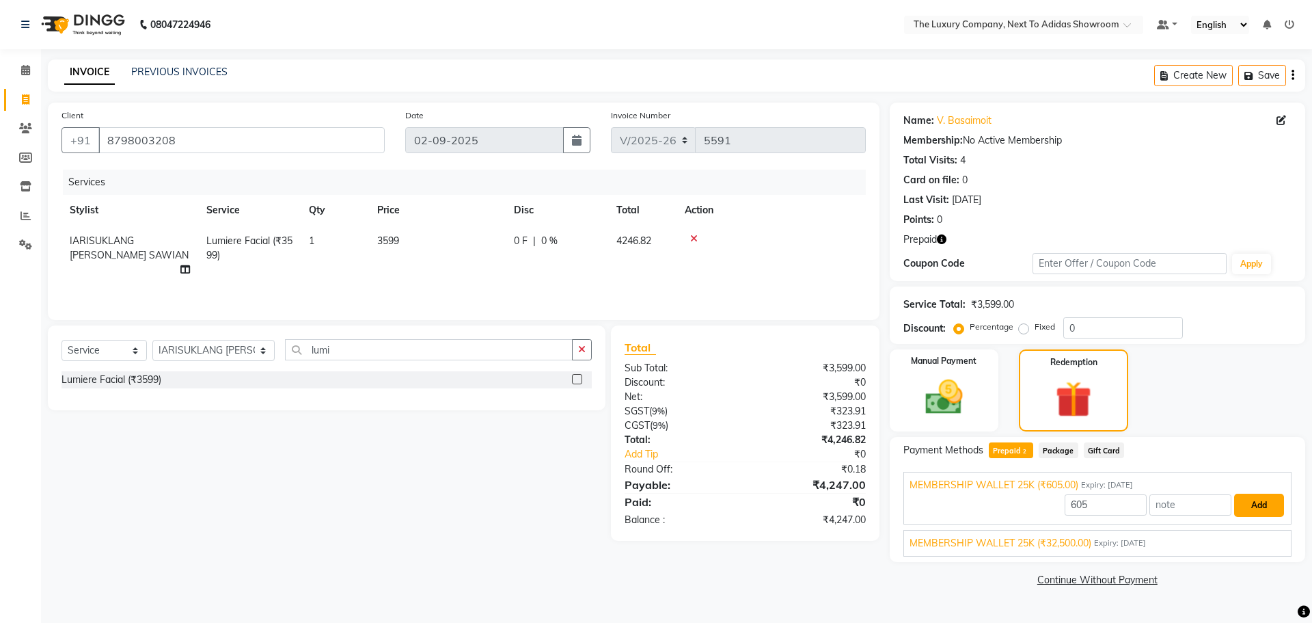
click at [1259, 497] on button "Add" at bounding box center [1259, 504] width 50 height 23
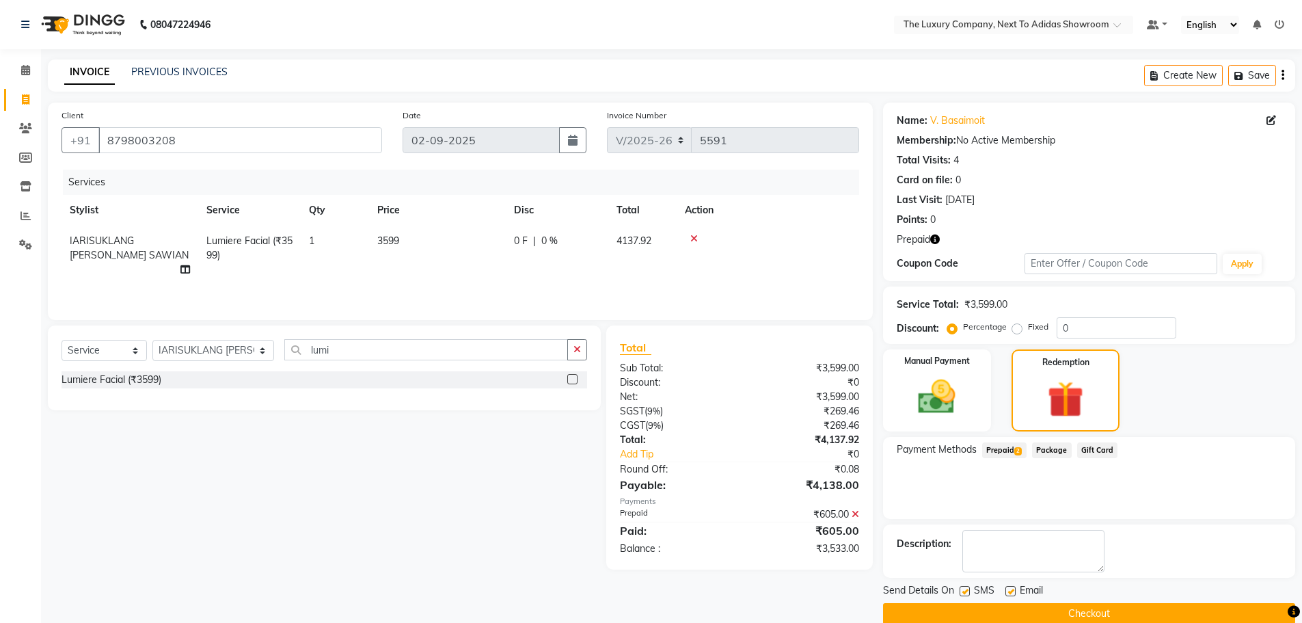
scroll to position [22, 0]
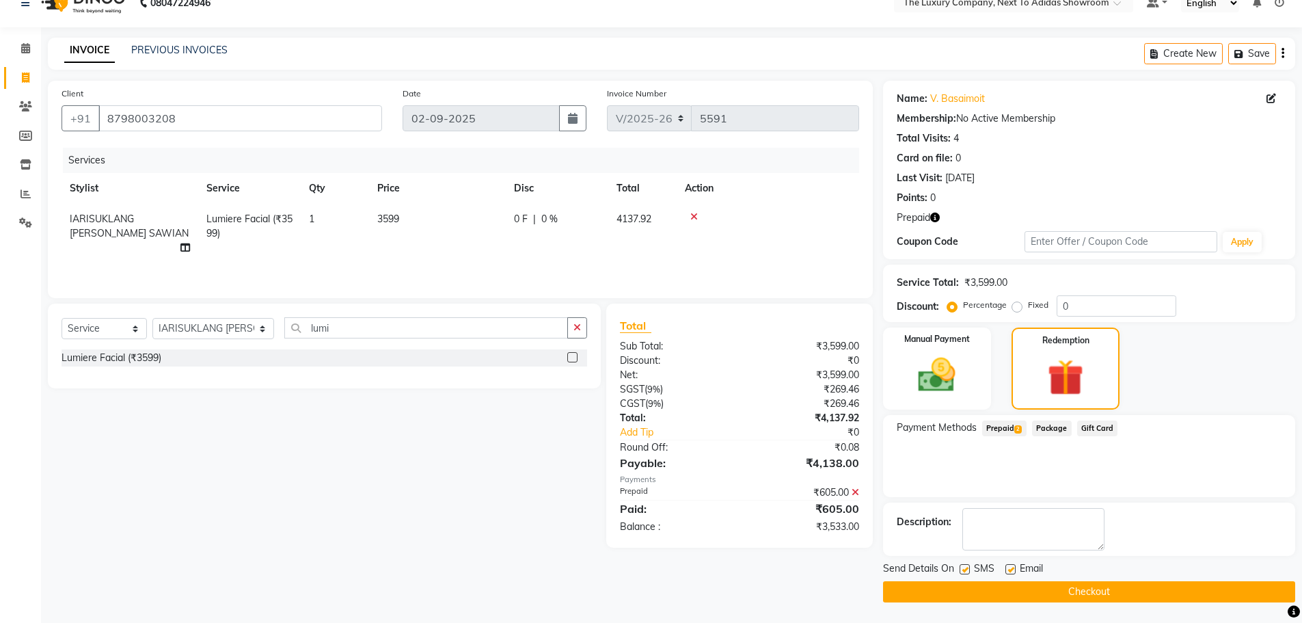
click at [1008, 422] on span "Prepaid 2" at bounding box center [1004, 428] width 44 height 16
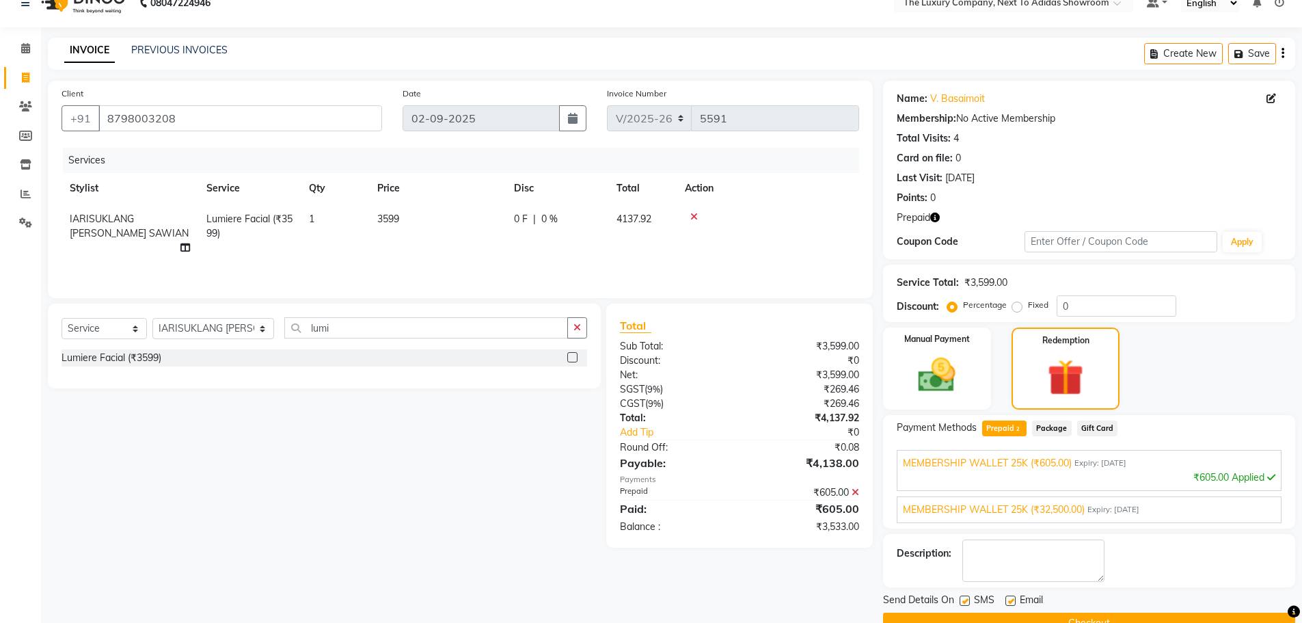
click at [1051, 505] on span "MEMBERSHIP WALLET 25K (₹32,500.00)" at bounding box center [994, 509] width 182 height 14
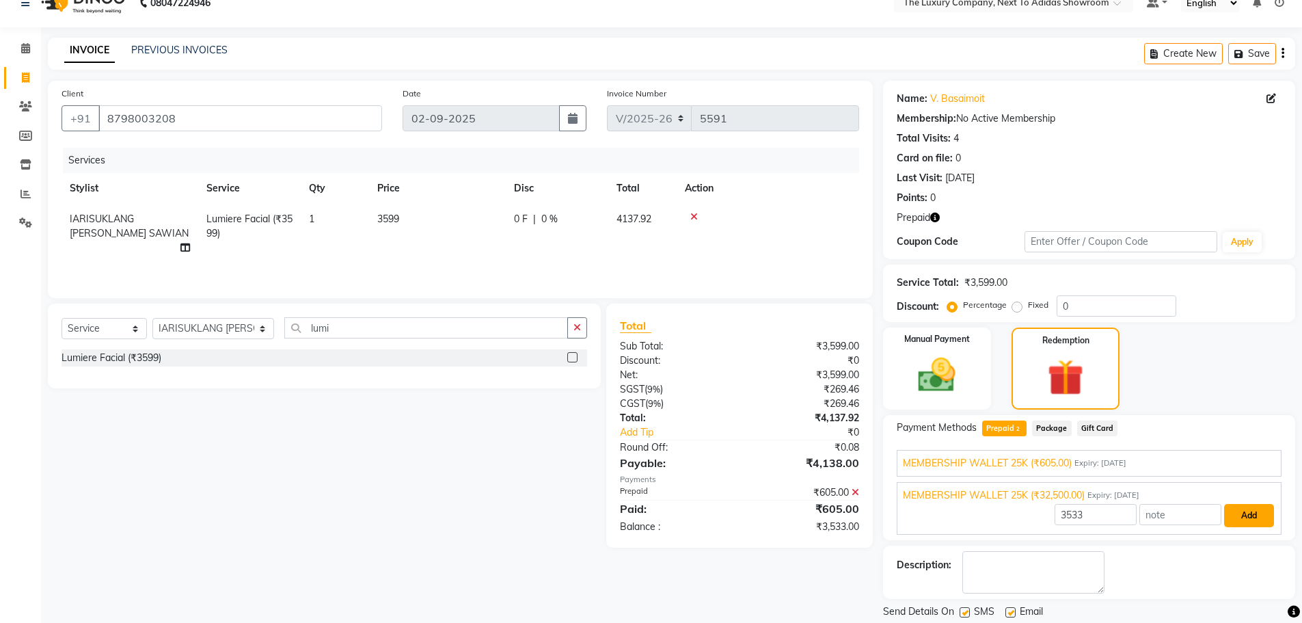
click at [1235, 514] on button "Add" at bounding box center [1249, 515] width 50 height 23
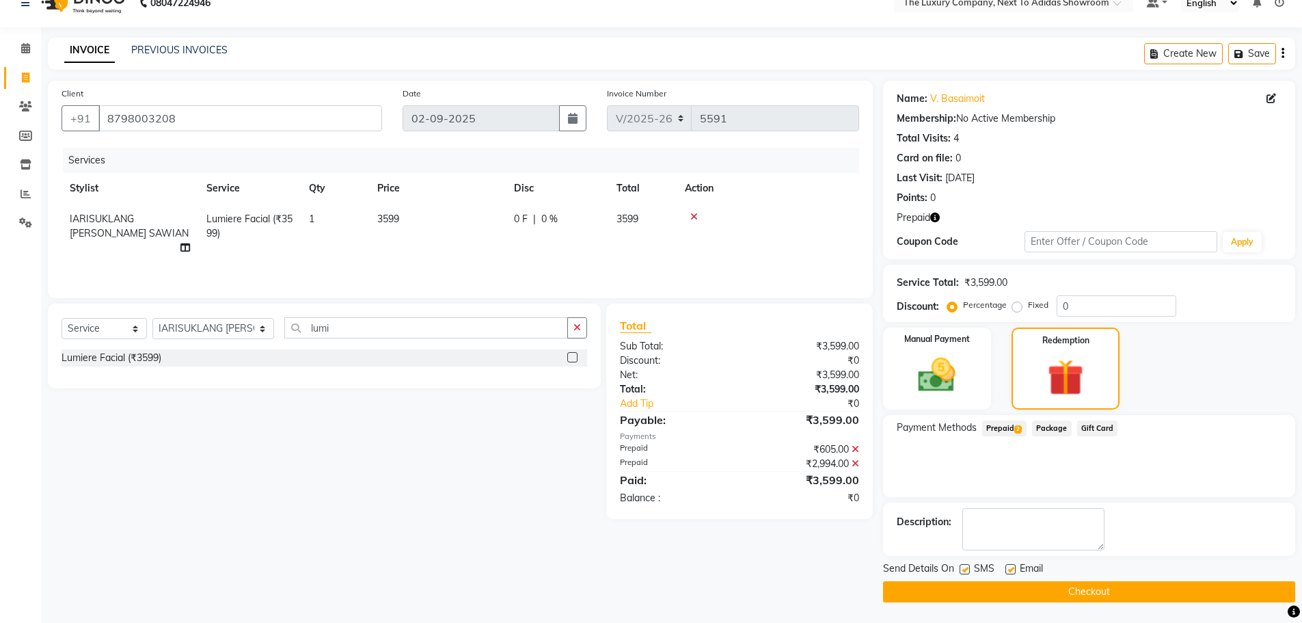
click at [1077, 589] on button "Checkout" at bounding box center [1089, 591] width 412 height 21
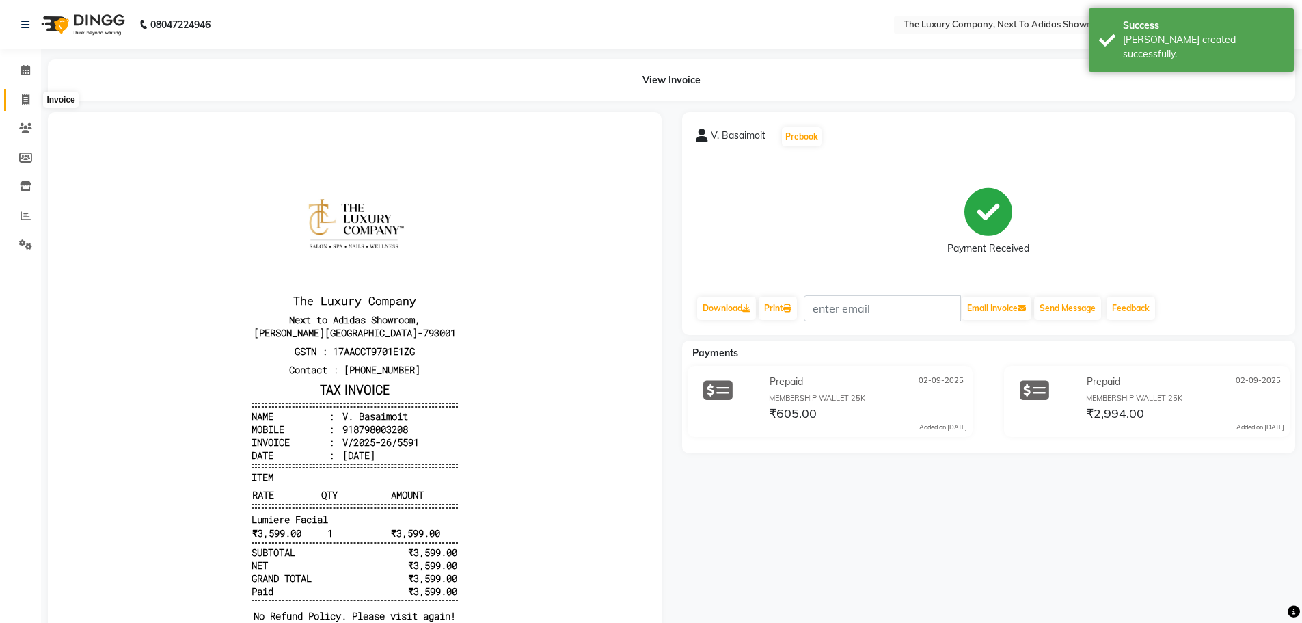
click at [27, 101] on icon at bounding box center [26, 99] width 8 height 10
select select "service"
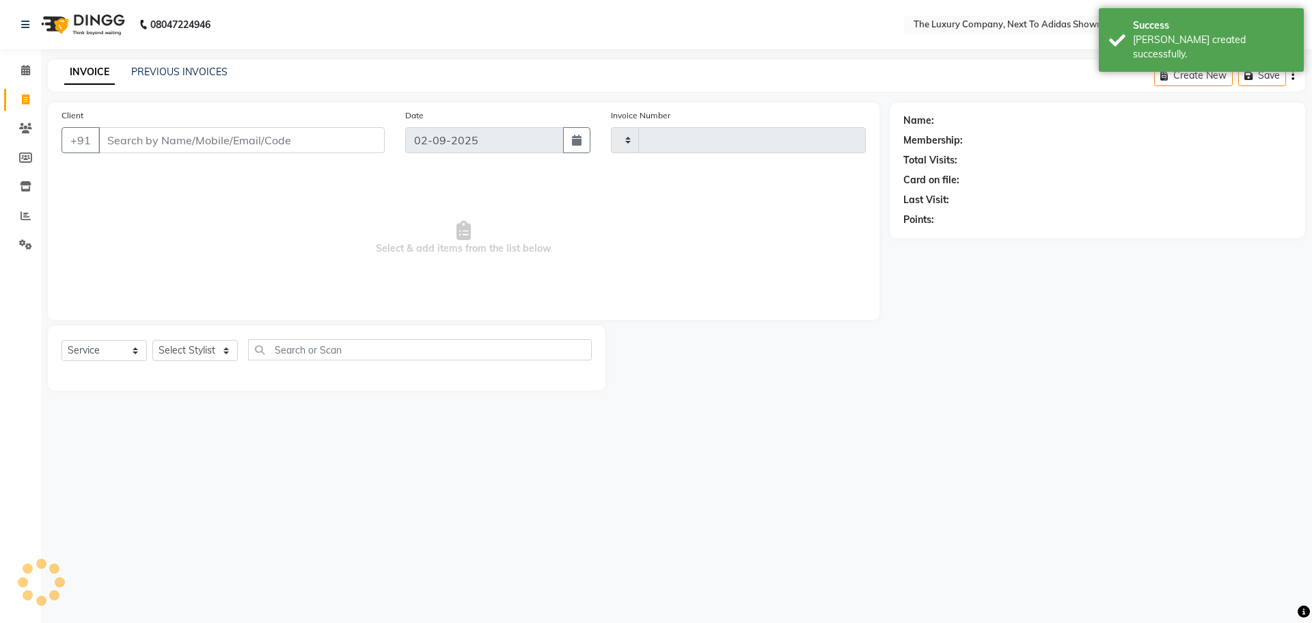
type input "5592"
select select "6828"
click at [204, 141] on input "Client" at bounding box center [241, 140] width 286 height 26
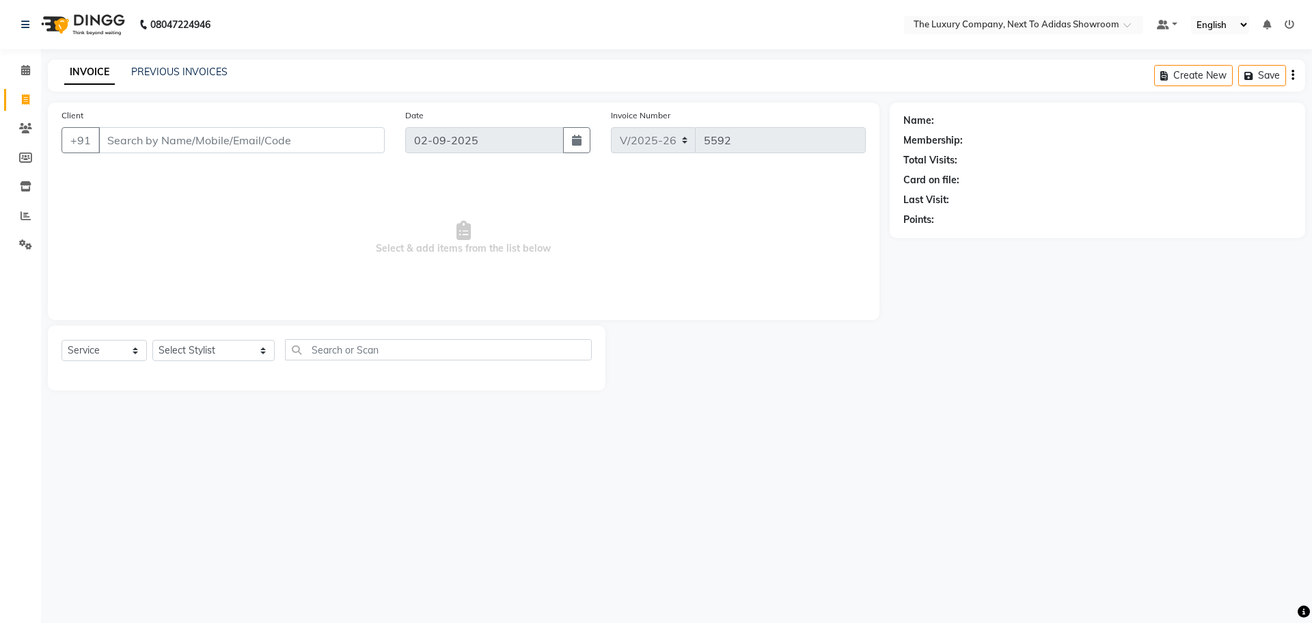
click at [161, 133] on input "Client" at bounding box center [241, 140] width 286 height 26
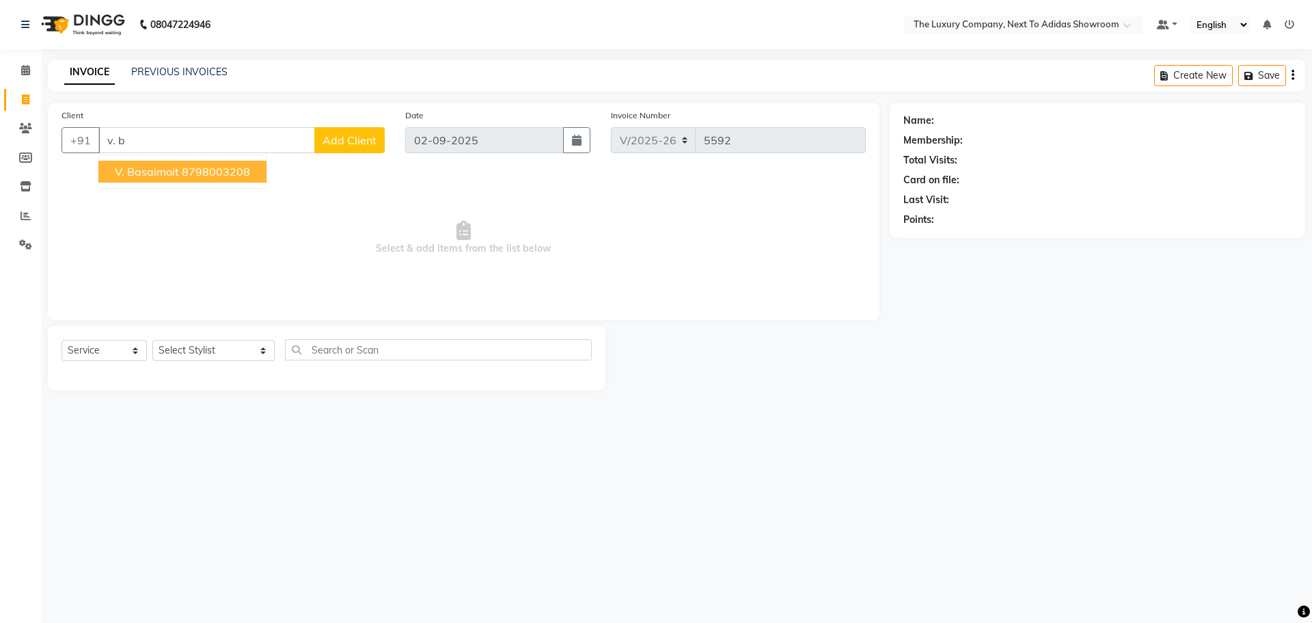
drag, startPoint x: 163, startPoint y: 176, endPoint x: 526, endPoint y: 253, distance: 371.6
click at [163, 177] on span "V. Basaimoit" at bounding box center [147, 172] width 64 height 14
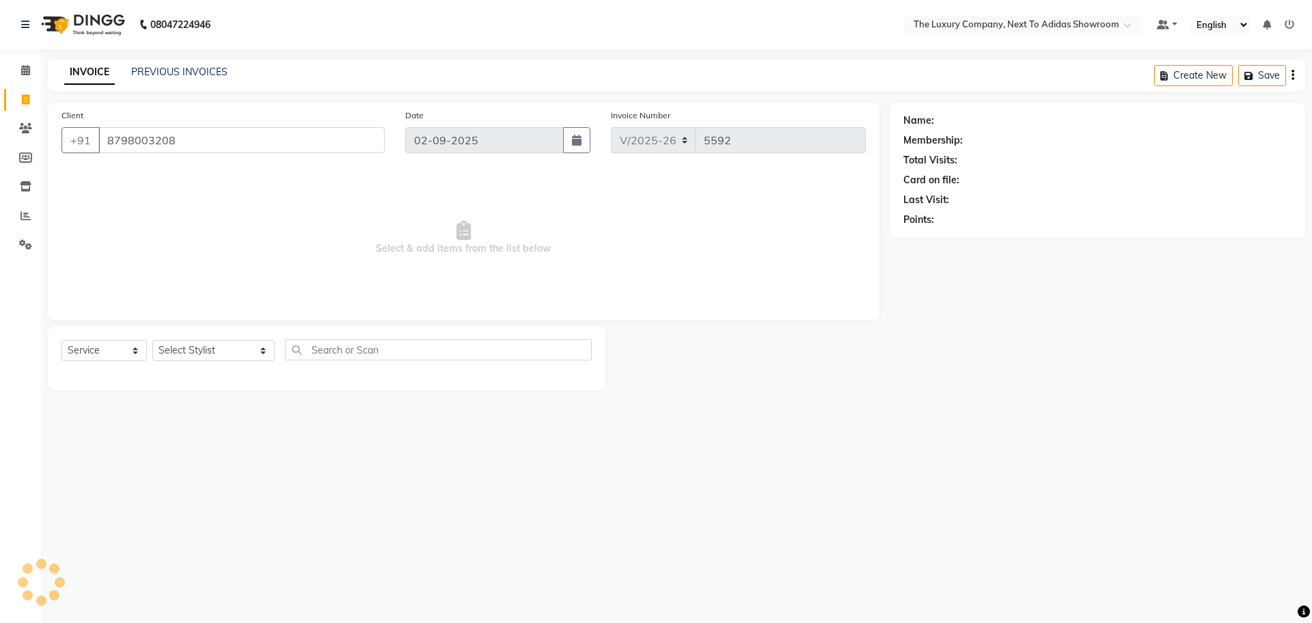
type input "8798003208"
click at [942, 236] on icon "button" at bounding box center [942, 239] width 10 height 10
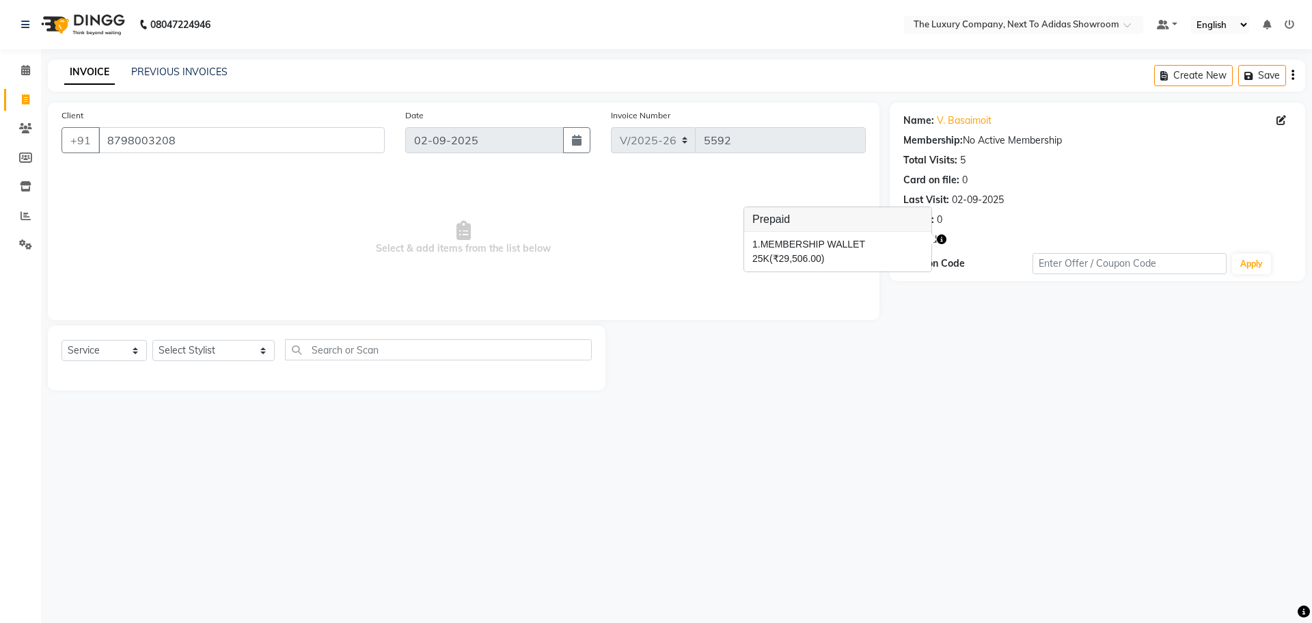
click at [822, 366] on div at bounding box center [748, 357] width 284 height 65
click at [22, 98] on icon at bounding box center [26, 99] width 8 height 10
select select "service"
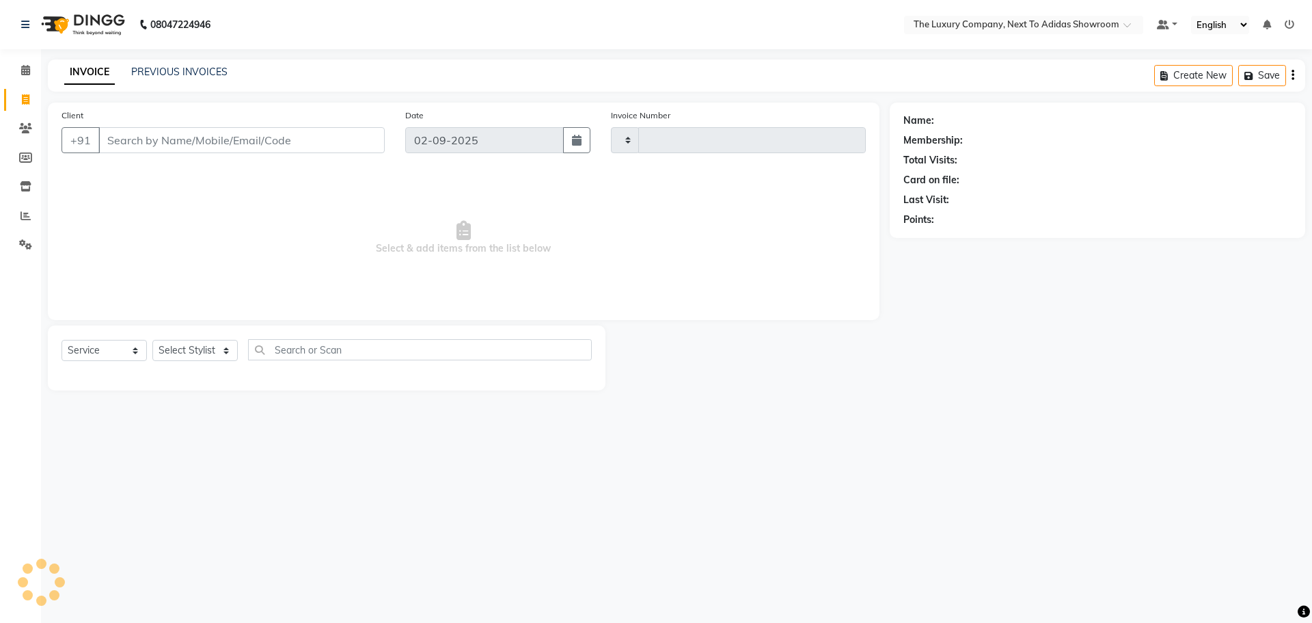
type input "5592"
select select "6828"
click at [18, 214] on span at bounding box center [26, 216] width 24 height 16
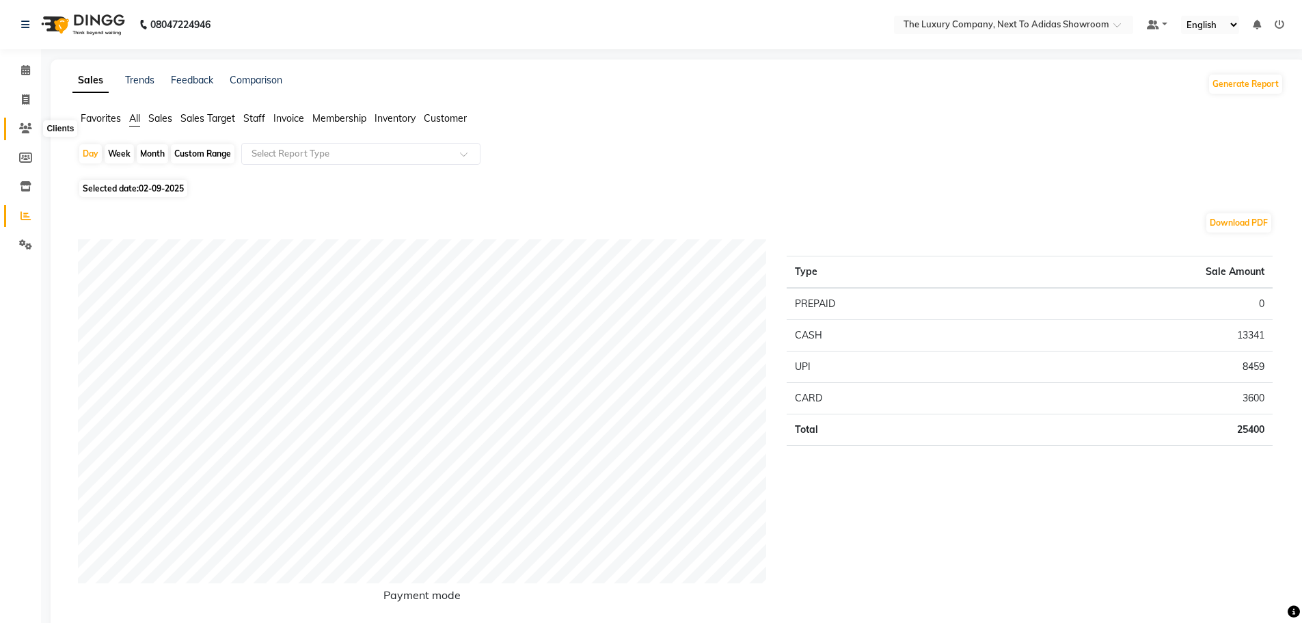
click at [23, 122] on span at bounding box center [26, 129] width 24 height 16
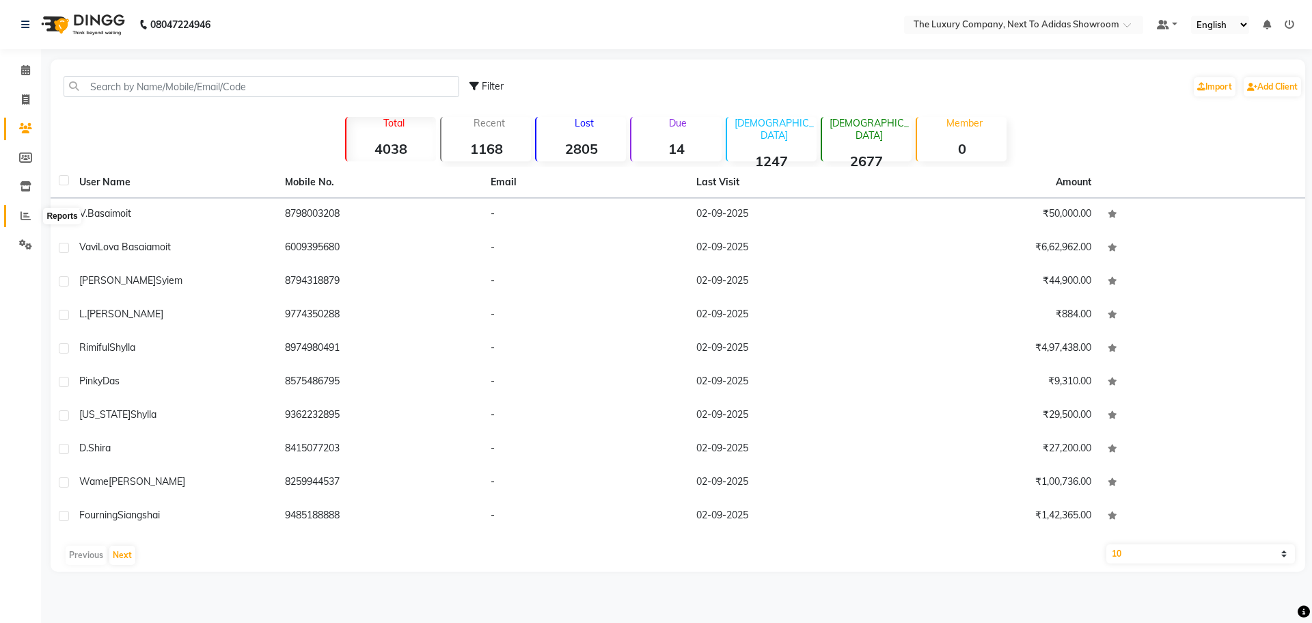
click at [21, 217] on icon at bounding box center [26, 216] width 10 height 10
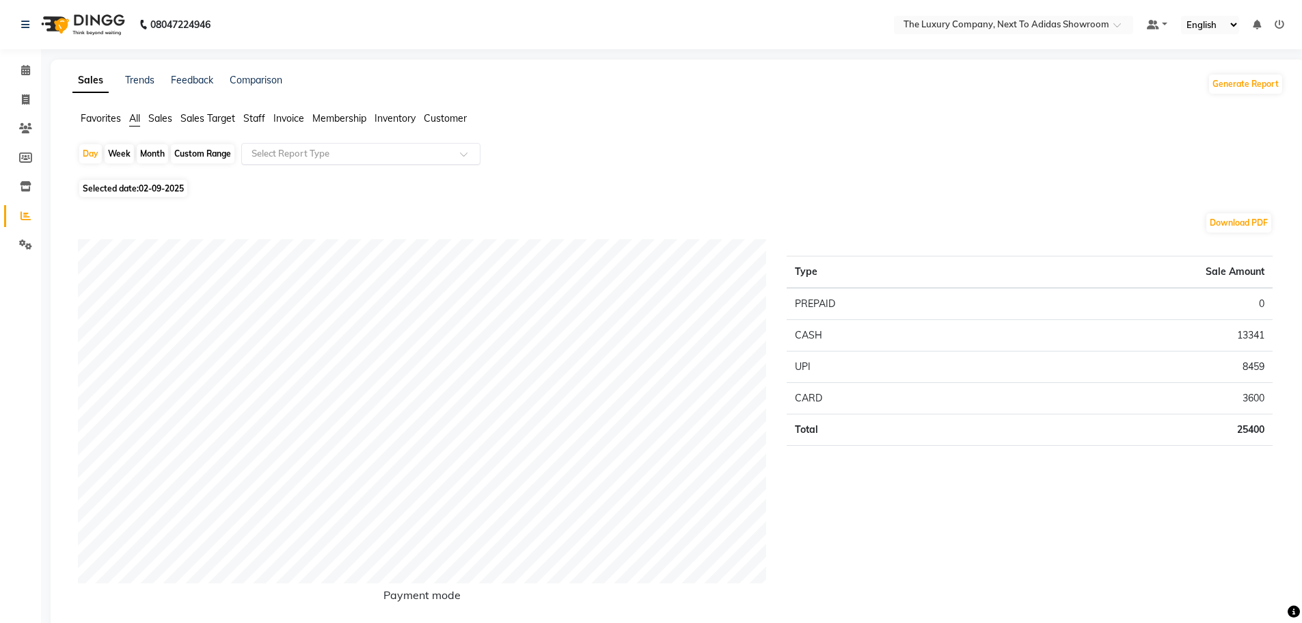
click at [352, 150] on input "text" at bounding box center [347, 154] width 197 height 14
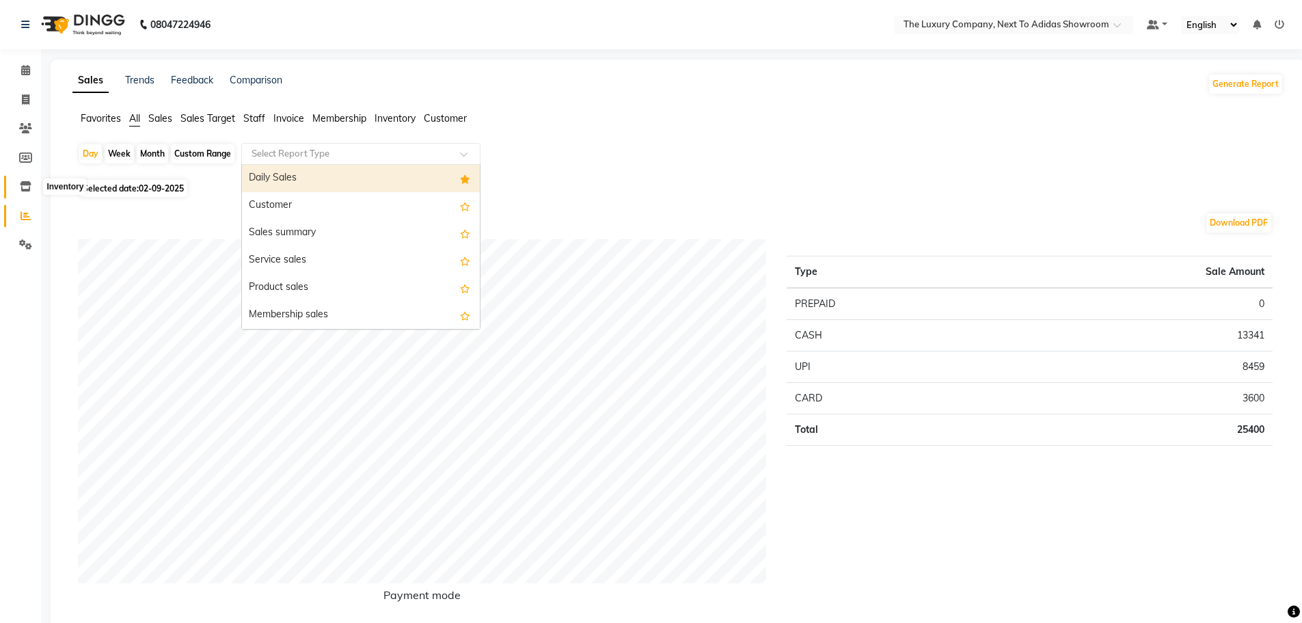
click at [22, 189] on icon at bounding box center [26, 186] width 12 height 10
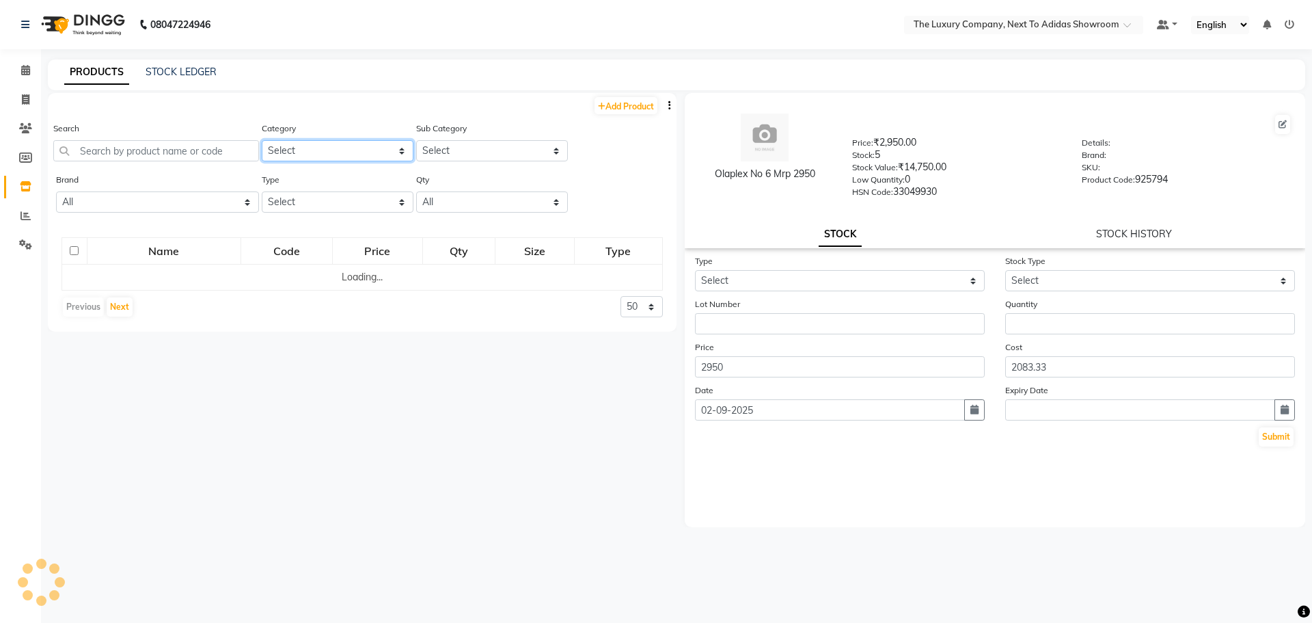
click at [376, 154] on select "Select RETAIL PRODUCT" at bounding box center [338, 150] width 152 height 21
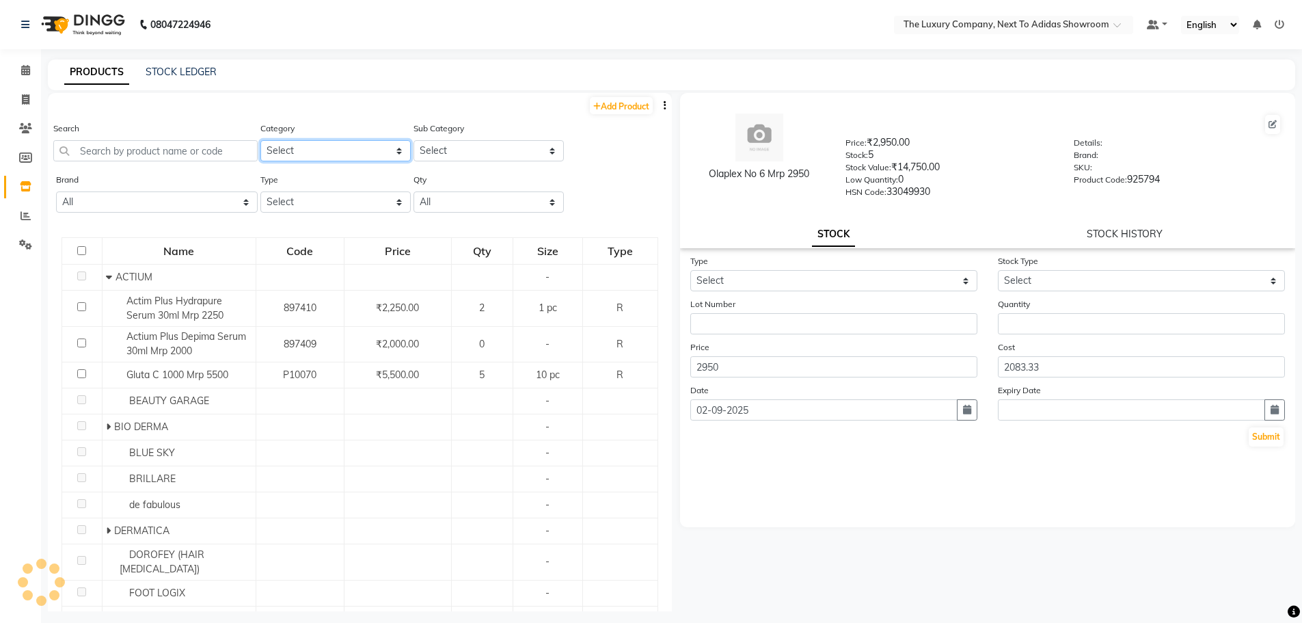
select select "1136402050"
click at [260, 140] on select "Select RETAIL PRODUCT" at bounding box center [335, 150] width 150 height 21
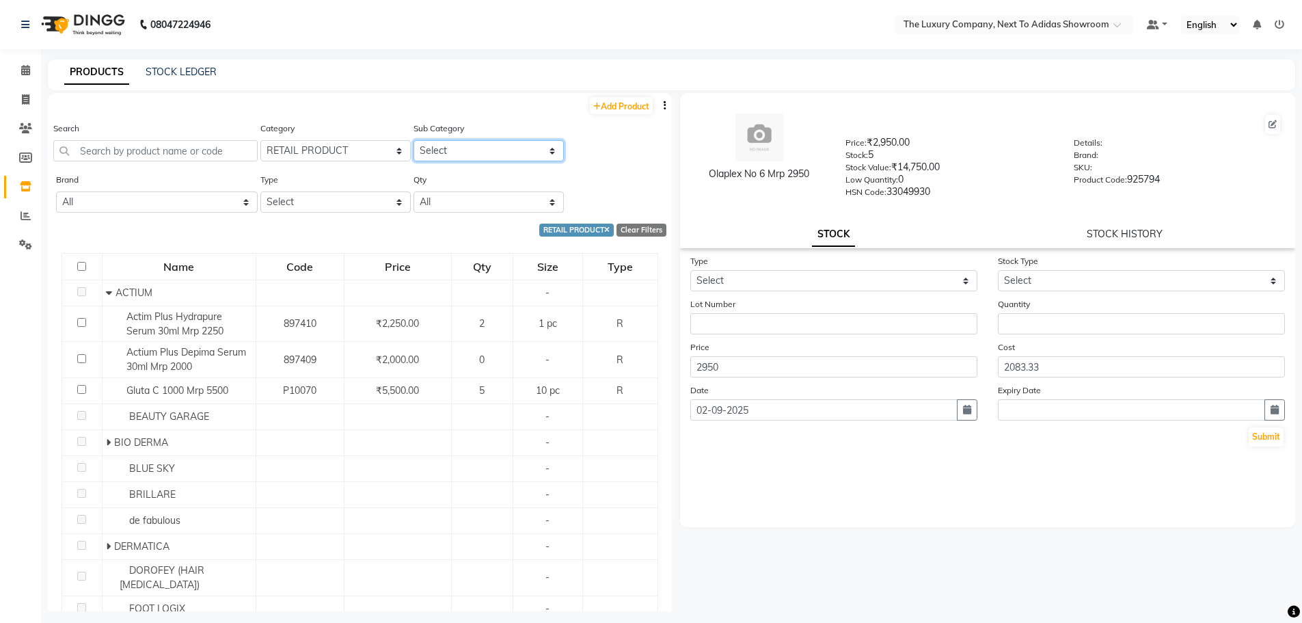
click at [432, 153] on select "Select ACTIUM BEAUTY GARAGE BIO DERMA BLUE SKY BRILLARE de fabulous DERMATICA D…" at bounding box center [489, 150] width 150 height 21
select select "11364020503"
click at [414, 140] on select "Select ACTIUM BEAUTY GARAGE BIO DERMA BLUE SKY BRILLARE de fabulous DERMATICA D…" at bounding box center [489, 150] width 150 height 21
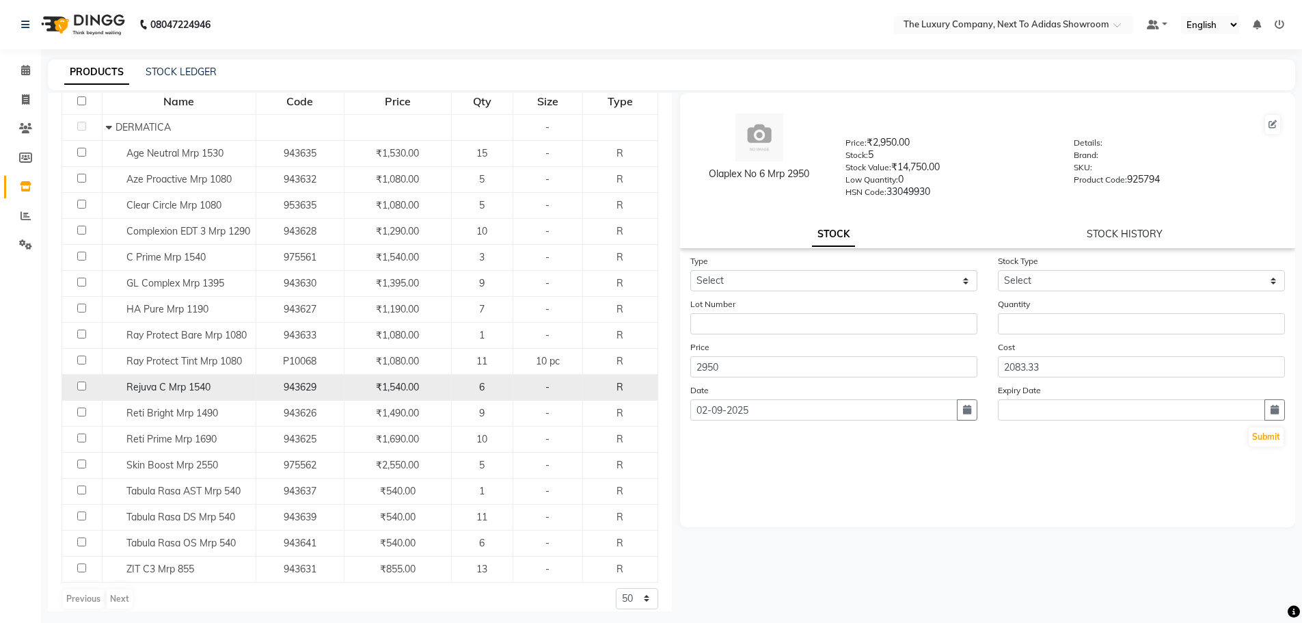
scroll to position [187, 0]
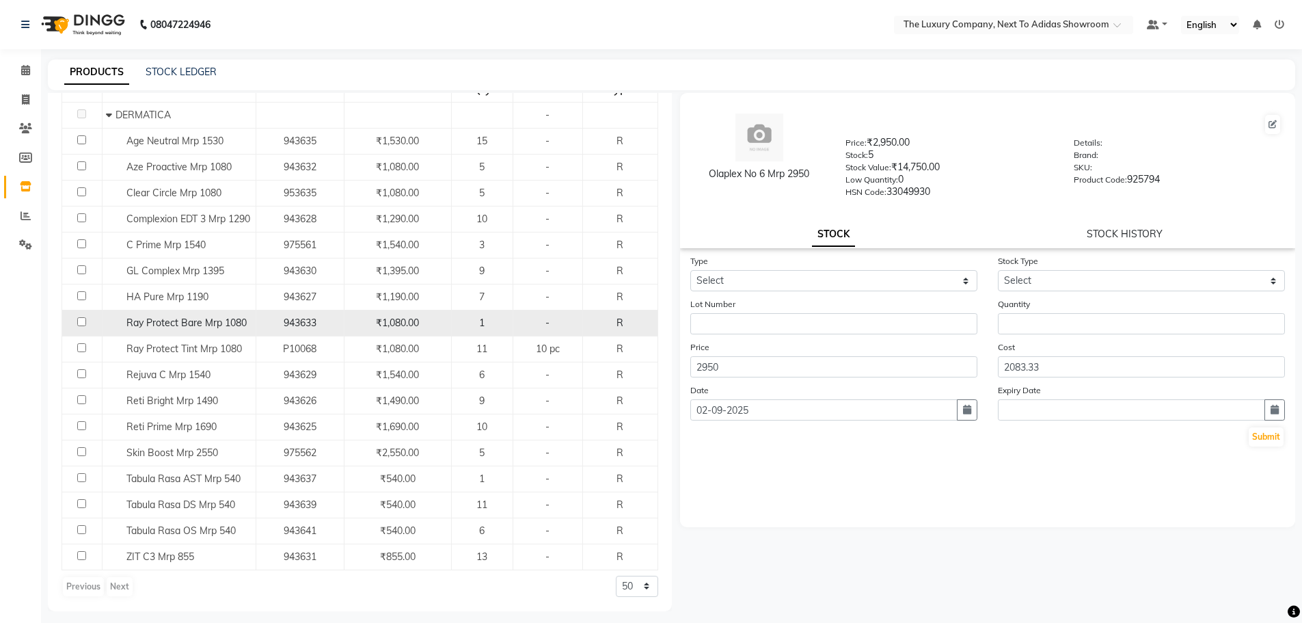
click at [472, 323] on div "1" at bounding box center [482, 323] width 50 height 14
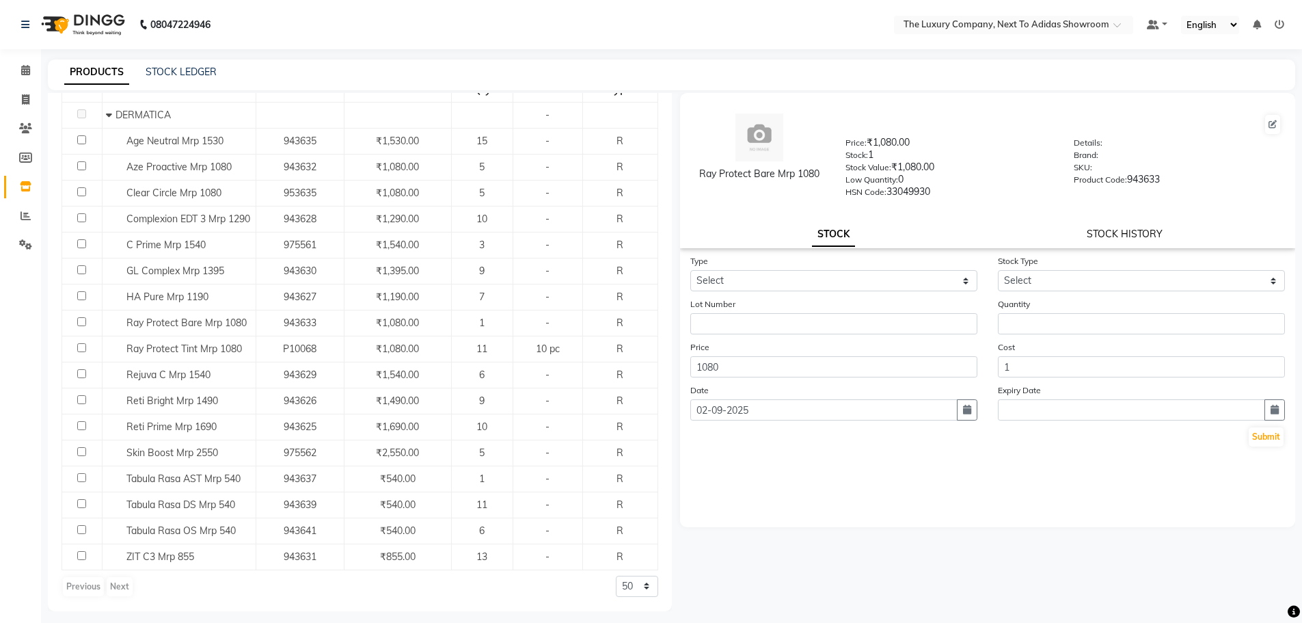
click at [1125, 235] on link "STOCK HISTORY" at bounding box center [1125, 234] width 76 height 12
select select "all"
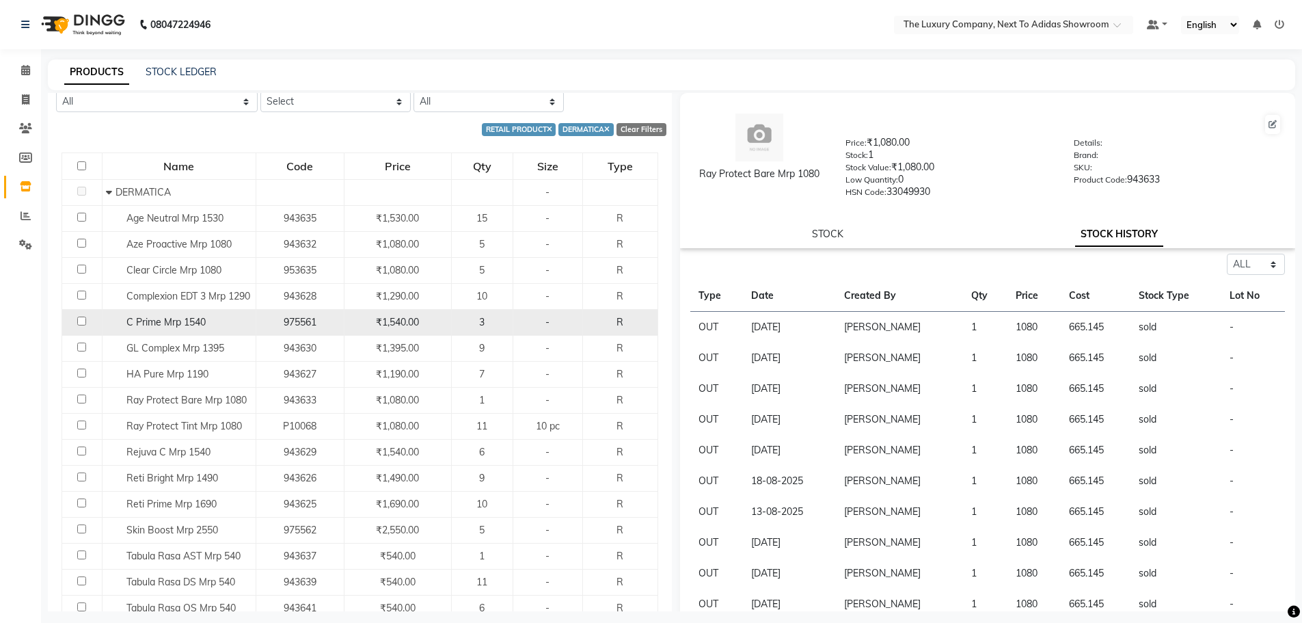
scroll to position [0, 0]
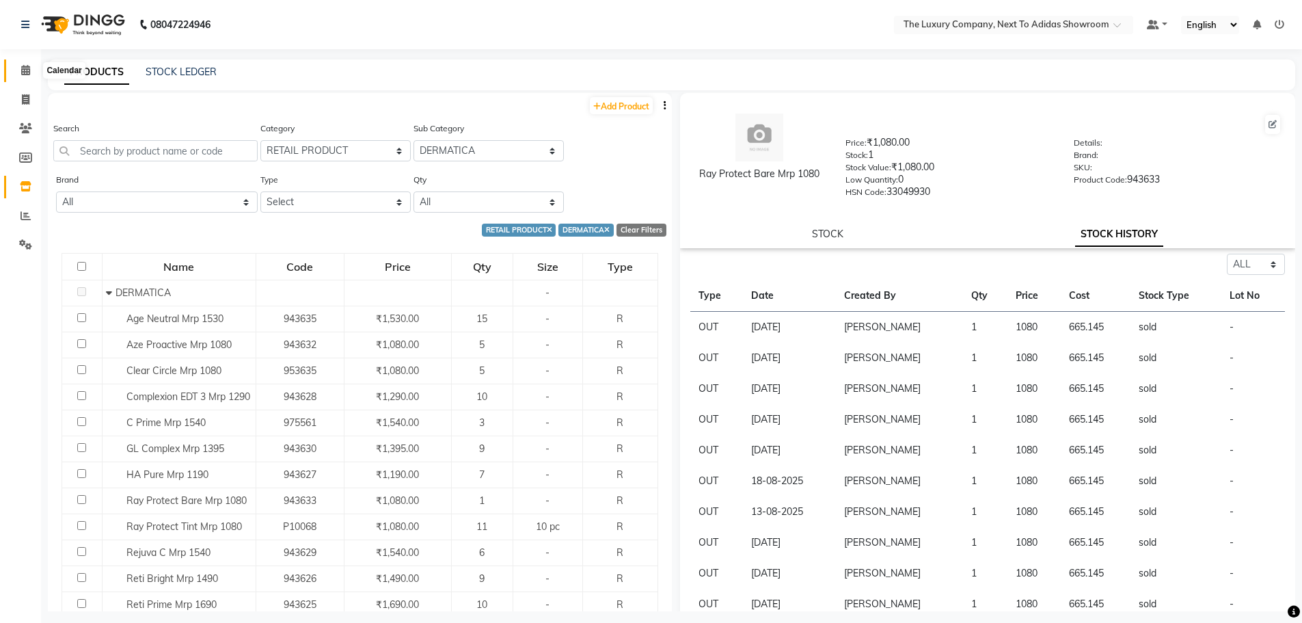
click at [18, 64] on span at bounding box center [26, 71] width 24 height 16
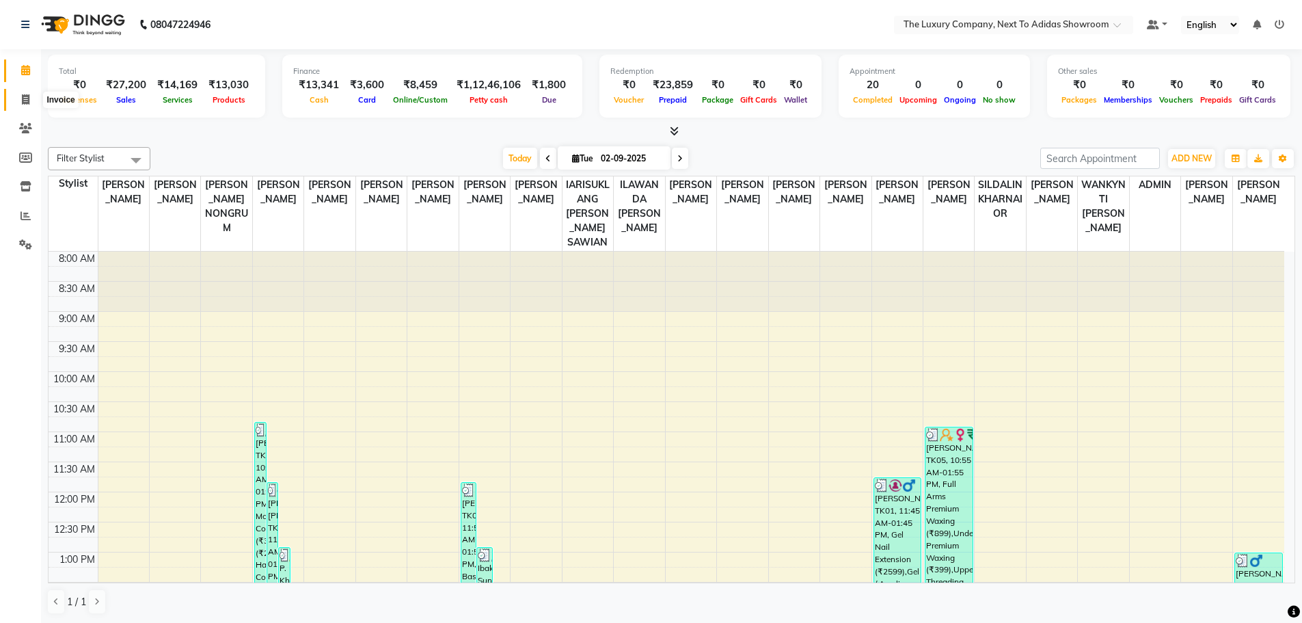
click at [29, 99] on icon at bounding box center [26, 99] width 8 height 10
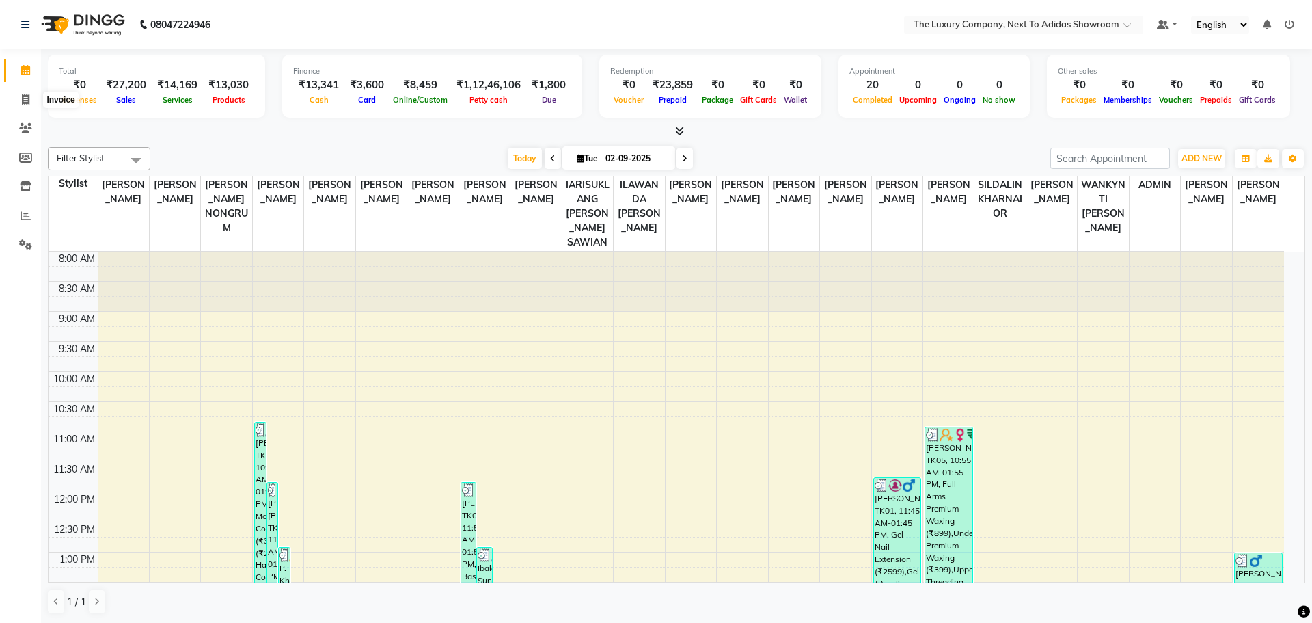
select select "6828"
select select "service"
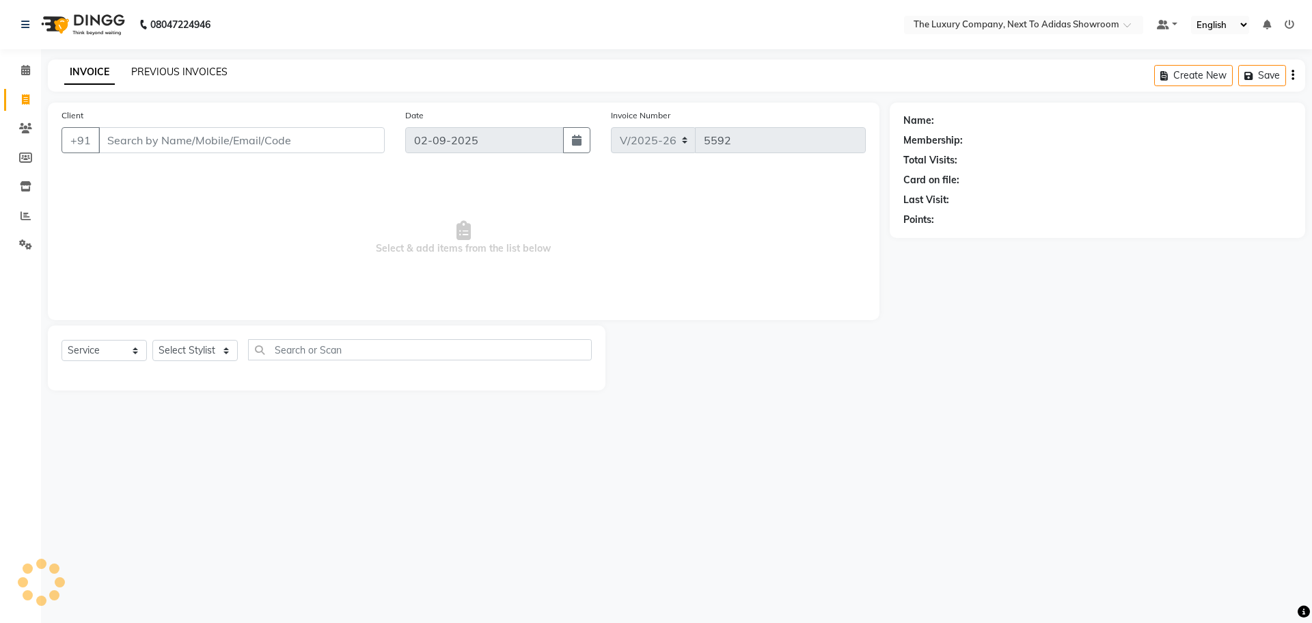
click at [198, 74] on link "PREVIOUS INVOICES" at bounding box center [179, 72] width 96 height 12
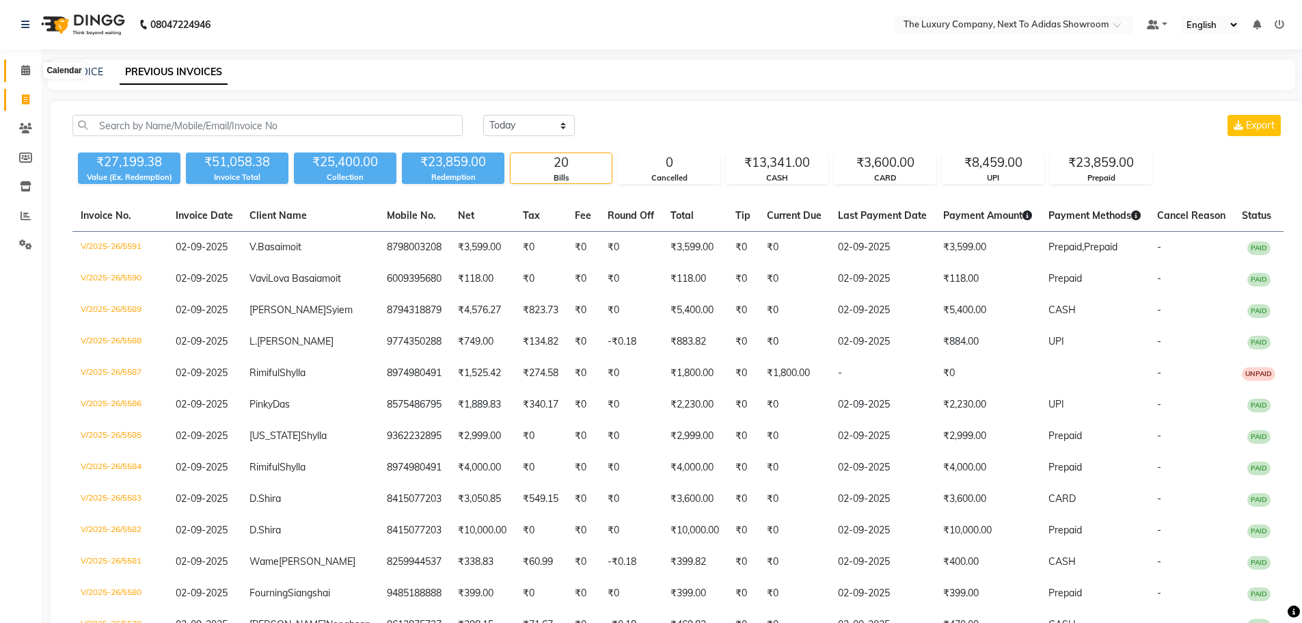
click at [31, 68] on span at bounding box center [26, 71] width 24 height 16
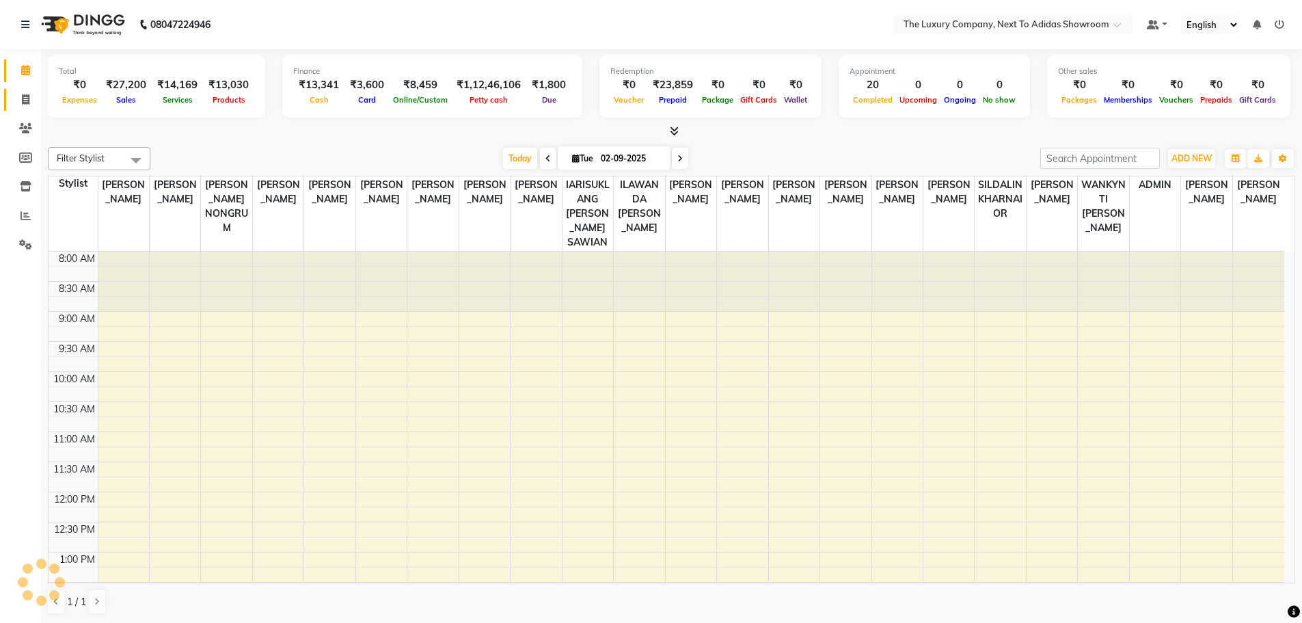
click at [31, 87] on li "Invoice" at bounding box center [20, 99] width 41 height 29
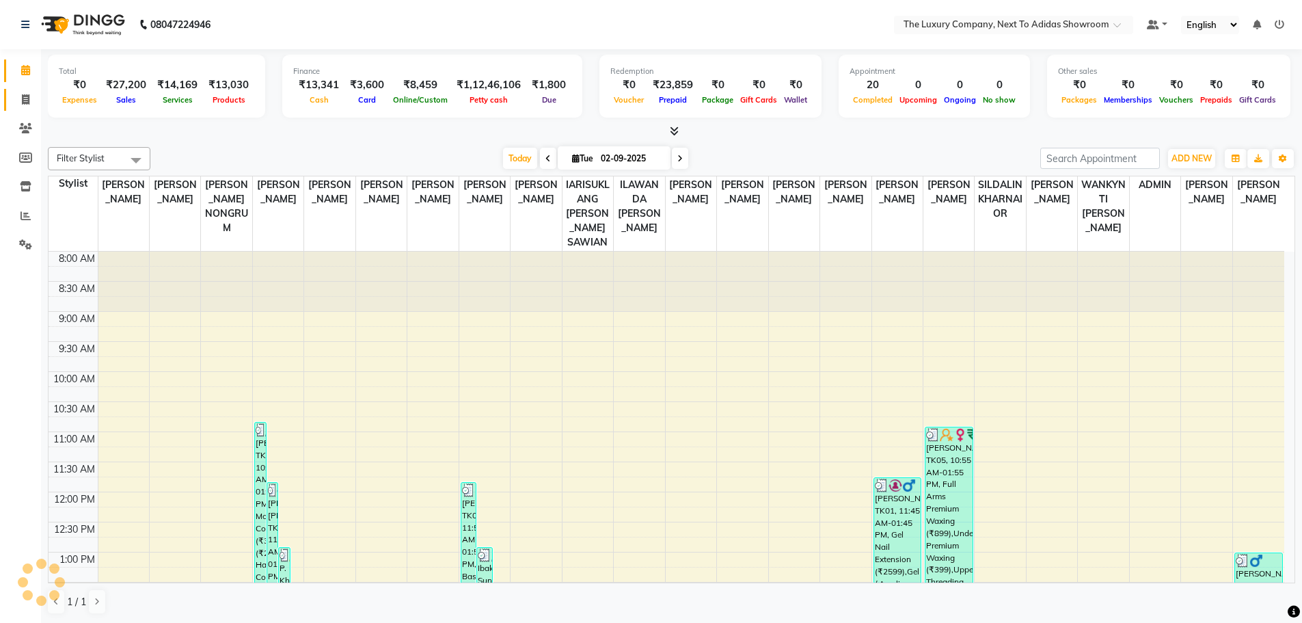
click at [18, 96] on span at bounding box center [26, 100] width 24 height 16
select select "service"
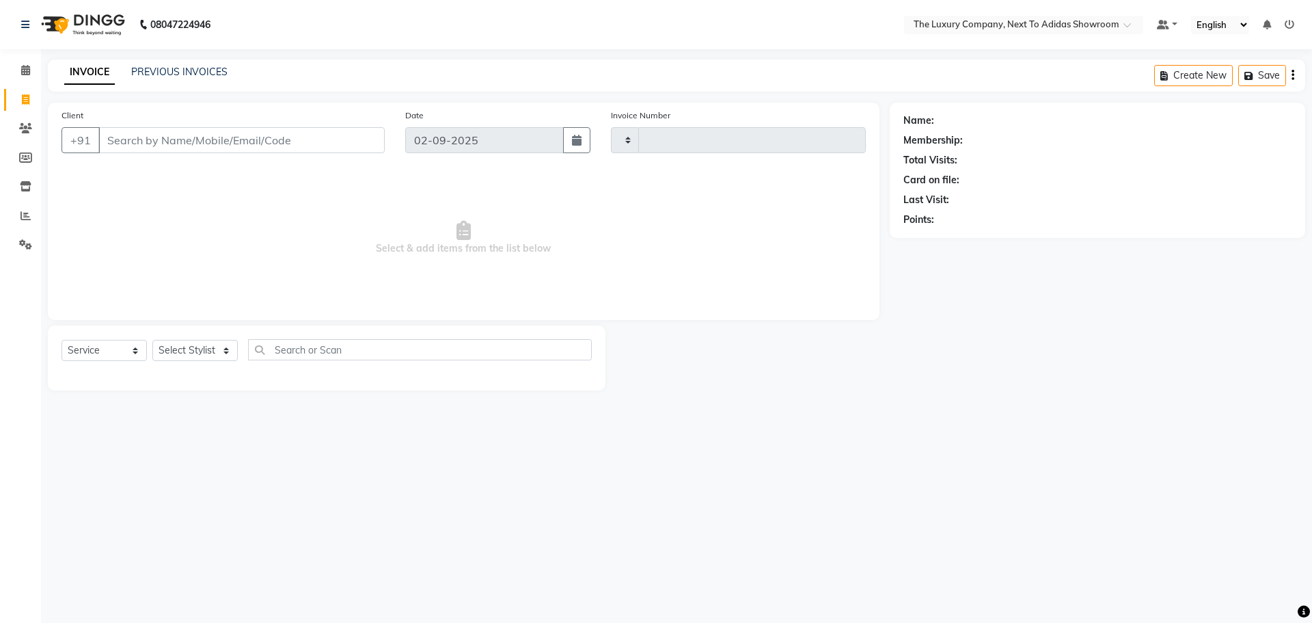
type input "5592"
select select "6828"
click at [138, 140] on input "Client" at bounding box center [241, 140] width 286 height 26
type input "9177739542"
click at [344, 145] on span "Add Client" at bounding box center [350, 140] width 54 height 14
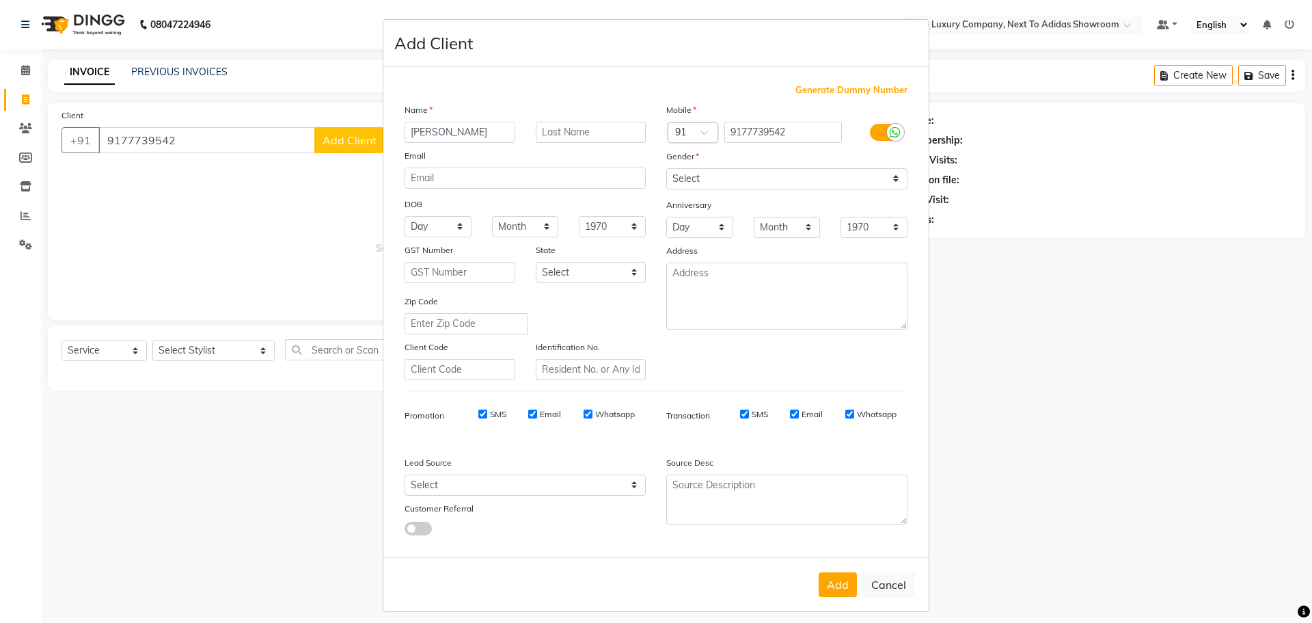
type input "[PERSON_NAME]"
click at [560, 122] on input "text" at bounding box center [591, 132] width 111 height 21
type input "[PERSON_NAME]"
click at [755, 175] on select "Select [DEMOGRAPHIC_DATA] [DEMOGRAPHIC_DATA] Other Prefer Not To Say" at bounding box center [786, 178] width 241 height 21
select select "[DEMOGRAPHIC_DATA]"
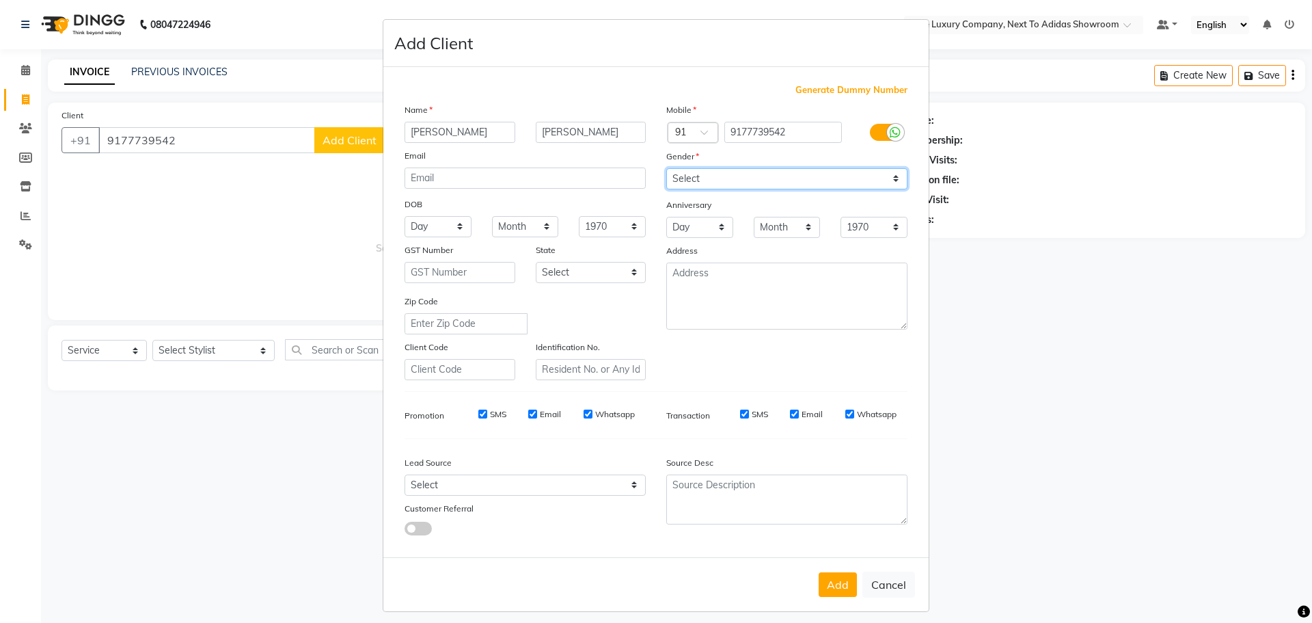
click at [666, 168] on select "Select [DEMOGRAPHIC_DATA] [DEMOGRAPHIC_DATA] Other Prefer Not To Say" at bounding box center [786, 178] width 241 height 21
click at [832, 575] on button "Add" at bounding box center [838, 584] width 38 height 25
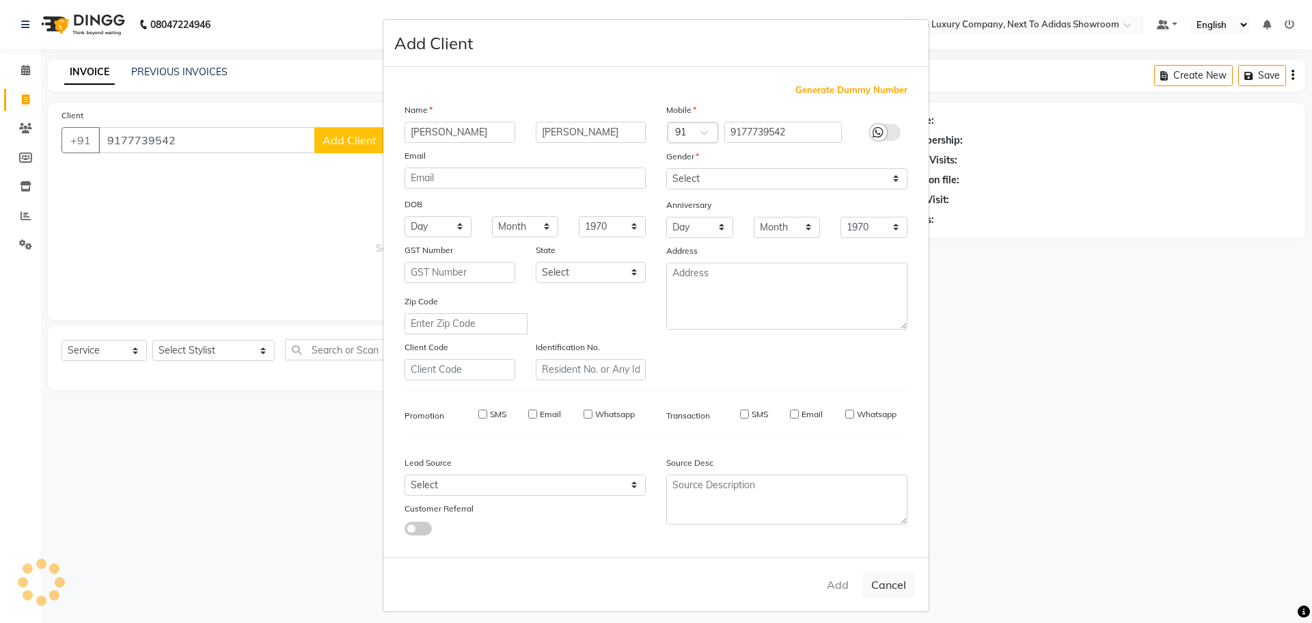
select select
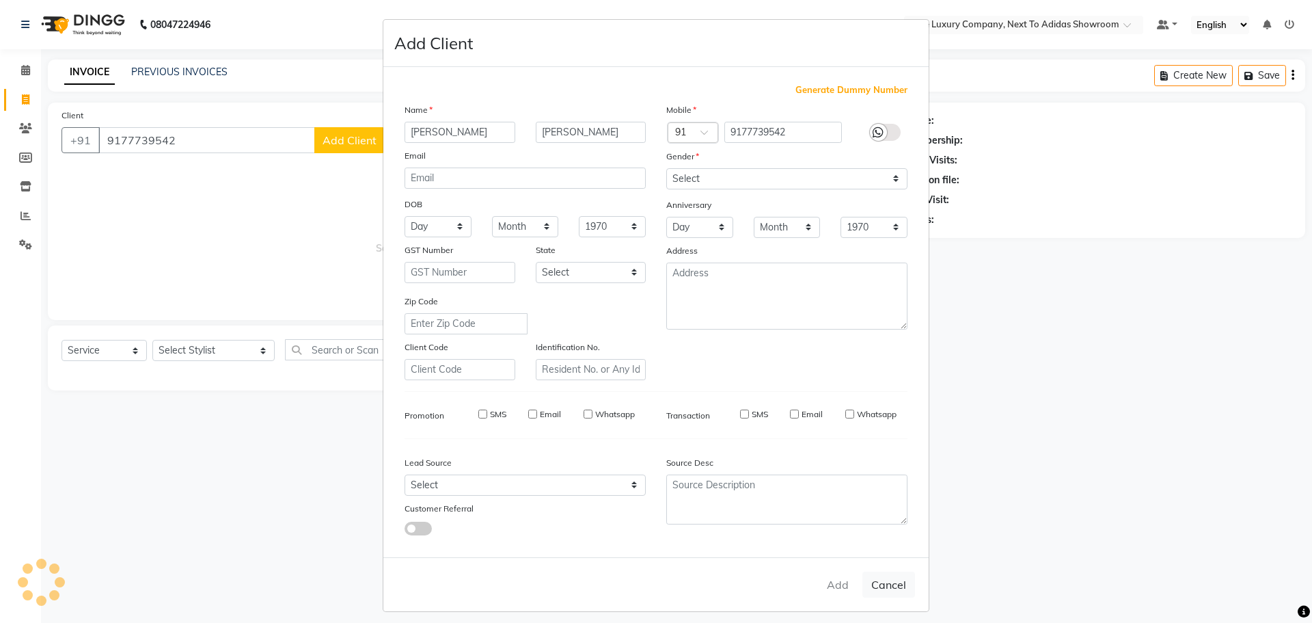
select select
checkbox input "false"
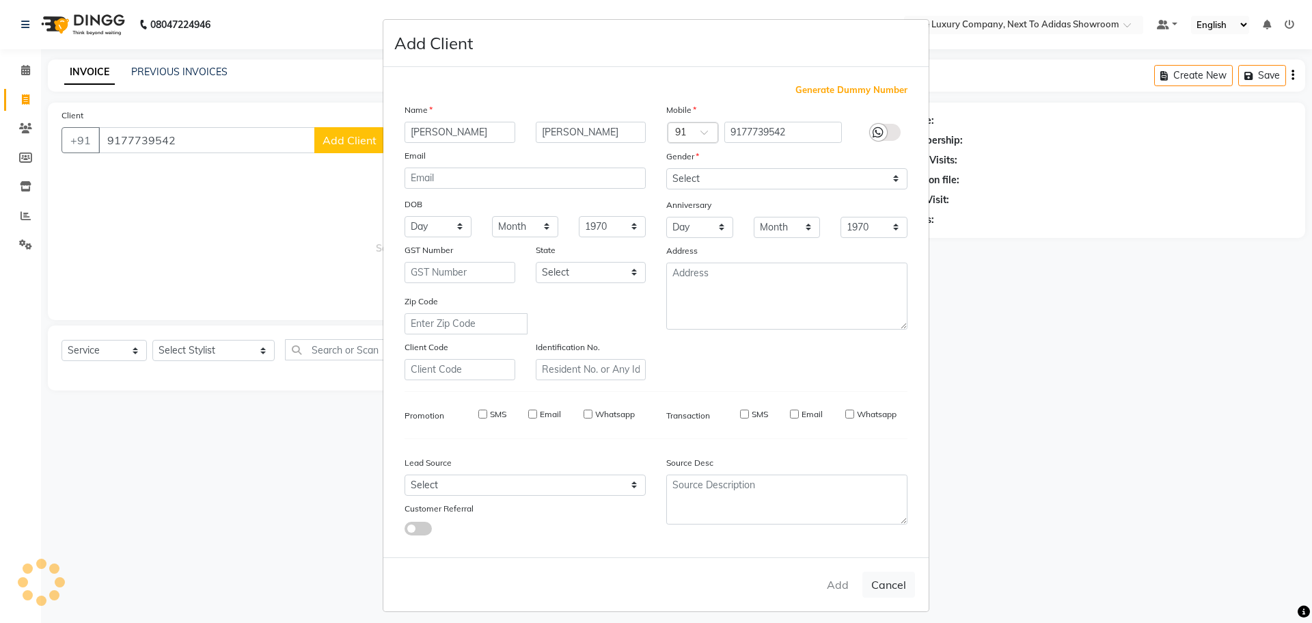
checkbox input "false"
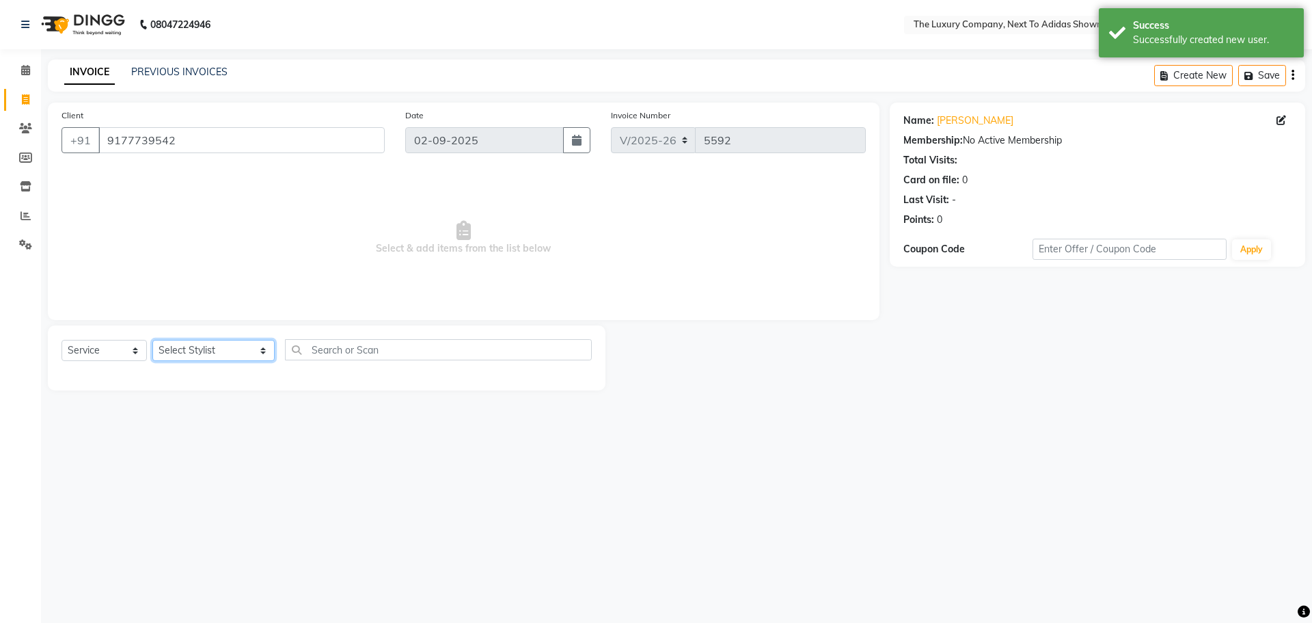
click at [219, 355] on select "Select Stylist [PERSON_NAME] [PERSON_NAME] ANSAI [PERSON_NAME] BALAJIED [PERSON…" at bounding box center [213, 350] width 122 height 21
select select "53673"
click at [152, 340] on select "Select Stylist [PERSON_NAME] [PERSON_NAME] ANSAI [PERSON_NAME] BALAJIED [PERSON…" at bounding box center [213, 350] width 122 height 21
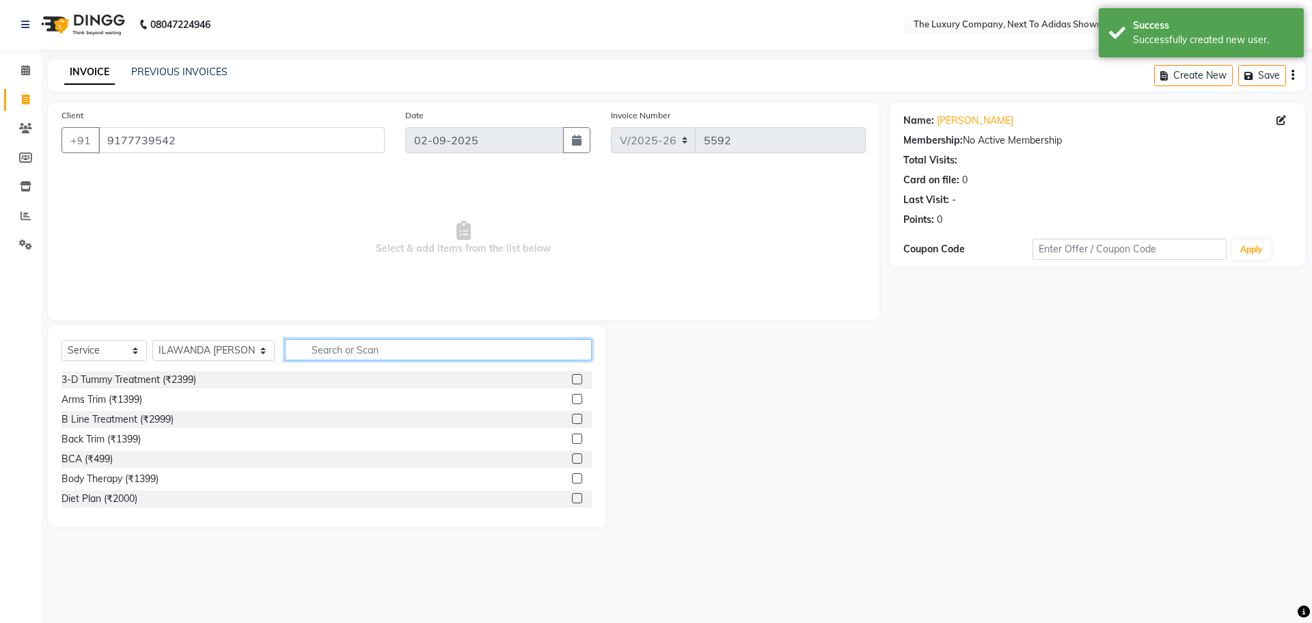
click at [373, 351] on input "text" at bounding box center [438, 349] width 307 height 21
type input "hair was"
click at [572, 480] on label at bounding box center [577, 478] width 10 height 10
click at [572, 480] on input "checkbox" at bounding box center [576, 478] width 9 height 9
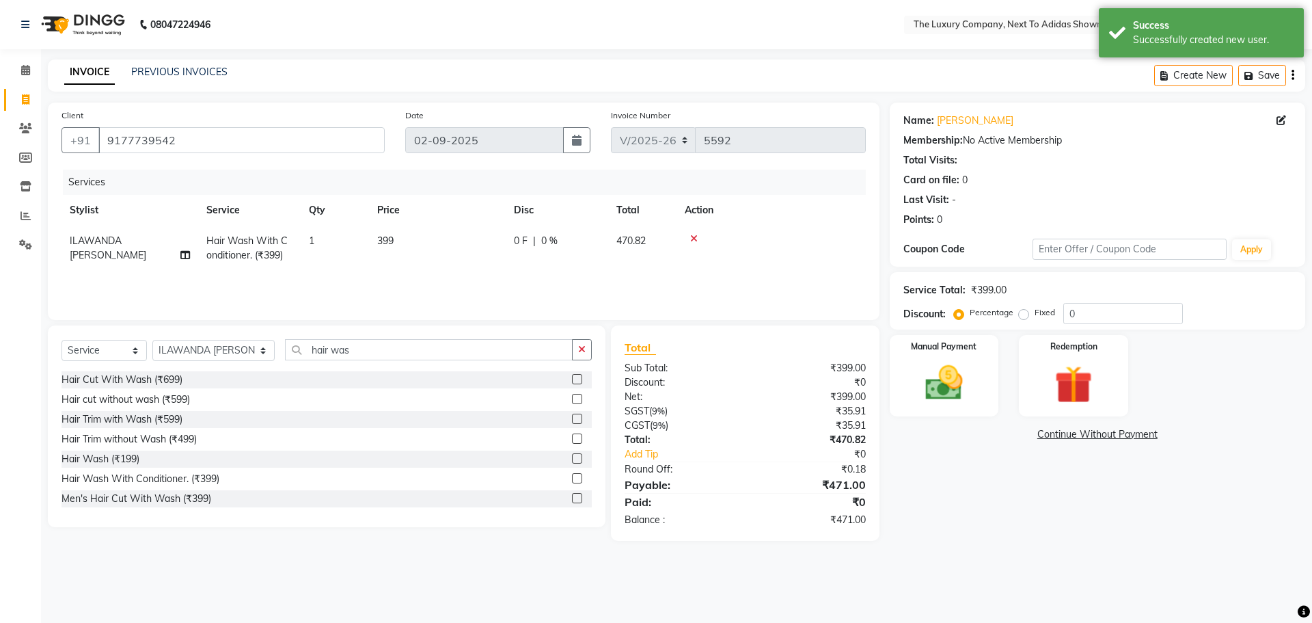
checkbox input "false"
click at [474, 275] on div "Services Stylist Service Qty Price Disc Total Action ILAWANDA [PERSON_NAME] Hai…" at bounding box center [464, 238] width 805 height 137
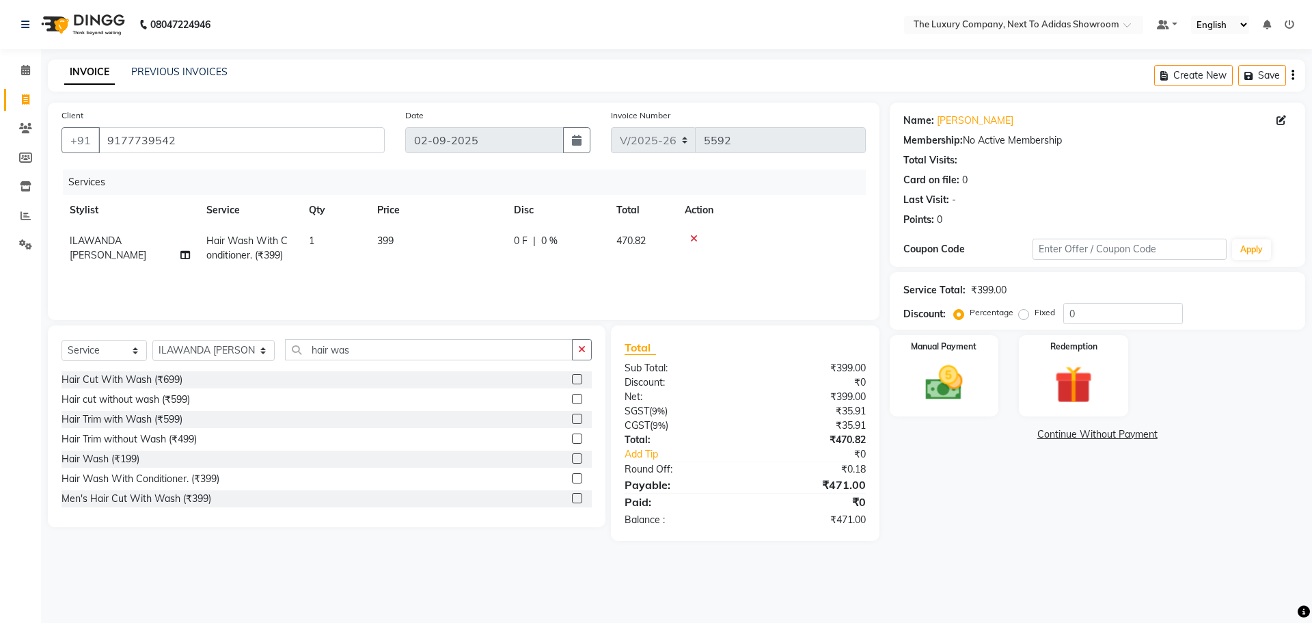
click at [476, 250] on td "399" at bounding box center [437, 248] width 137 height 45
select select "53673"
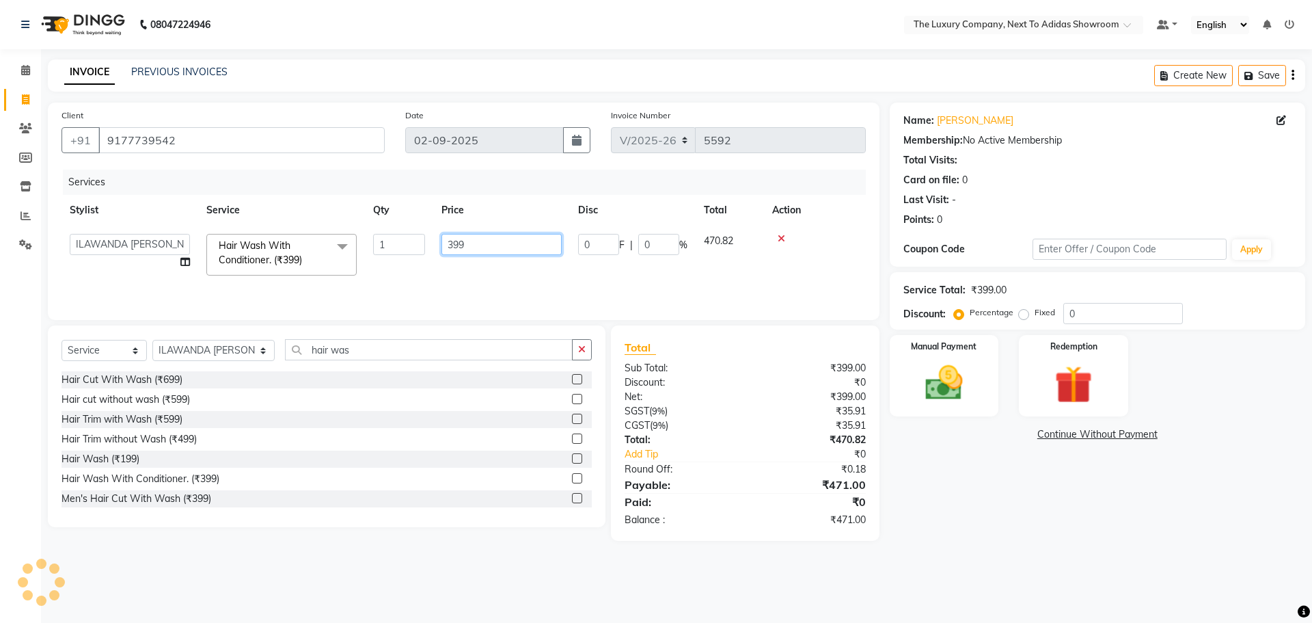
click at [217, 277] on tr "[PERSON_NAME] [PERSON_NAME] ANSAI [PERSON_NAME] BALAJIED [PERSON_NAME] NONGRUM …" at bounding box center [464, 255] width 805 height 58
type input "999"
click at [445, 278] on div "Services Stylist Service Qty Price Disc Total Action [PERSON_NAME] [PERSON_NAME…" at bounding box center [464, 238] width 805 height 137
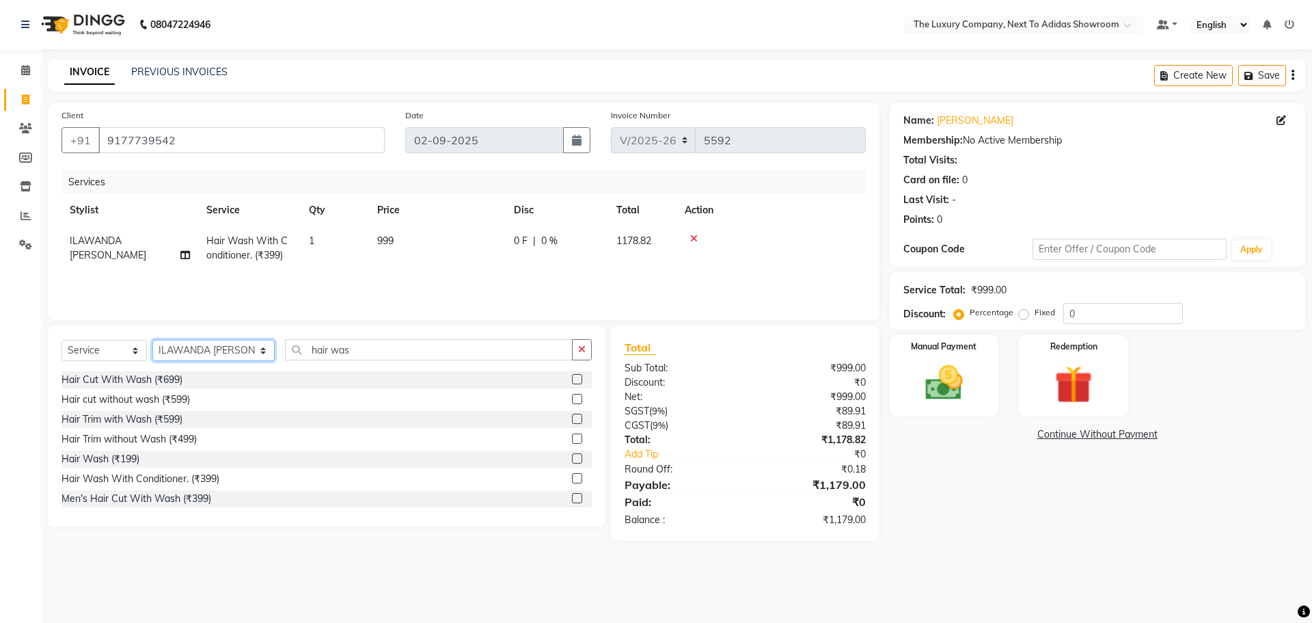
click at [196, 351] on select "Select Stylist [PERSON_NAME] [PERSON_NAME] ANSAI [PERSON_NAME] BALAJIED [PERSON…" at bounding box center [213, 350] width 122 height 21
select select "53648"
click at [152, 340] on select "Select Stylist [PERSON_NAME] [PERSON_NAME] ANSAI [PERSON_NAME] BALAJIED [PERSON…" at bounding box center [213, 350] width 122 height 21
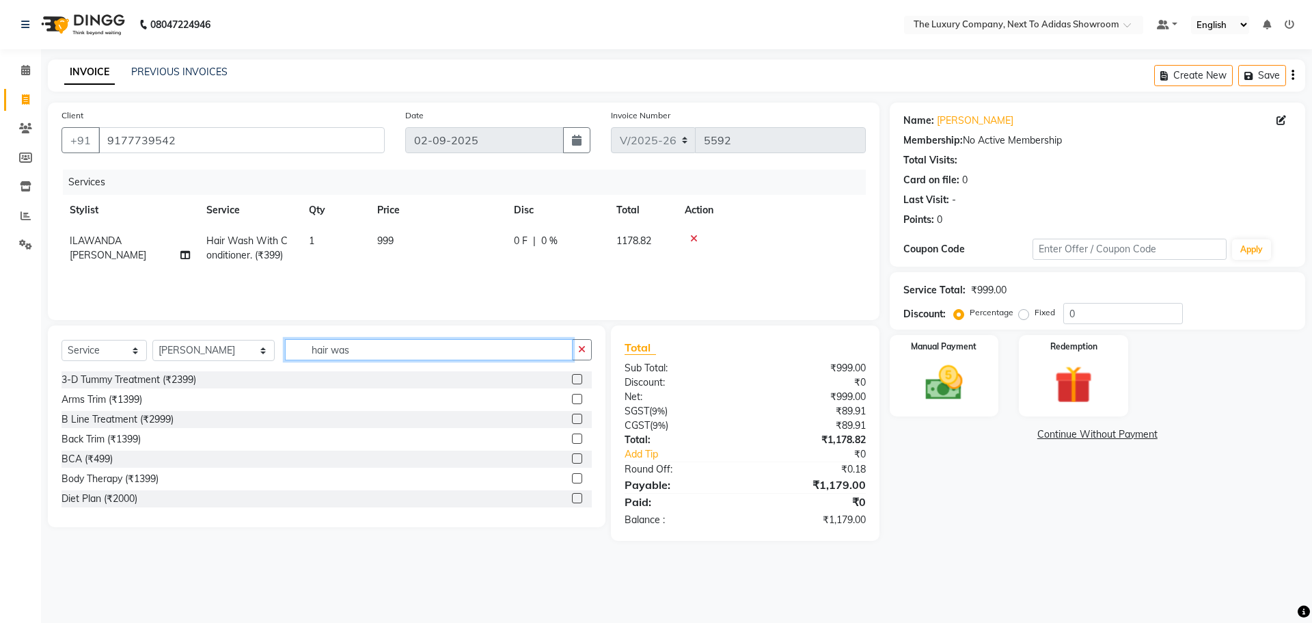
drag, startPoint x: 351, startPoint y: 349, endPoint x: 147, endPoint y: 356, distance: 204.5
click at [147, 356] on div "Select Service Product Membership Package Voucher Prepaid Gift Card Select Styl…" at bounding box center [327, 355] width 530 height 32
type input "back"
click at [572, 403] on label at bounding box center [577, 399] width 10 height 10
click at [572, 403] on input "checkbox" at bounding box center [576, 399] width 9 height 9
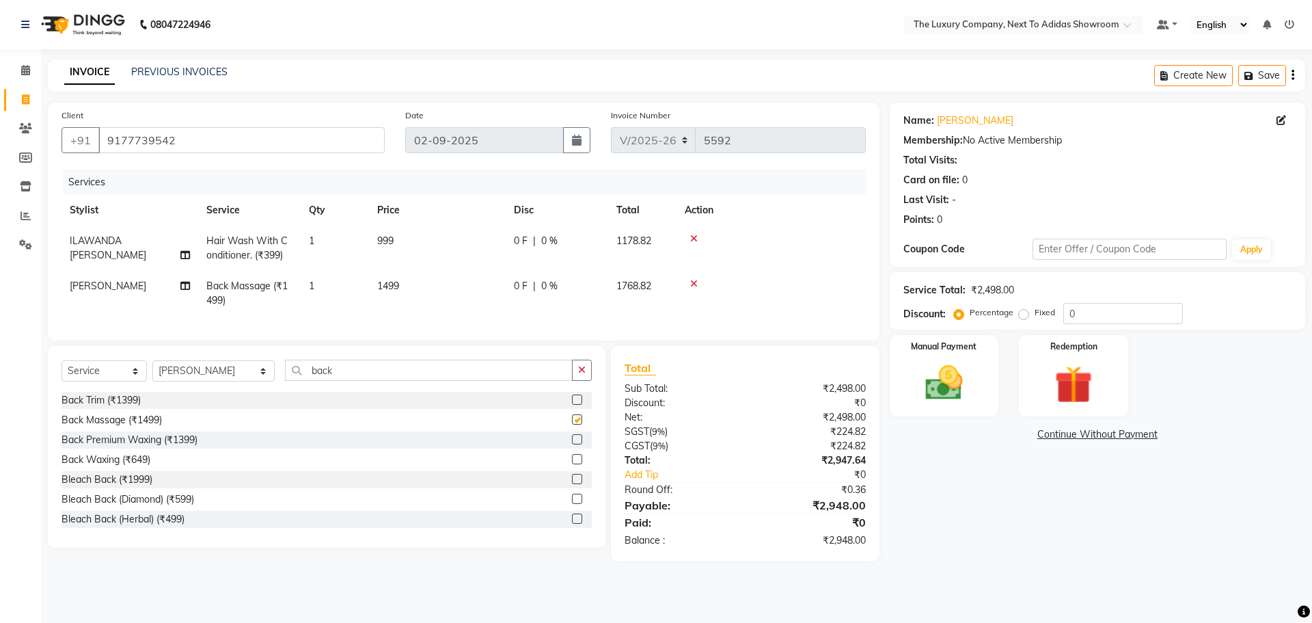
checkbox input "false"
click at [212, 379] on select "Select Stylist [PERSON_NAME] [PERSON_NAME] ANSAI [PERSON_NAME] BALAJIED [PERSON…" at bounding box center [213, 370] width 122 height 21
select select "53681"
click at [152, 370] on select "Select Stylist [PERSON_NAME] [PERSON_NAME] ANSAI [PERSON_NAME] BALAJIED [PERSON…" at bounding box center [213, 370] width 122 height 21
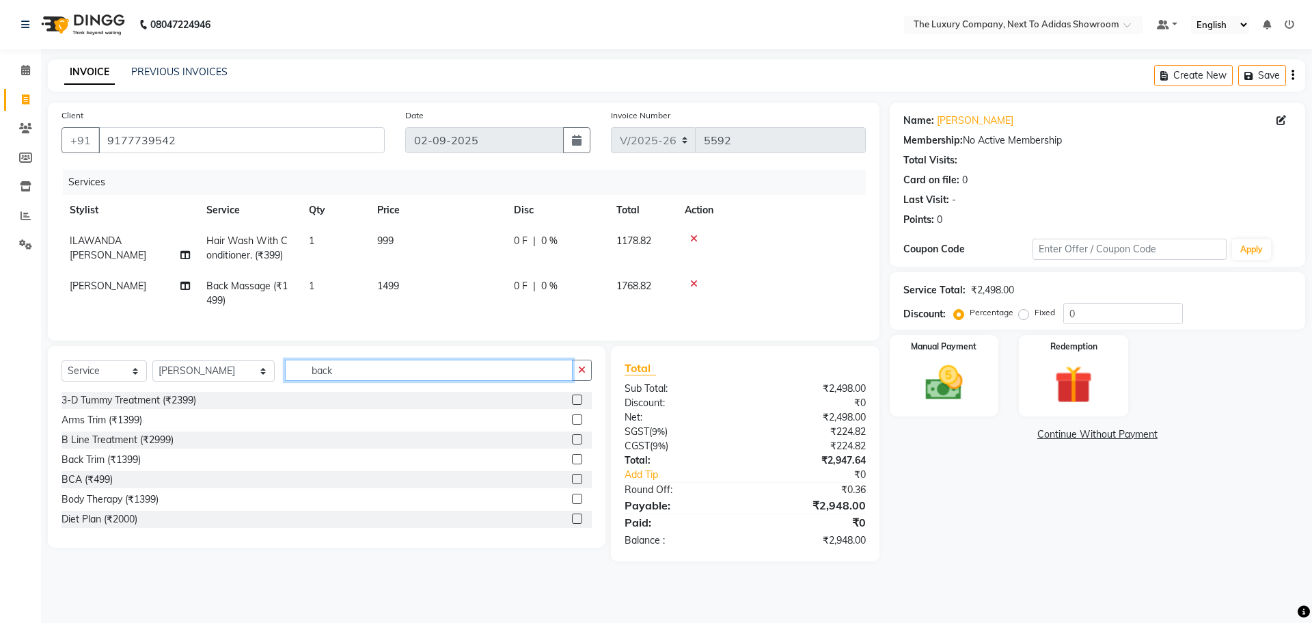
drag, startPoint x: 292, startPoint y: 383, endPoint x: 175, endPoint y: 381, distance: 116.9
click at [175, 381] on div "Select Service Product Membership Package Voucher Prepaid Gift Card Select Styl…" at bounding box center [327, 376] width 530 height 32
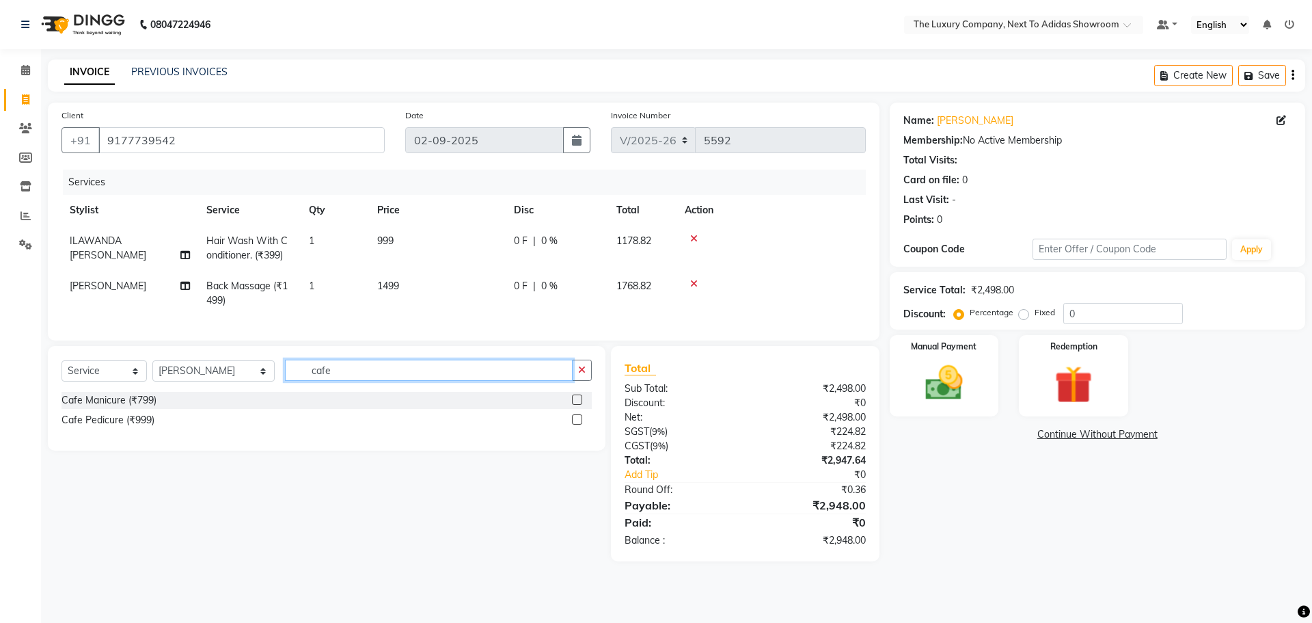
type input "cafe"
click at [578, 405] on label at bounding box center [577, 399] width 10 height 10
click at [578, 405] on input "checkbox" at bounding box center [576, 400] width 9 height 9
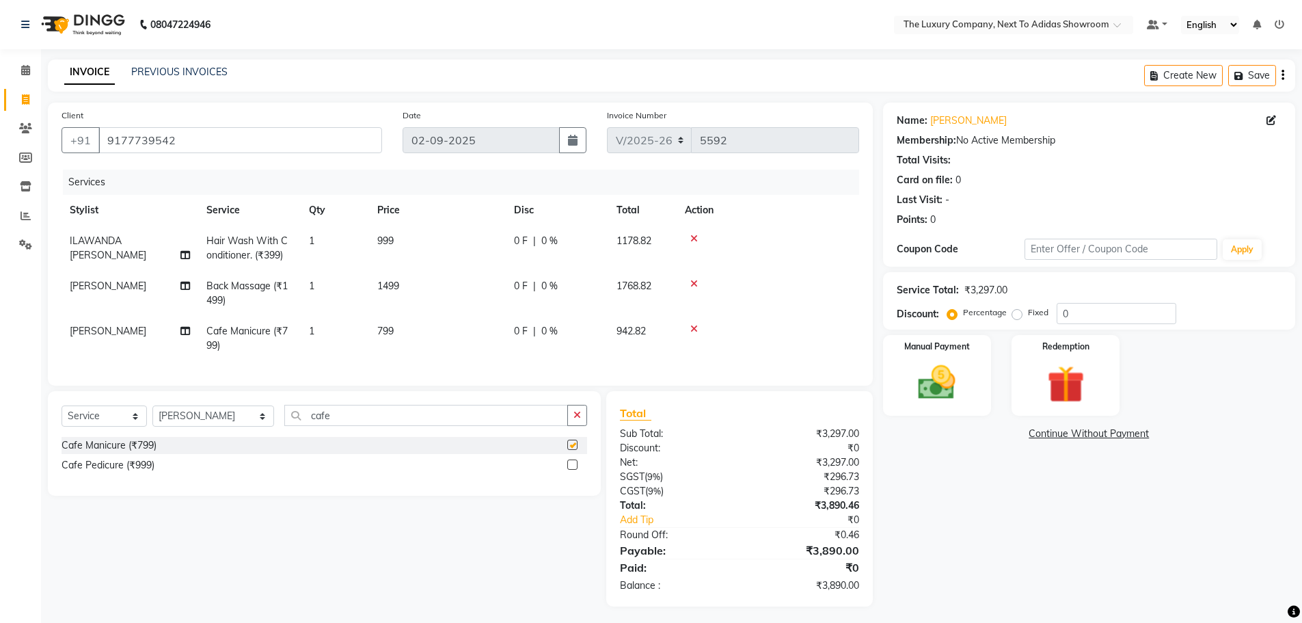
checkbox input "false"
click at [217, 427] on select "Select Stylist [PERSON_NAME] [PERSON_NAME] ANSAI [PERSON_NAME] BALAJIED [PERSON…" at bounding box center [213, 415] width 122 height 21
drag, startPoint x: 326, startPoint y: 425, endPoint x: 243, endPoint y: 423, distance: 83.4
click at [243, 423] on div "Select Service Product Membership Package Voucher Prepaid Gift Card Select Styl…" at bounding box center [325, 421] width 526 height 32
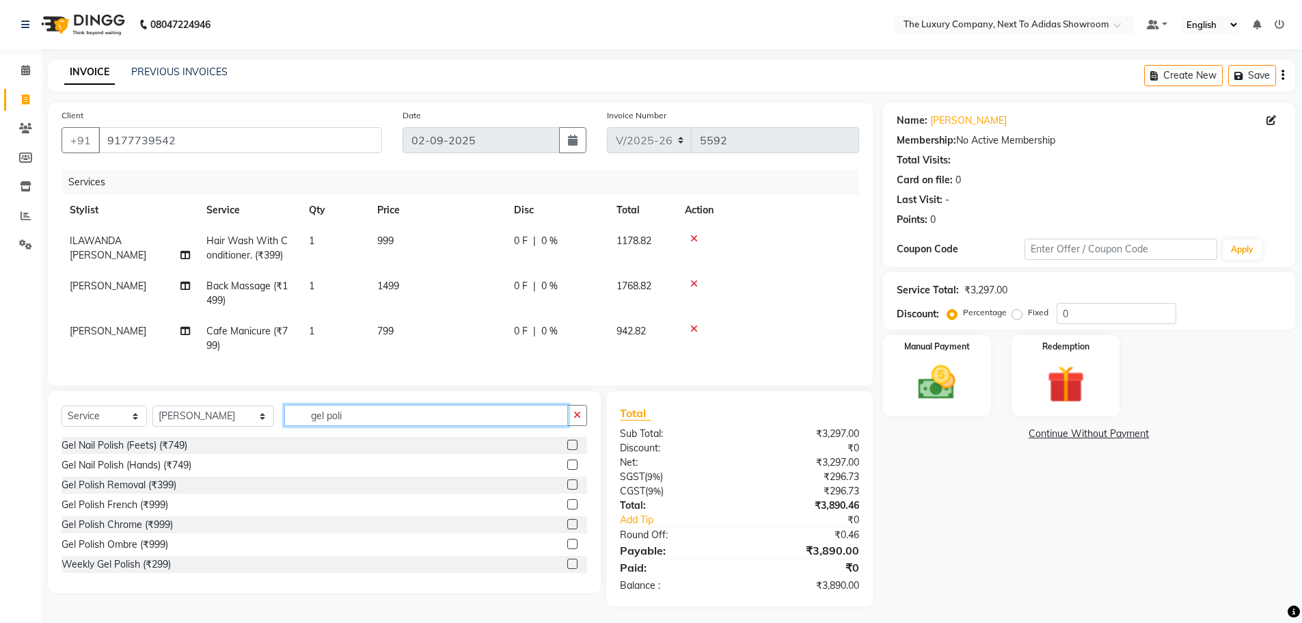
type input "gel poli"
click at [567, 470] on label at bounding box center [572, 464] width 10 height 10
click at [567, 470] on input "checkbox" at bounding box center [571, 465] width 9 height 9
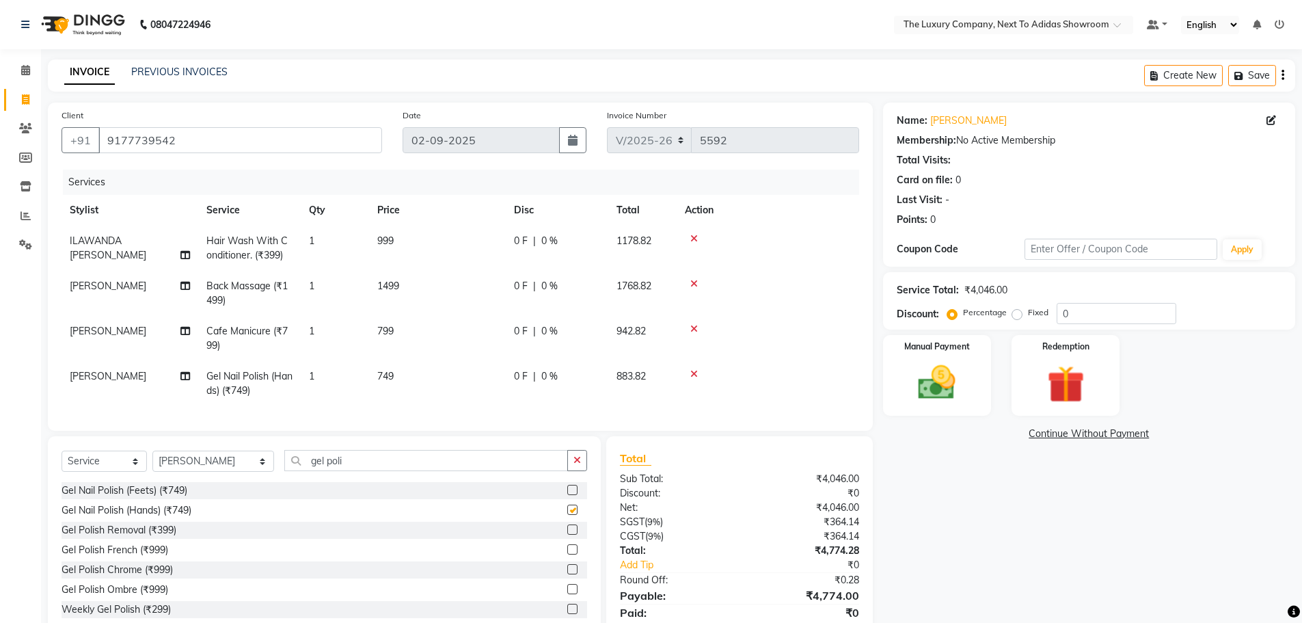
checkbox input "false"
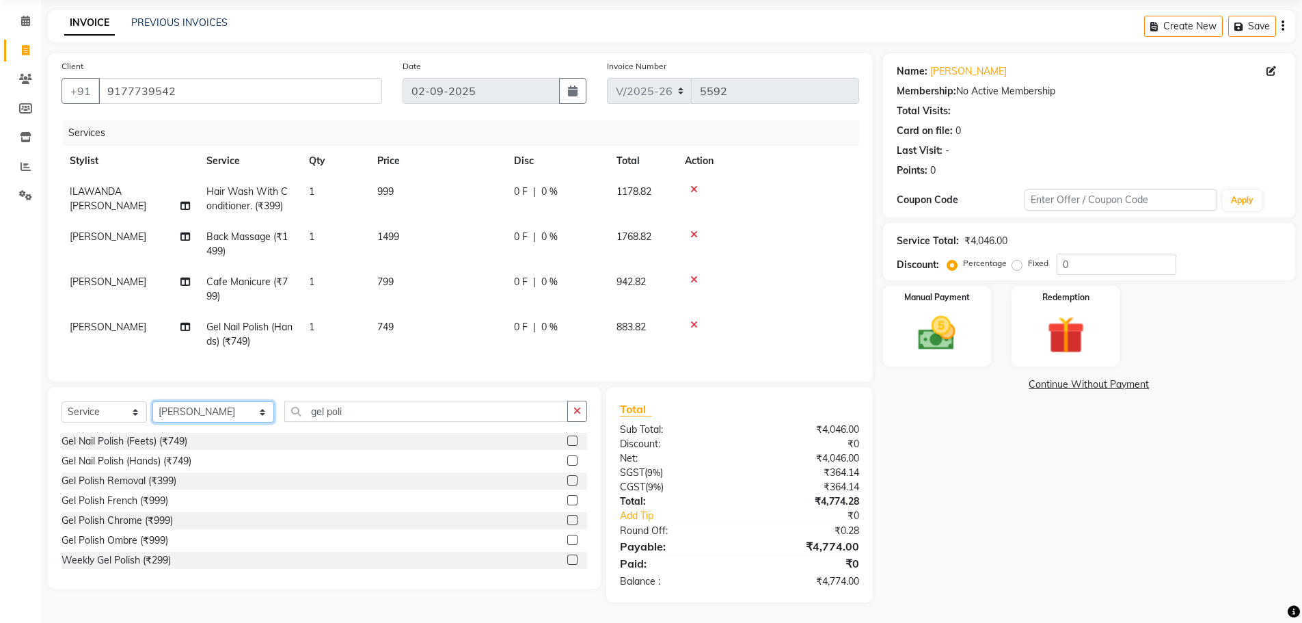
click at [231, 403] on select "Select Stylist [PERSON_NAME] [PERSON_NAME] ANSAI [PERSON_NAME] BALAJIED [PERSON…" at bounding box center [213, 411] width 122 height 21
select select "53666"
click at [152, 401] on select "Select Stylist [PERSON_NAME] [PERSON_NAME] ANSAI [PERSON_NAME] BALAJIED [PERSON…" at bounding box center [213, 411] width 122 height 21
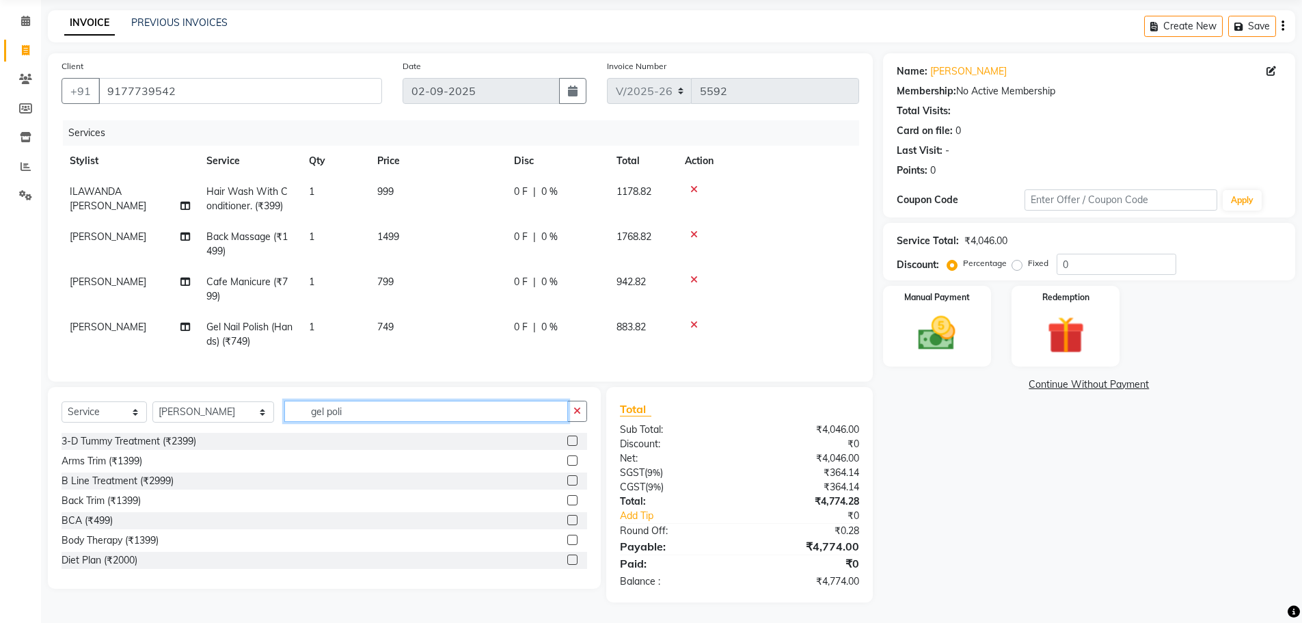
drag, startPoint x: 341, startPoint y: 411, endPoint x: 170, endPoint y: 425, distance: 172.2
click at [170, 425] on div "Select Service Product Membership Package Voucher Prepaid Gift Card Select Styl…" at bounding box center [325, 417] width 526 height 32
type input "foot"
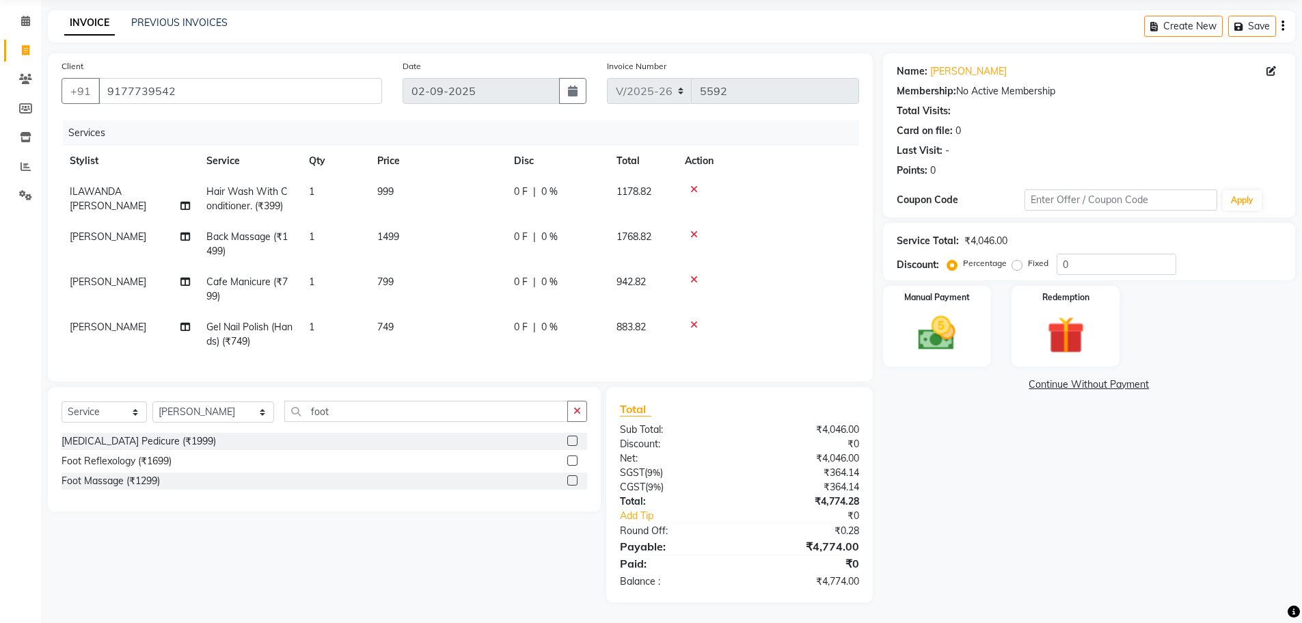
click at [572, 460] on label at bounding box center [572, 460] width 10 height 10
click at [572, 460] on input "checkbox" at bounding box center [571, 461] width 9 height 9
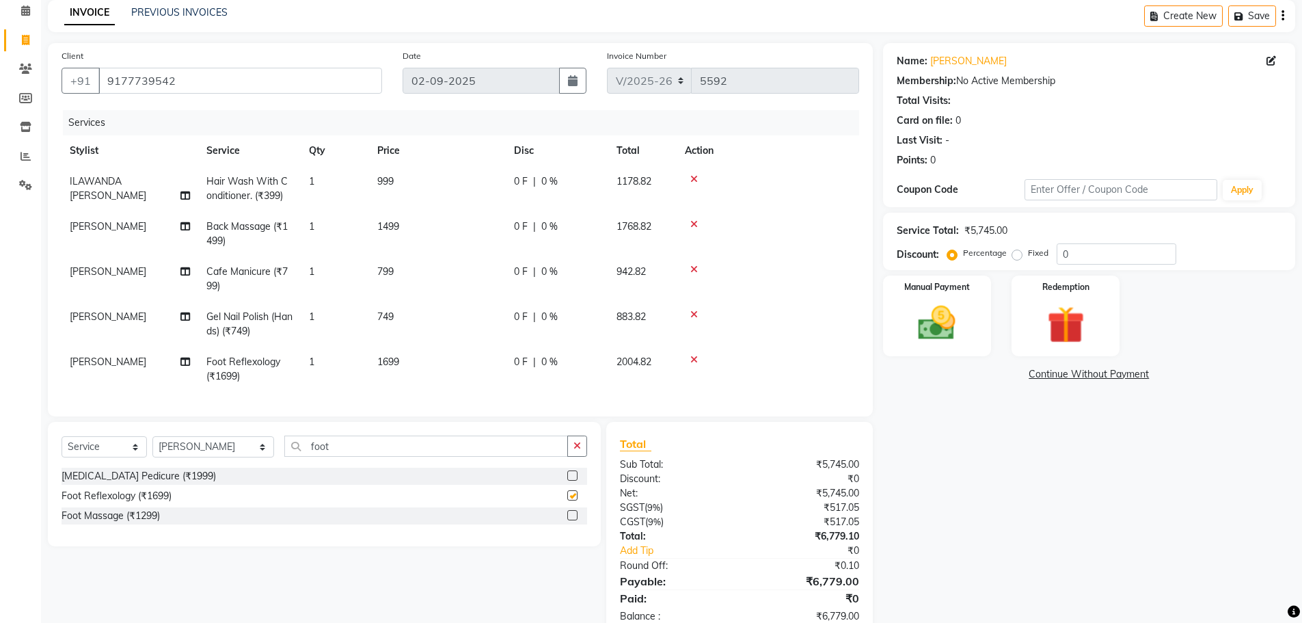
checkbox input "false"
click at [236, 453] on select "Select Stylist [PERSON_NAME] [PERSON_NAME] ANSAI [PERSON_NAME] BALAJIED [PERSON…" at bounding box center [213, 446] width 122 height 21
select select "53667"
click at [152, 446] on select "Select Stylist [PERSON_NAME] [PERSON_NAME] ANSAI [PERSON_NAME] BALAJIED [PERSON…" at bounding box center [213, 446] width 122 height 21
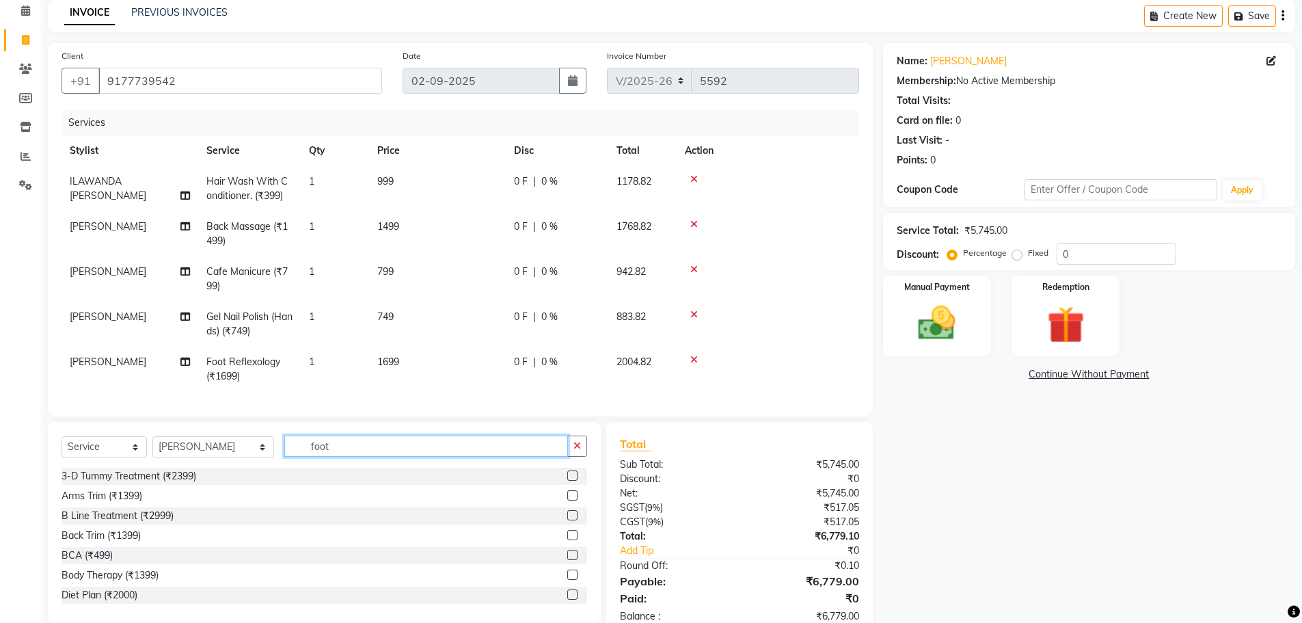
drag, startPoint x: 353, startPoint y: 460, endPoint x: 62, endPoint y: 463, distance: 290.5
click at [62, 463] on div "Select Service Product Membership Package Voucher Prepaid Gift Card Select Styl…" at bounding box center [325, 451] width 526 height 32
type input "nail poli"
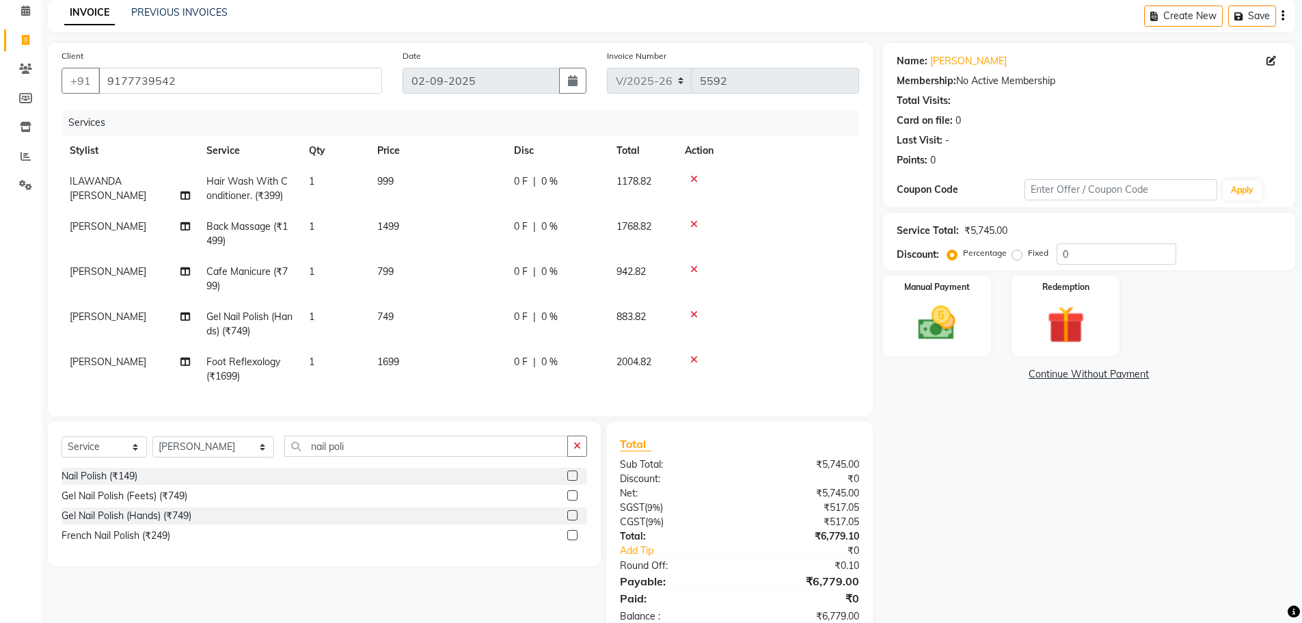
click at [573, 481] on label at bounding box center [572, 475] width 10 height 10
click at [573, 481] on input "checkbox" at bounding box center [571, 476] width 9 height 9
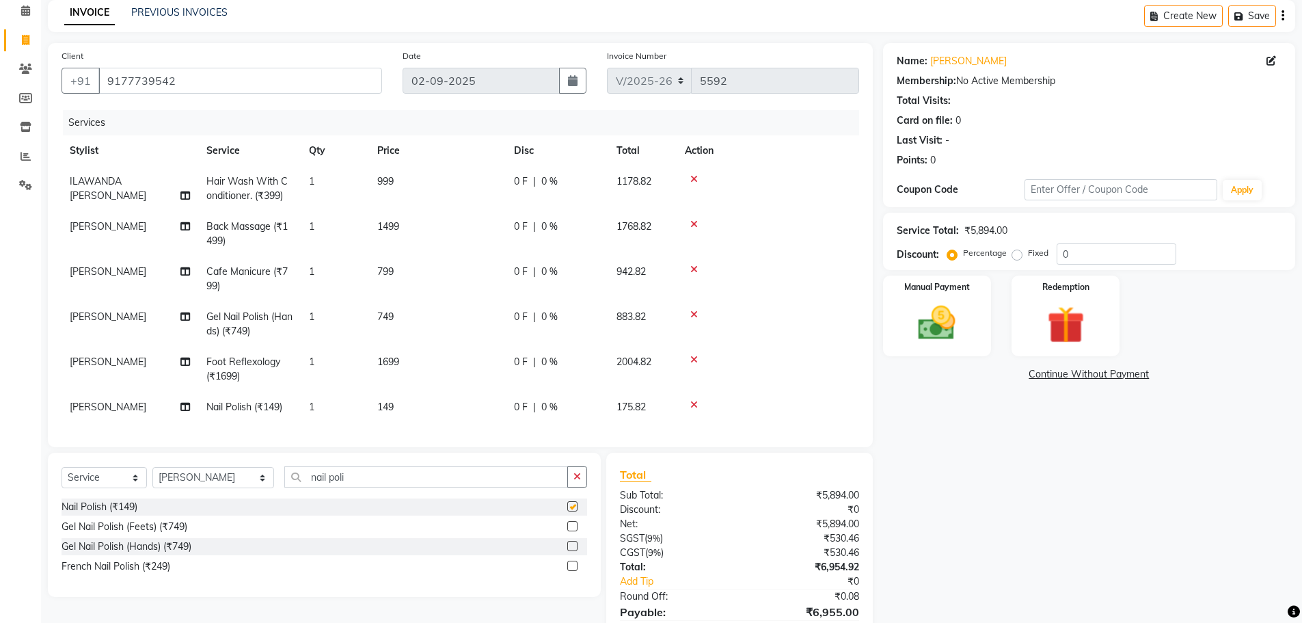
checkbox input "false"
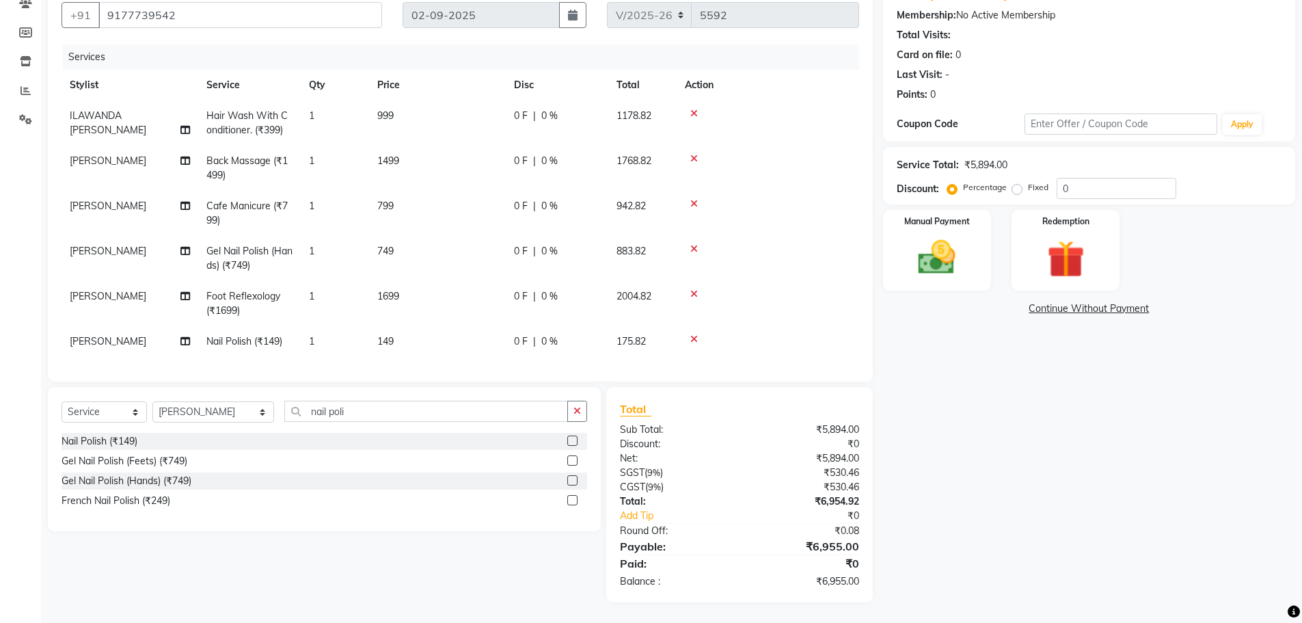
click at [1046, 181] on label "Fixed" at bounding box center [1038, 187] width 21 height 12
click at [1025, 182] on input "Fixed" at bounding box center [1020, 187] width 10 height 10
radio input "true"
drag, startPoint x: 852, startPoint y: 197, endPoint x: 848, endPoint y: 206, distance: 9.8
click at [843, 206] on div "Client [PHONE_NUMBER] Date [DATE] Invoice Number V/2025 V/[PHONE_NUMBER] Servic…" at bounding box center [672, 289] width 1268 height 625
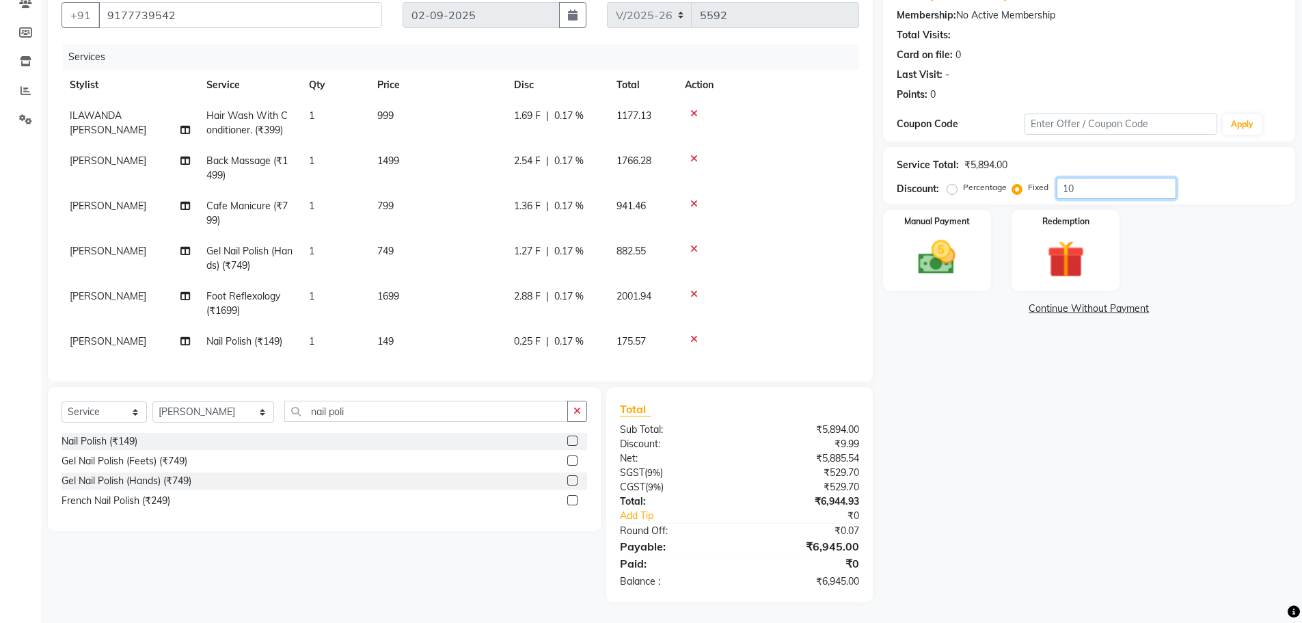
type input "10"
click at [999, 181] on label "Percentage" at bounding box center [985, 187] width 44 height 12
click at [960, 182] on input "Percentage" at bounding box center [955, 187] width 10 height 10
radio input "true"
click at [952, 249] on img at bounding box center [937, 257] width 63 height 44
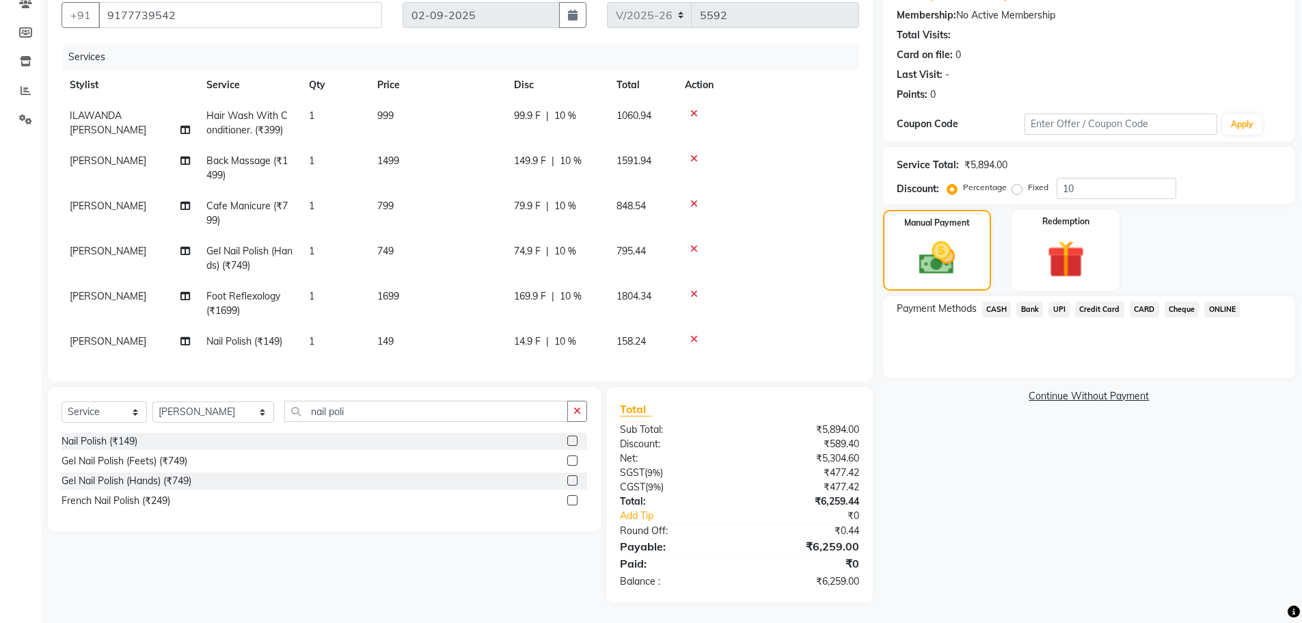
click at [446, 331] on td "149" at bounding box center [437, 341] width 137 height 31
select select "53667"
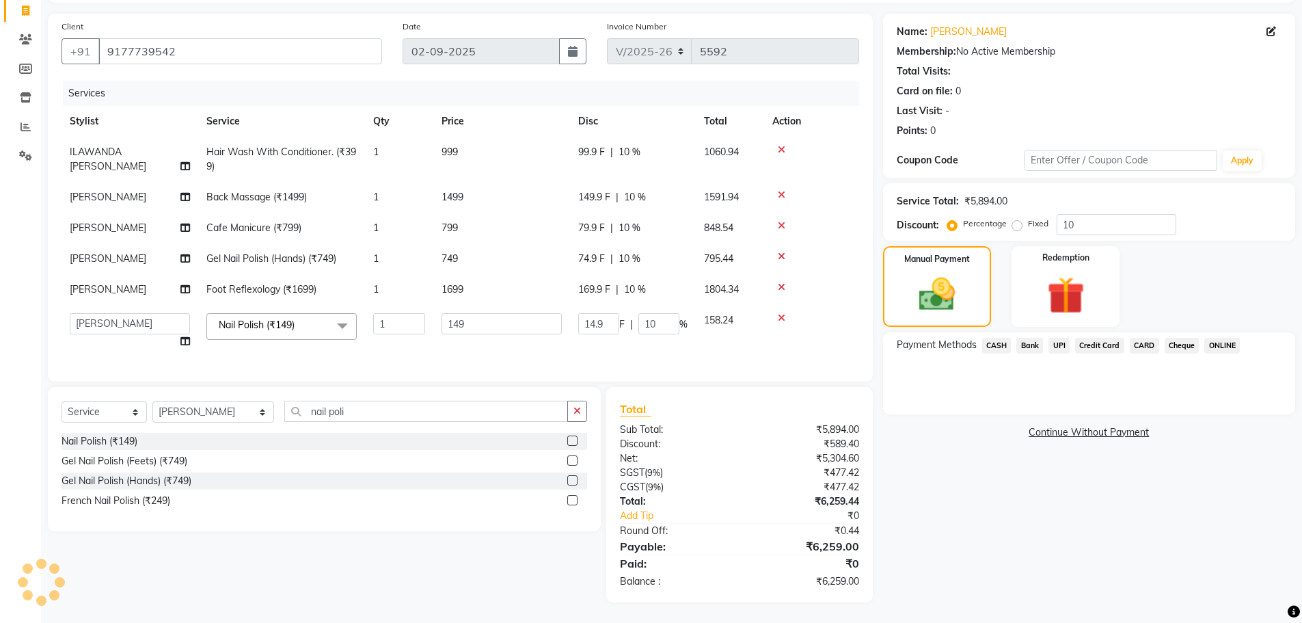
scroll to position [113, 0]
drag, startPoint x: 461, startPoint y: 314, endPoint x: 303, endPoint y: 333, distance: 159.0
click at [303, 332] on tr "[PERSON_NAME] [PERSON_NAME] ANSAI [PERSON_NAME] BALAJIED [PERSON_NAME] NONGRUM …" at bounding box center [461, 331] width 798 height 52
type input "149.5"
click at [1105, 515] on div "Name: [PERSON_NAME] Membership: No Active Membership Total Visits: Card on file…" at bounding box center [1094, 308] width 422 height 589
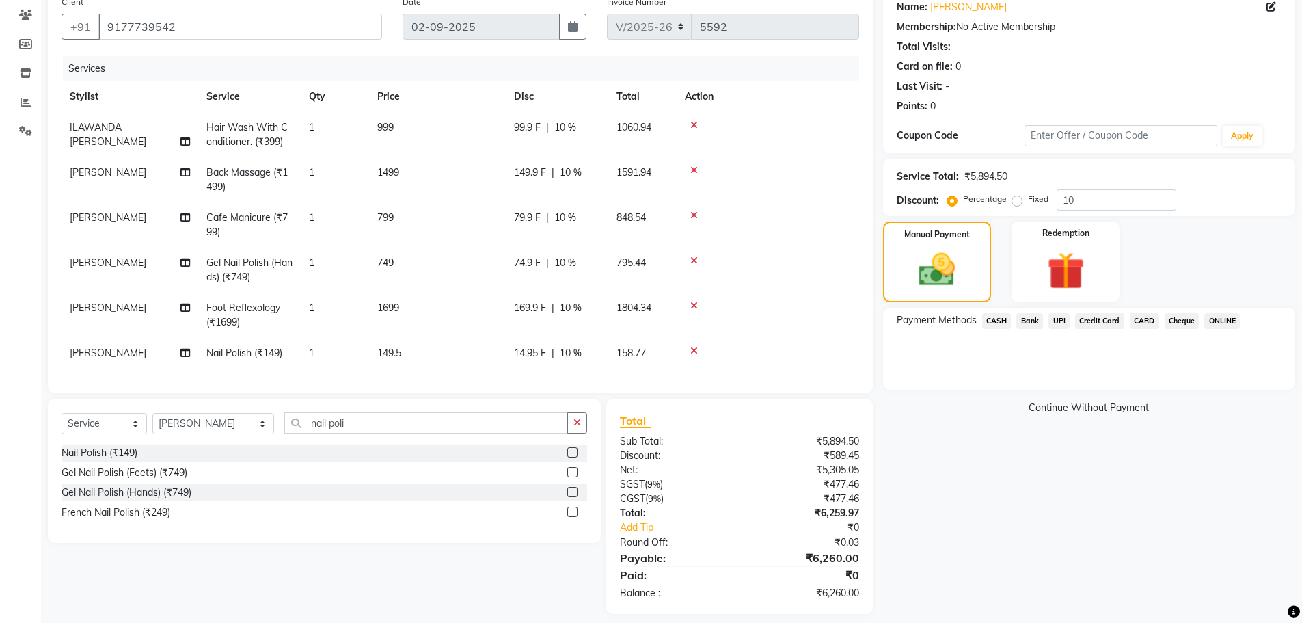
click at [1058, 322] on span "UPI" at bounding box center [1059, 321] width 21 height 16
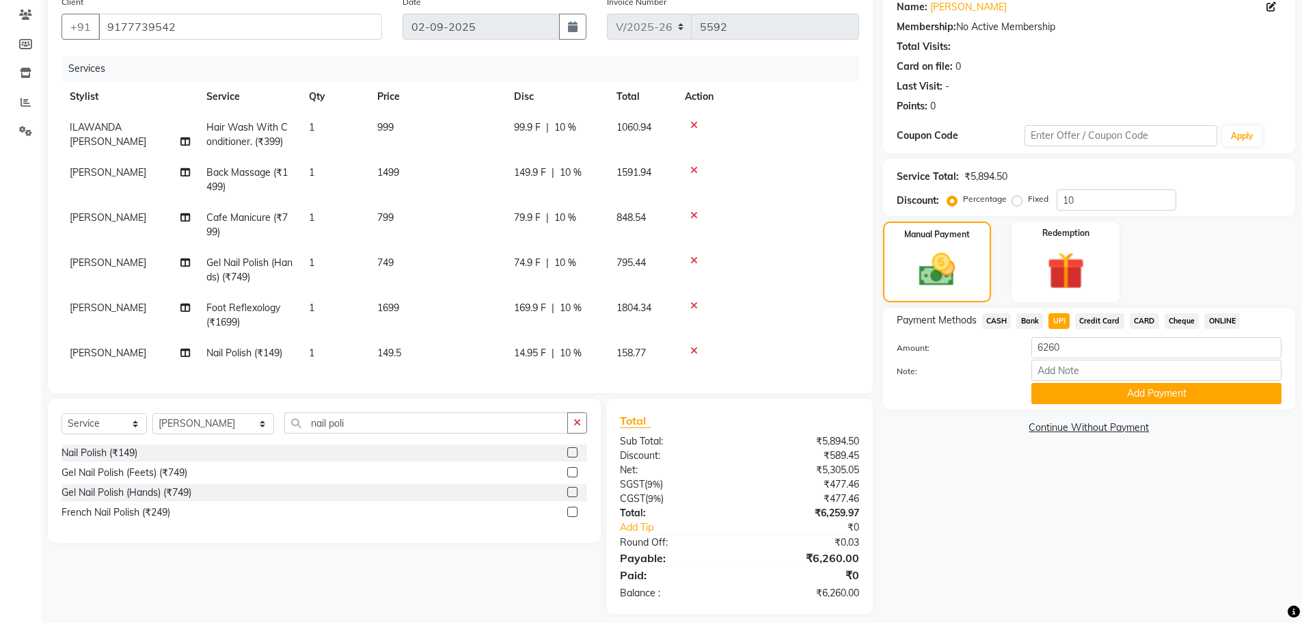
click at [1081, 393] on button "Add Payment" at bounding box center [1156, 393] width 250 height 21
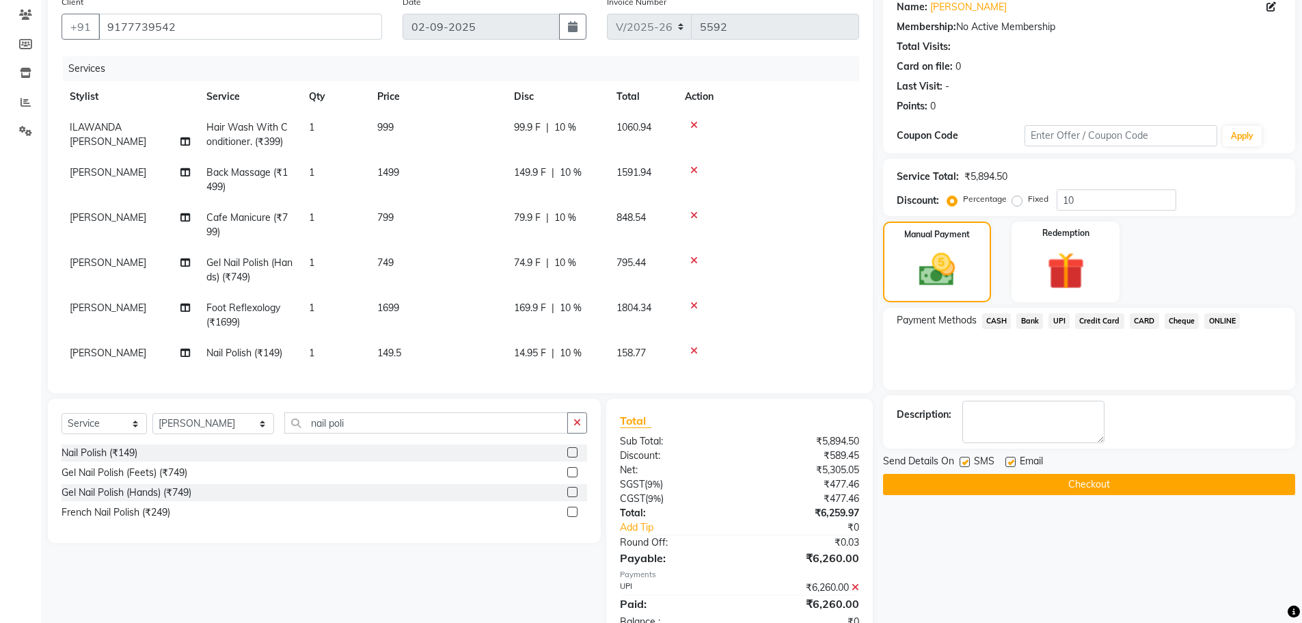
click at [1072, 485] on button "Checkout" at bounding box center [1089, 484] width 412 height 21
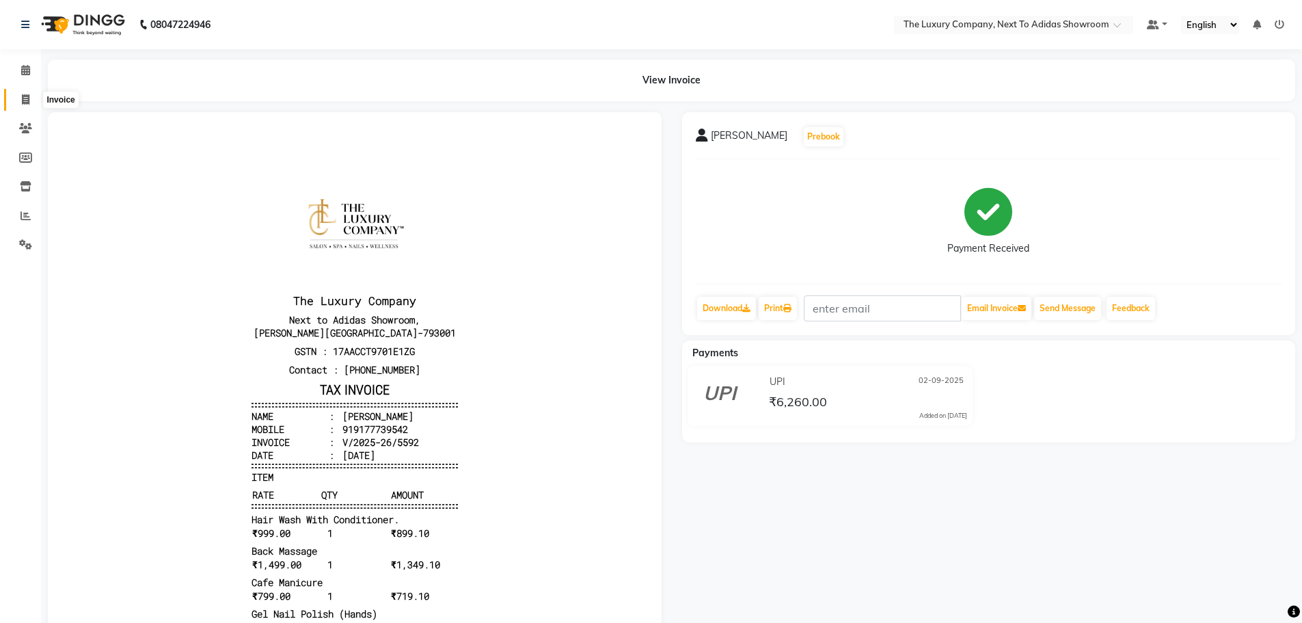
click at [18, 106] on span at bounding box center [26, 100] width 24 height 16
select select "service"
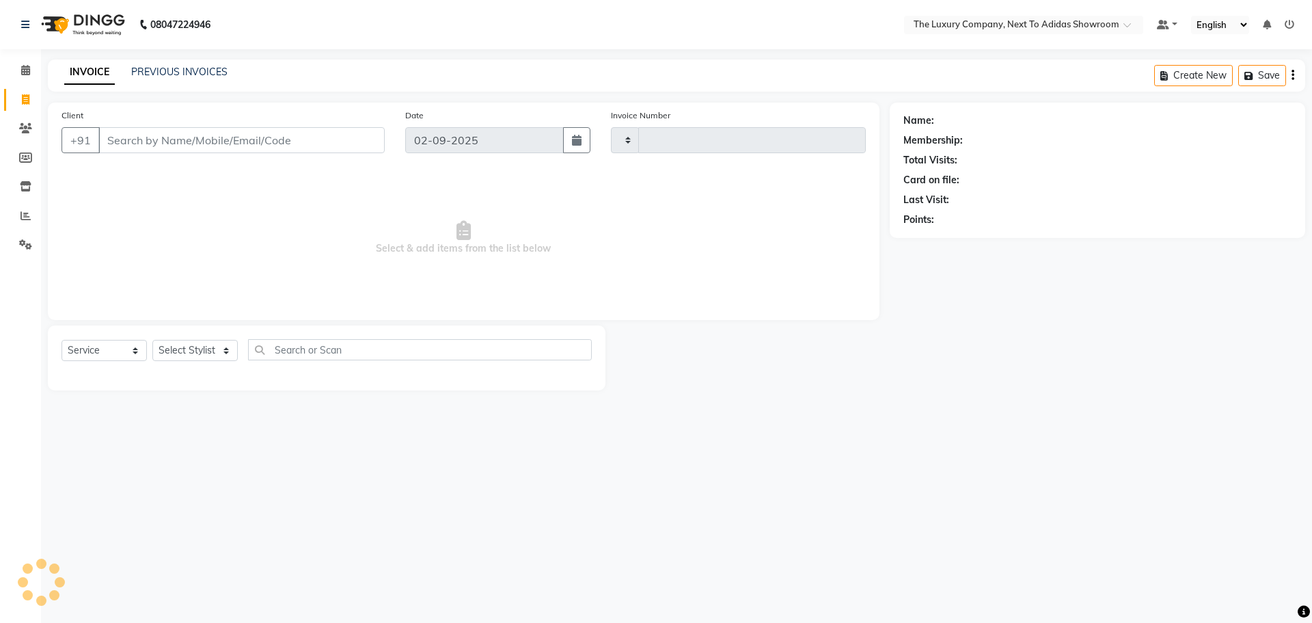
type input "5593"
click at [150, 130] on input "Client" at bounding box center [241, 140] width 286 height 26
select select "6828"
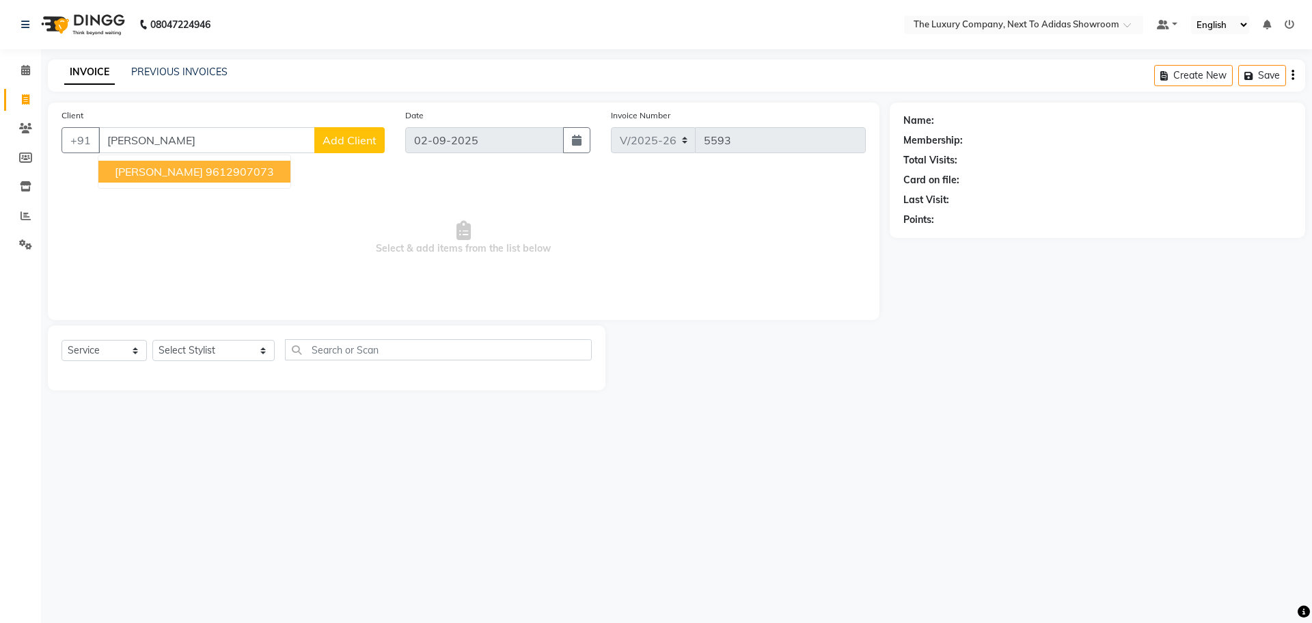
click at [206, 174] on ngb-highlight "9612907073" at bounding box center [240, 172] width 68 height 14
type input "9612907073"
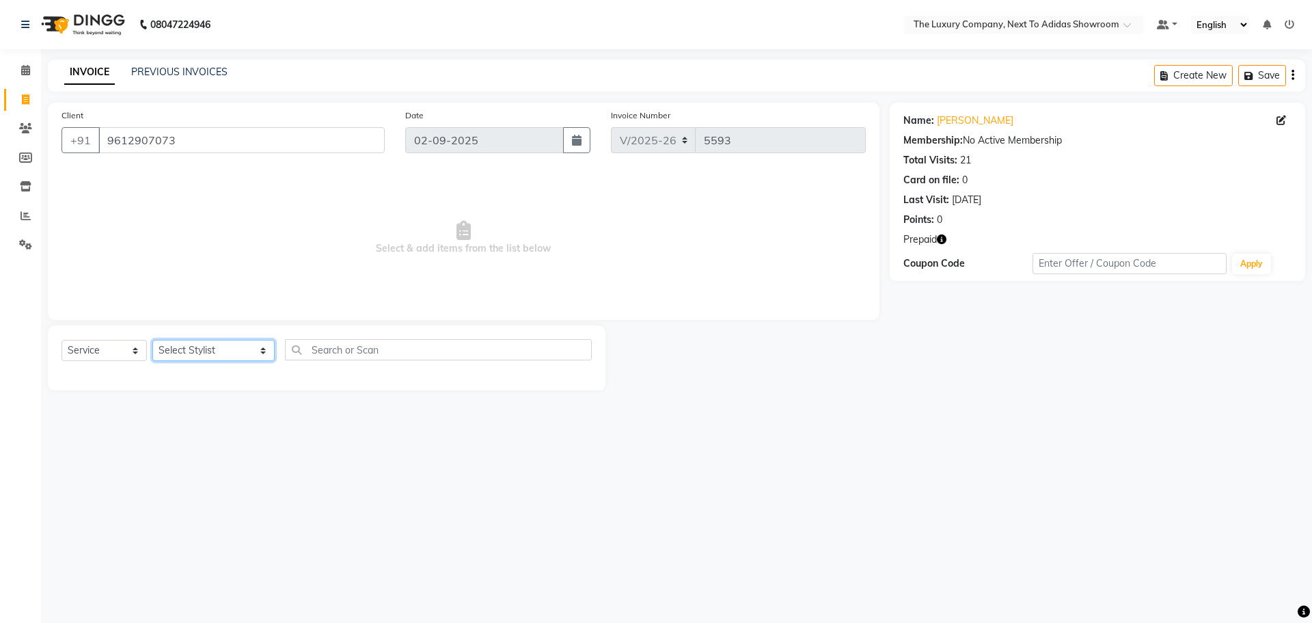
click at [188, 357] on select "Select Stylist [PERSON_NAME] [PERSON_NAME] ANSAI [PERSON_NAME] BALAJIED [PERSON…" at bounding box center [213, 350] width 122 height 21
select select "53668"
click at [152, 340] on select "Select Stylist [PERSON_NAME] [PERSON_NAME] ANSAI [PERSON_NAME] BALAJIED [PERSON…" at bounding box center [213, 350] width 122 height 21
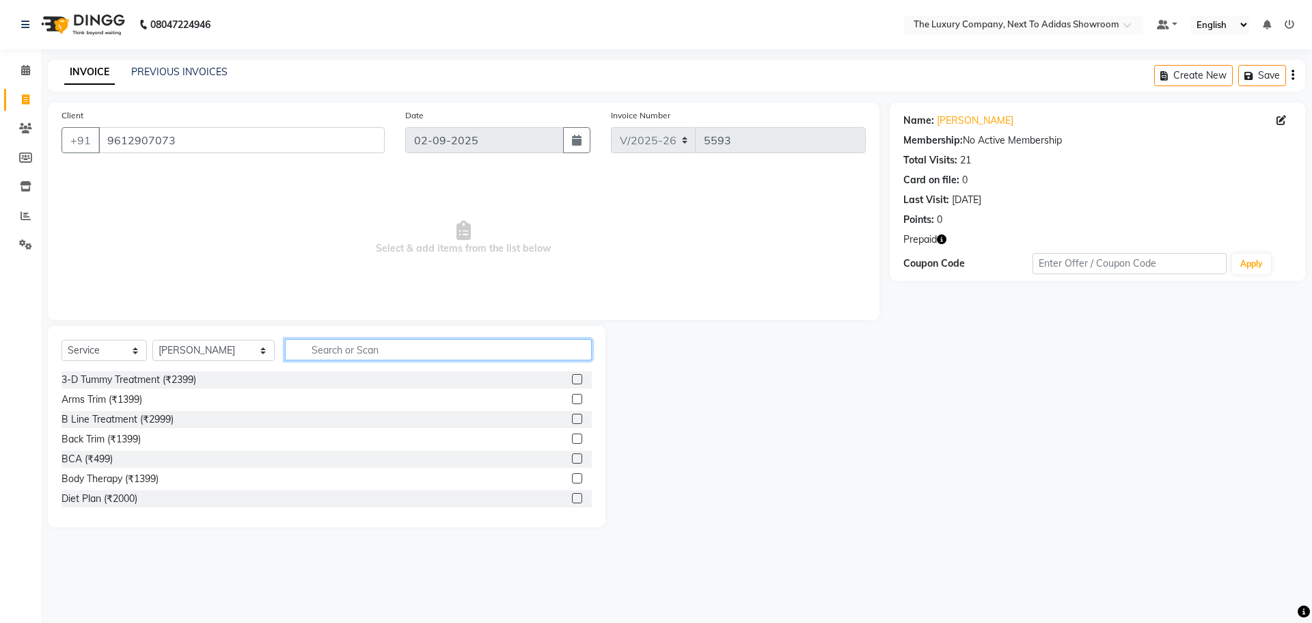
drag, startPoint x: 308, startPoint y: 351, endPoint x: 312, endPoint y: 345, distance: 7.0
click at [309, 351] on input "text" at bounding box center [438, 349] width 307 height 21
type input "349"
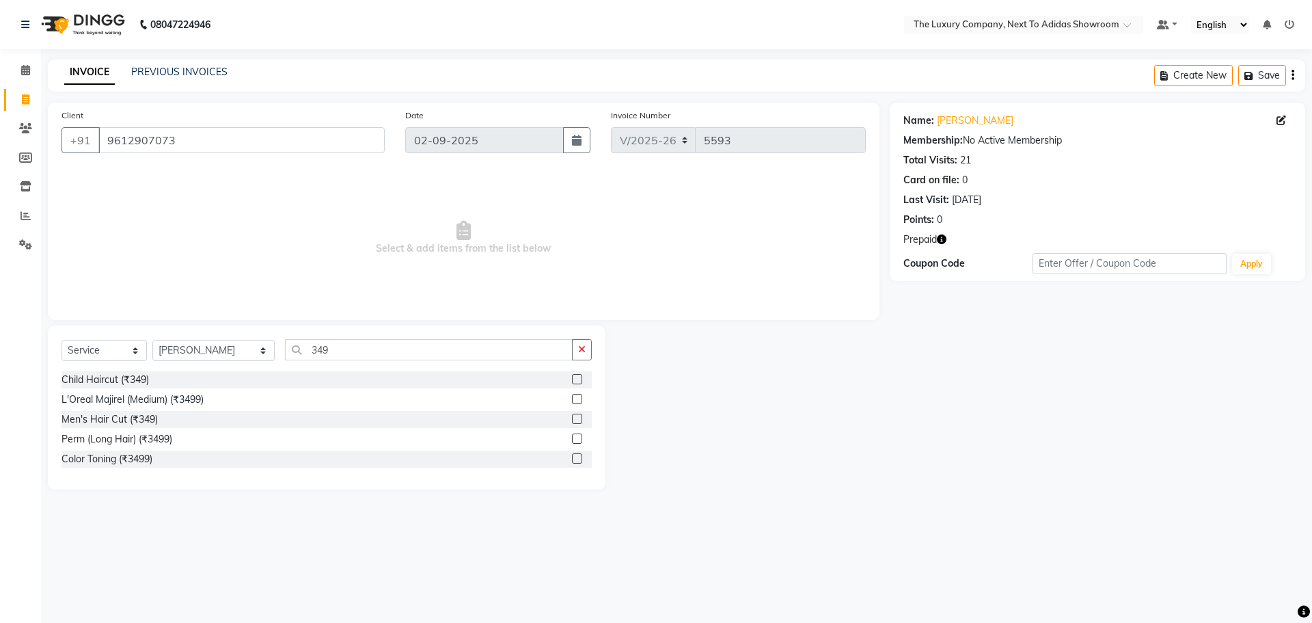
click at [577, 418] on label at bounding box center [577, 419] width 10 height 10
click at [577, 418] on input "checkbox" at bounding box center [576, 419] width 9 height 9
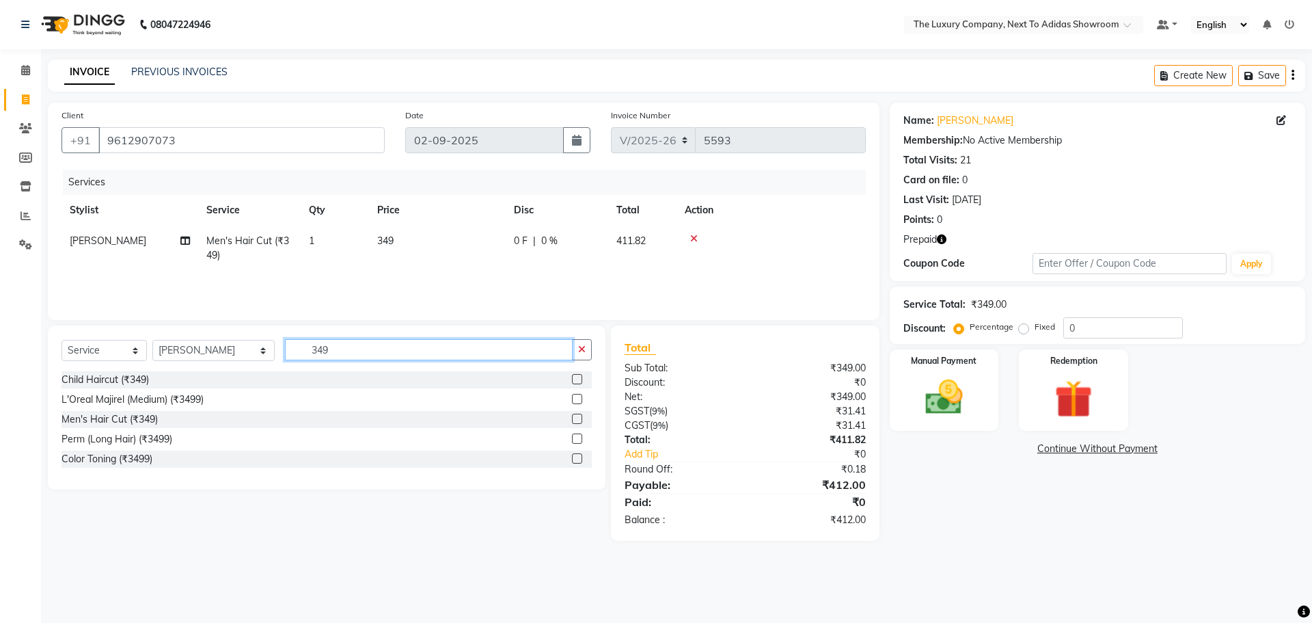
checkbox input "false"
drag, startPoint x: 375, startPoint y: 347, endPoint x: 0, endPoint y: 390, distance: 377.7
click at [0, 390] on app-home "08047224946 Select Location × The Luxury Company, Next To Adidas Showroom Defau…" at bounding box center [656, 280] width 1312 height 561
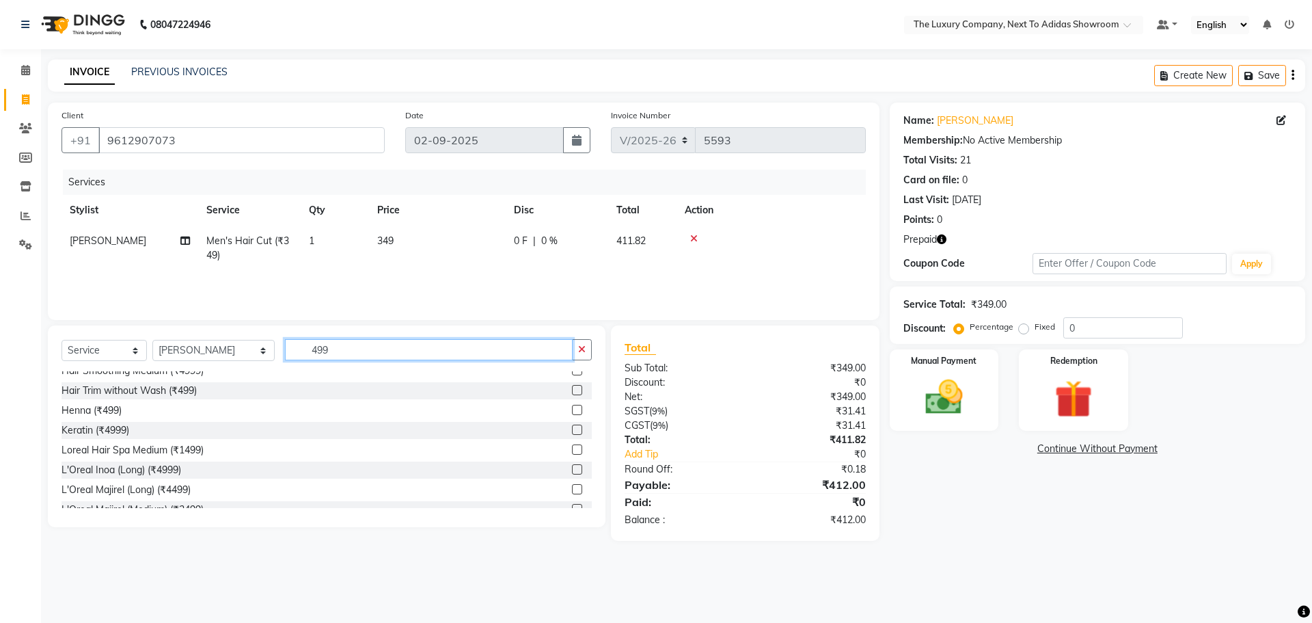
scroll to position [137, 0]
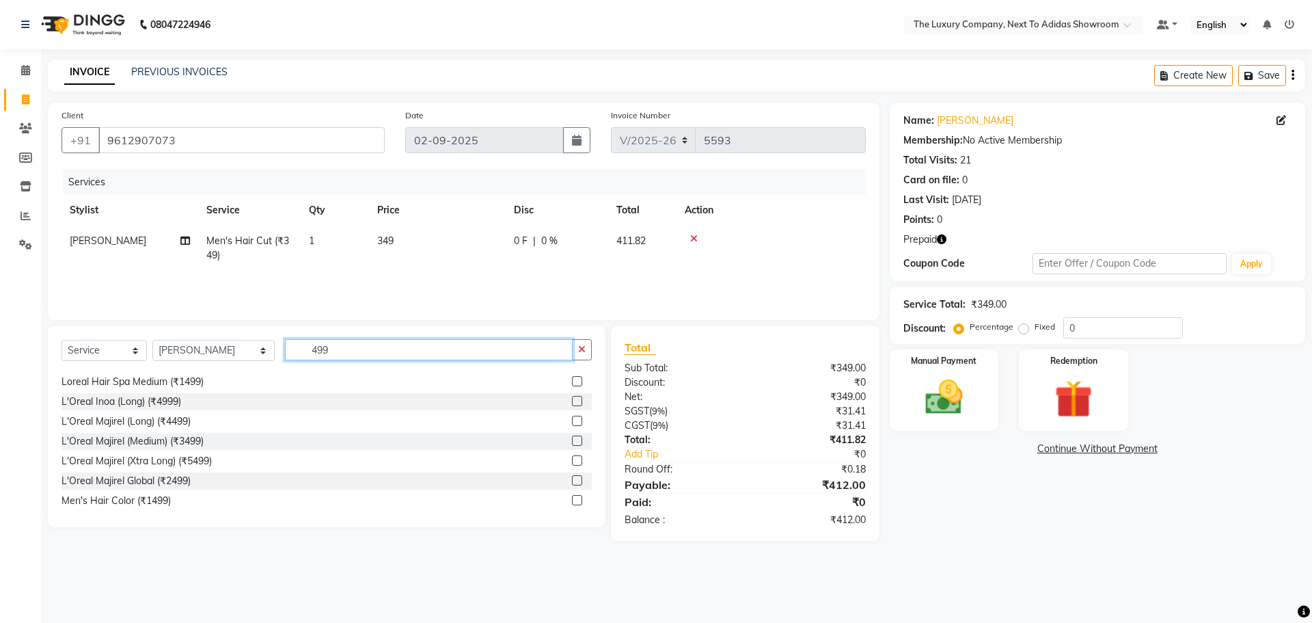
click at [217, 358] on div "Select Service Product Membership Package Voucher Prepaid Gift Card Select Styl…" at bounding box center [327, 355] width 530 height 32
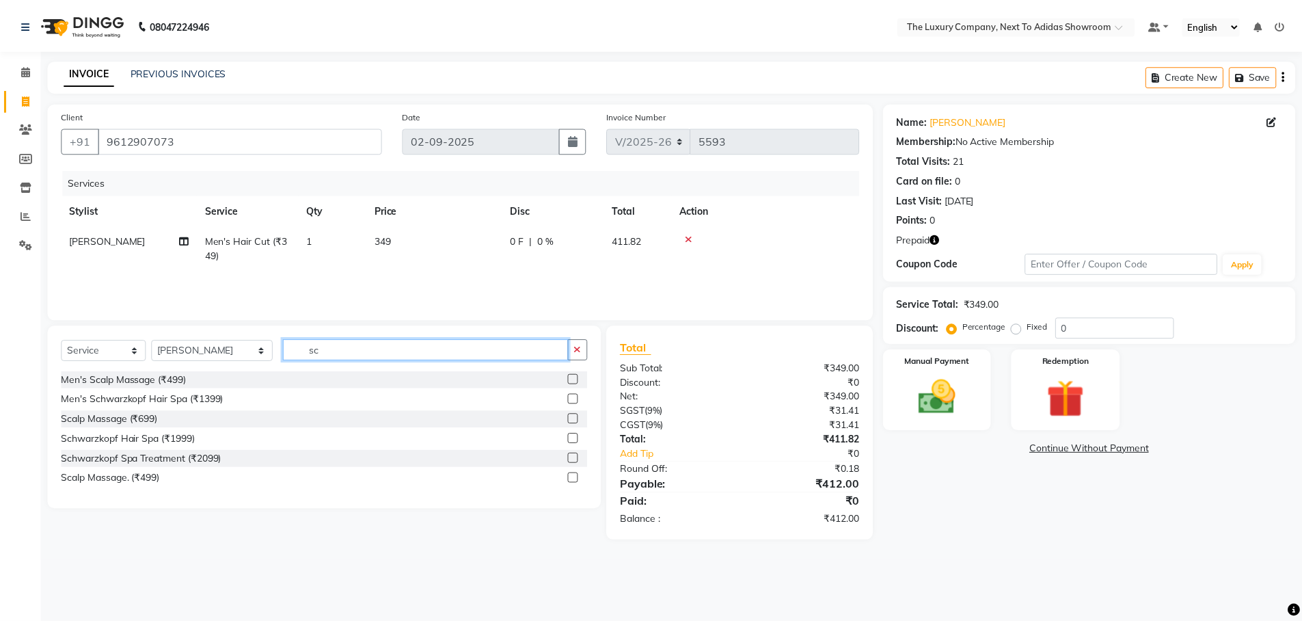
scroll to position [0, 0]
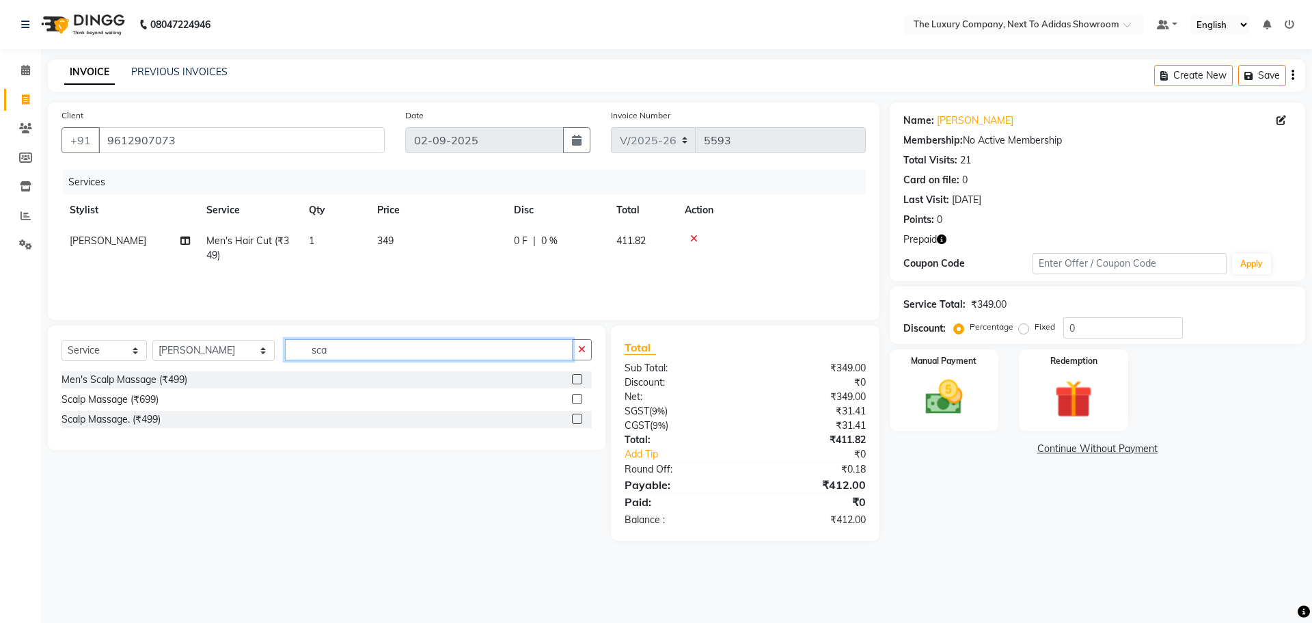
type input "sca"
click at [574, 379] on label at bounding box center [577, 379] width 10 height 10
click at [574, 379] on input "checkbox" at bounding box center [576, 379] width 9 height 9
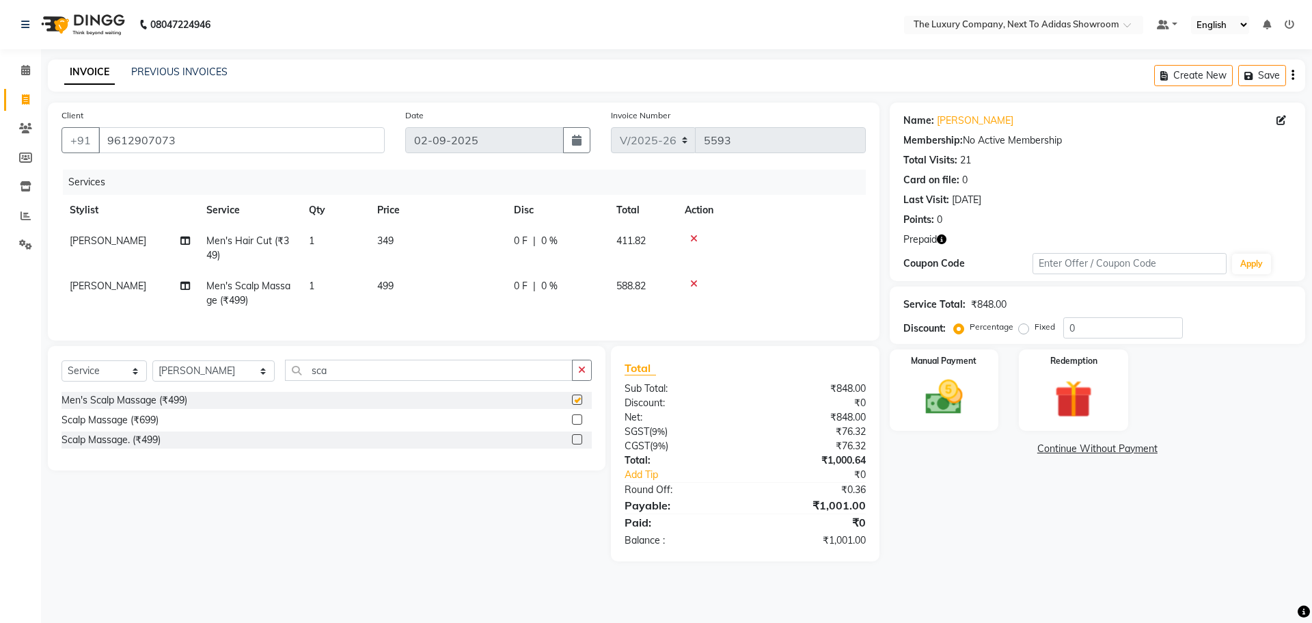
checkbox input "false"
click at [1064, 400] on img at bounding box center [1074, 399] width 64 height 49
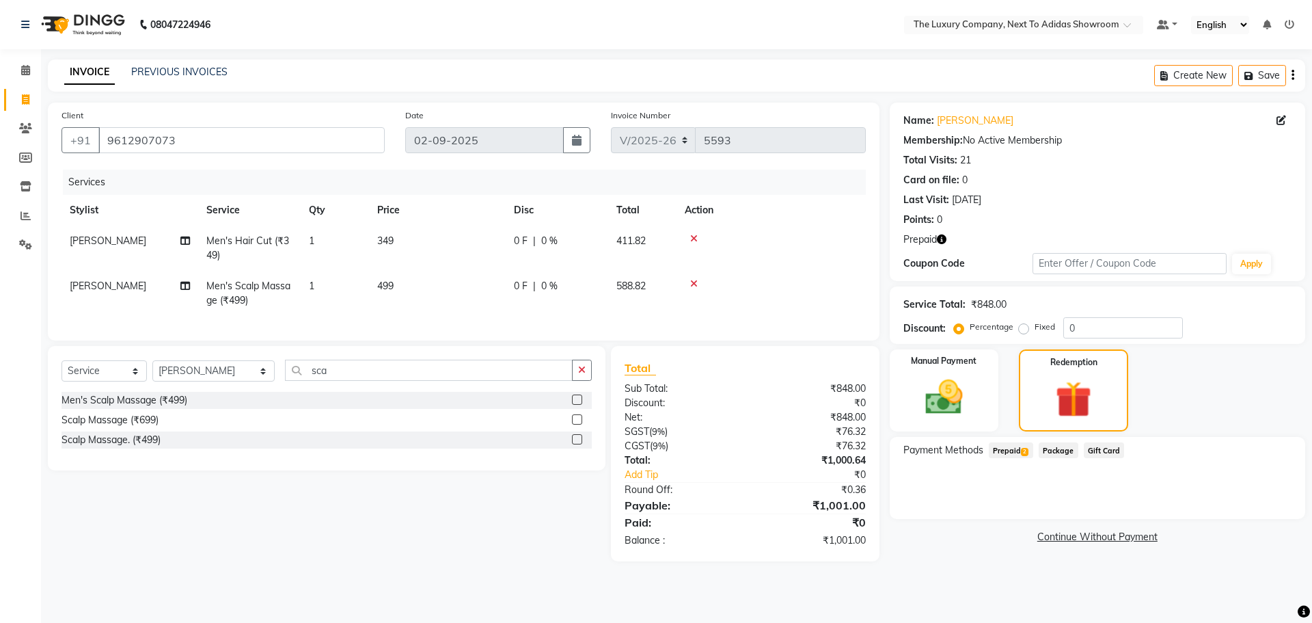
click at [1012, 455] on span "Prepaid 2" at bounding box center [1011, 450] width 44 height 16
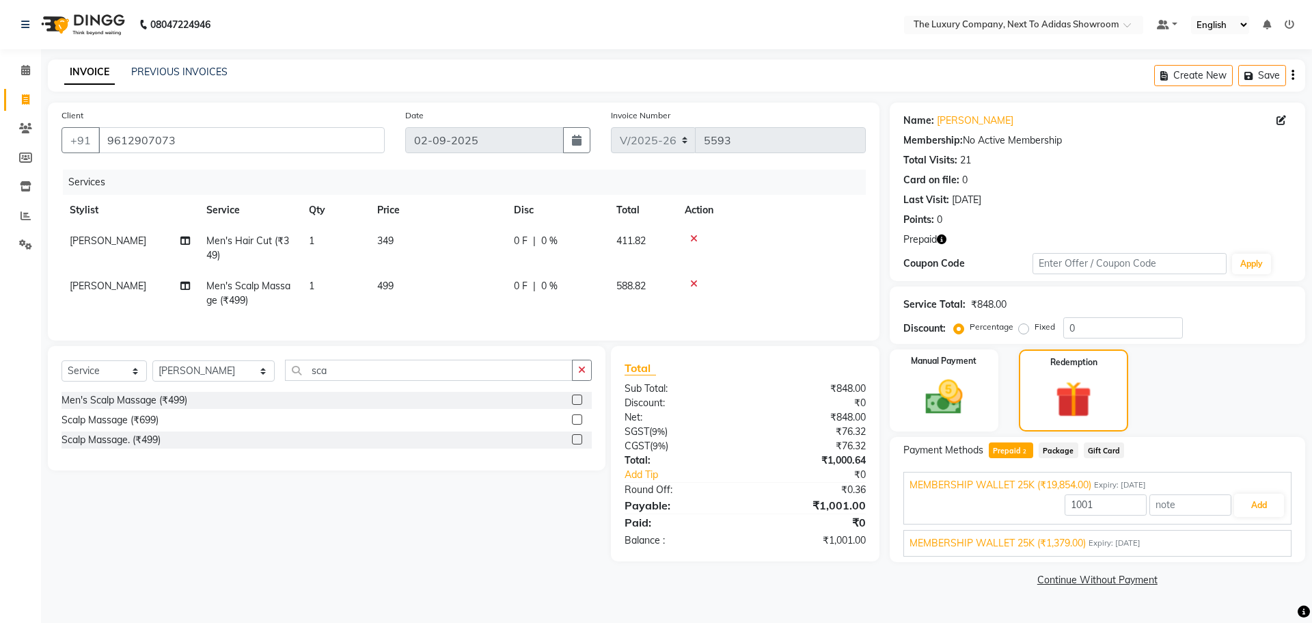
click at [1141, 547] on span "Expiry: [DATE]" at bounding box center [1115, 543] width 52 height 12
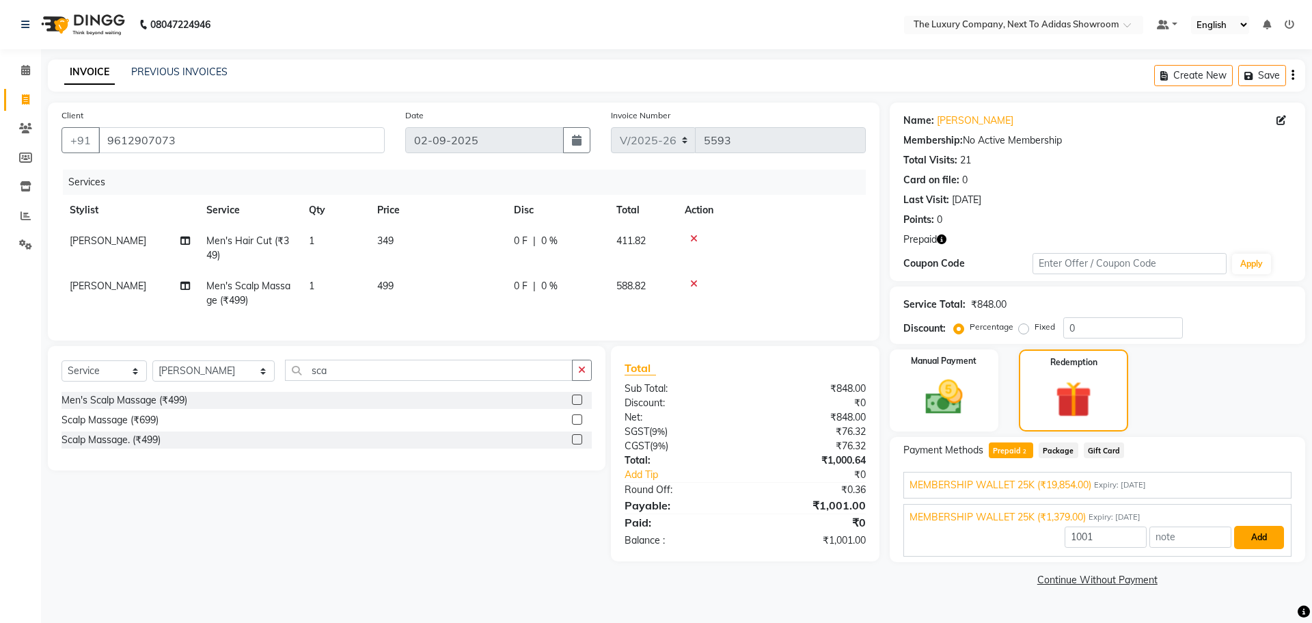
click at [1275, 537] on button "Add" at bounding box center [1259, 537] width 50 height 23
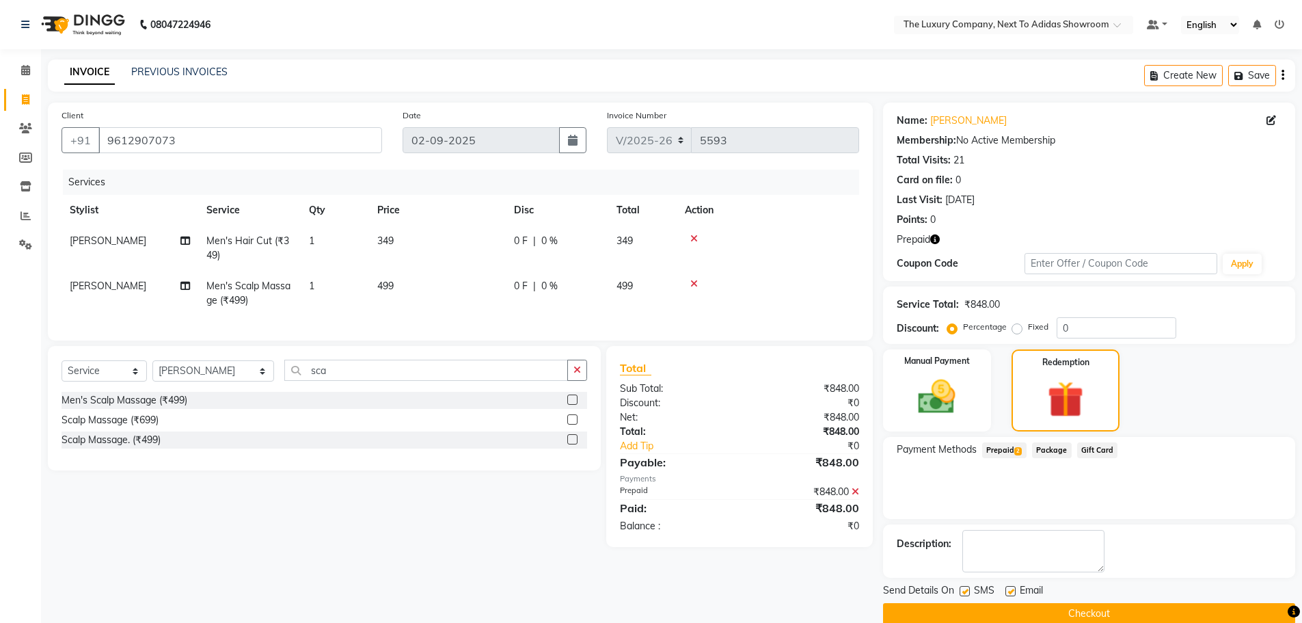
scroll to position [22, 0]
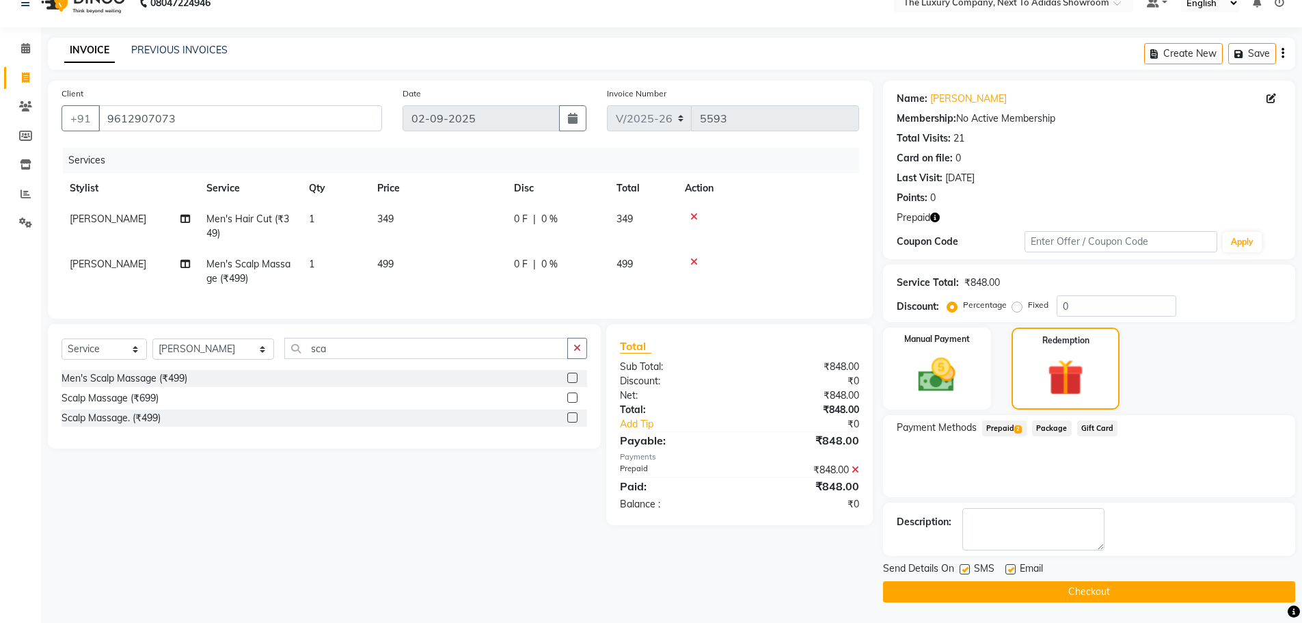
click at [1083, 593] on button "Checkout" at bounding box center [1089, 591] width 412 height 21
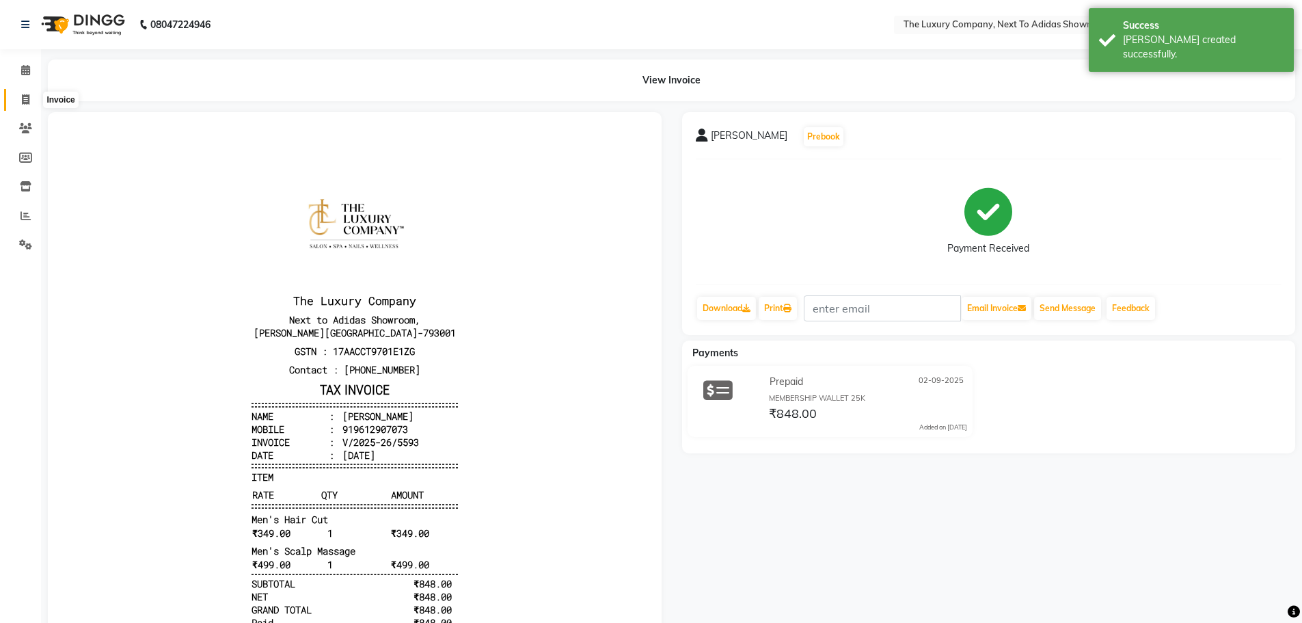
click at [25, 94] on icon at bounding box center [26, 99] width 8 height 10
select select "6828"
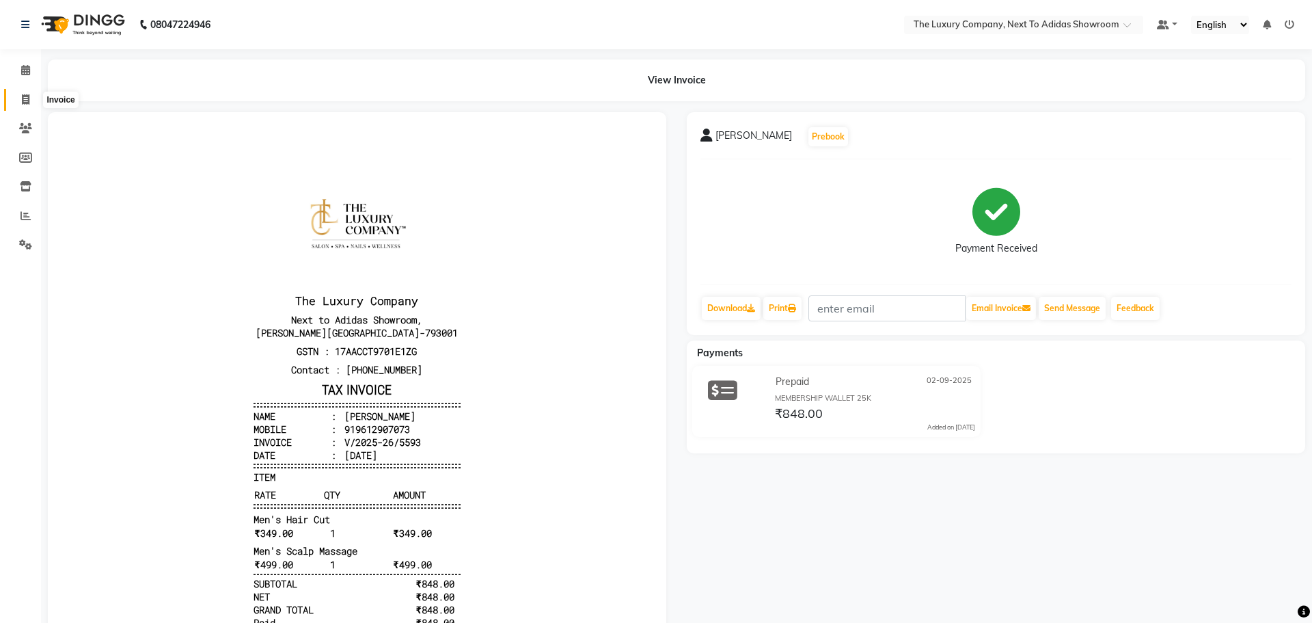
select select "service"
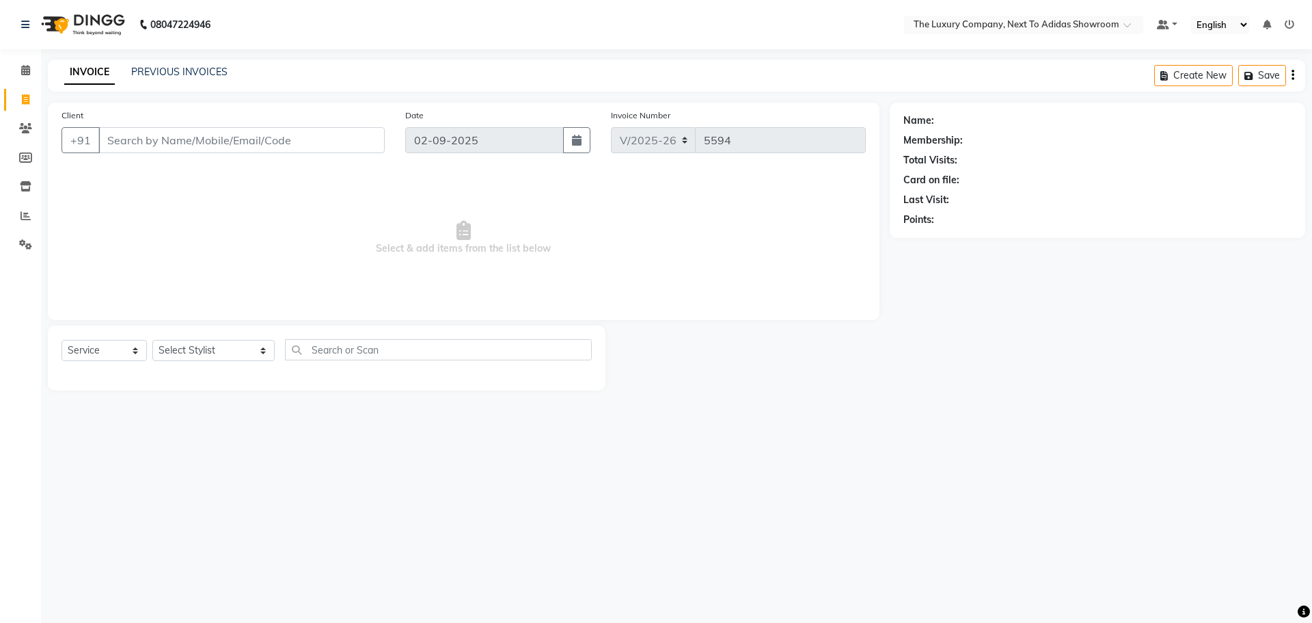
click at [198, 144] on input "Client" at bounding box center [241, 140] width 286 height 26
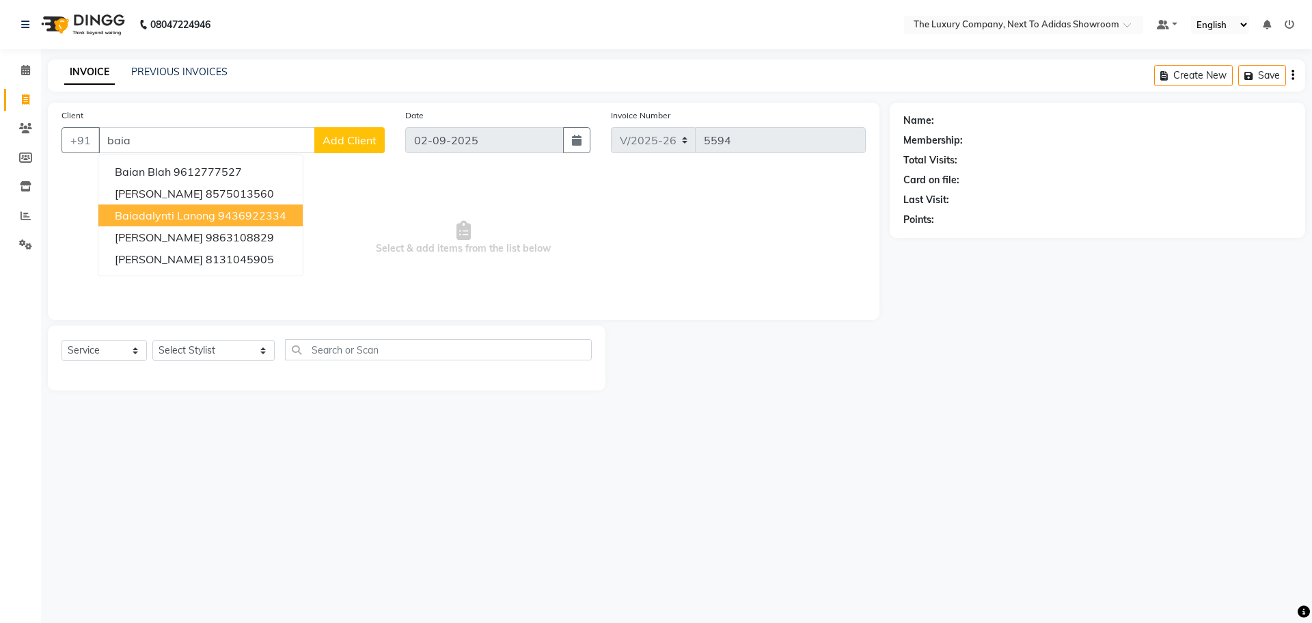
click at [218, 216] on ngb-highlight "9436922334" at bounding box center [252, 215] width 68 height 14
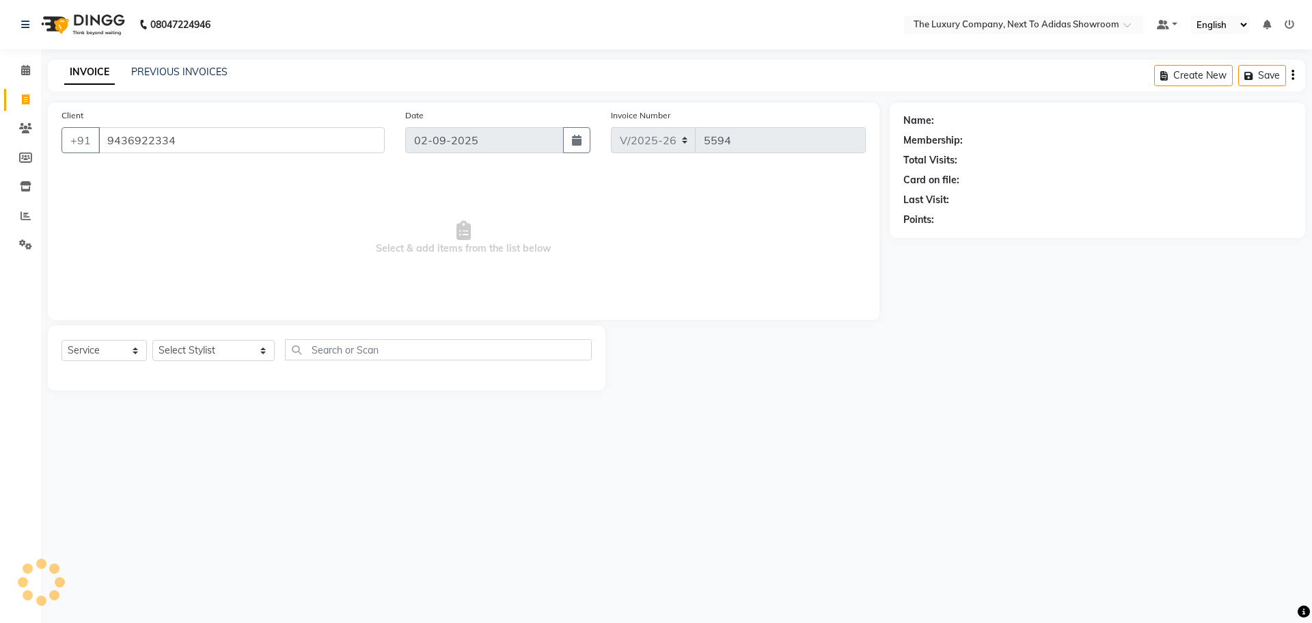
type input "9436922334"
click at [213, 346] on select "Select Stylist [PERSON_NAME] [PERSON_NAME] ANSAI [PERSON_NAME] BALAJIED [PERSON…" at bounding box center [213, 350] width 122 height 21
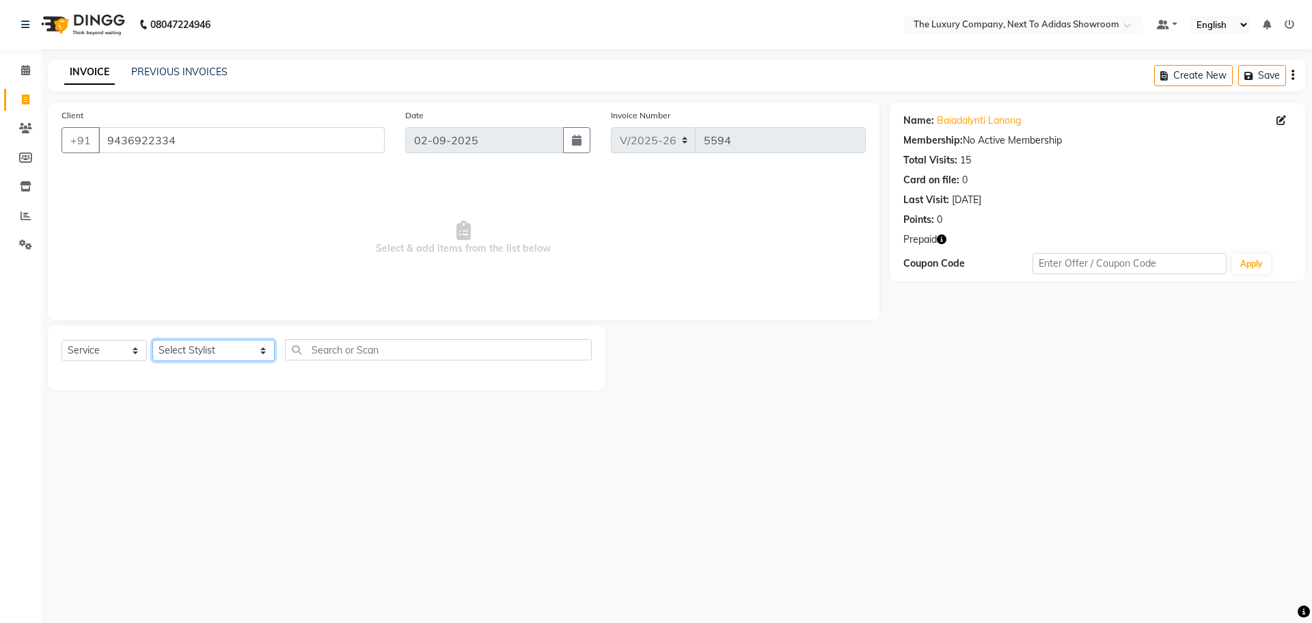
select select "70755"
click at [152, 340] on select "Select Stylist [PERSON_NAME] [PERSON_NAME] ANSAI [PERSON_NAME] BALAJIED [PERSON…" at bounding box center [213, 350] width 122 height 21
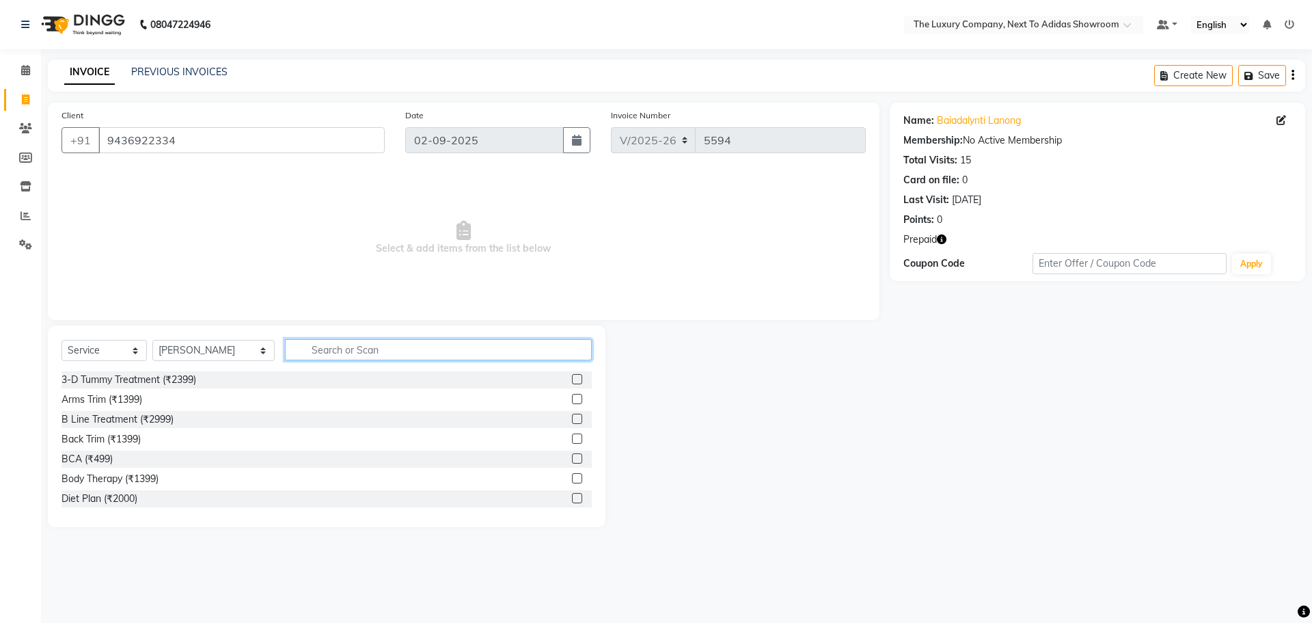
drag, startPoint x: 340, startPoint y: 344, endPoint x: 347, endPoint y: 338, distance: 9.3
click at [347, 338] on div "Select Service Product Membership Package Voucher Prepaid Gift Card Select Styl…" at bounding box center [327, 426] width 558 height 202
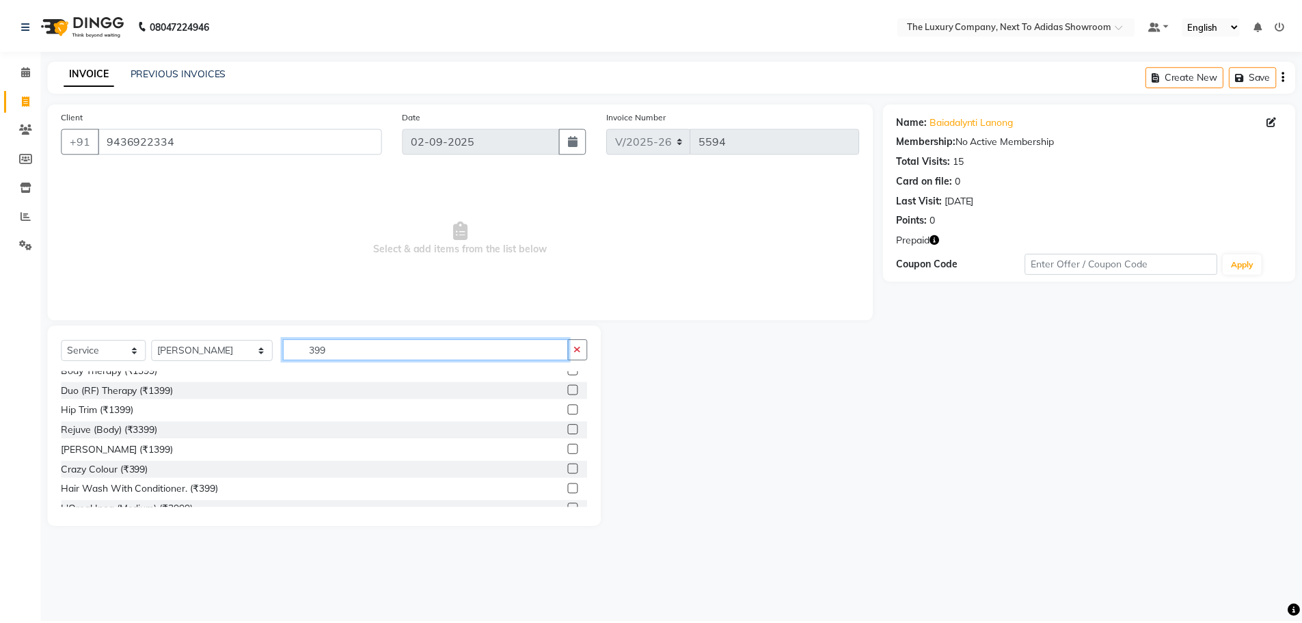
scroll to position [137, 0]
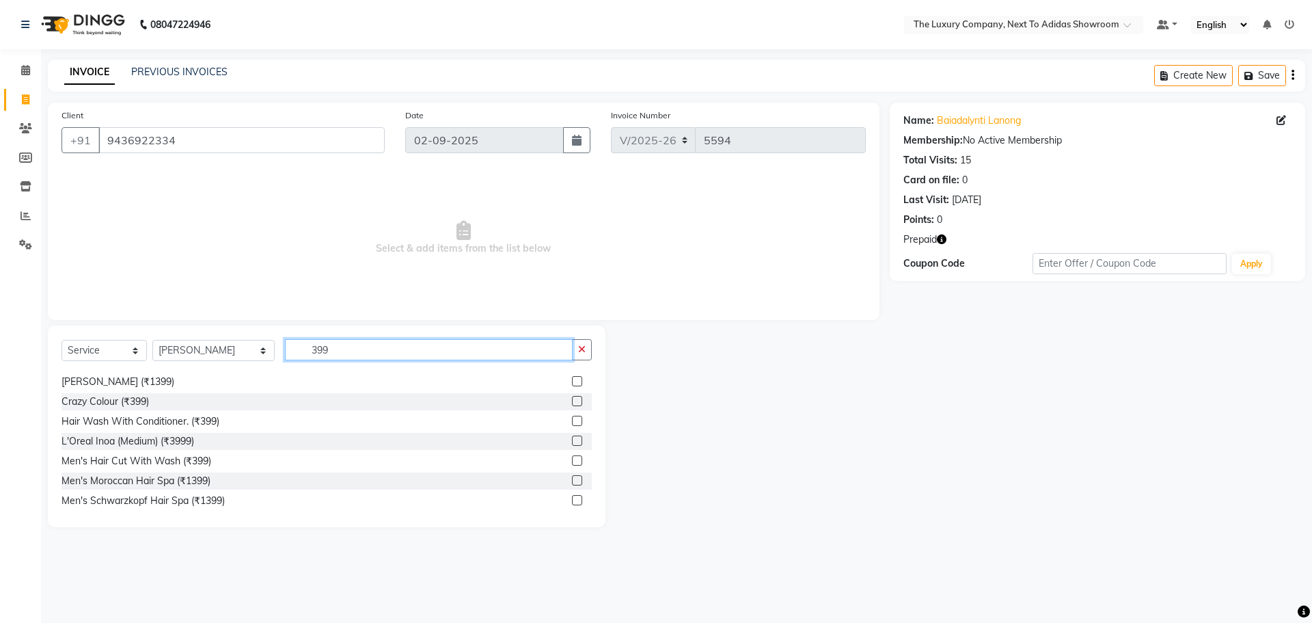
type input "399"
click at [572, 440] on label at bounding box center [577, 440] width 10 height 10
click at [572, 440] on input "checkbox" at bounding box center [576, 441] width 9 height 9
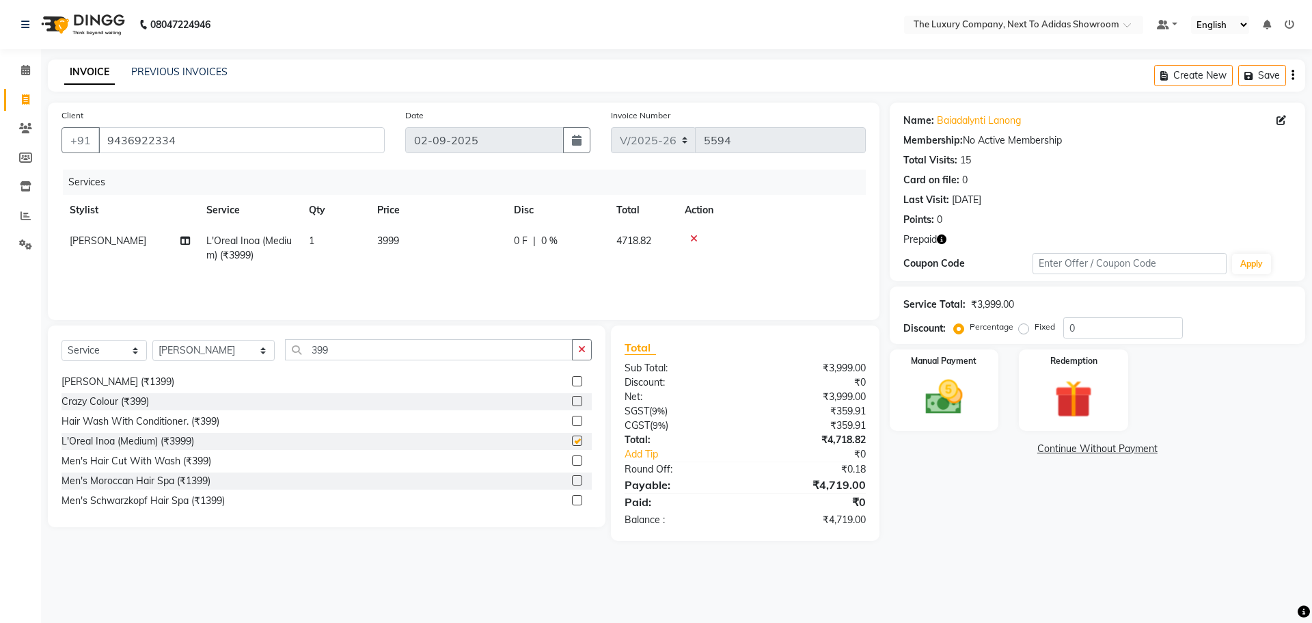
checkbox input "false"
click at [572, 461] on label at bounding box center [577, 460] width 10 height 10
click at [572, 461] on input "checkbox" at bounding box center [576, 461] width 9 height 9
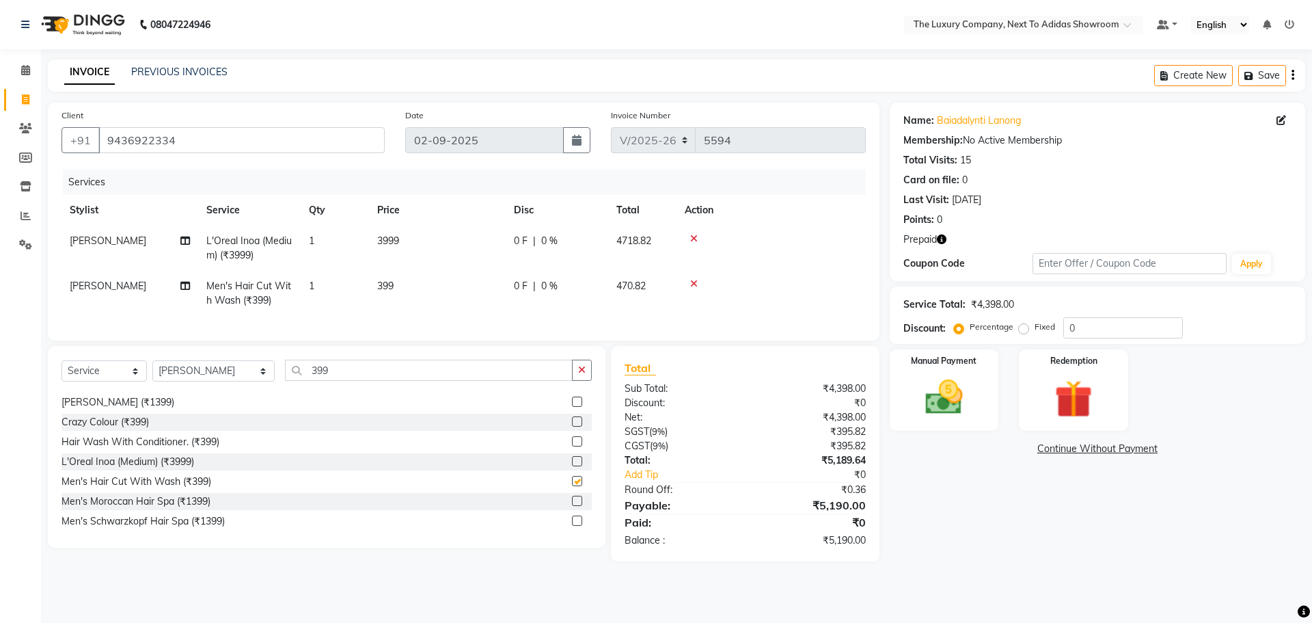
checkbox input "false"
click at [697, 238] on div at bounding box center [771, 239] width 173 height 10
click at [695, 239] on icon at bounding box center [694, 239] width 8 height 10
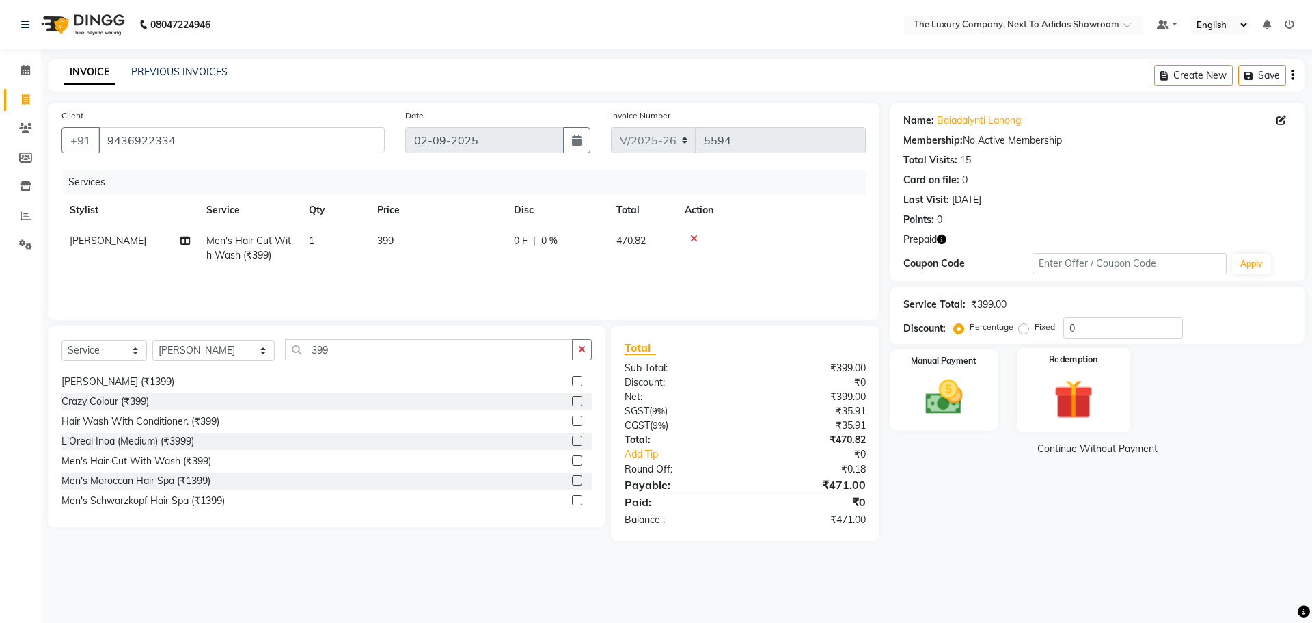
click at [1074, 407] on img at bounding box center [1074, 399] width 64 height 49
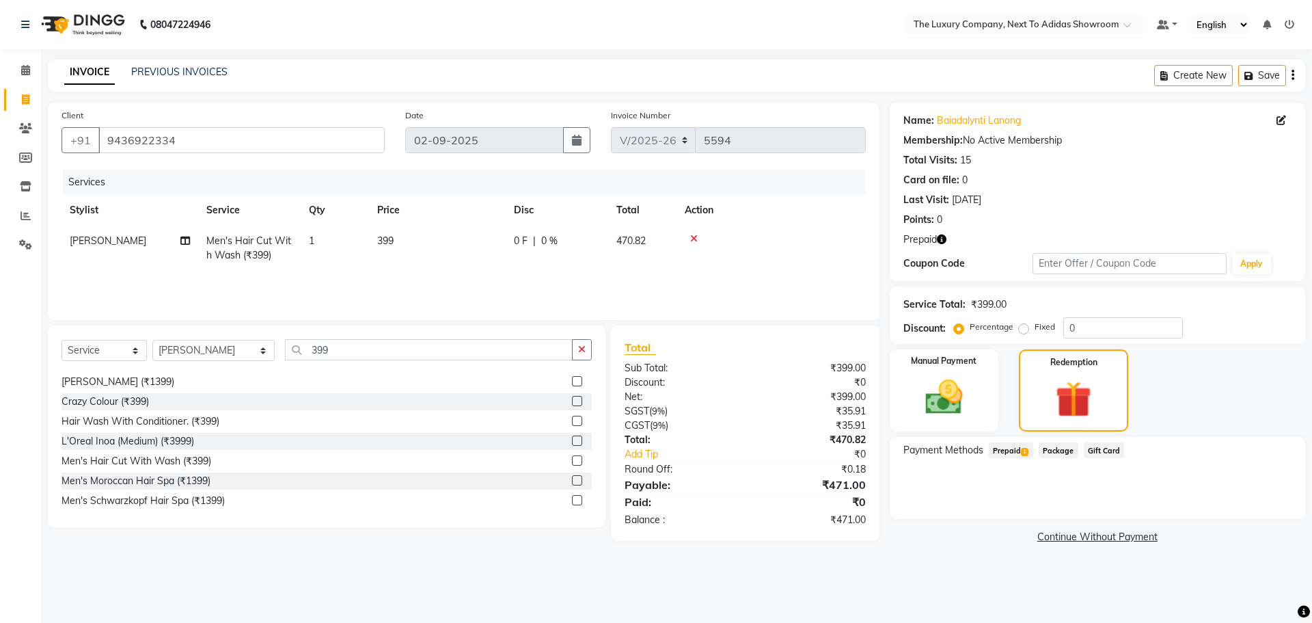
click at [1010, 443] on span "Prepaid 1" at bounding box center [1011, 450] width 44 height 16
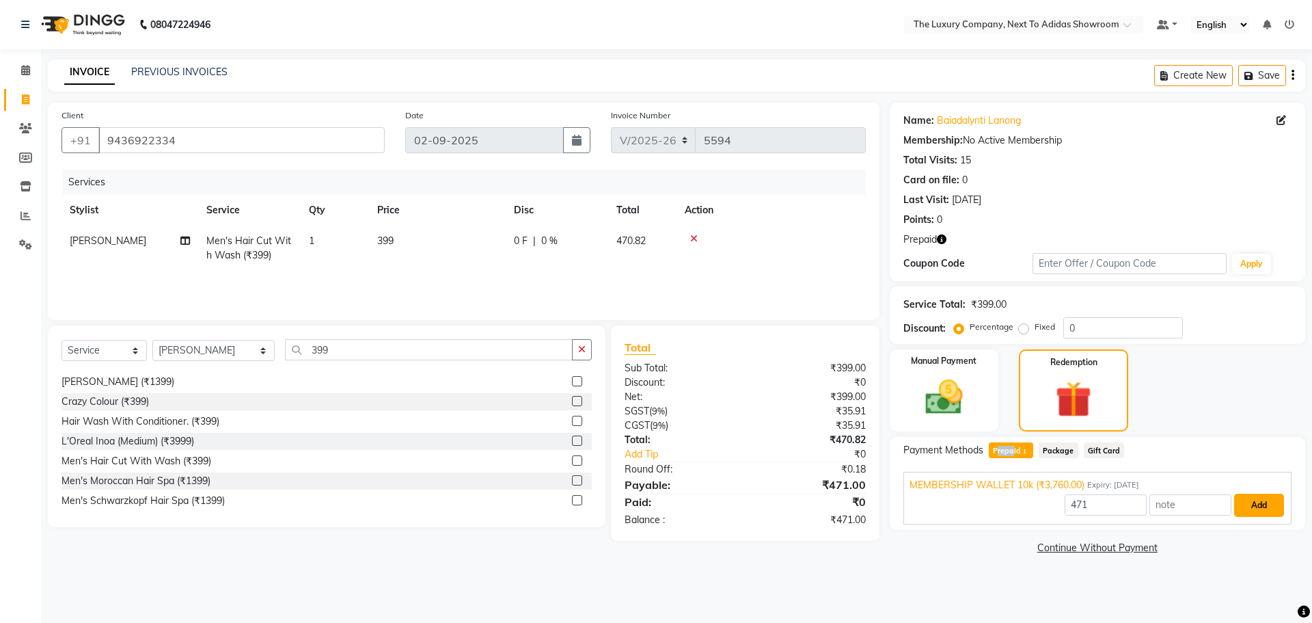
click at [1265, 499] on button "Add" at bounding box center [1259, 504] width 50 height 23
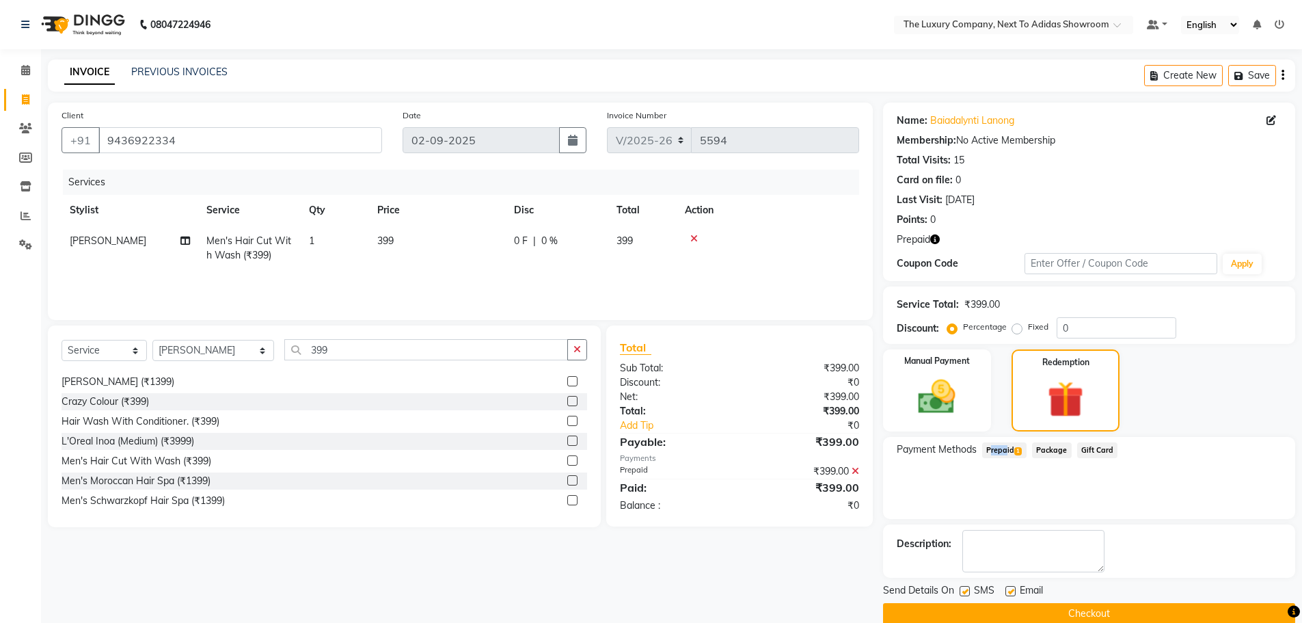
click at [1137, 615] on button "Checkout" at bounding box center [1089, 613] width 412 height 21
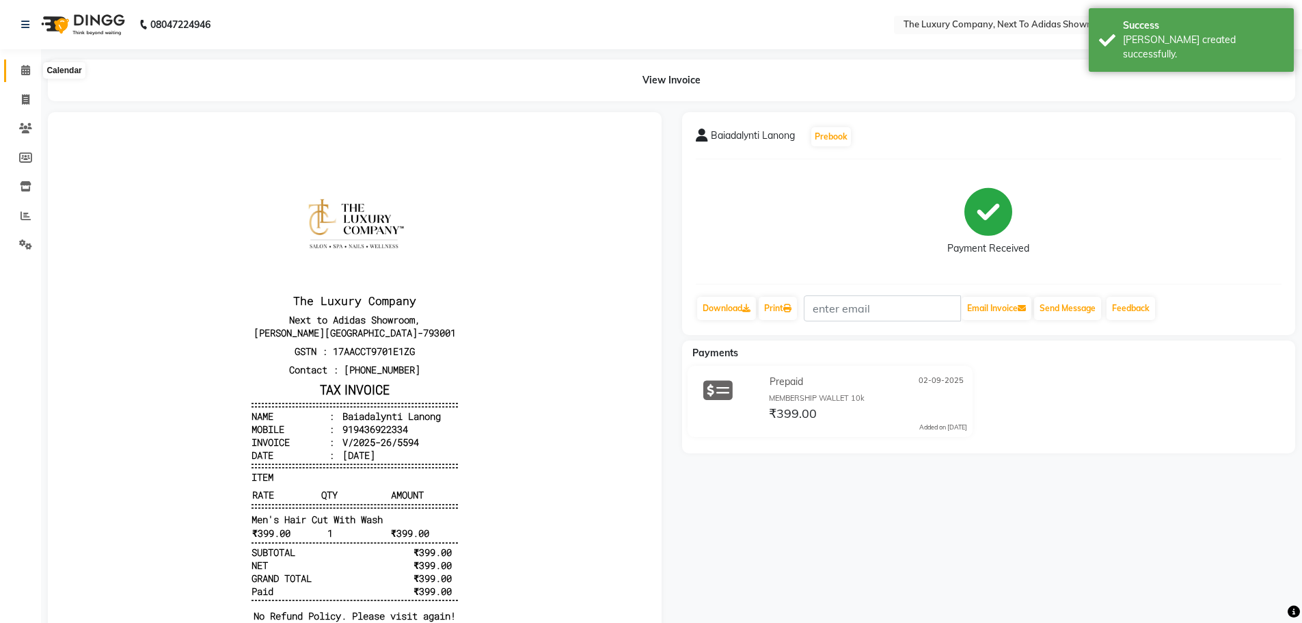
click at [28, 76] on span at bounding box center [26, 71] width 24 height 16
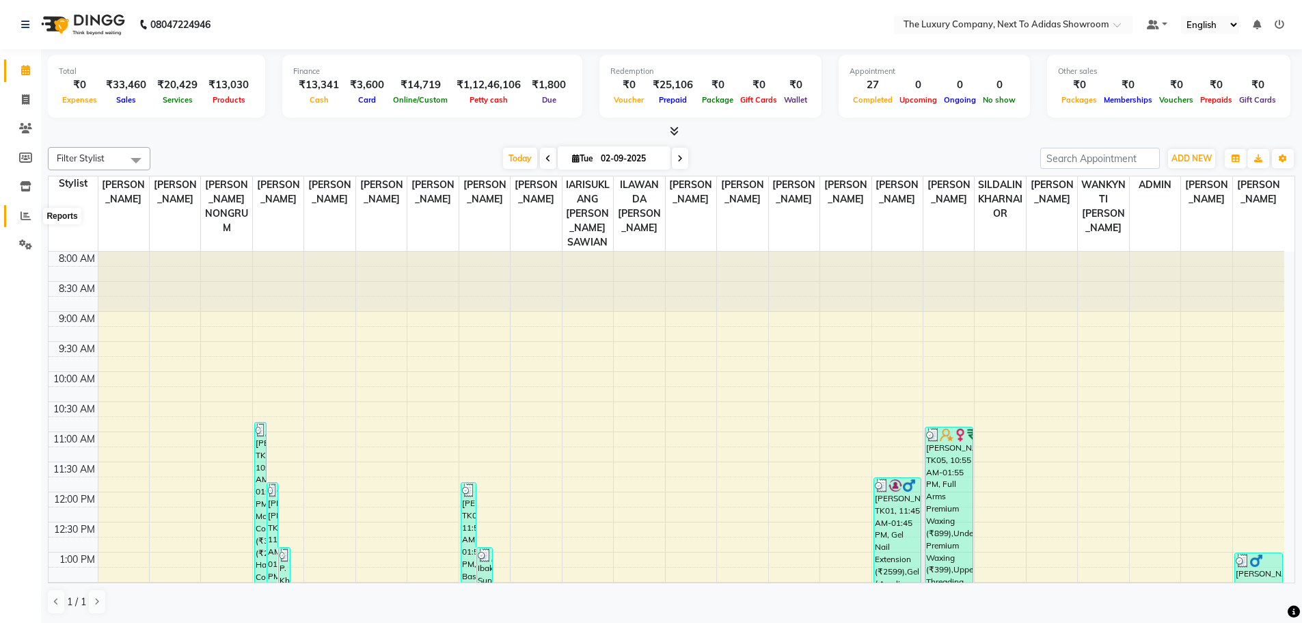
click at [21, 211] on icon at bounding box center [26, 216] width 10 height 10
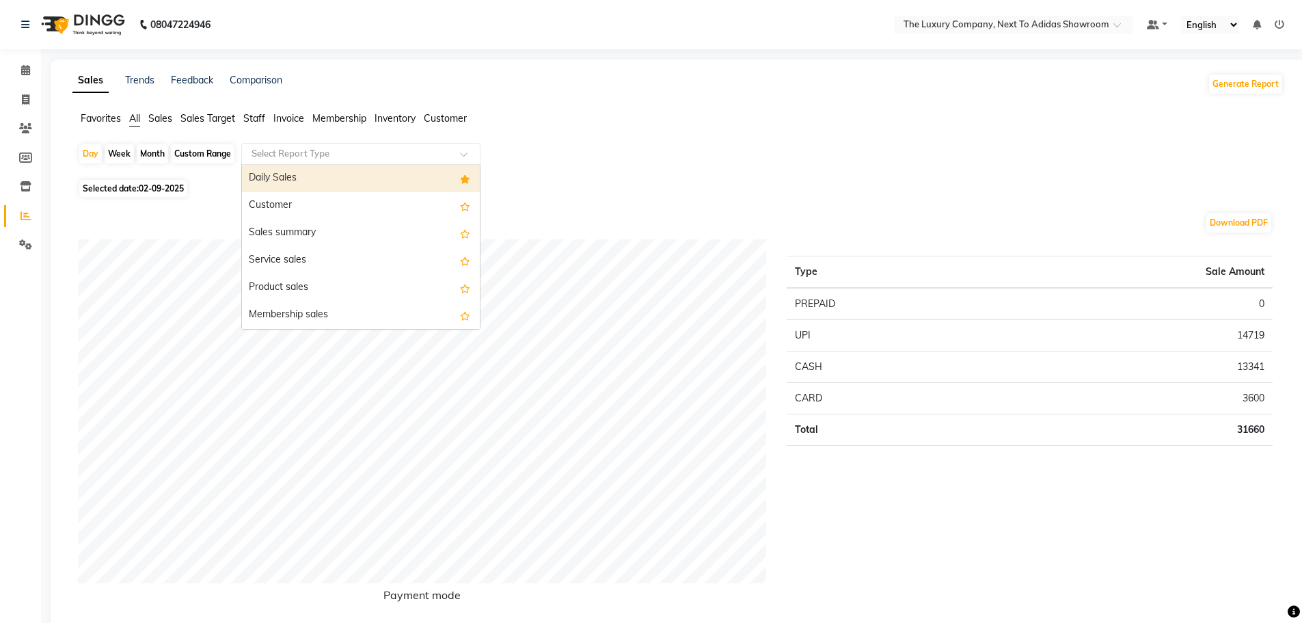
click at [381, 143] on div "Select Report Type" at bounding box center [360, 154] width 239 height 22
click at [370, 179] on div "Daily Sales" at bounding box center [361, 178] width 238 height 27
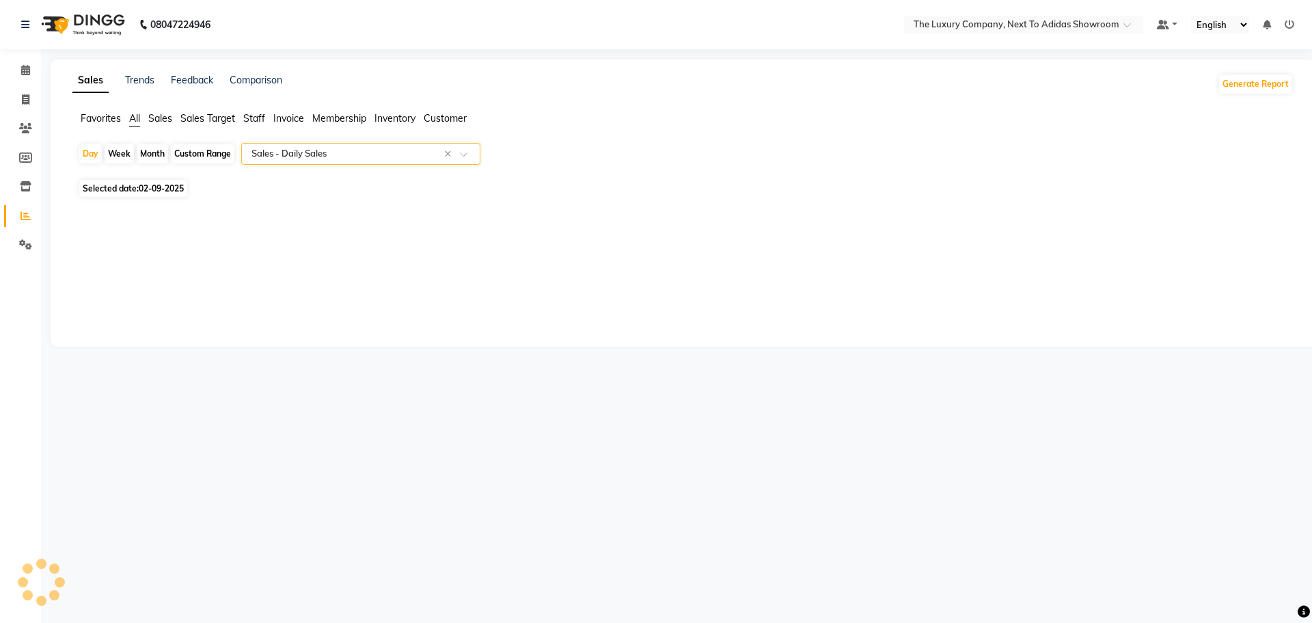
select select "full_report"
select select "csv"
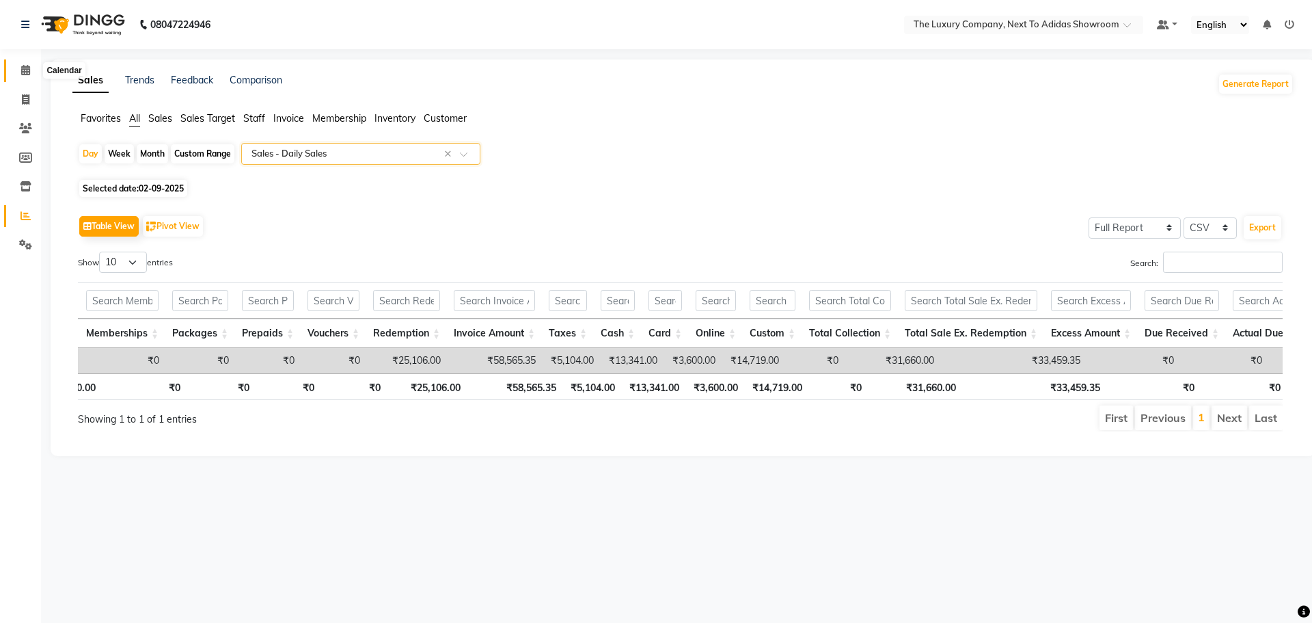
click at [26, 72] on icon at bounding box center [25, 70] width 9 height 10
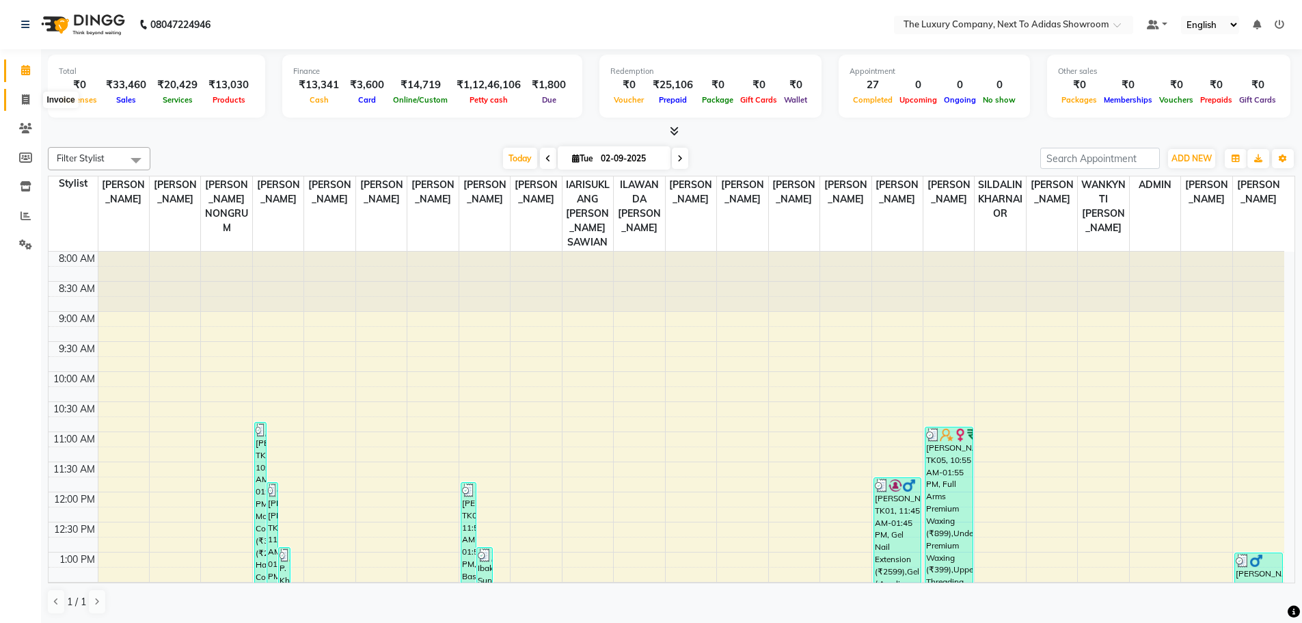
click at [26, 96] on icon at bounding box center [26, 99] width 8 height 10
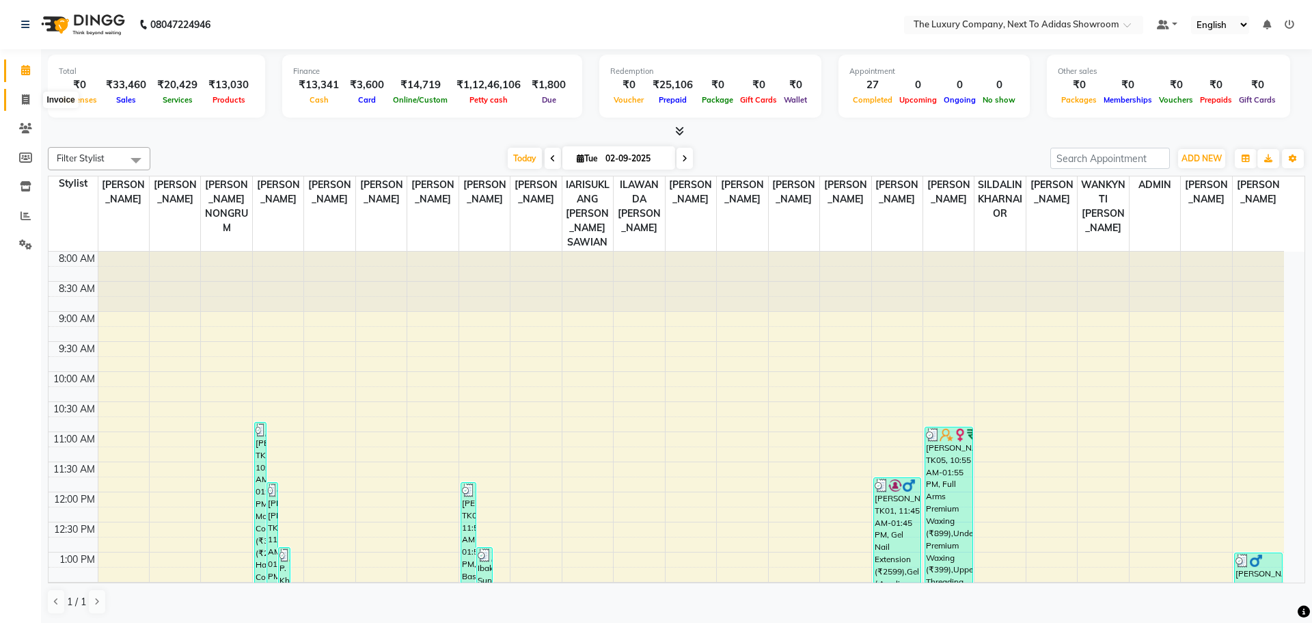
select select "6828"
select select "service"
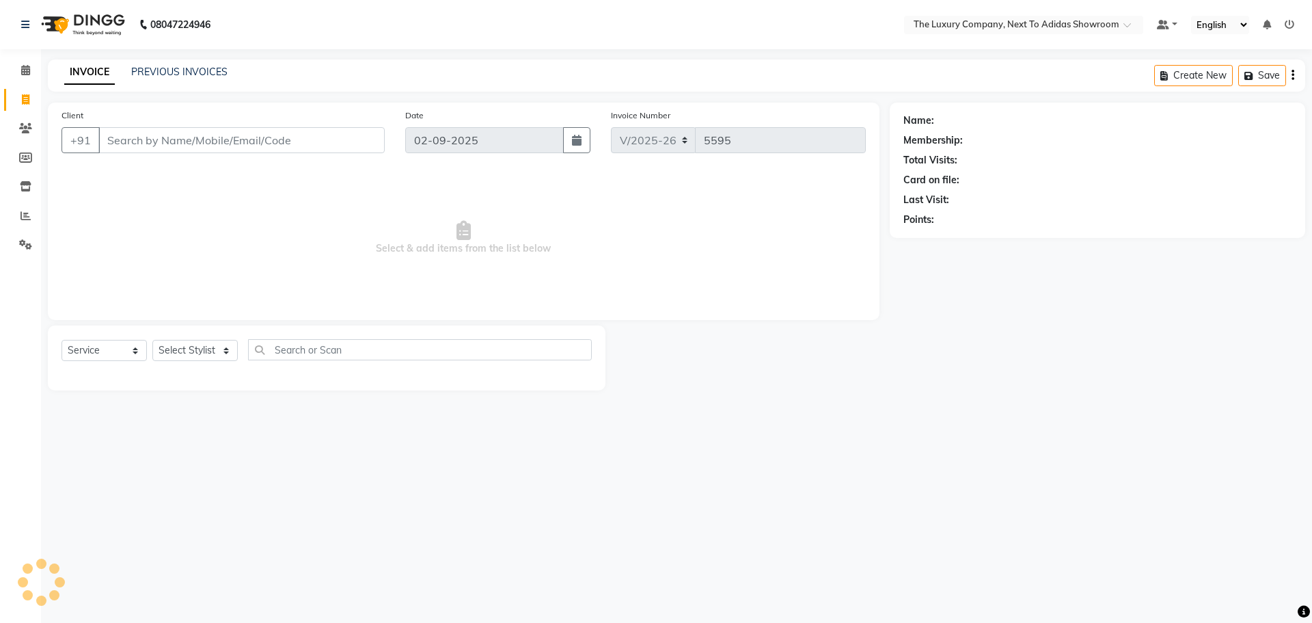
drag, startPoint x: 129, startPoint y: 139, endPoint x: 103, endPoint y: 111, distance: 38.2
click at [121, 131] on input "Client" at bounding box center [241, 140] width 286 height 26
click at [126, 142] on input "usaha" at bounding box center [206, 140] width 217 height 26
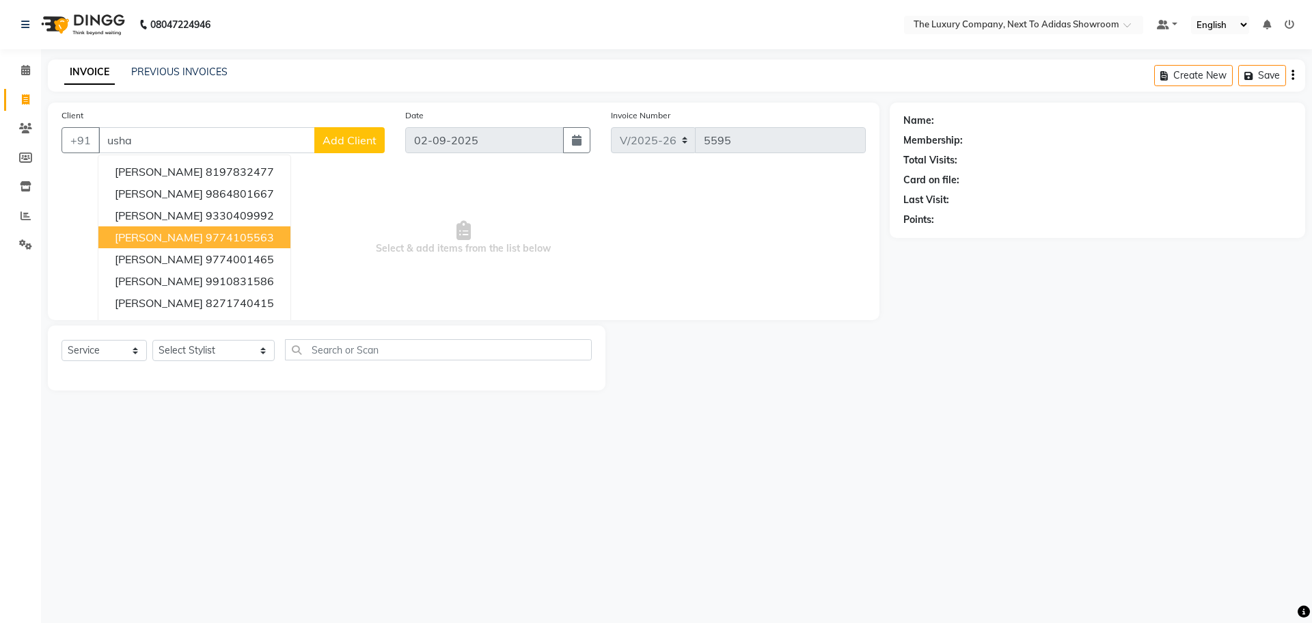
drag, startPoint x: 199, startPoint y: 234, endPoint x: 182, endPoint y: 335, distance: 102.5
click at [206, 234] on ngb-highlight "9774105563" at bounding box center [240, 237] width 68 height 14
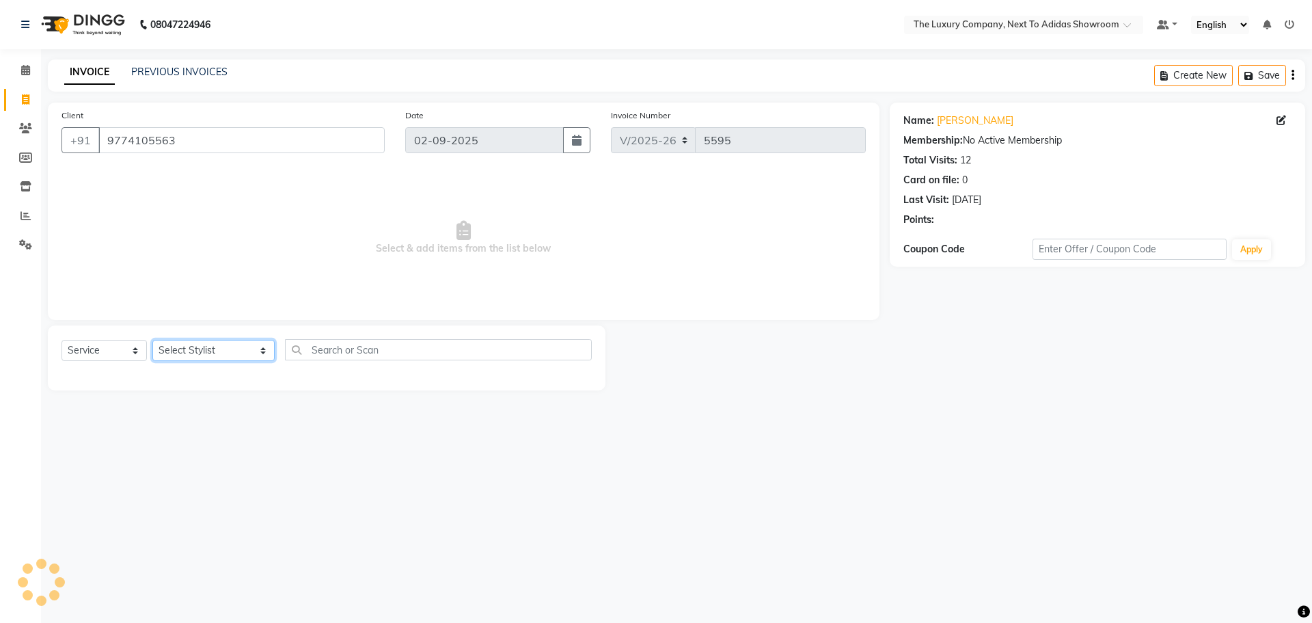
click at [195, 365] on div "Select Service Product Membership Package Voucher Prepaid Gift Card Select Styl…" at bounding box center [327, 355] width 530 height 32
click at [152, 340] on select "Select Stylist [PERSON_NAME] [PERSON_NAME] ANSAI [PERSON_NAME] BALAJIED [PERSON…" at bounding box center [213, 350] width 122 height 21
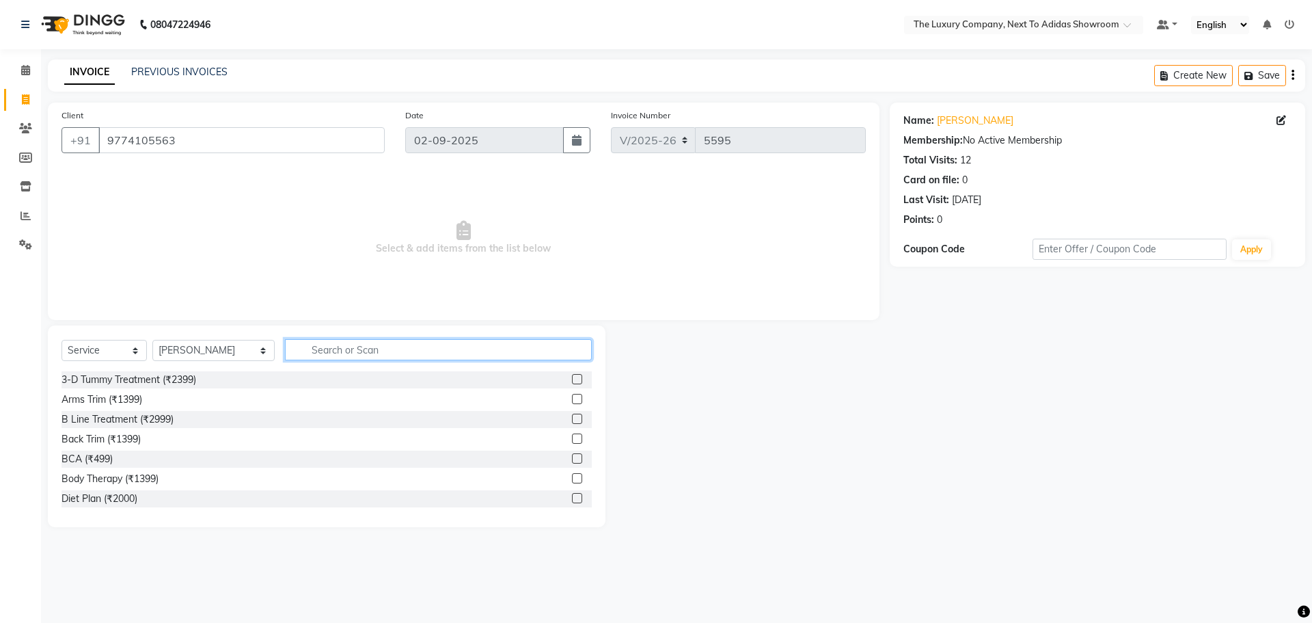
click at [384, 353] on input "text" at bounding box center [438, 349] width 307 height 21
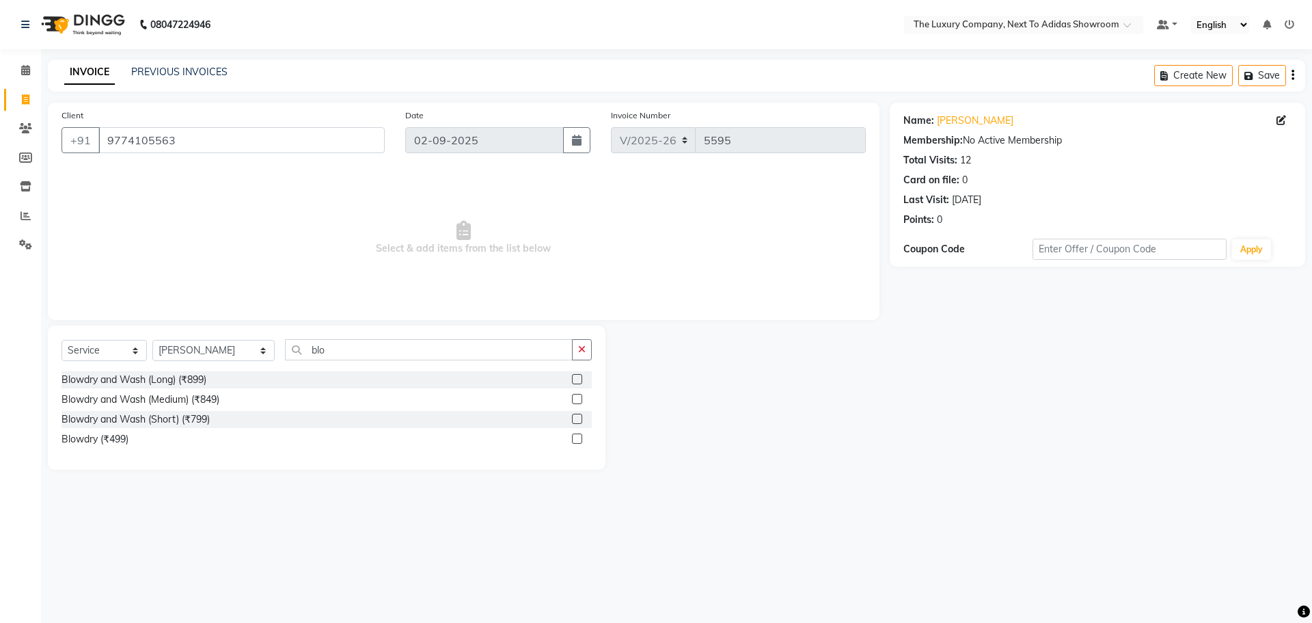
click at [576, 417] on label at bounding box center [577, 419] width 10 height 10
click at [576, 417] on input "checkbox" at bounding box center [576, 419] width 9 height 9
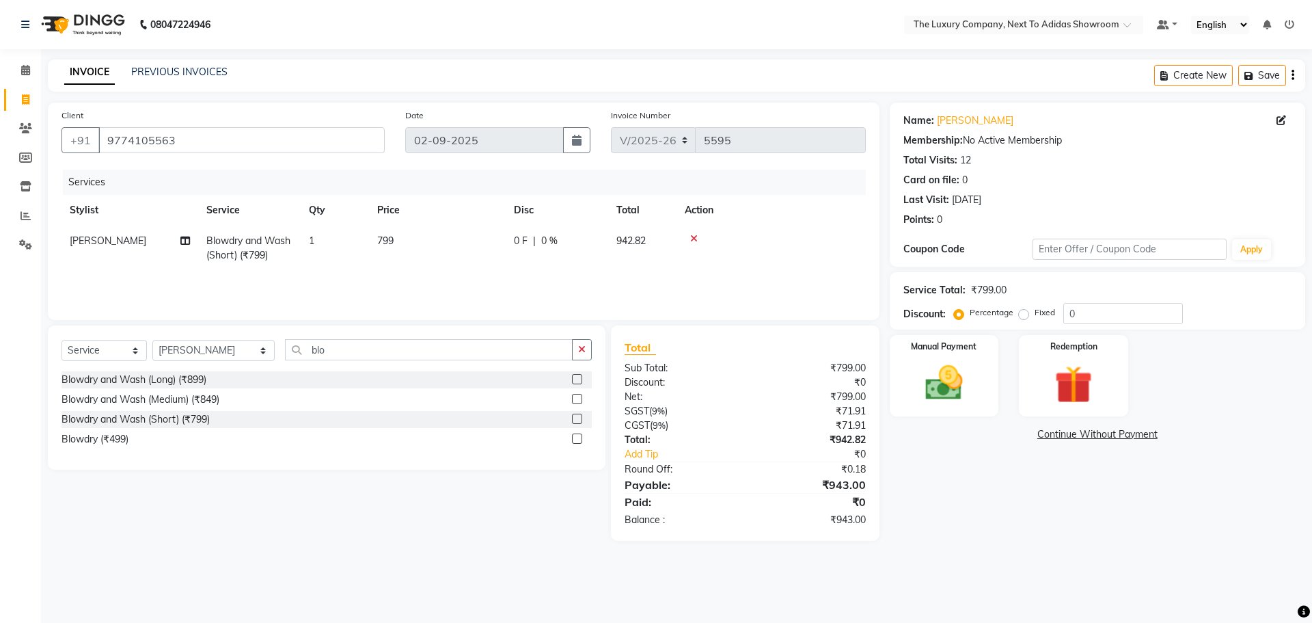
click at [494, 265] on td "799" at bounding box center [437, 248] width 137 height 45
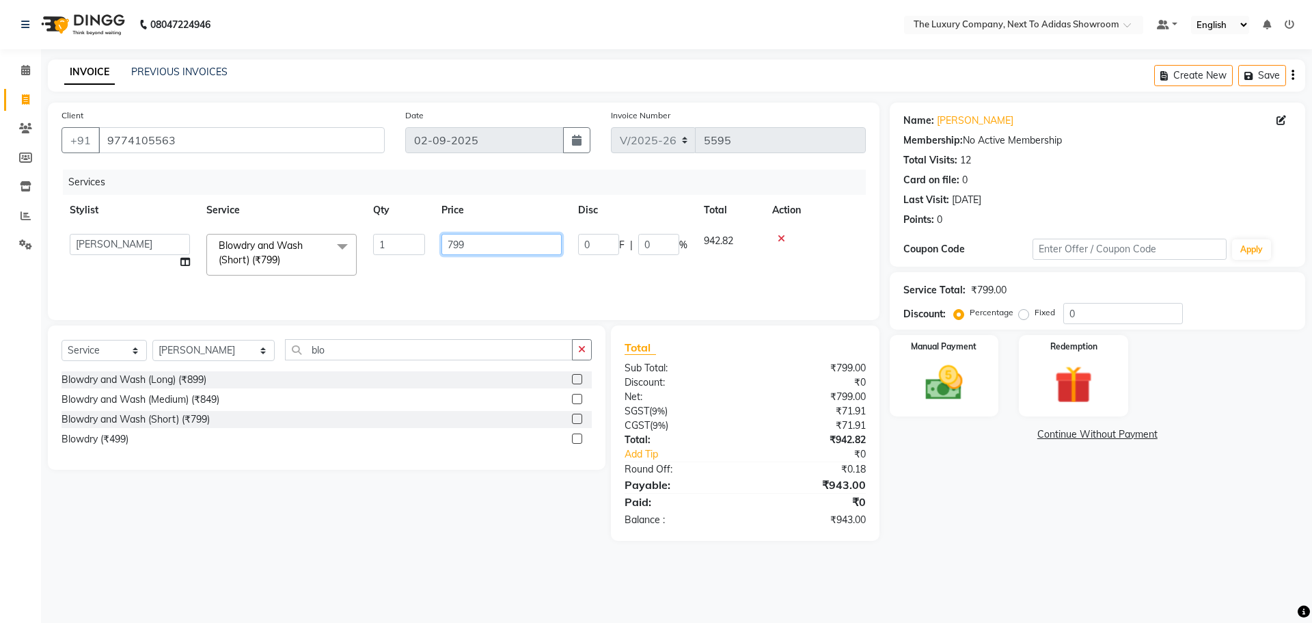
drag, startPoint x: 515, startPoint y: 243, endPoint x: 336, endPoint y: 260, distance: 179.8
click at [336, 260] on tr "[PERSON_NAME] [PERSON_NAME] ANSAI [PERSON_NAME] BALAJIED [PERSON_NAME] NONGRUM …" at bounding box center [464, 255] width 805 height 58
click at [22, 291] on app-home "08047224946 Select Location × The Luxury Company, Next To Adidas Showroom Defau…" at bounding box center [656, 280] width 1312 height 561
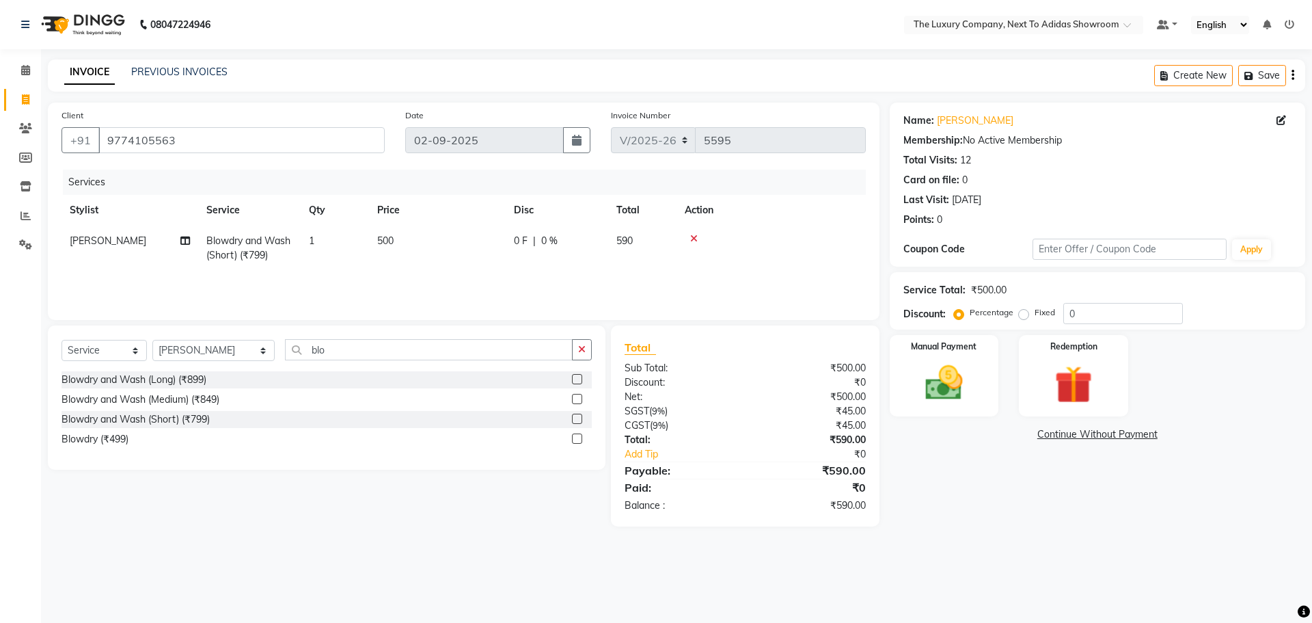
click at [1044, 312] on label "Fixed" at bounding box center [1045, 312] width 21 height 12
click at [1031, 312] on input "Fixed" at bounding box center [1027, 313] width 10 height 10
drag, startPoint x: 1107, startPoint y: 313, endPoint x: 870, endPoint y: 328, distance: 237.7
click at [868, 327] on div "Client [PHONE_NUMBER] Date [DATE] Invoice Number V/2025 V/[PHONE_NUMBER] Servic…" at bounding box center [677, 315] width 1278 height 424
click at [967, 383] on img at bounding box center [944, 382] width 64 height 45
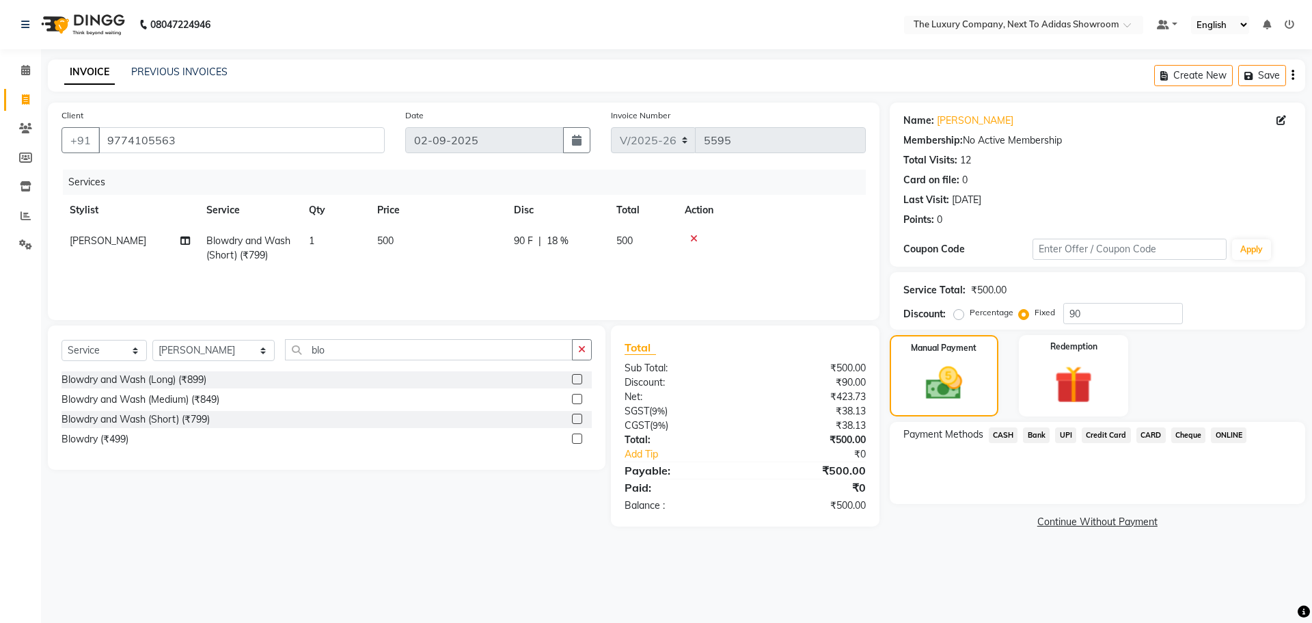
click at [1012, 435] on span "CASH" at bounding box center [1003, 435] width 29 height 16
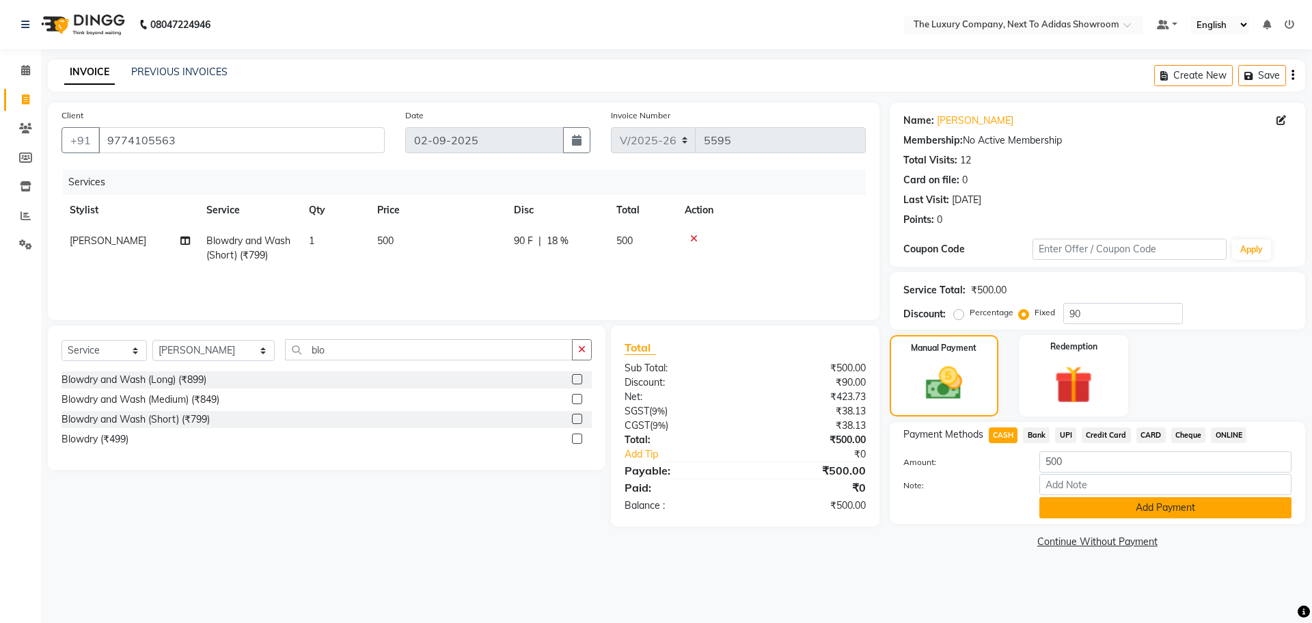
click at [1090, 510] on button "Add Payment" at bounding box center [1166, 507] width 252 height 21
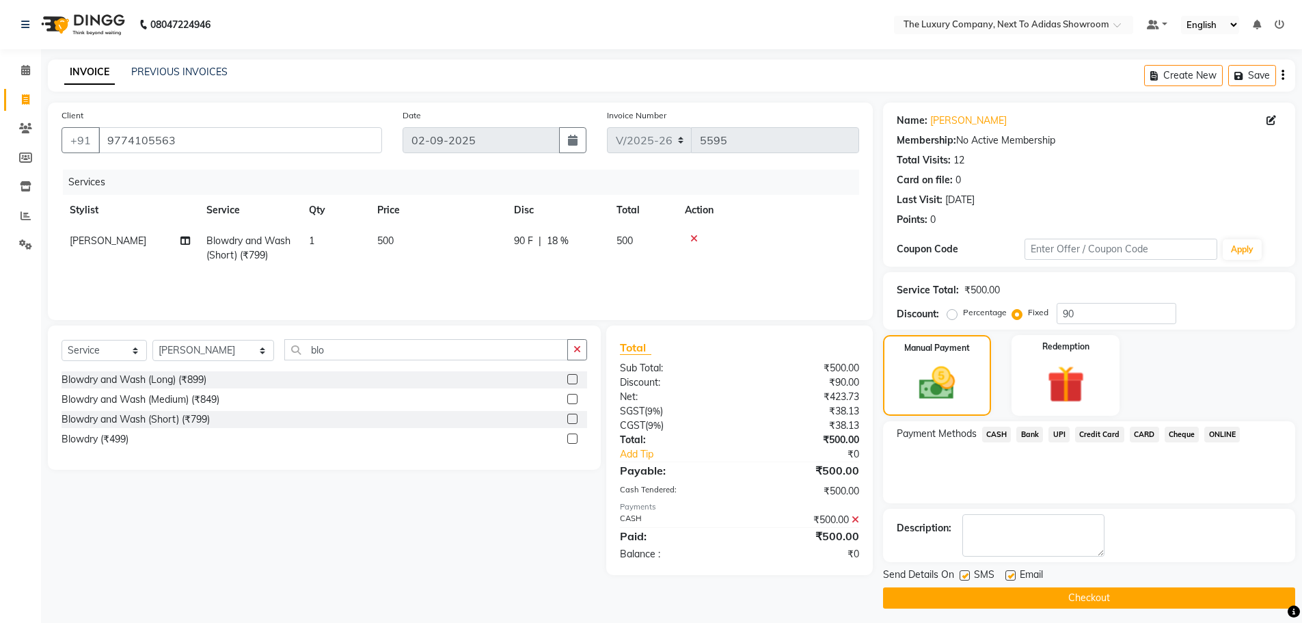
click at [1080, 589] on button "Checkout" at bounding box center [1089, 597] width 412 height 21
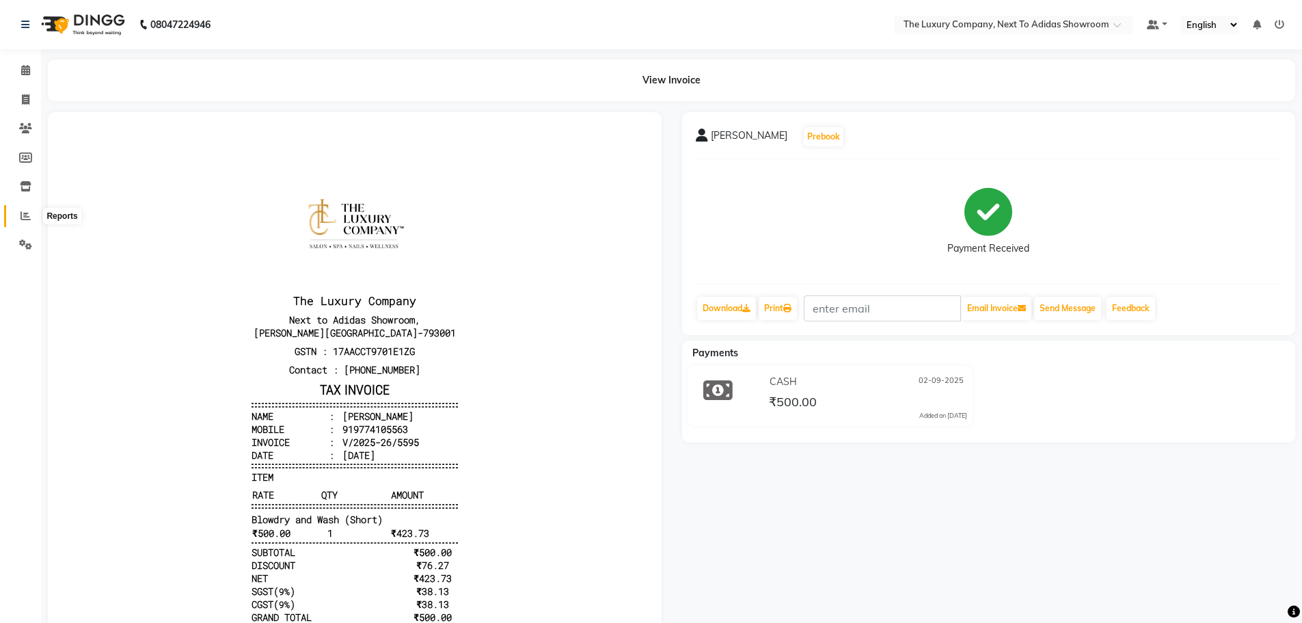
click at [23, 217] on icon at bounding box center [26, 216] width 10 height 10
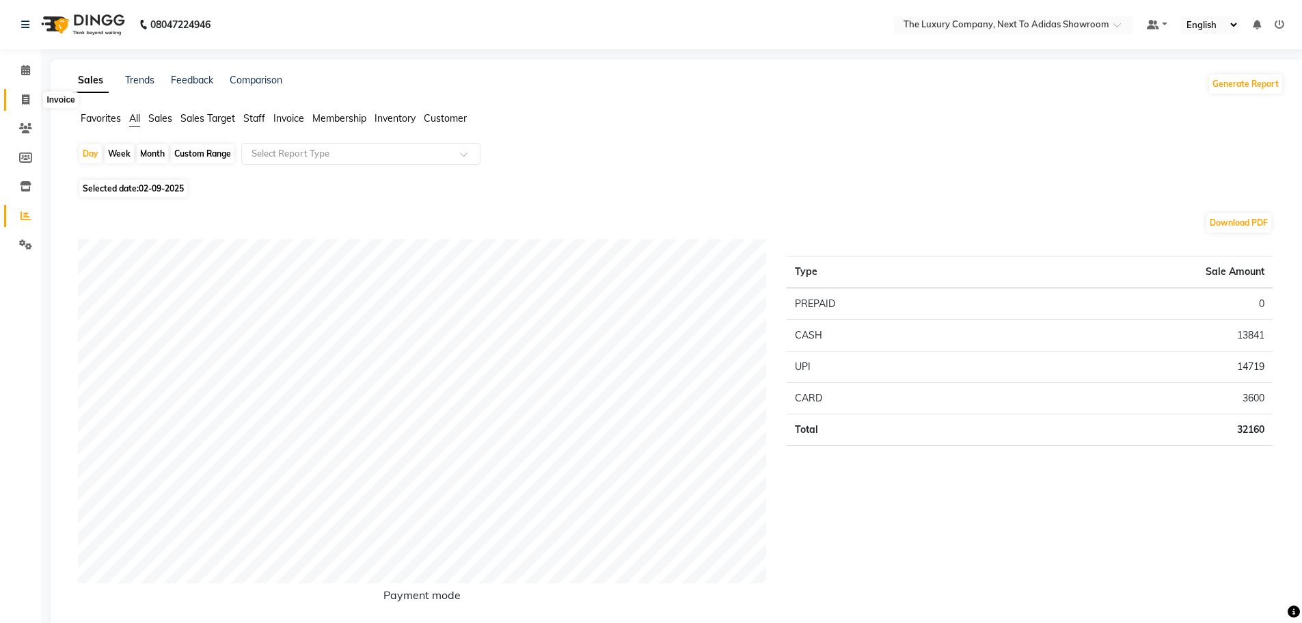
click at [26, 102] on icon at bounding box center [26, 99] width 8 height 10
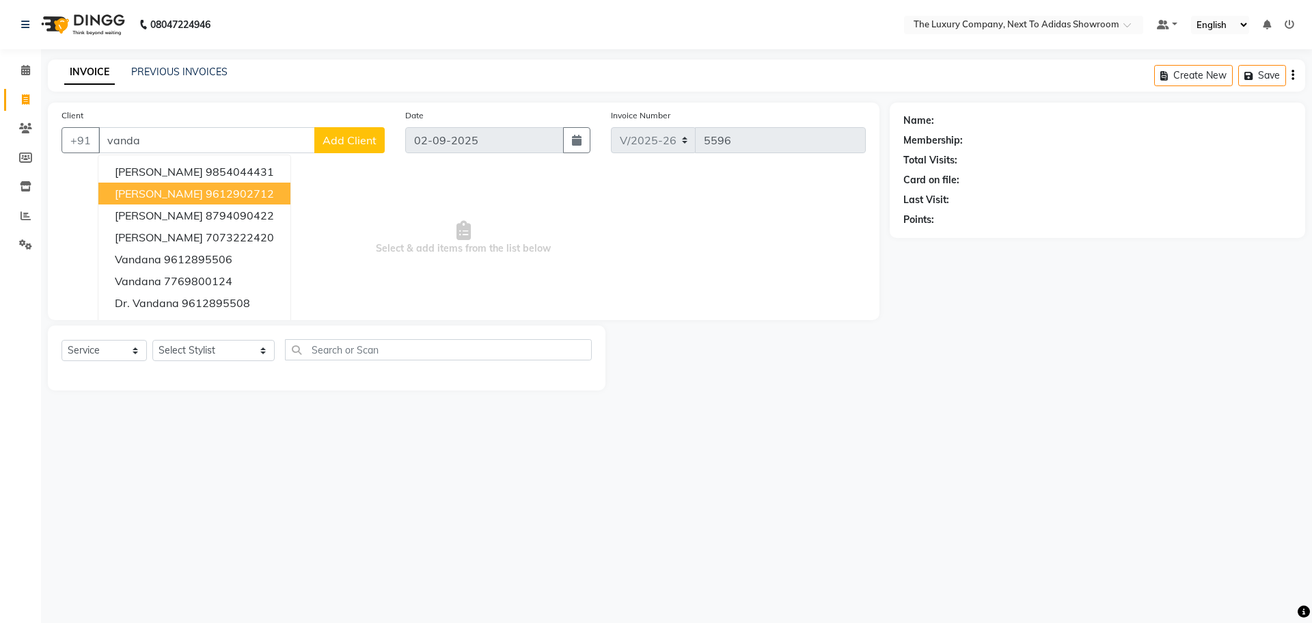
click at [187, 195] on span "[PERSON_NAME]" at bounding box center [159, 194] width 88 height 14
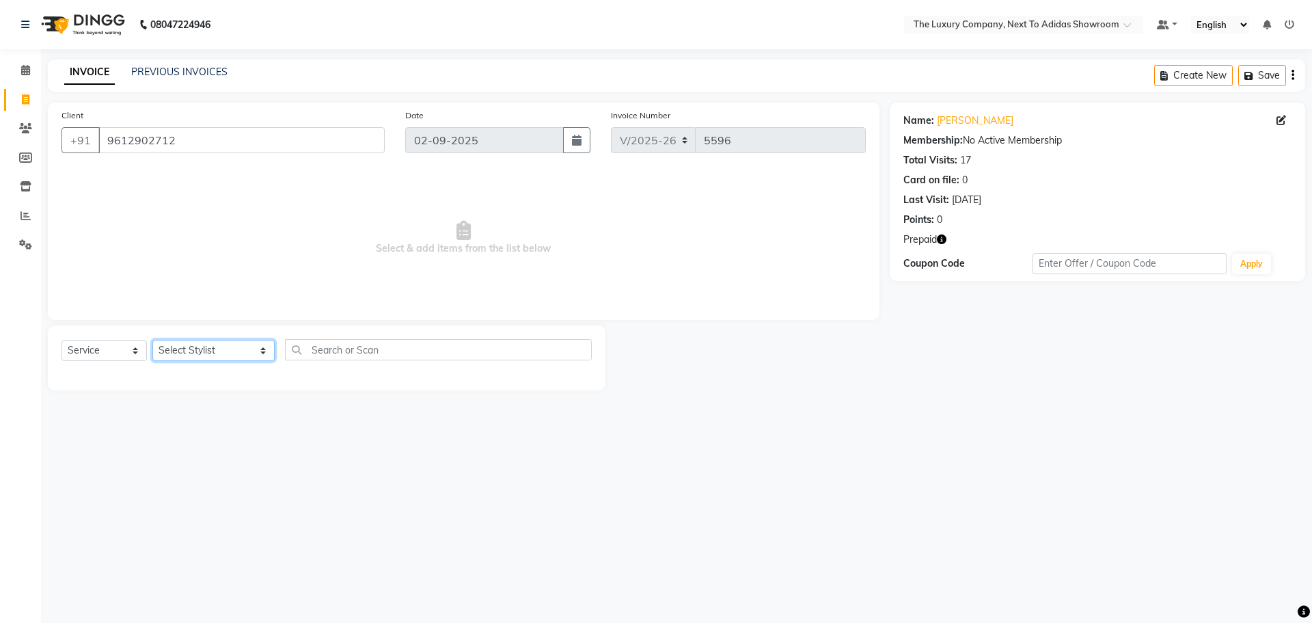
click at [245, 344] on select "Select Stylist [PERSON_NAME] [PERSON_NAME] ANSAI [PERSON_NAME] BALAJIED [PERSON…" at bounding box center [213, 350] width 122 height 21
click at [152, 340] on select "Select Stylist [PERSON_NAME] [PERSON_NAME] ANSAI [PERSON_NAME] BALAJIED [PERSON…" at bounding box center [213, 350] width 122 height 21
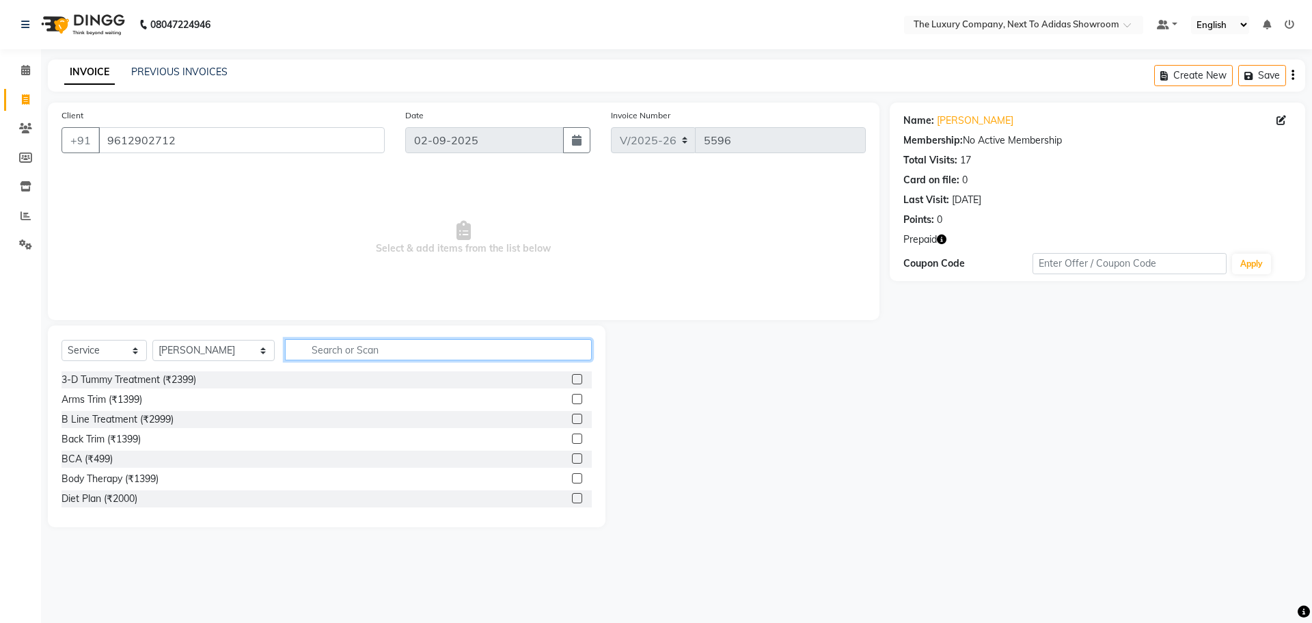
click at [387, 341] on input "text" at bounding box center [438, 349] width 307 height 21
click at [572, 476] on label at bounding box center [577, 478] width 10 height 10
click at [572, 476] on input "checkbox" at bounding box center [576, 478] width 9 height 9
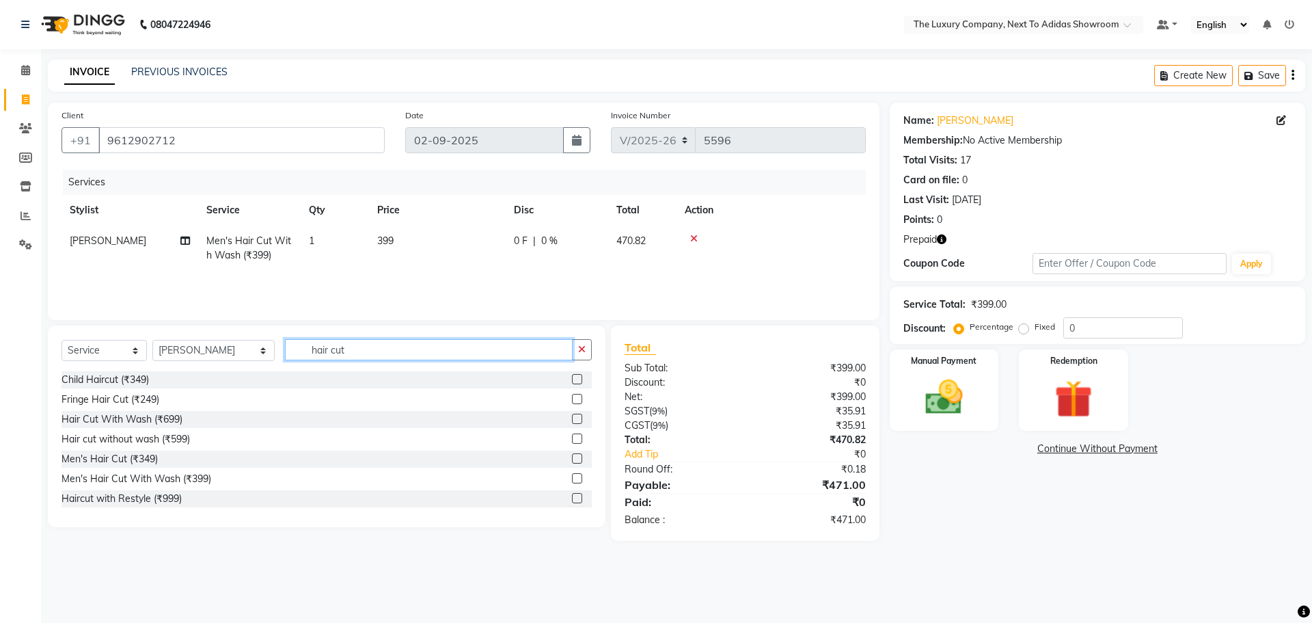
click at [392, 350] on input "hair cut" at bounding box center [429, 349] width 288 height 21
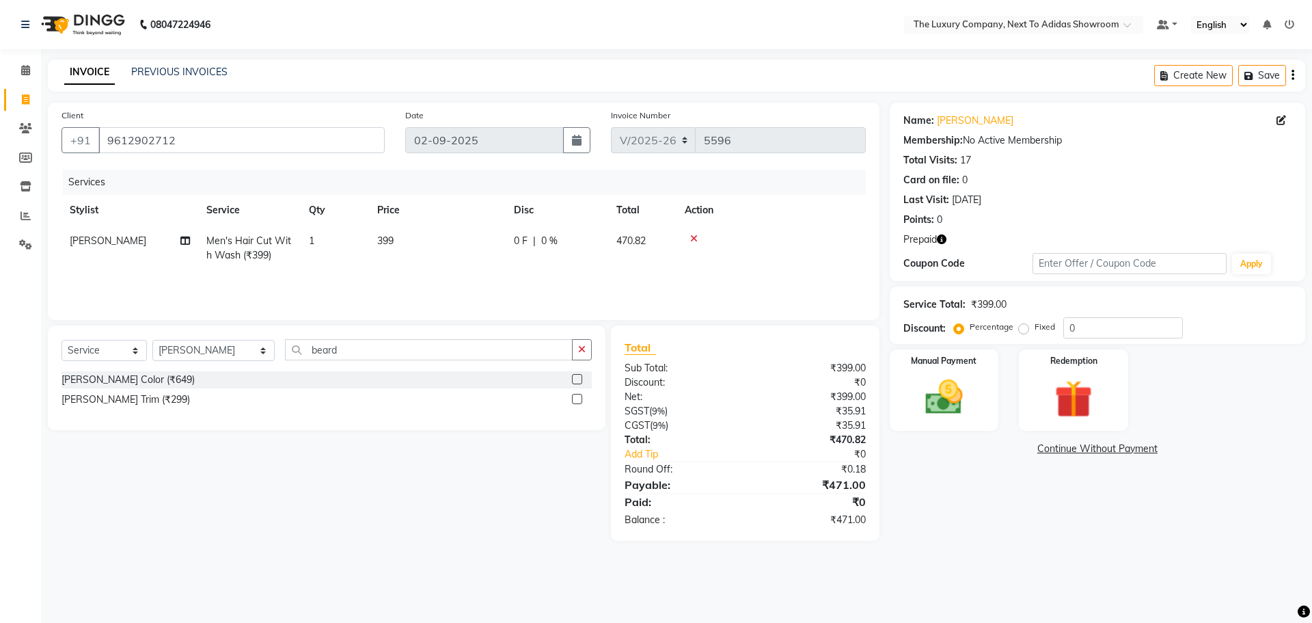
click at [574, 396] on label at bounding box center [577, 399] width 10 height 10
click at [574, 396] on input "checkbox" at bounding box center [576, 399] width 9 height 9
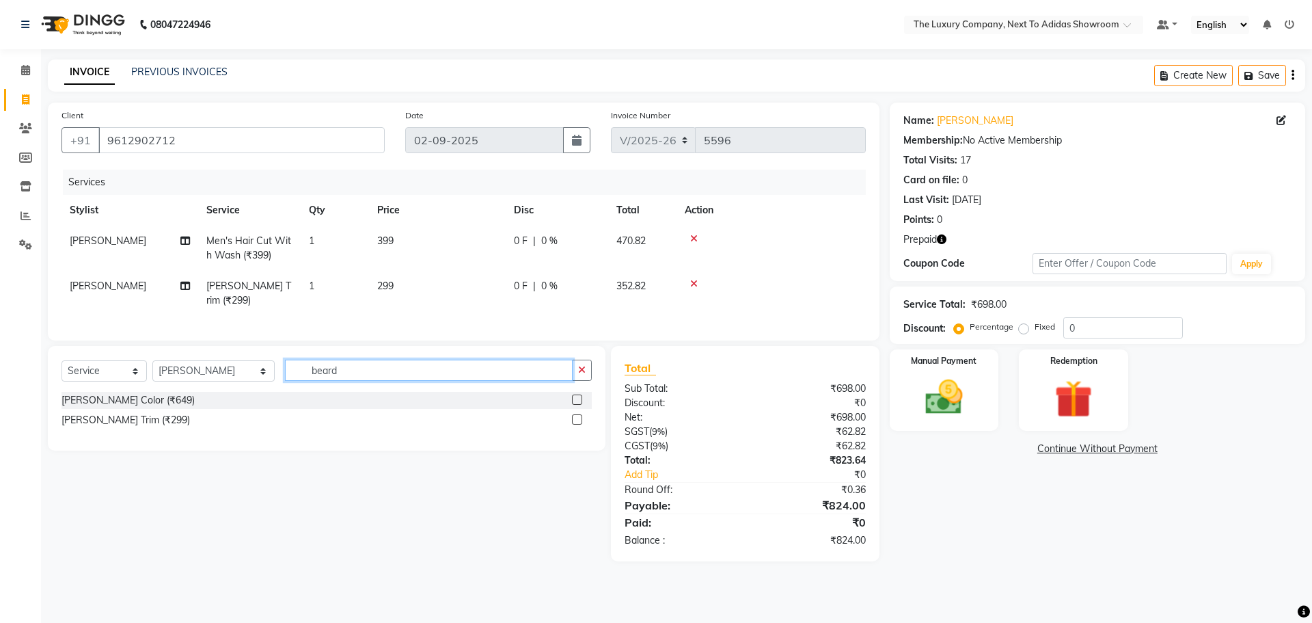
click at [385, 361] on input "beard" at bounding box center [429, 370] width 288 height 21
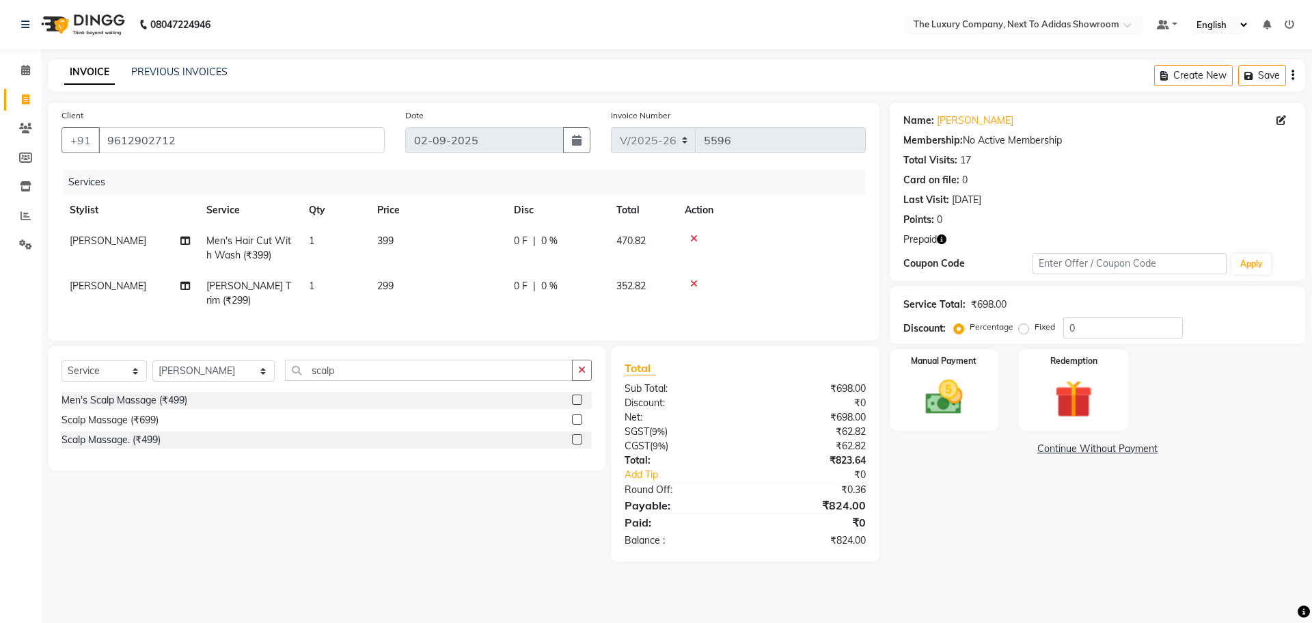
click at [578, 435] on label at bounding box center [577, 439] width 10 height 10
click at [578, 435] on input "checkbox" at bounding box center [576, 439] width 9 height 9
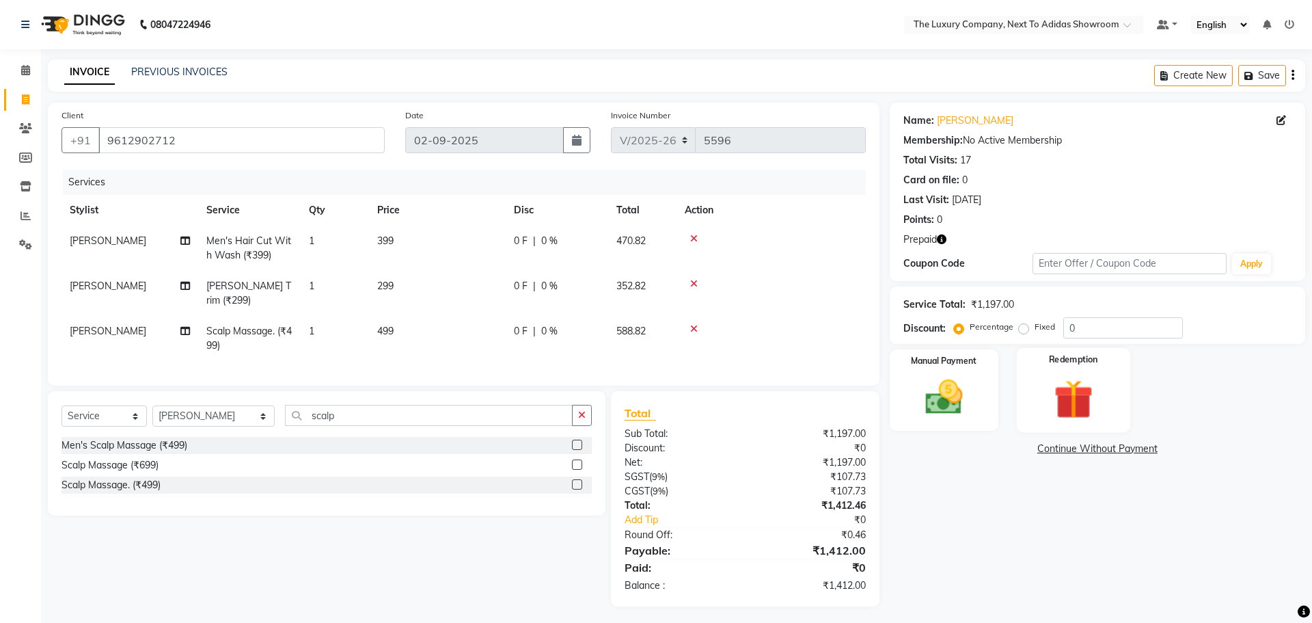
click at [1087, 370] on div "Redemption" at bounding box center [1073, 390] width 113 height 84
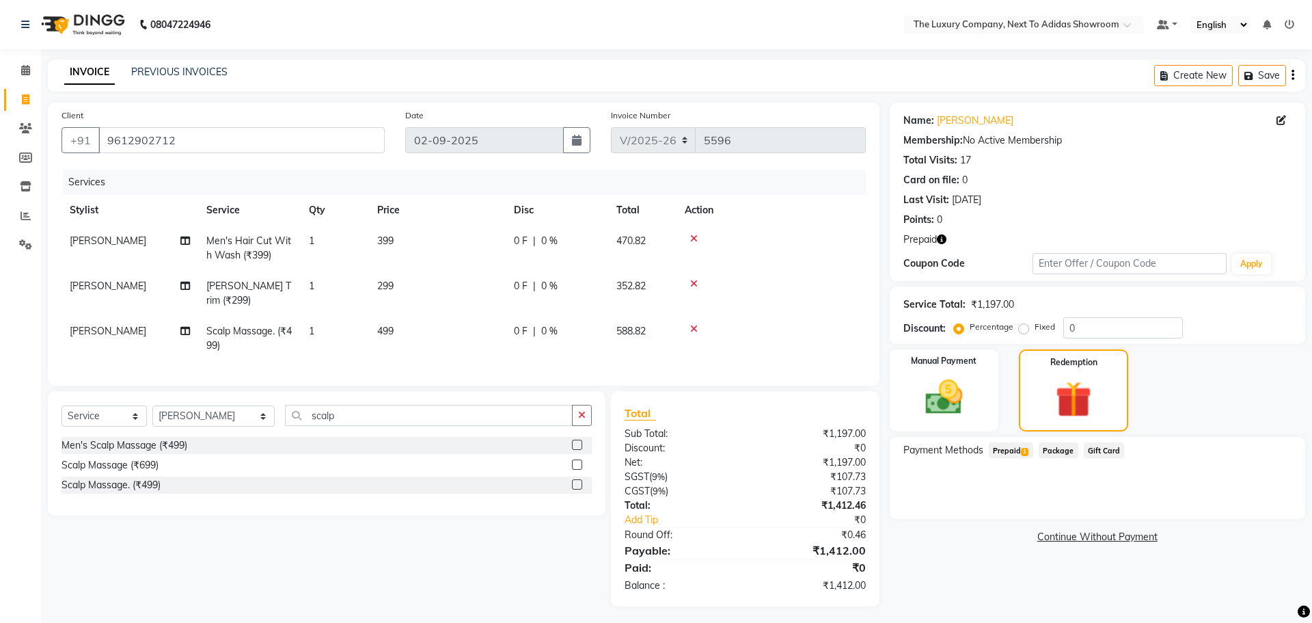
click at [1003, 453] on span "Prepaid 1" at bounding box center [1011, 450] width 44 height 16
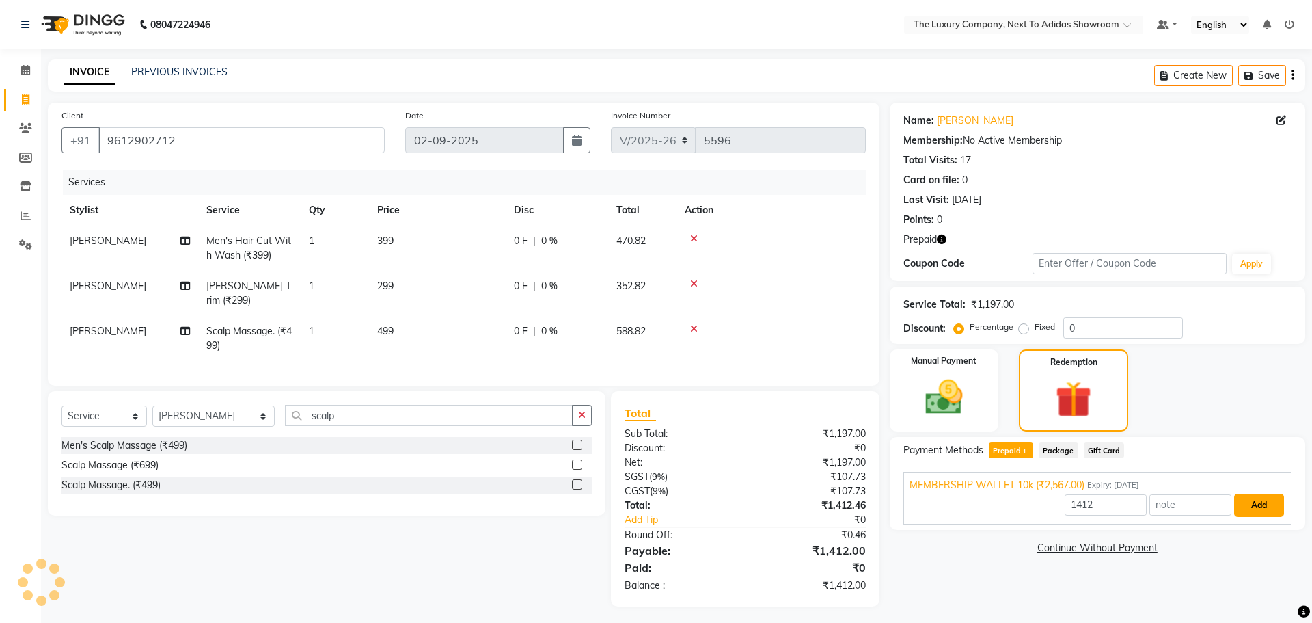
click at [1241, 508] on button "Add" at bounding box center [1259, 504] width 50 height 23
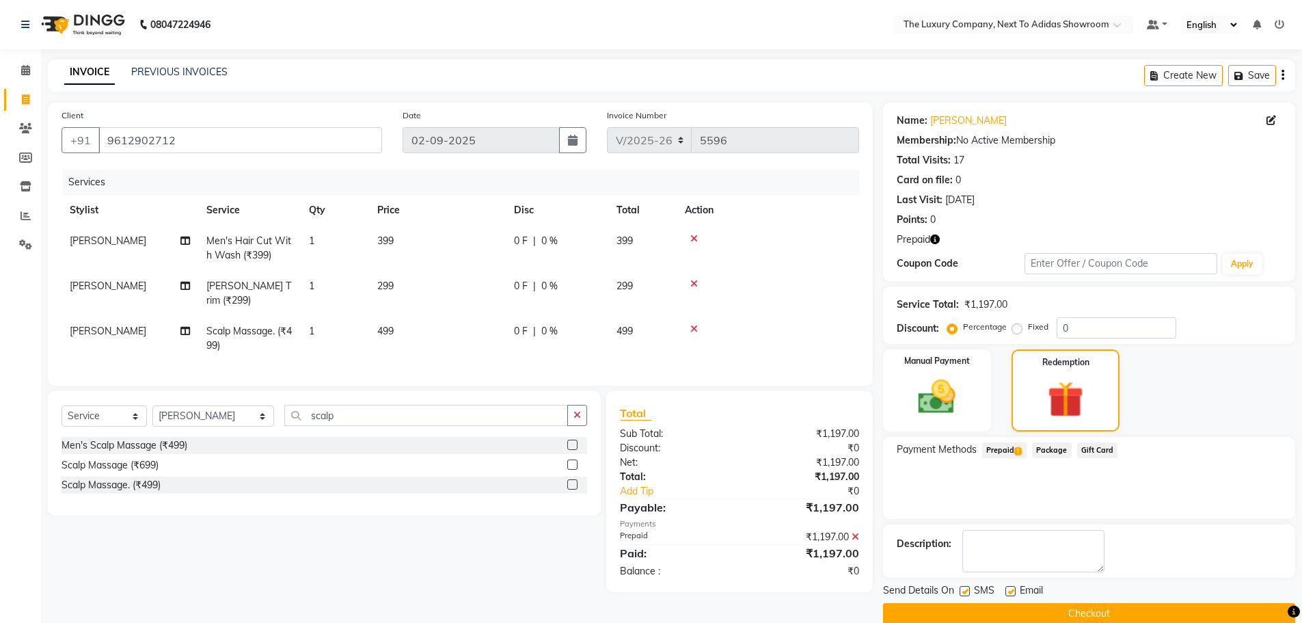
scroll to position [22, 0]
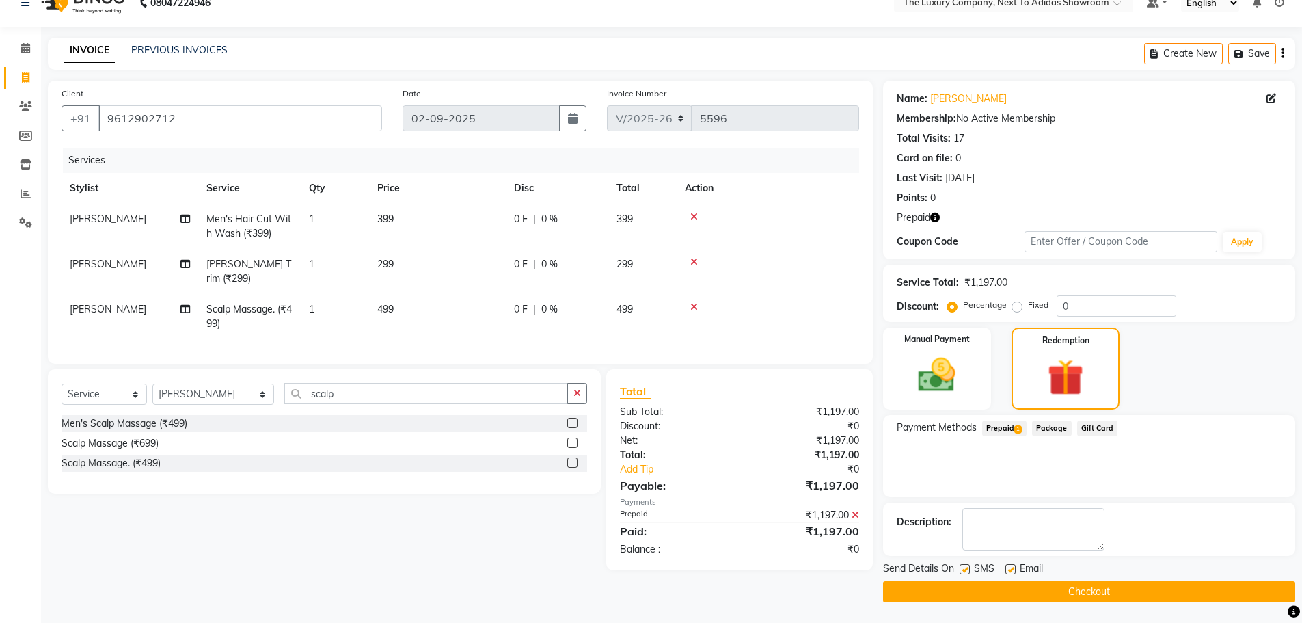
click at [1094, 589] on button "Checkout" at bounding box center [1089, 591] width 412 height 21
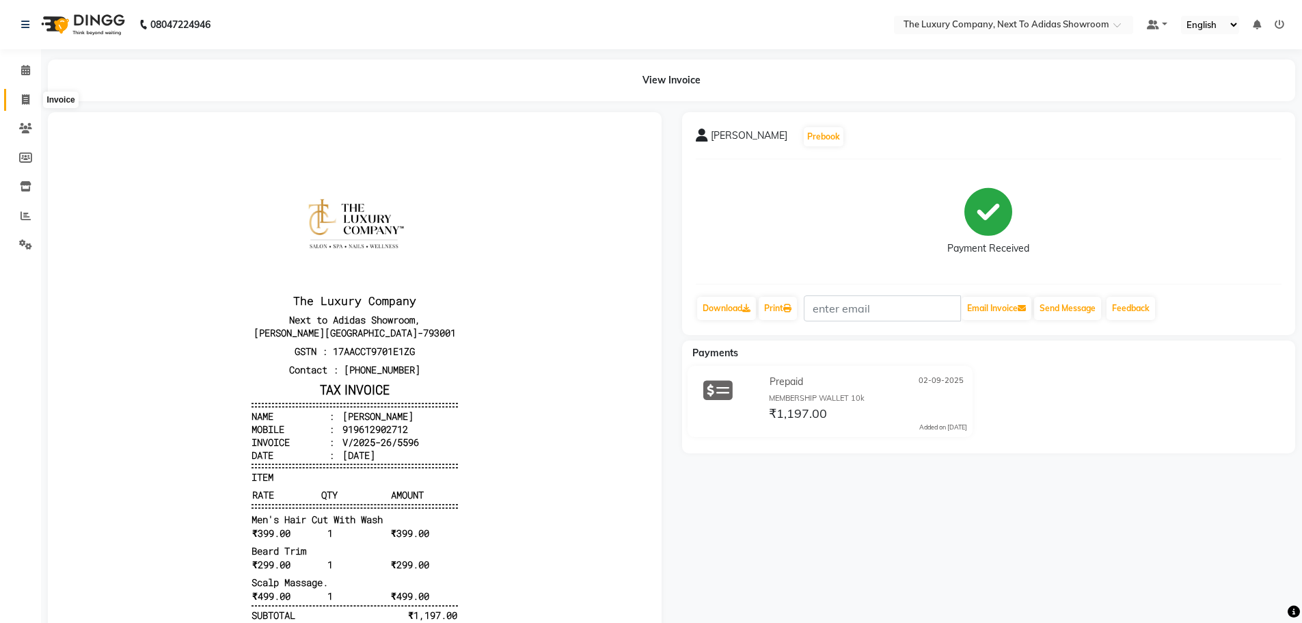
click at [25, 96] on icon at bounding box center [26, 99] width 8 height 10
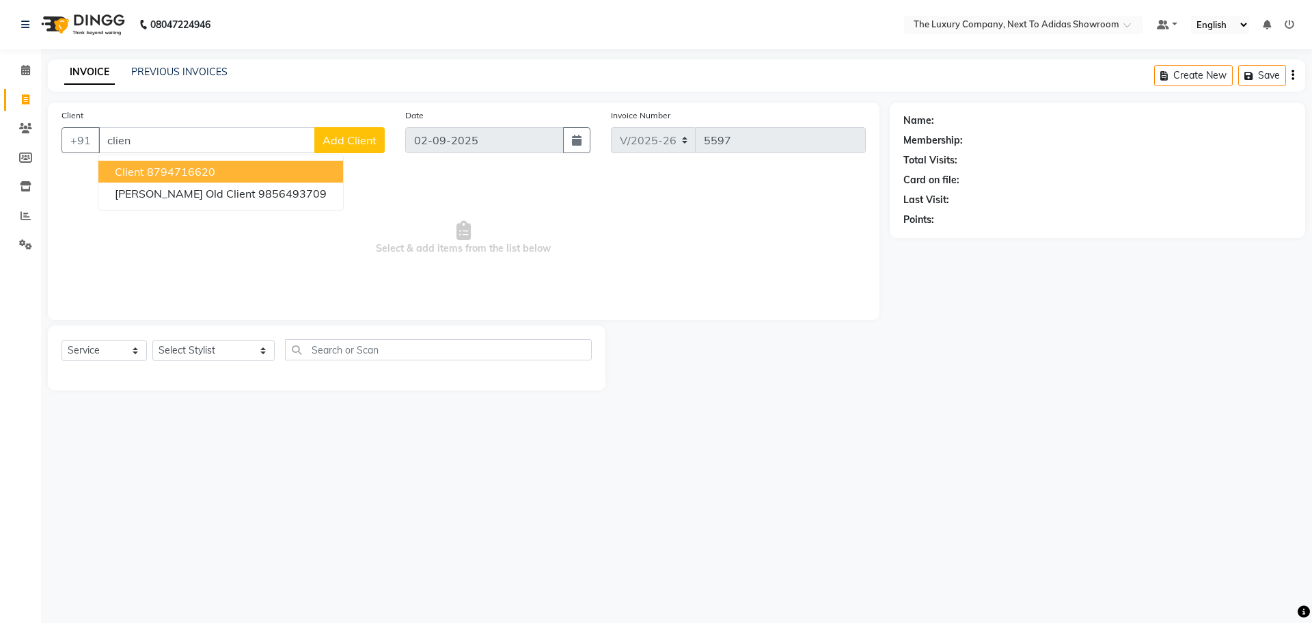
click at [165, 165] on ngb-highlight "8794716620" at bounding box center [181, 172] width 68 height 14
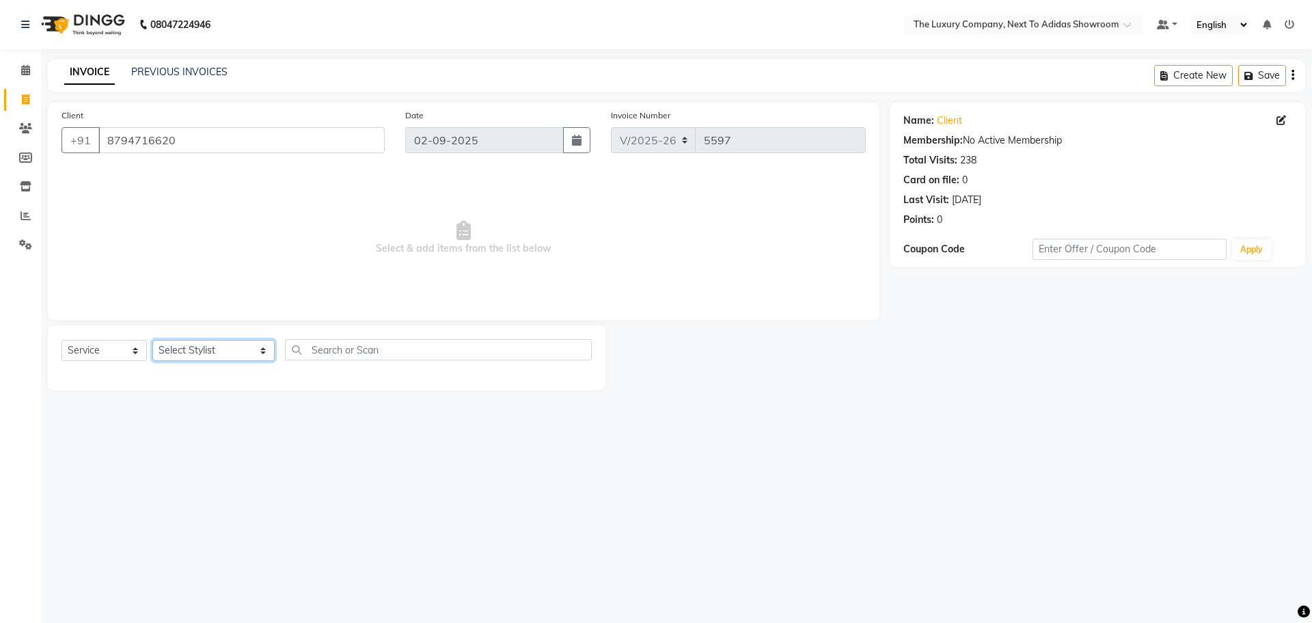
click at [244, 352] on select "Select Stylist [PERSON_NAME] [PERSON_NAME] ANSAI [PERSON_NAME] BALAJIED [PERSON…" at bounding box center [213, 350] width 122 height 21
click at [152, 340] on select "Select Stylist [PERSON_NAME] [PERSON_NAME] ANSAI [PERSON_NAME] BALAJIED [PERSON…" at bounding box center [213, 350] width 122 height 21
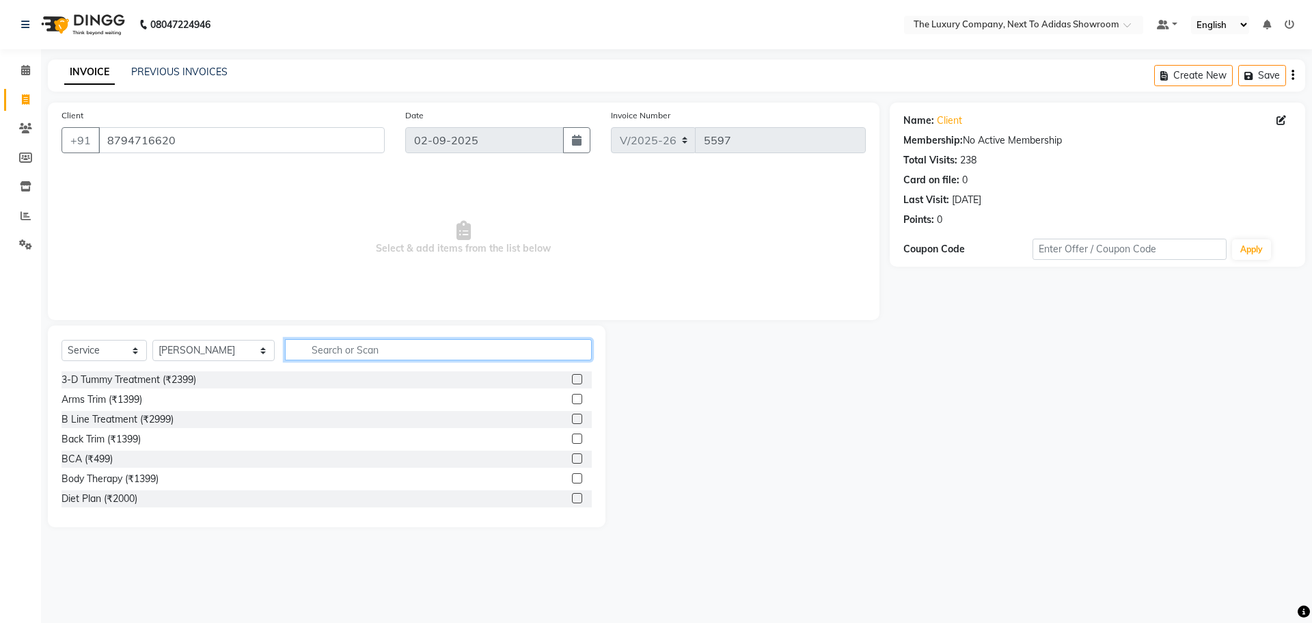
click at [412, 344] on input "text" at bounding box center [438, 349] width 307 height 21
click at [572, 418] on label at bounding box center [577, 419] width 10 height 10
click at [572, 418] on input "checkbox" at bounding box center [576, 419] width 9 height 9
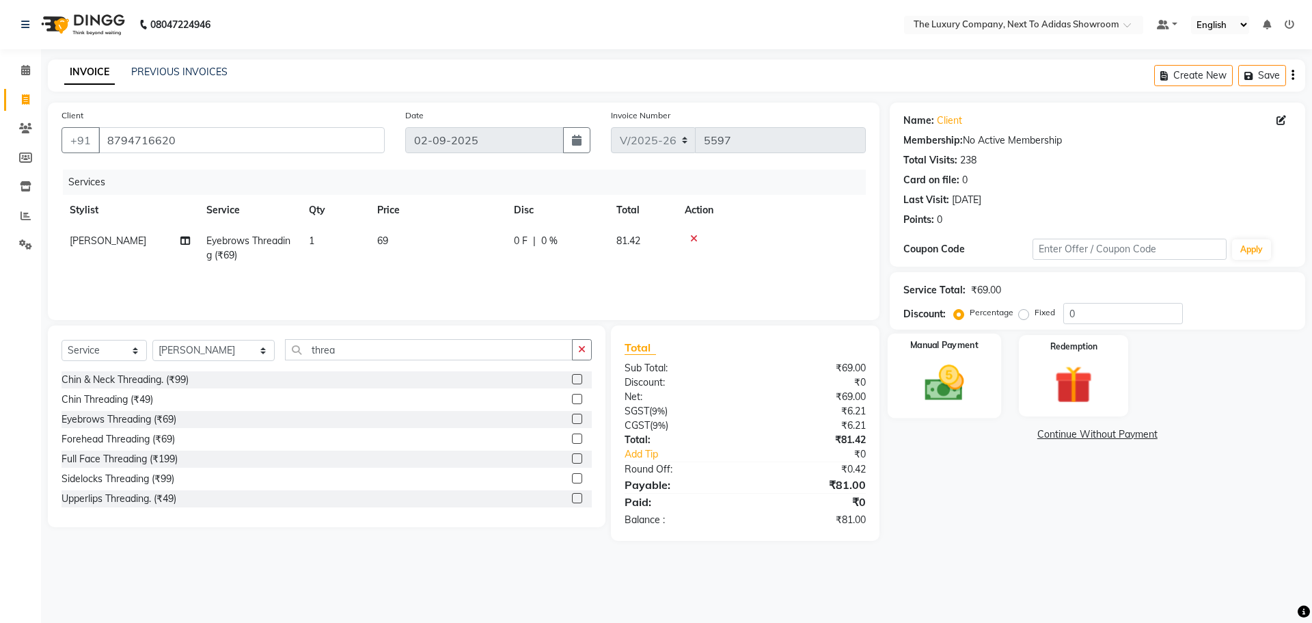
click at [954, 357] on div "Manual Payment" at bounding box center [943, 376] width 113 height 84
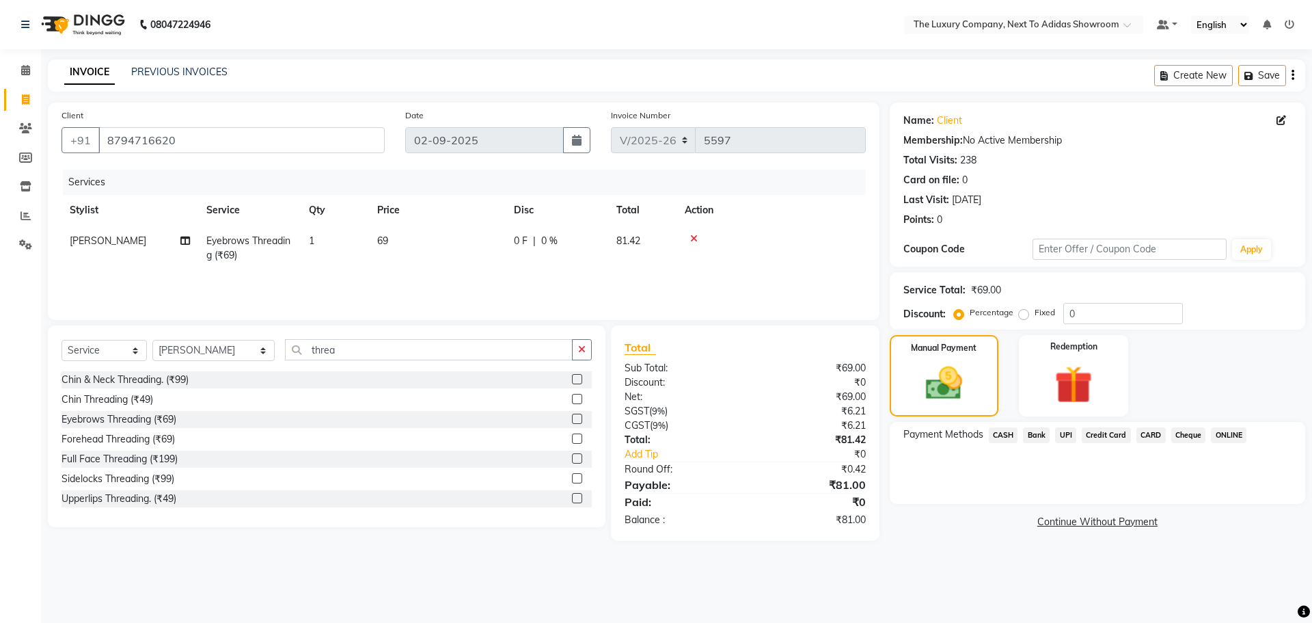
click at [1035, 312] on label "Fixed" at bounding box center [1045, 312] width 21 height 12
click at [1027, 312] on input "Fixed" at bounding box center [1027, 313] width 10 height 10
click at [1074, 307] on input "0" at bounding box center [1124, 313] width 120 height 21
click at [1063, 435] on span "UPI" at bounding box center [1065, 435] width 21 height 16
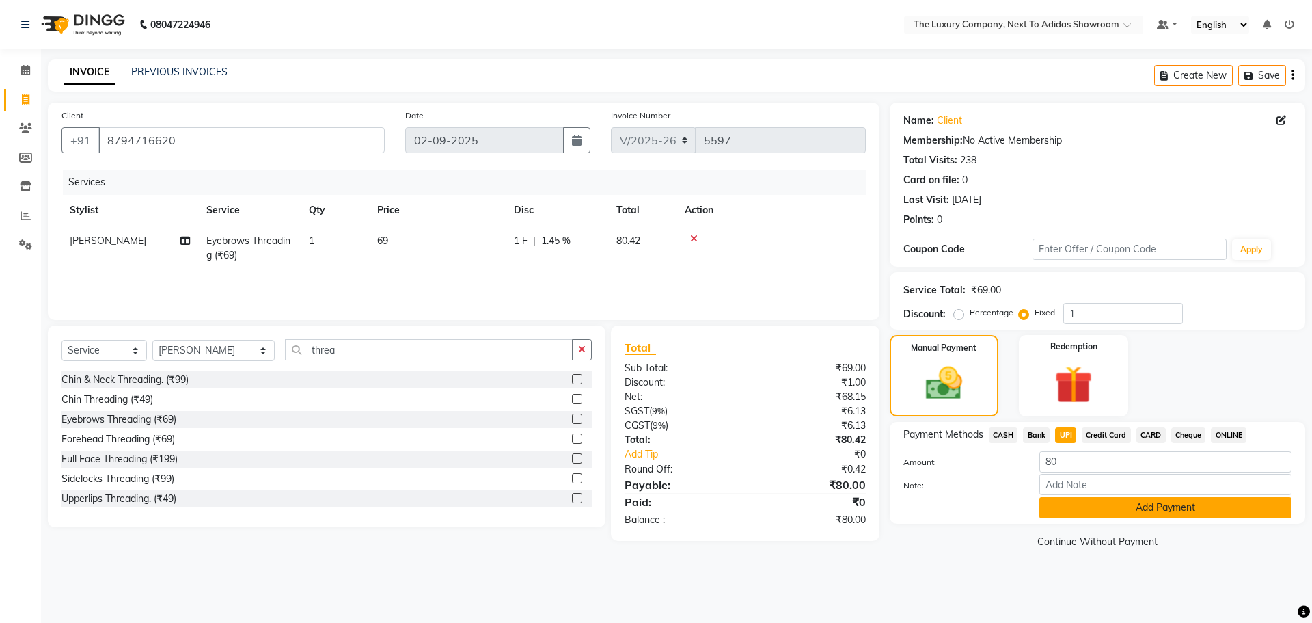
click at [1169, 512] on button "Add Payment" at bounding box center [1166, 507] width 252 height 21
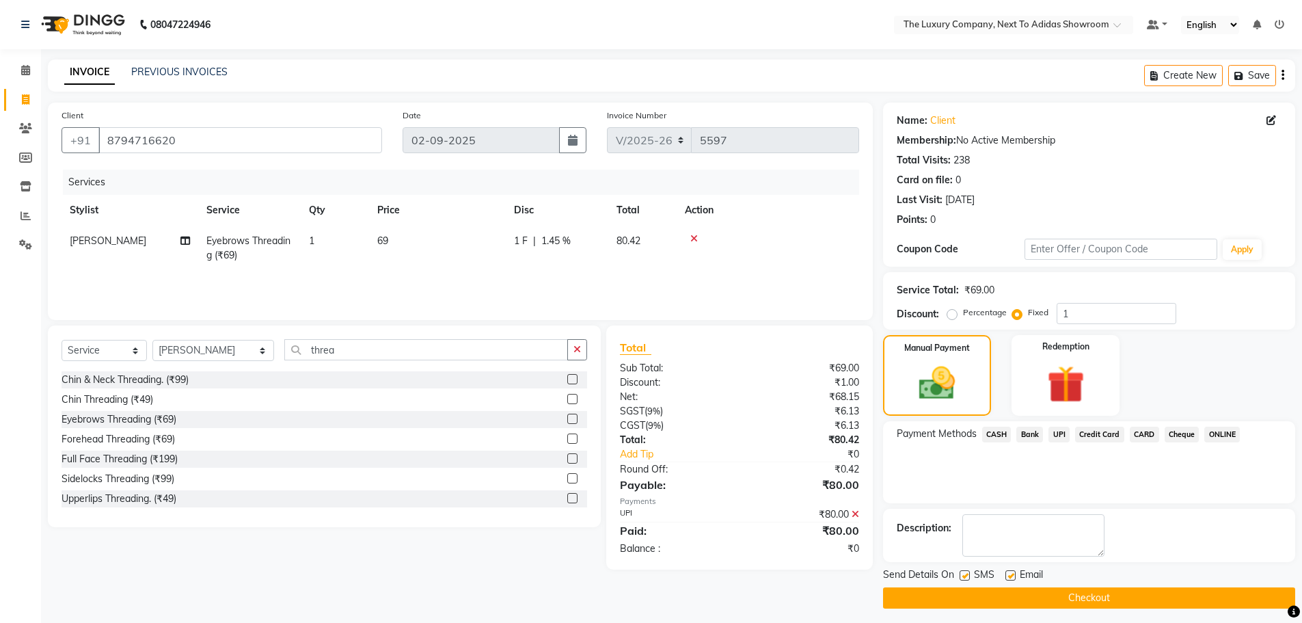
click at [1096, 593] on button "Checkout" at bounding box center [1089, 597] width 412 height 21
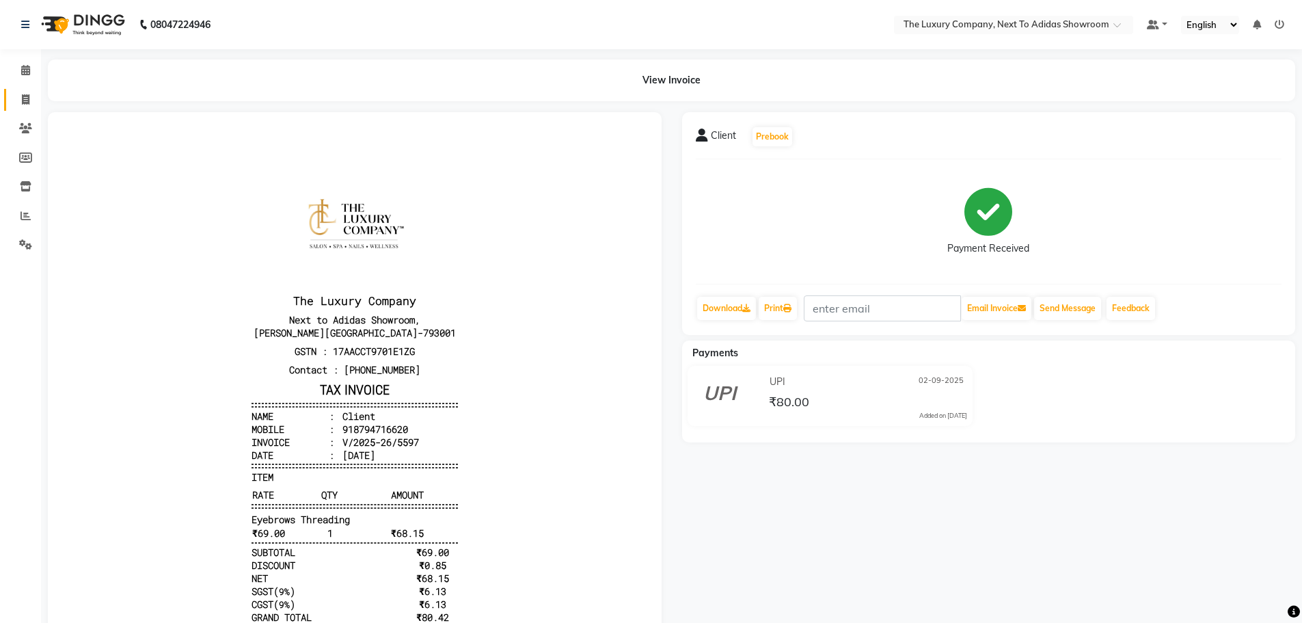
click at [23, 95] on span at bounding box center [26, 100] width 24 height 16
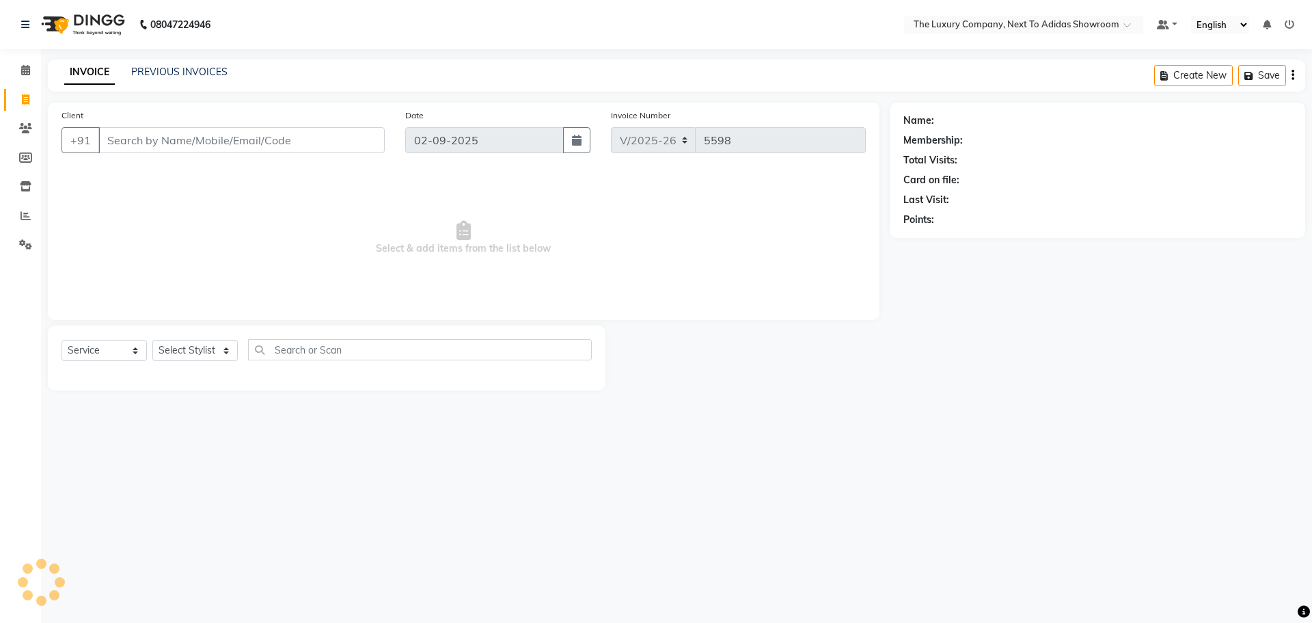
click at [157, 139] on input "Client" at bounding box center [241, 140] width 286 height 26
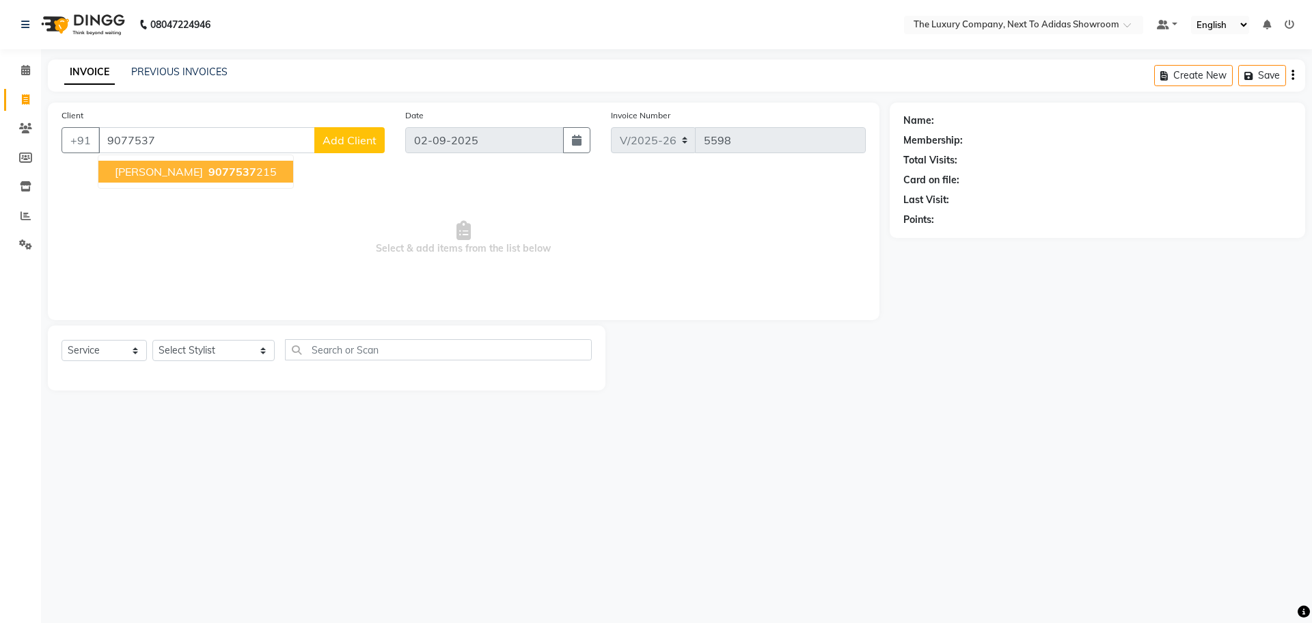
click at [167, 176] on button "[PERSON_NAME] 9077537 215" at bounding box center [195, 172] width 195 height 22
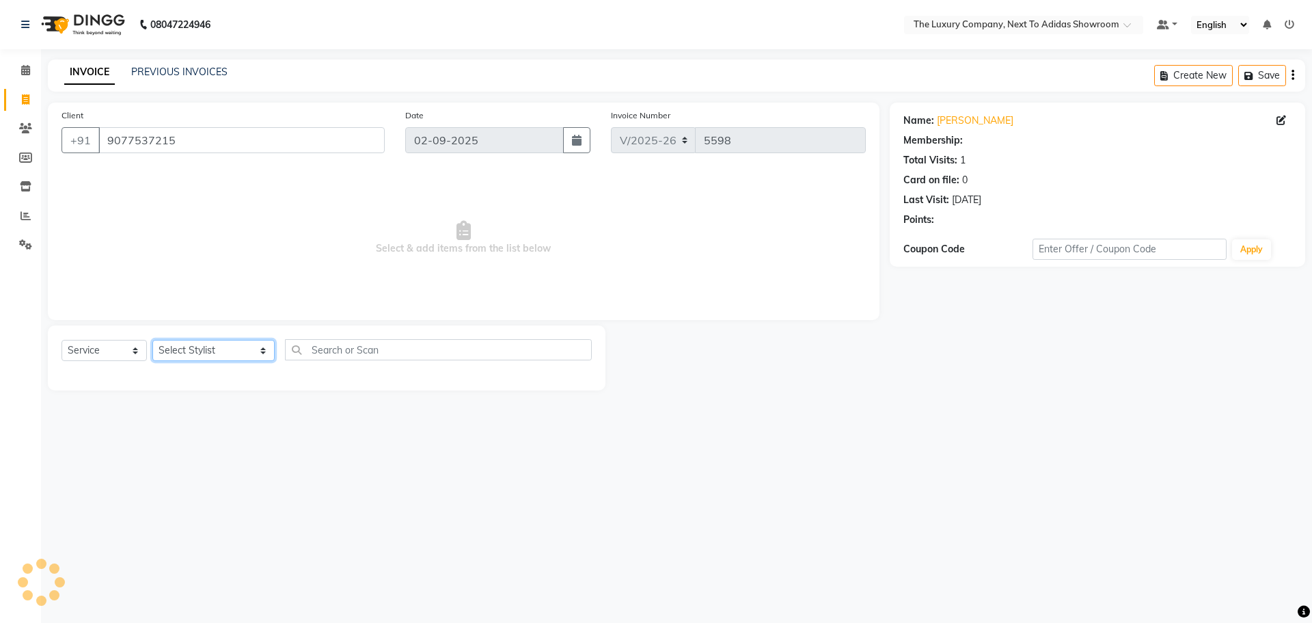
click at [205, 353] on select "Select Stylist [PERSON_NAME] [PERSON_NAME] ANSAI [PERSON_NAME] BALAJIED [PERSON…" at bounding box center [213, 350] width 122 height 21
click at [152, 340] on select "Select Stylist [PERSON_NAME] [PERSON_NAME] ANSAI [PERSON_NAME] BALAJIED [PERSON…" at bounding box center [213, 350] width 122 height 21
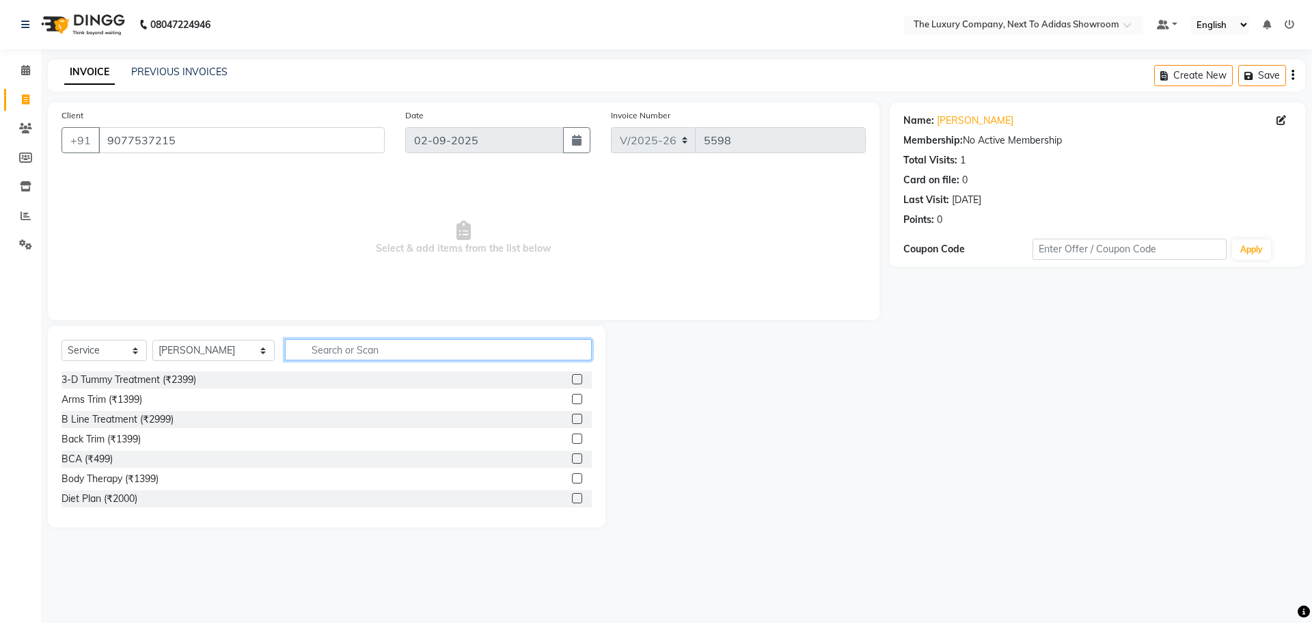
drag, startPoint x: 379, startPoint y: 352, endPoint x: 395, endPoint y: 325, distance: 31.3
click at [386, 336] on div "Select Service Product Membership Package Voucher Prepaid Gift Card Select Styl…" at bounding box center [327, 426] width 558 height 202
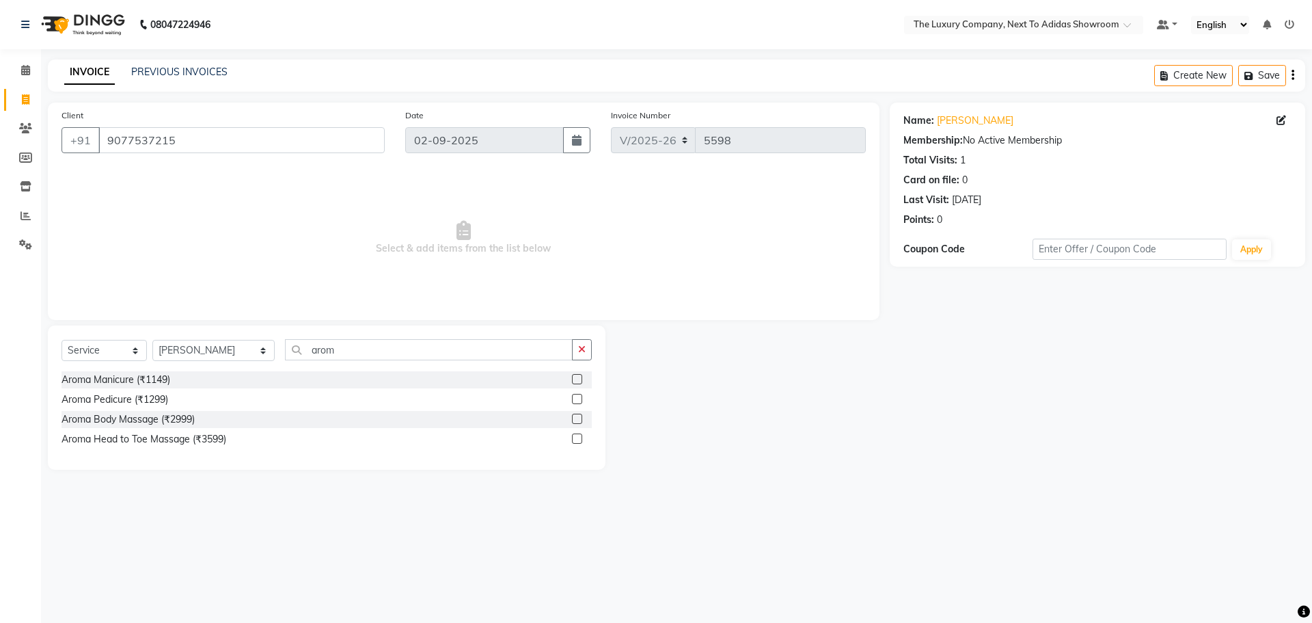
click at [574, 401] on label at bounding box center [577, 399] width 10 height 10
click at [574, 401] on input "checkbox" at bounding box center [576, 399] width 9 height 9
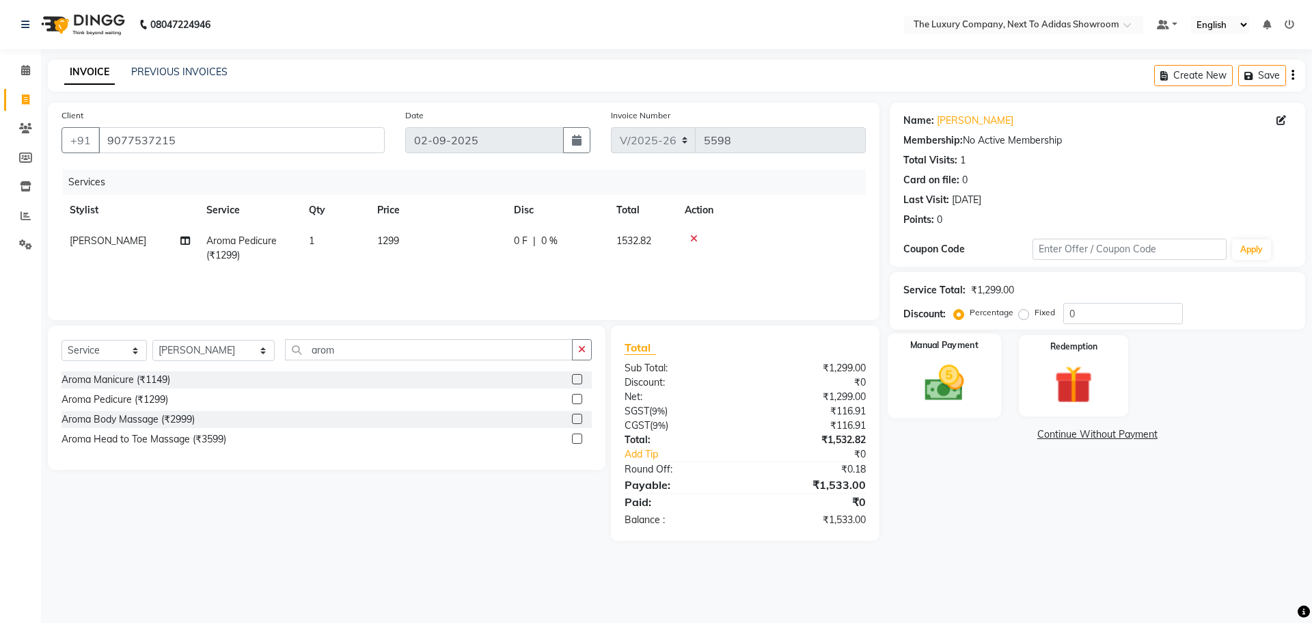
click at [948, 385] on img at bounding box center [944, 382] width 64 height 45
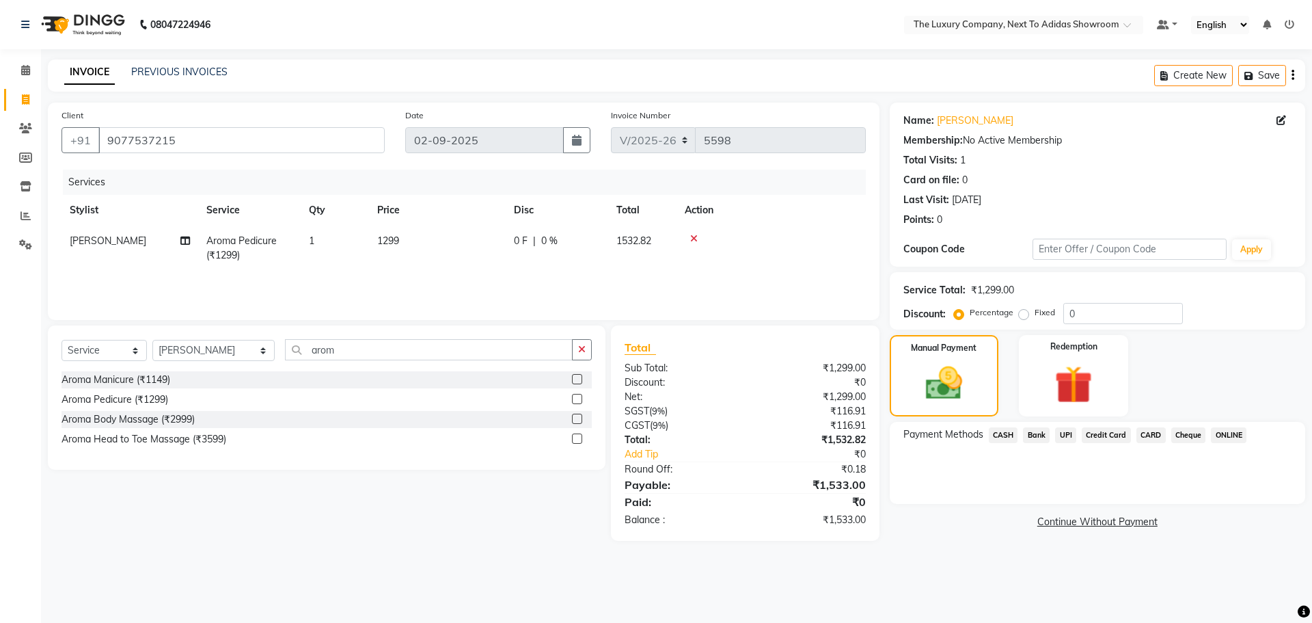
click at [1144, 431] on span "CARD" at bounding box center [1151, 435] width 29 height 16
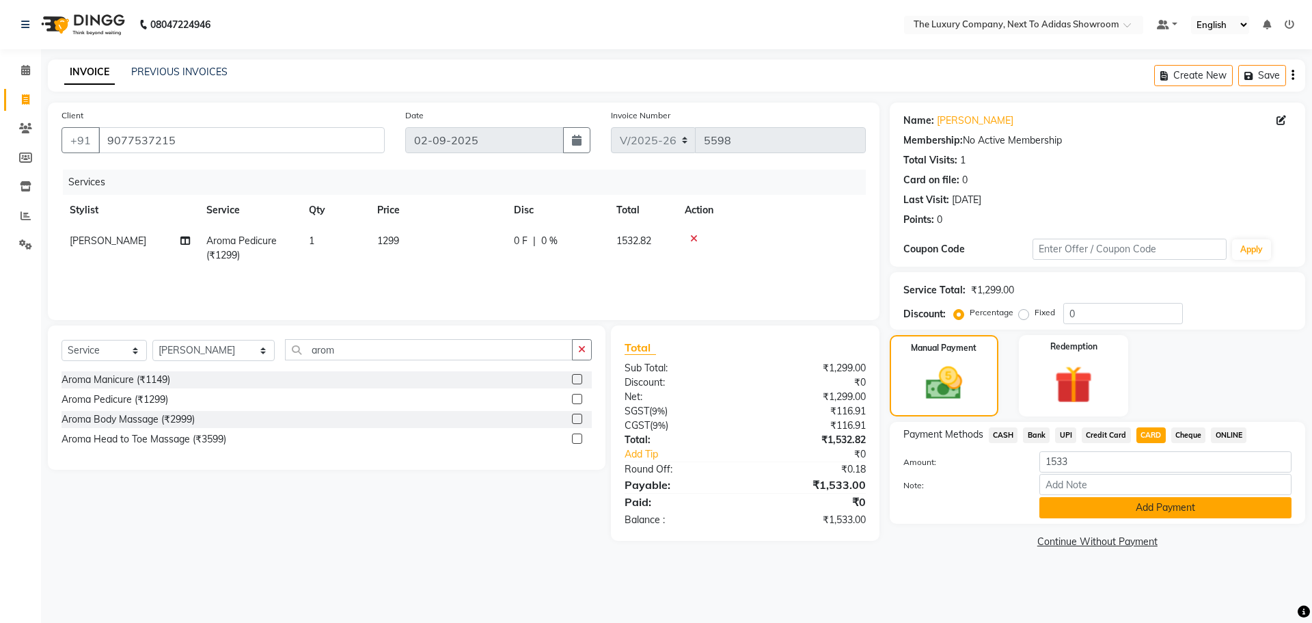
click at [1144, 504] on button "Add Payment" at bounding box center [1166, 507] width 252 height 21
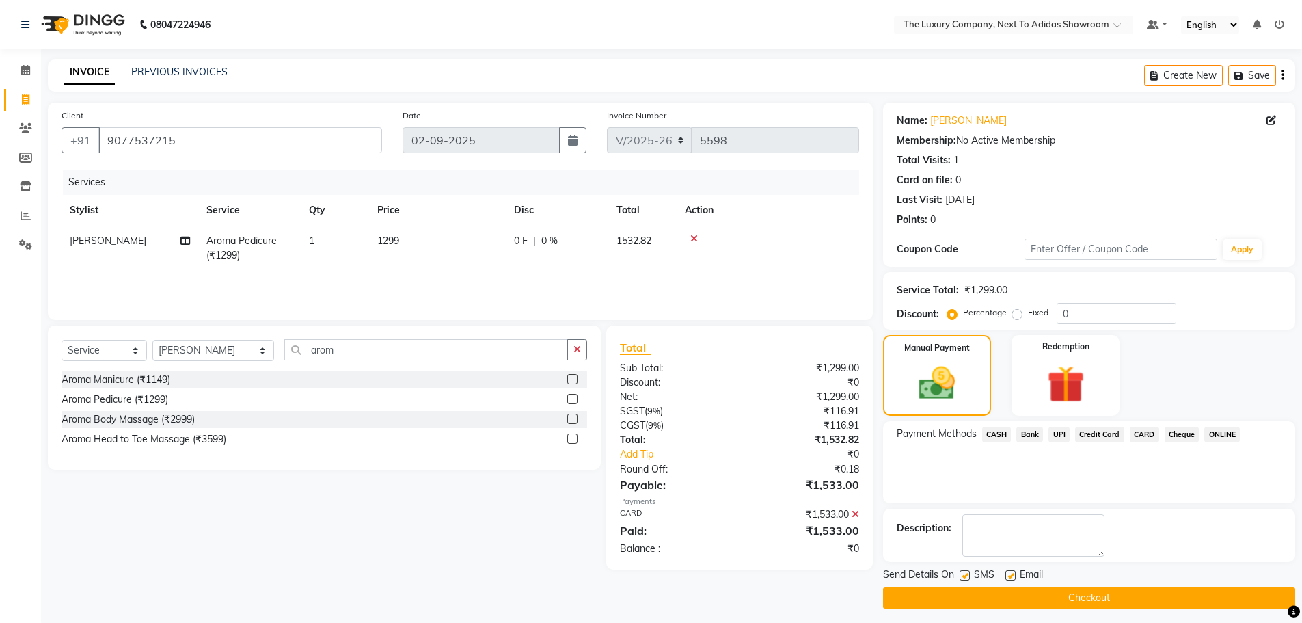
click at [1180, 597] on button "Checkout" at bounding box center [1089, 597] width 412 height 21
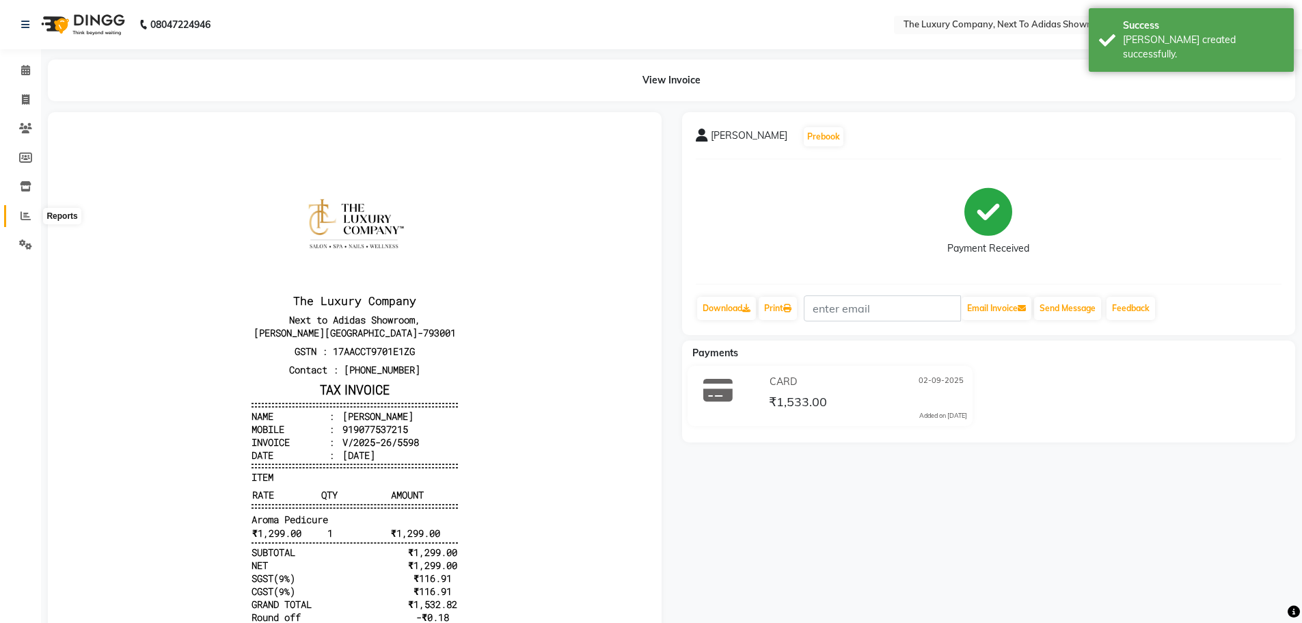
click at [20, 214] on span at bounding box center [26, 216] width 24 height 16
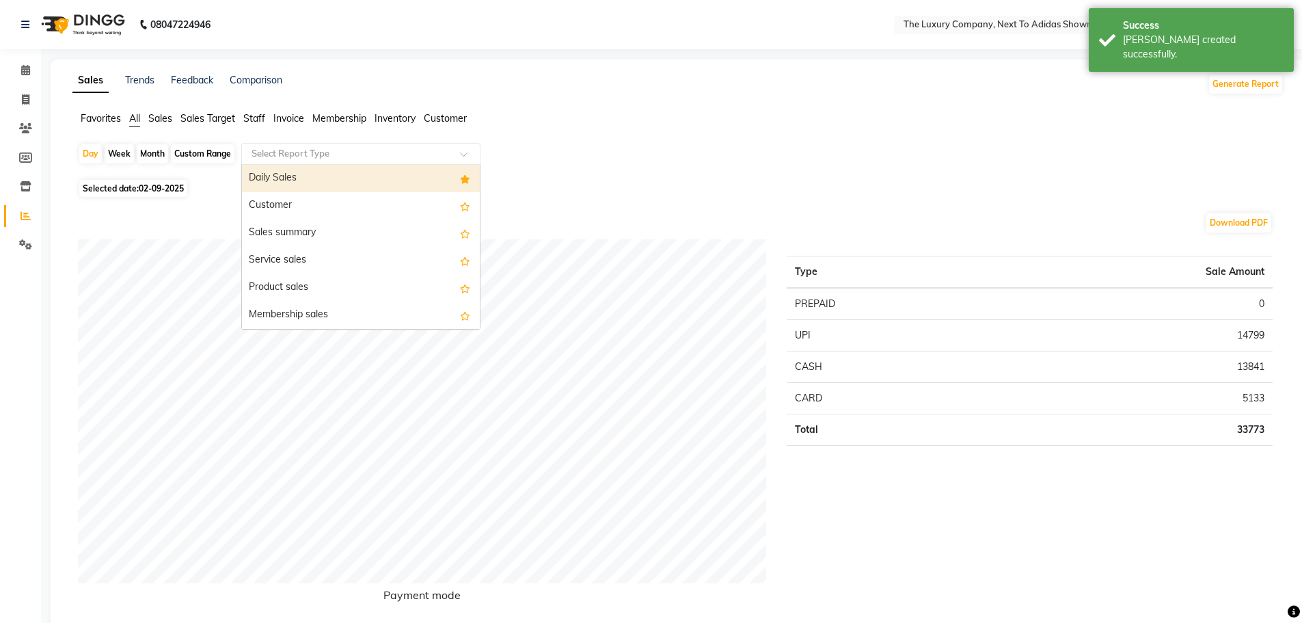
click at [347, 153] on input "text" at bounding box center [347, 154] width 197 height 14
click at [349, 182] on div "Daily Sales" at bounding box center [361, 178] width 238 height 27
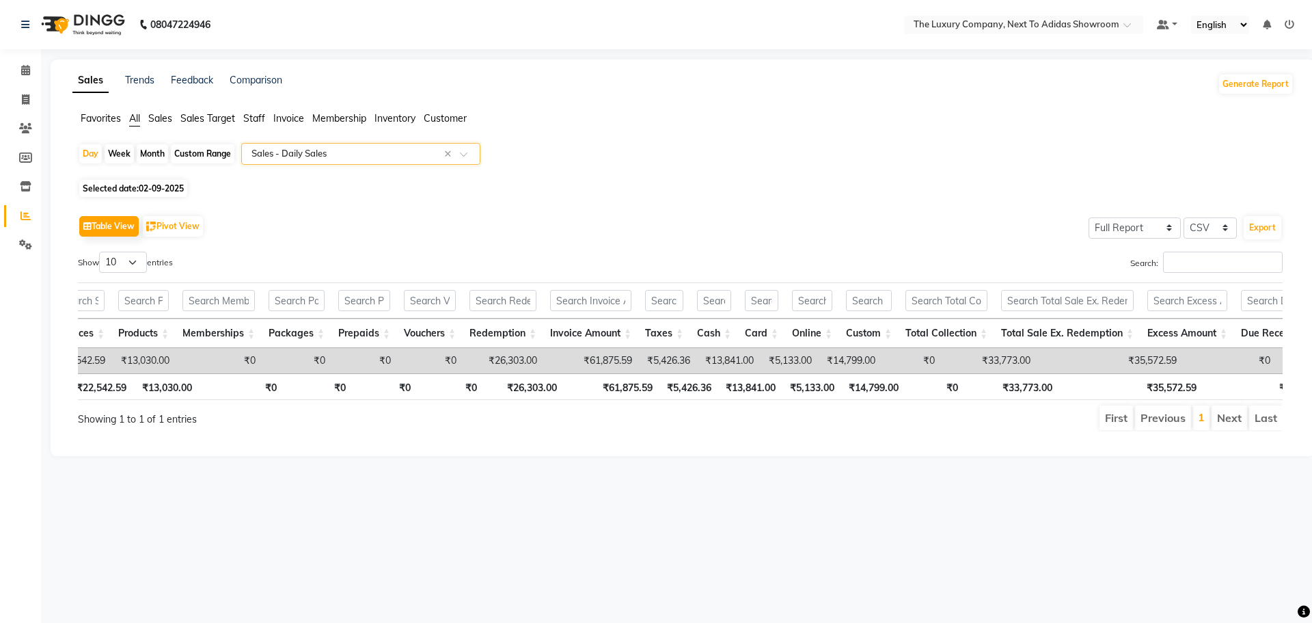
scroll to position [0, 155]
